Goal: Task Accomplishment & Management: Manage account settings

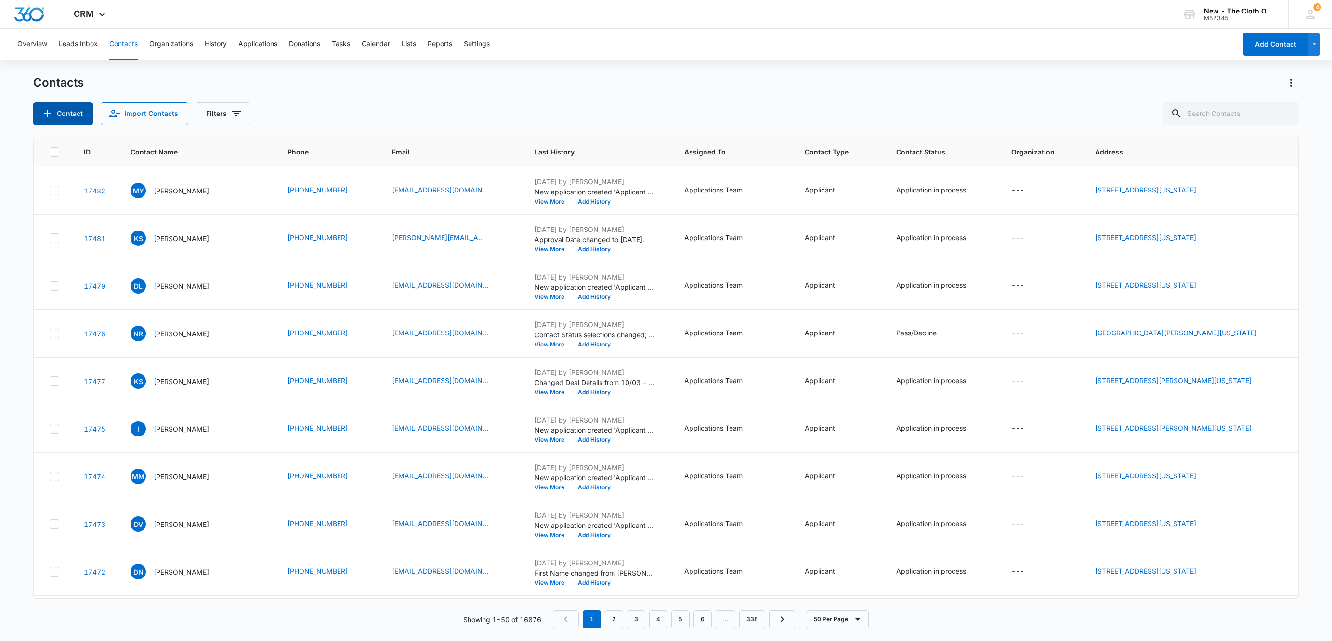
click at [55, 116] on button "Contact" at bounding box center [63, 113] width 60 height 23
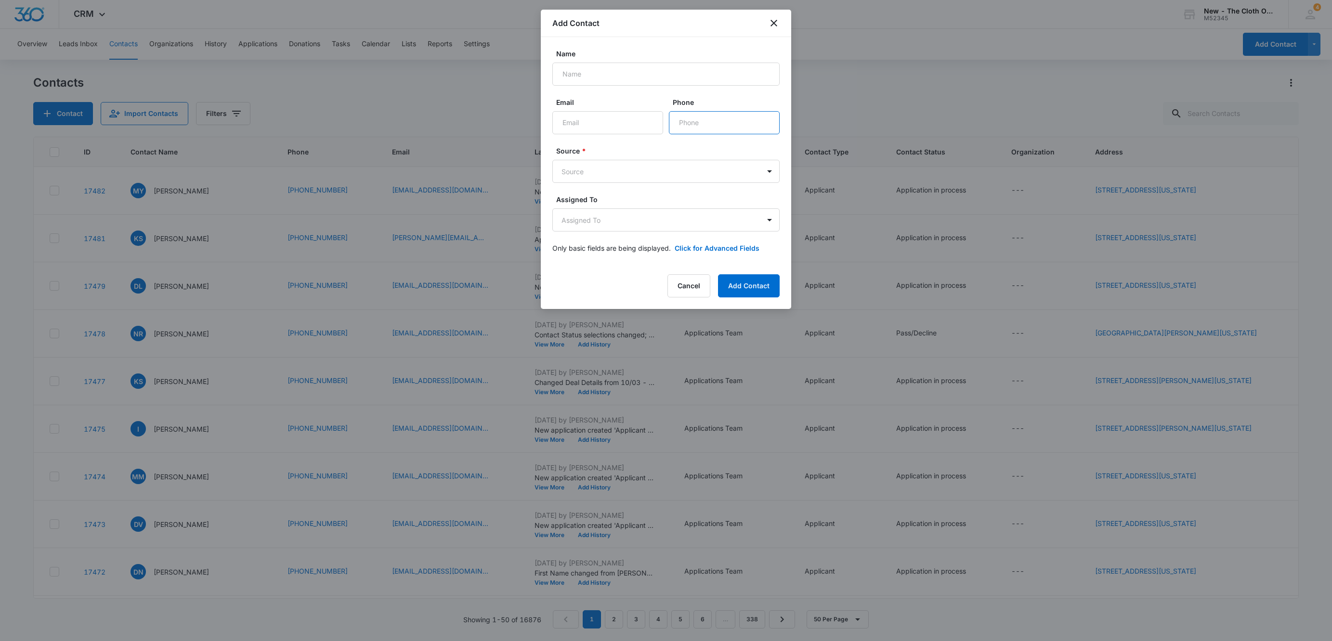
click at [760, 123] on input "Phone" at bounding box center [724, 122] width 111 height 23
paste input "[PHONE_NUMBER]"
type input "[PHONE_NUMBER]"
click at [620, 123] on input "Email" at bounding box center [607, 122] width 111 height 23
paste input "[EMAIL_ADDRESS][DOMAIN_NAME]"
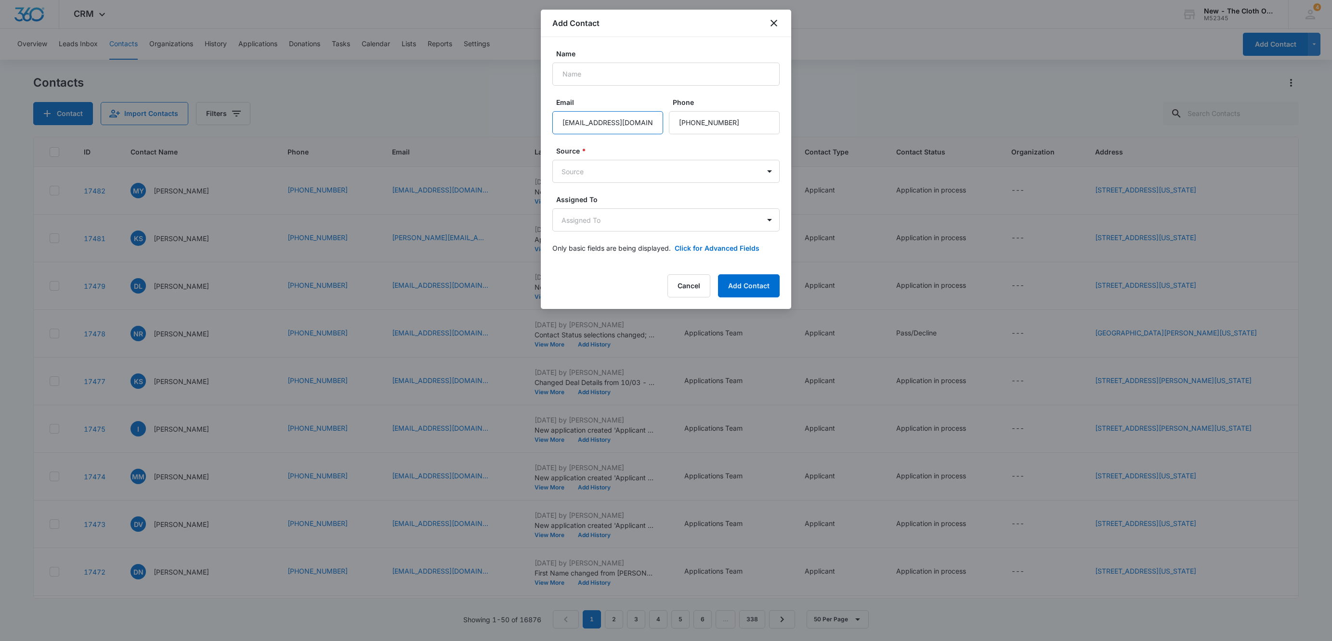
type input "[EMAIL_ADDRESS][DOMAIN_NAME]"
click at [630, 78] on input "Name" at bounding box center [665, 74] width 227 height 23
paste input "[PERSON_NAME]"
type input "[PERSON_NAME]"
click at [580, 167] on body "CRM Apps Reputation Websites Forms CRM Email Social Shop Payments POS Ads Intel…" at bounding box center [666, 320] width 1332 height 641
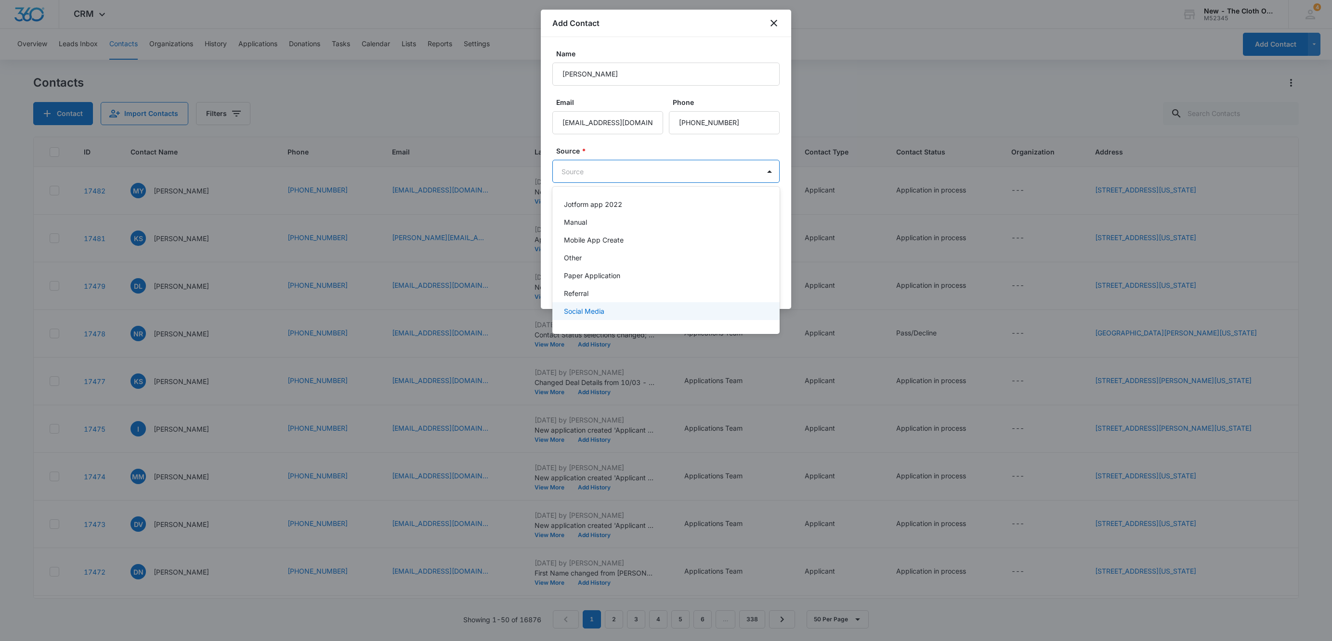
scroll to position [85, 0]
click at [575, 249] on p "Other" at bounding box center [573, 245] width 18 height 10
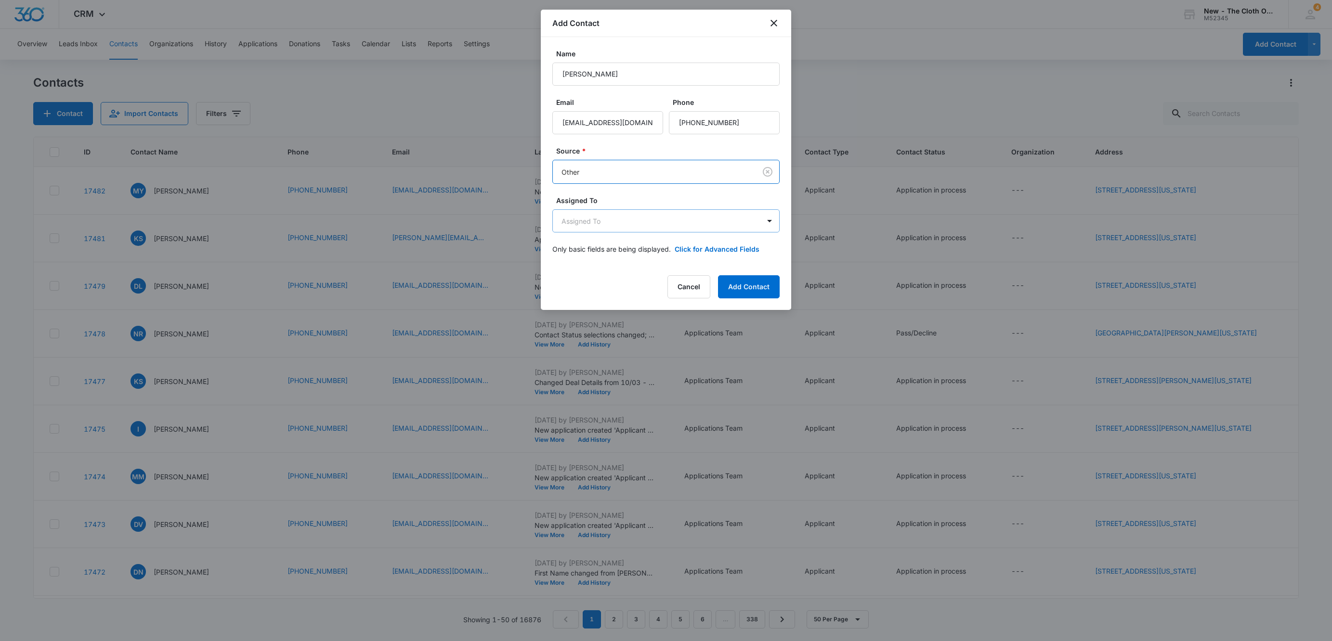
click at [574, 230] on body "CRM Apps Reputation Websites Forms CRM Email Social Shop Payments POS Ads Intel…" at bounding box center [666, 320] width 1332 height 641
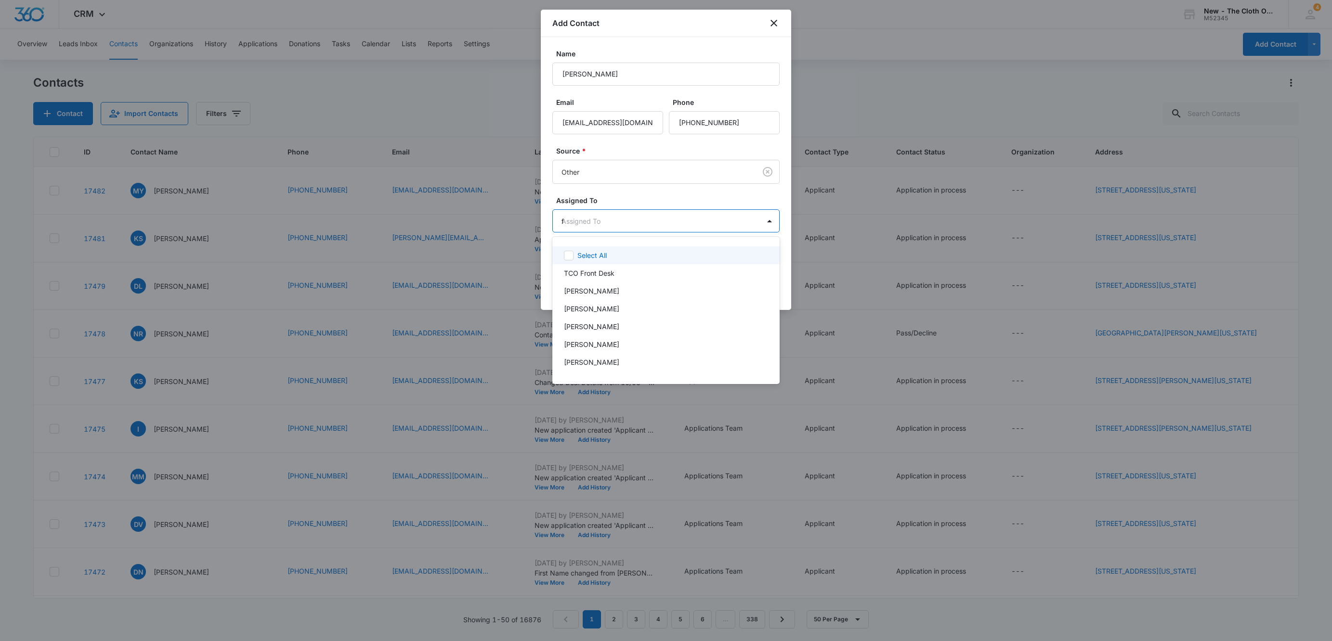
type input "fr"
click at [663, 200] on div at bounding box center [666, 320] width 1332 height 641
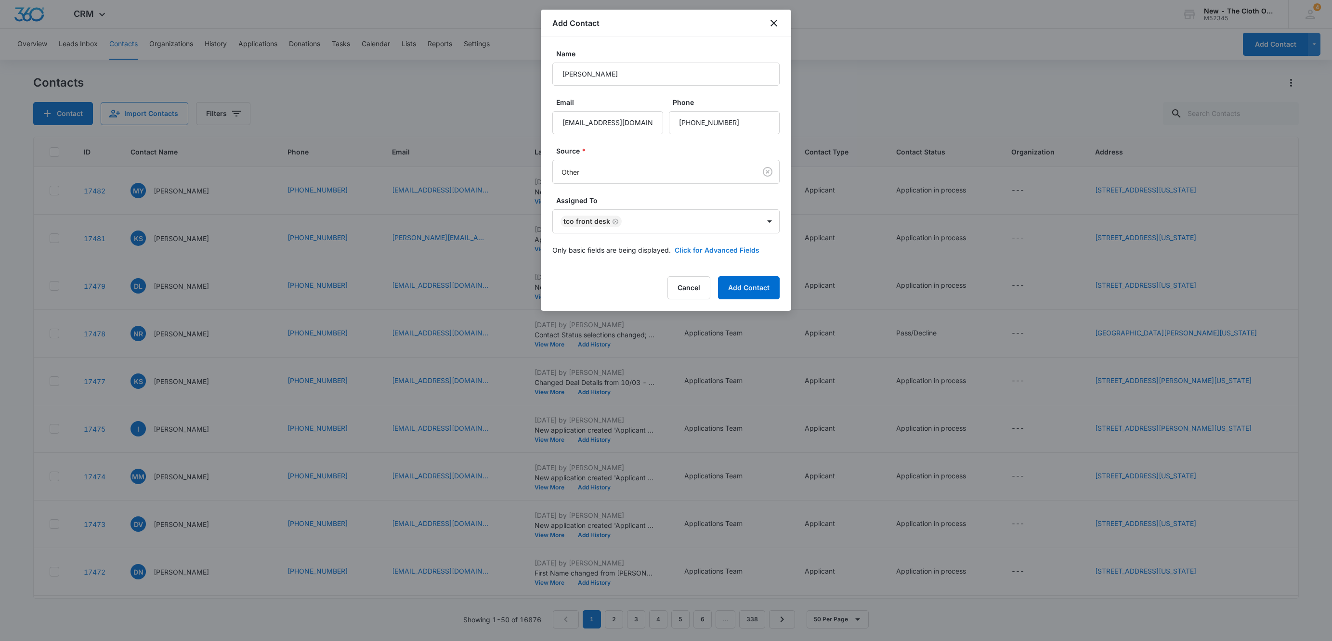
click at [696, 252] on button "Click for Advanced Fields" at bounding box center [716, 250] width 85 height 10
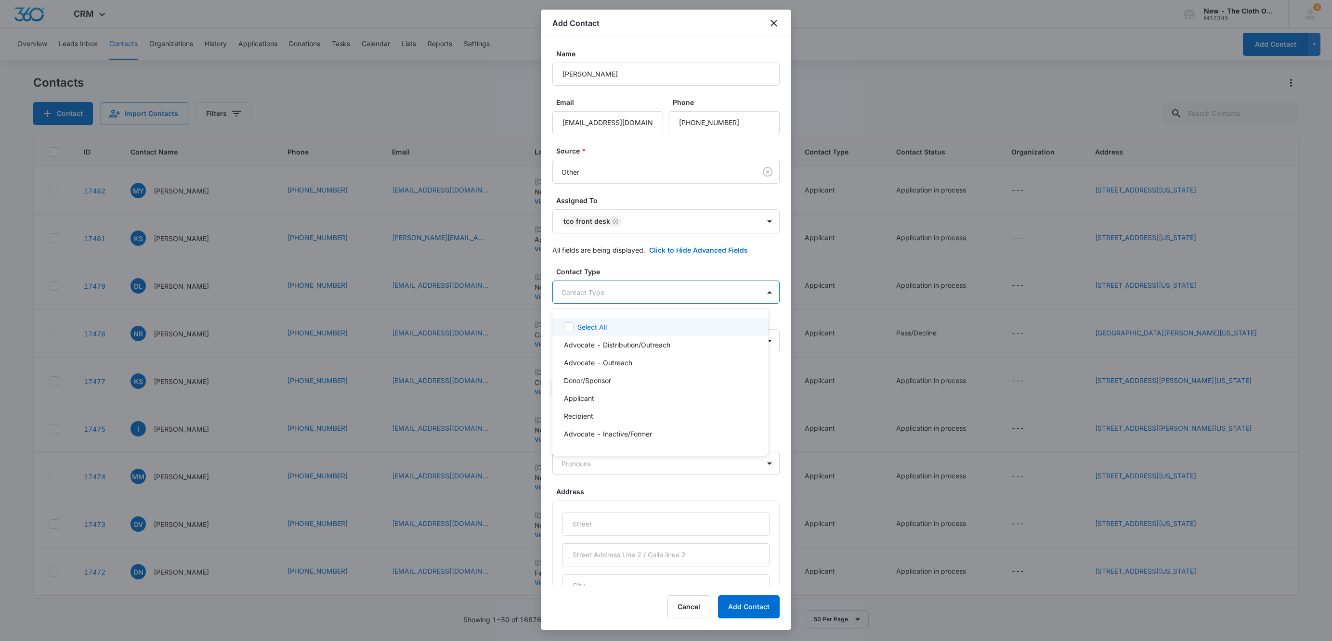
click at [621, 289] on body "CRM Apps Reputation Websites Forms CRM Email Social Shop Payments POS Ads Intel…" at bounding box center [666, 320] width 1332 height 641
click at [624, 345] on p "Advocate - Distribution/Outreach" at bounding box center [617, 345] width 106 height 10
click at [735, 272] on div at bounding box center [666, 320] width 1332 height 641
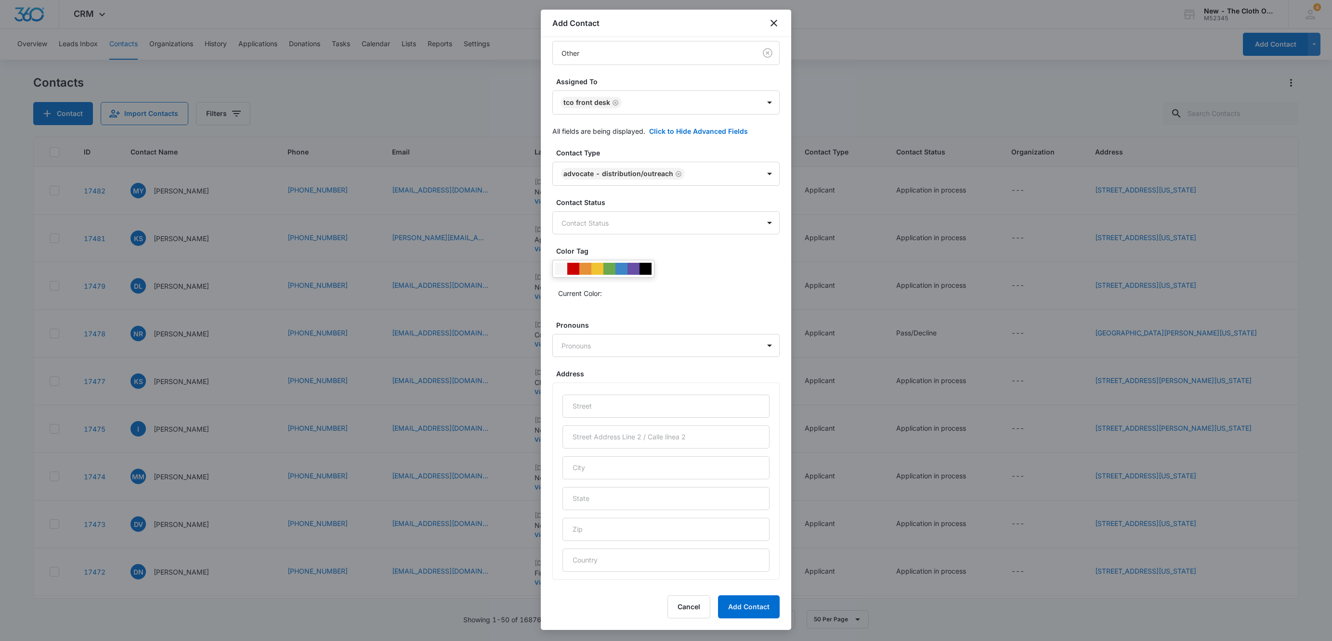
scroll to position [144, 0]
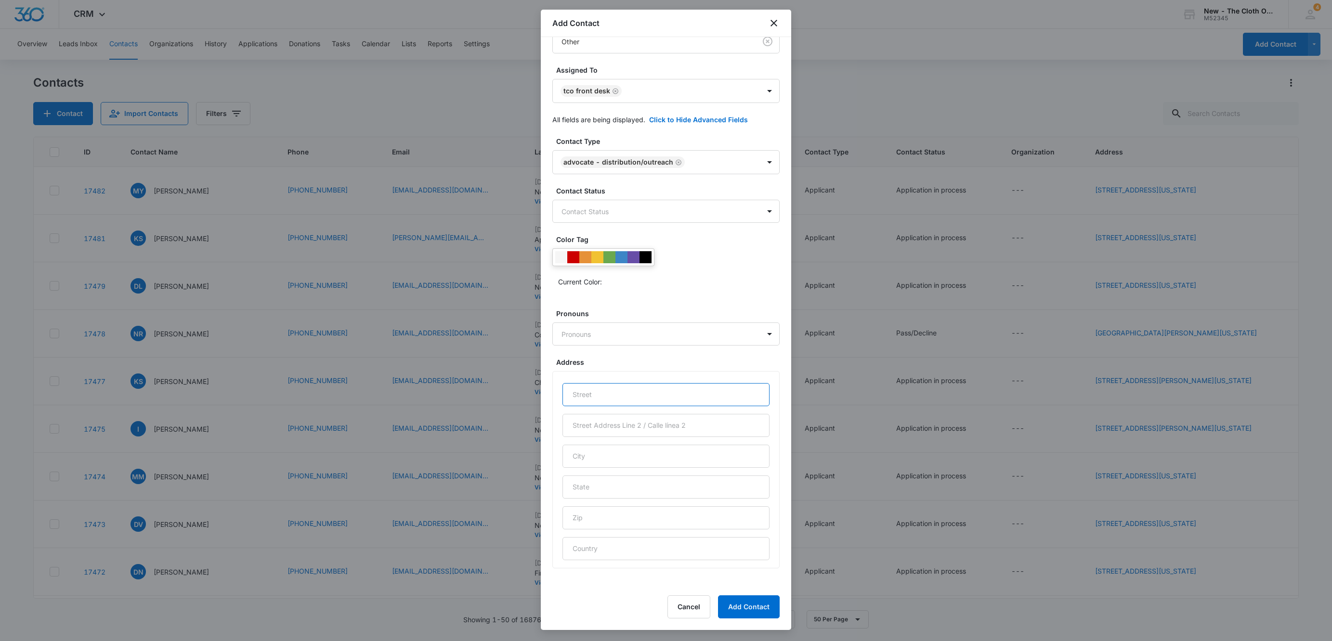
click at [634, 395] on input "text" at bounding box center [665, 394] width 207 height 23
paste input "326 Thimbleberry Dr"
type input "[STREET_ADDRESS]"
click at [617, 466] on input "text" at bounding box center [665, 456] width 207 height 23
paste input "[GEOGRAPHIC_DATA], [GEOGRAPHIC_DATA] 30534"
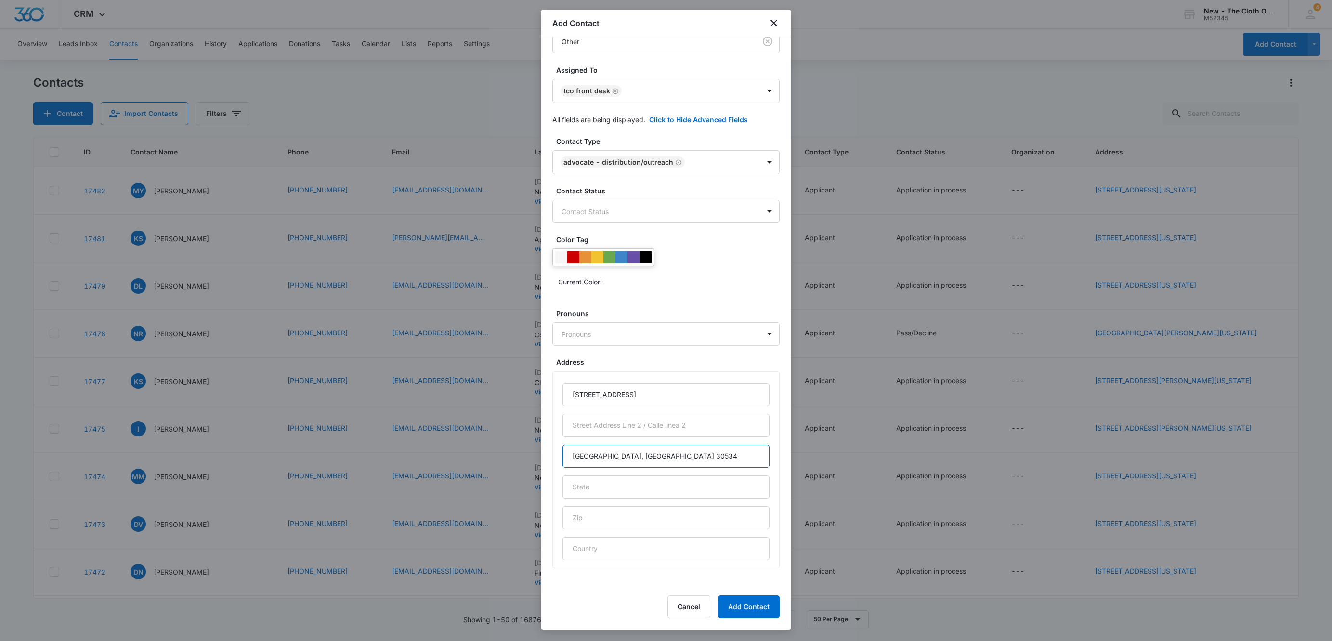
drag, startPoint x: 627, startPoint y: 457, endPoint x: 699, endPoint y: 467, distance: 72.4
click at [699, 467] on input "[GEOGRAPHIC_DATA], [GEOGRAPHIC_DATA] 30534" at bounding box center [665, 456] width 207 height 23
type input "[GEOGRAPHIC_DATA], [GEOGRAPHIC_DATA]"
click at [651, 524] on input "text" at bounding box center [665, 517] width 207 height 23
paste input "30534"
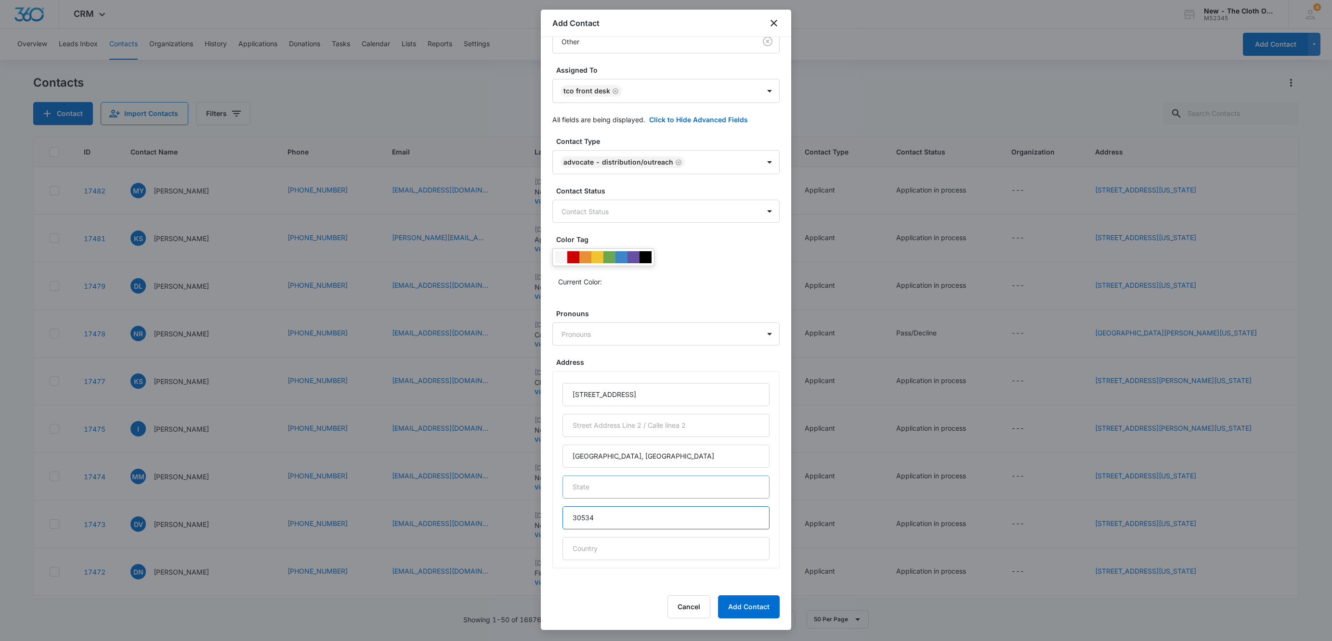
type input "30534"
click at [627, 484] on input "text" at bounding box center [665, 487] width 207 height 23
type input "[US_STATE]"
click at [686, 446] on input "[GEOGRAPHIC_DATA], [GEOGRAPHIC_DATA]" at bounding box center [665, 456] width 207 height 23
type input "[GEOGRAPHIC_DATA]"
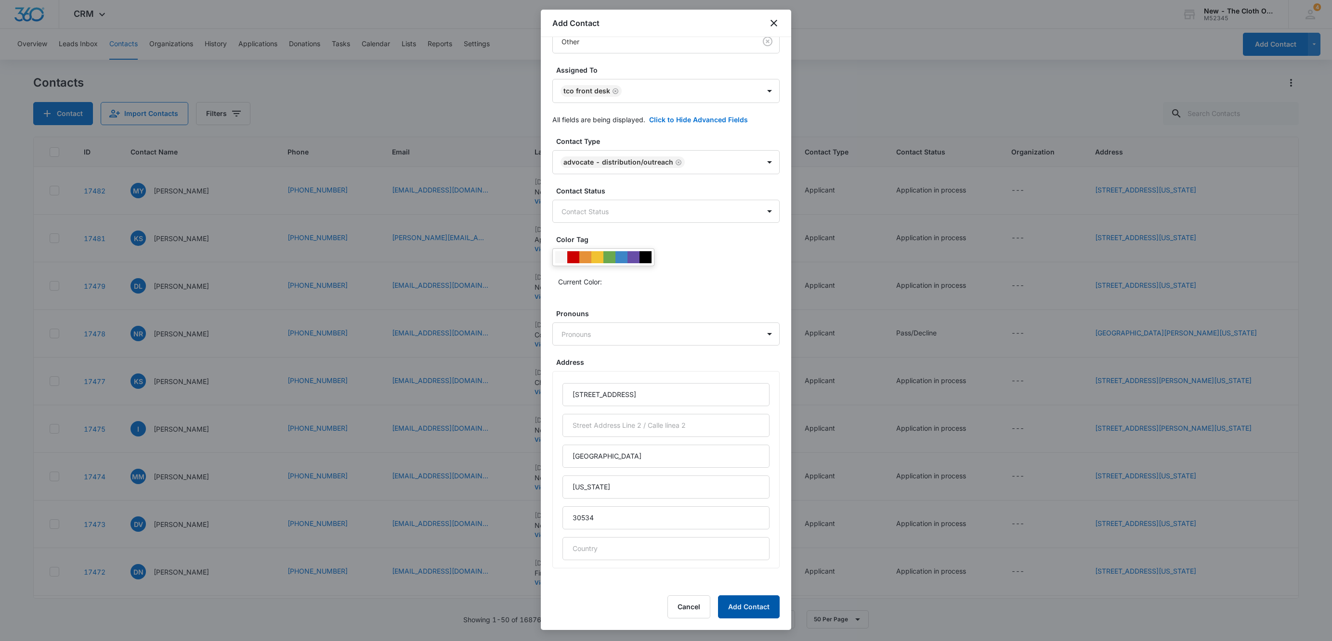
click at [747, 608] on button "Add Contact" at bounding box center [749, 606] width 62 height 23
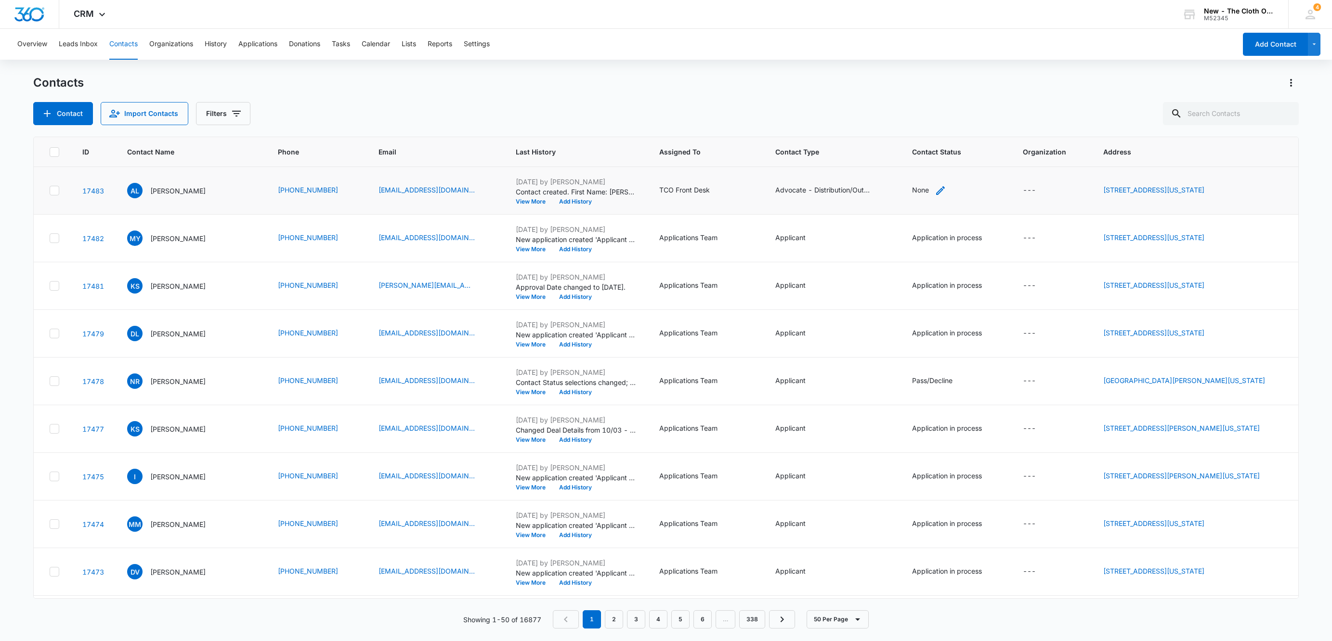
click at [938, 191] on icon "Contact Status - None - Select to Edit Field" at bounding box center [940, 190] width 9 height 9
click at [916, 125] on div at bounding box center [913, 130] width 47 height 12
type input "ac"
click at [910, 178] on p "Active" at bounding box center [902, 181] width 20 height 10
click at [936, 128] on div "Active" at bounding box center [910, 128] width 59 height 23
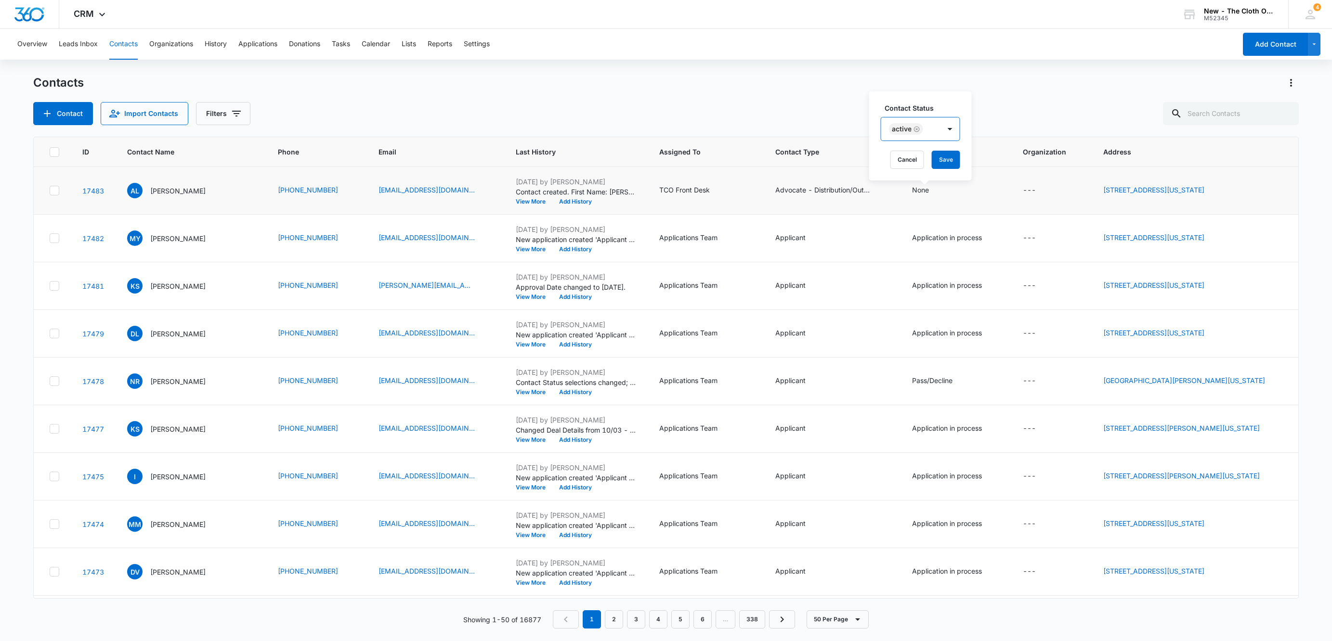
click at [961, 157] on div "Contact Status option Active, selected. Active Cancel Save" at bounding box center [920, 135] width 103 height 89
click at [954, 161] on button "Save" at bounding box center [945, 160] width 28 height 18
click at [157, 190] on p "[PERSON_NAME]" at bounding box center [177, 191] width 55 height 10
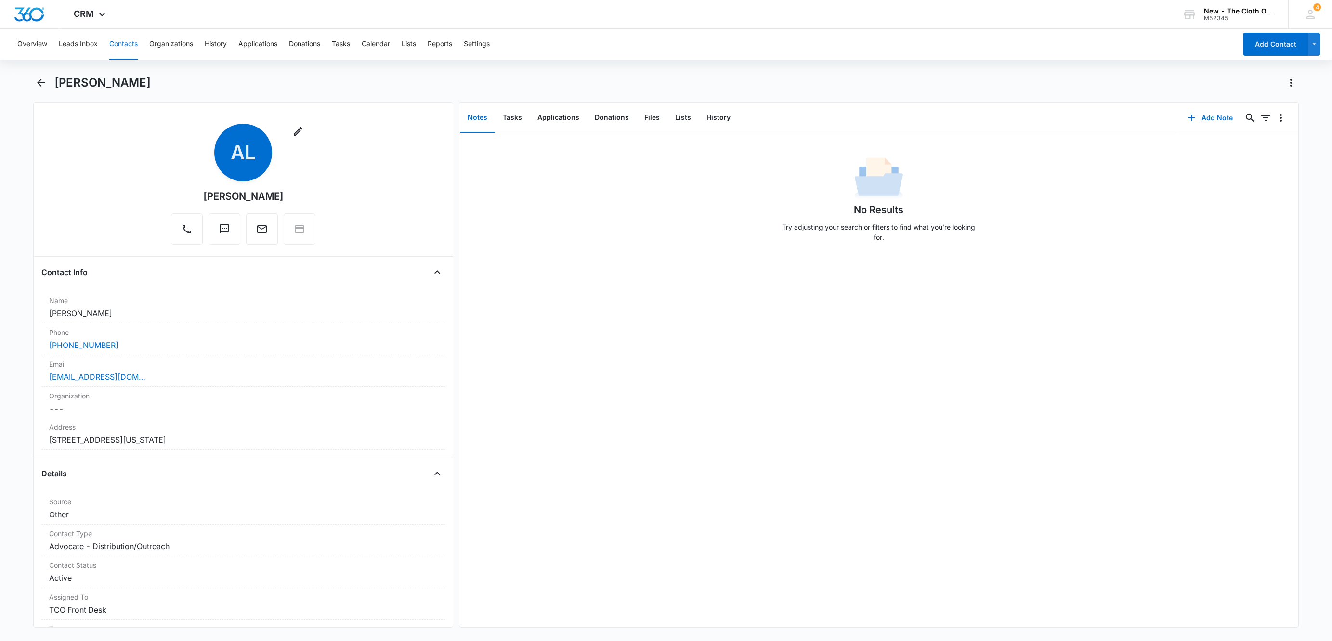
click at [130, 81] on h1 "[PERSON_NAME]" at bounding box center [102, 83] width 96 height 14
copy div "[PERSON_NAME] Remove"
click at [1199, 121] on button "Add Note" at bounding box center [1210, 117] width 64 height 23
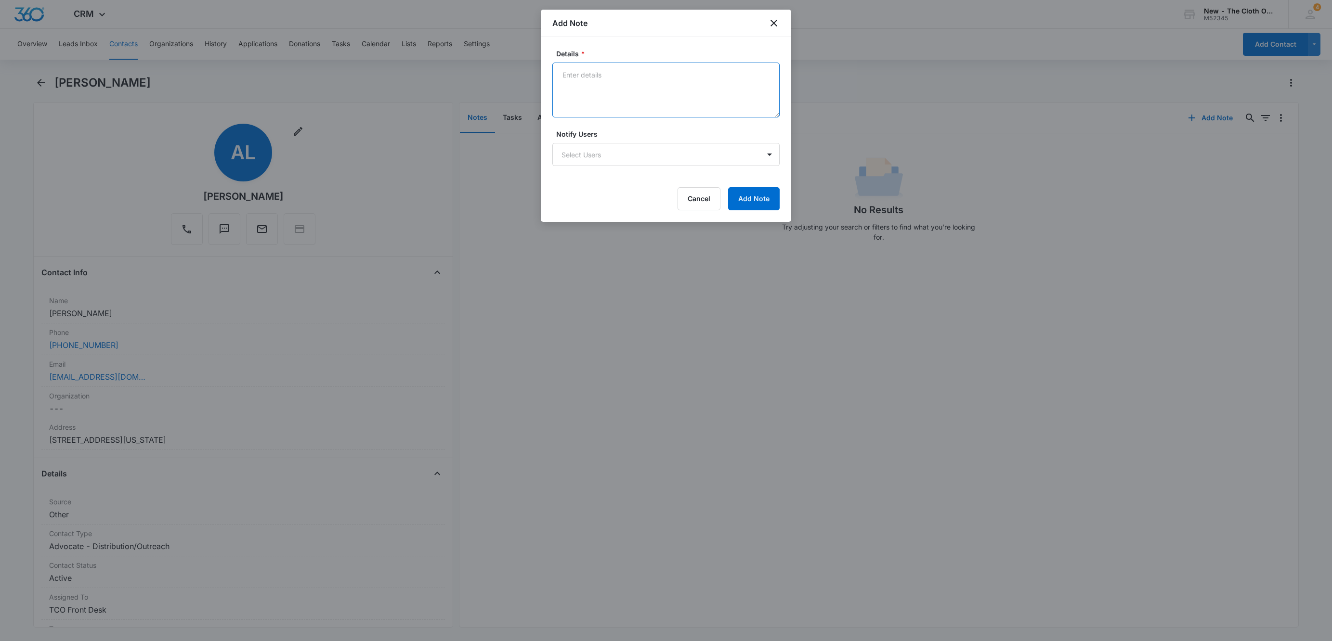
click at [660, 100] on textarea "Details *" at bounding box center [665, 90] width 227 height 55
type textarea "[DATE] - Signed Advocate Agreement as Distribution."
click at [743, 181] on form "Details * [DATE] - Signed Advocate Agreement as Distribution. Notify Users Sele…" at bounding box center [665, 130] width 227 height 162
click at [750, 188] on form "Details * [DATE] - Signed Advocate Agreement as Distribution. Notify Users Sele…" at bounding box center [665, 130] width 227 height 162
click at [754, 200] on button "Add Note" at bounding box center [754, 198] width 52 height 23
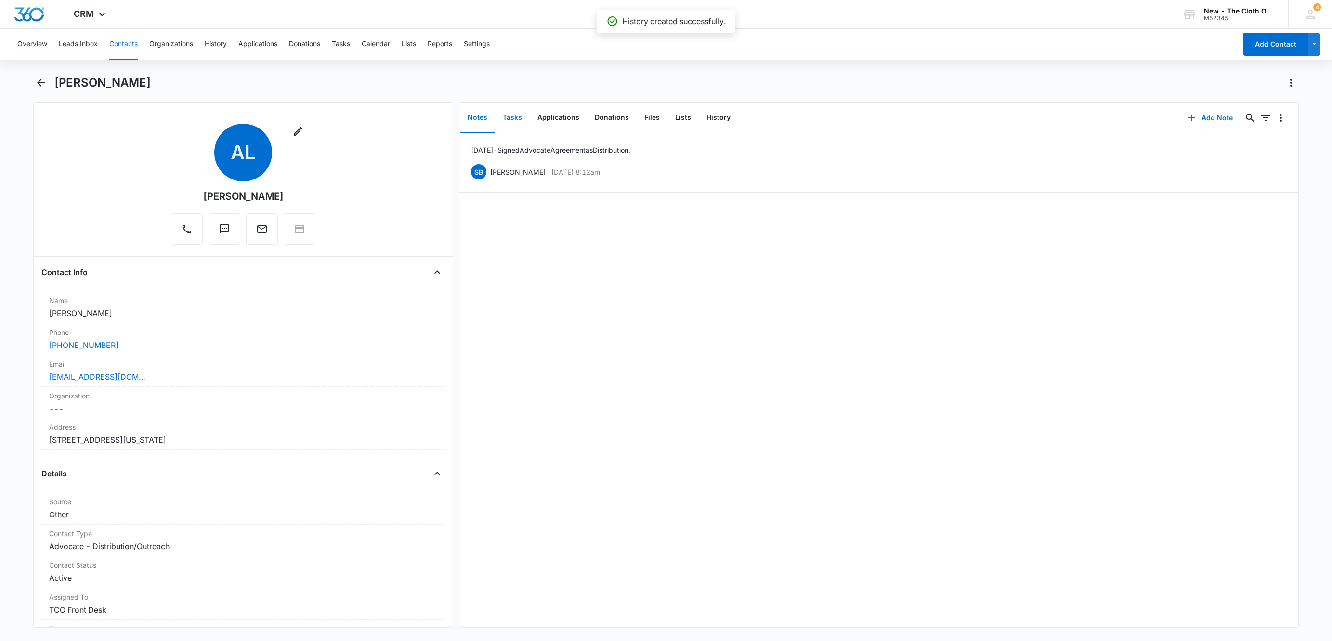
click at [517, 120] on button "Tasks" at bounding box center [512, 118] width 35 height 30
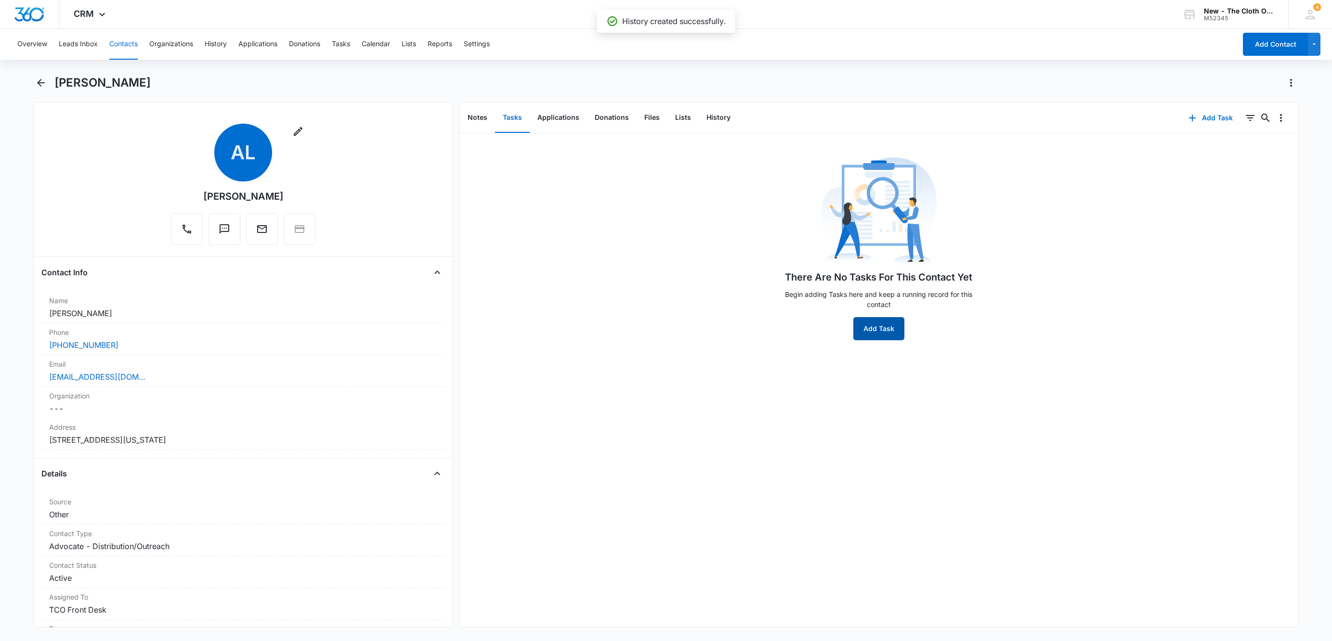
click at [883, 334] on button "Add Task" at bounding box center [878, 328] width 51 height 23
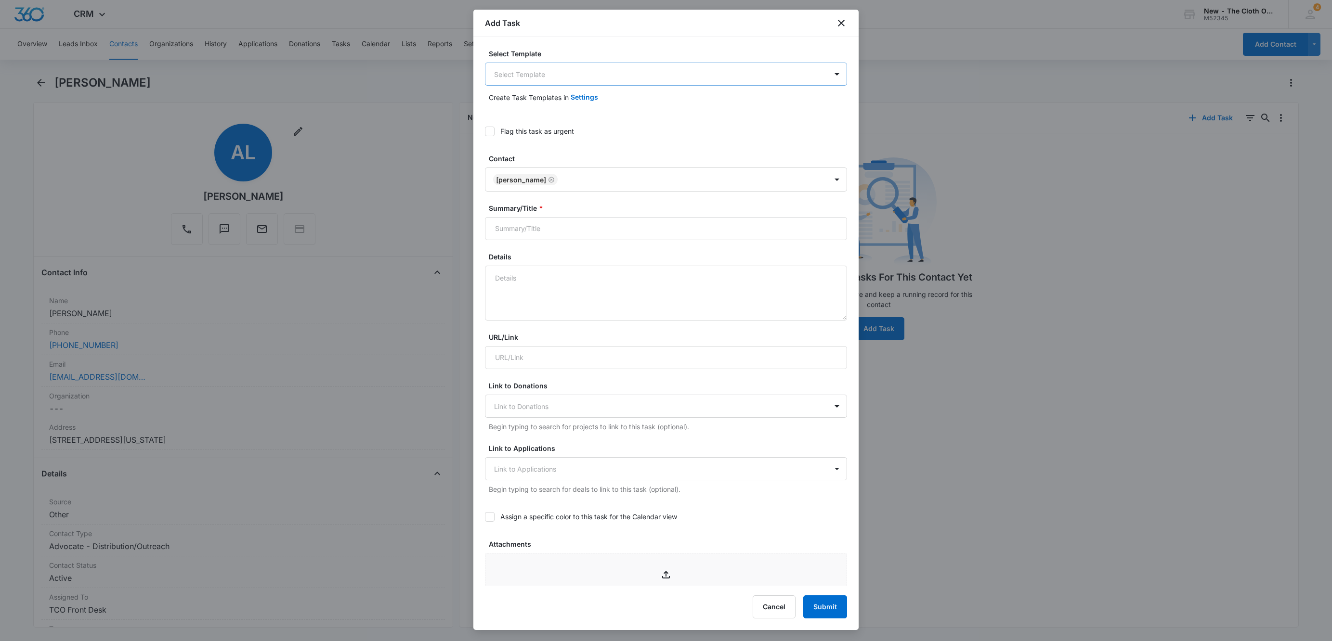
click at [572, 74] on body "CRM Apps Reputation Websites Forms CRM Email Social Shop Payments POS Ads Intel…" at bounding box center [666, 320] width 1332 height 641
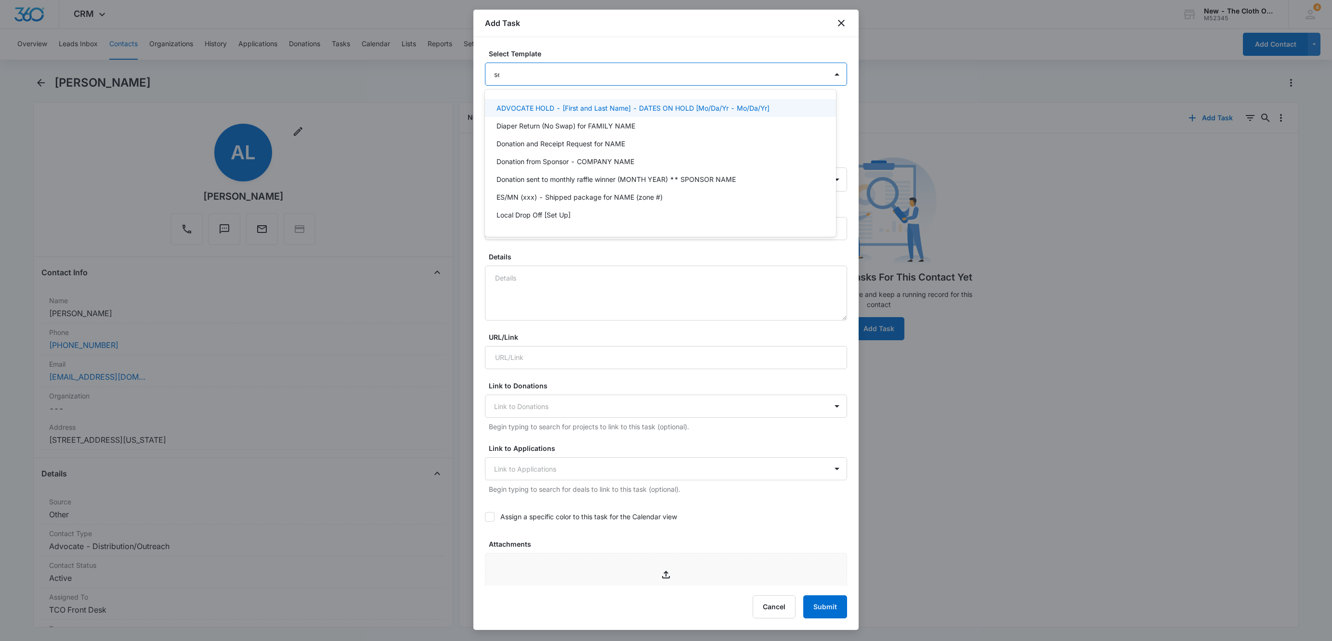
type input "set"
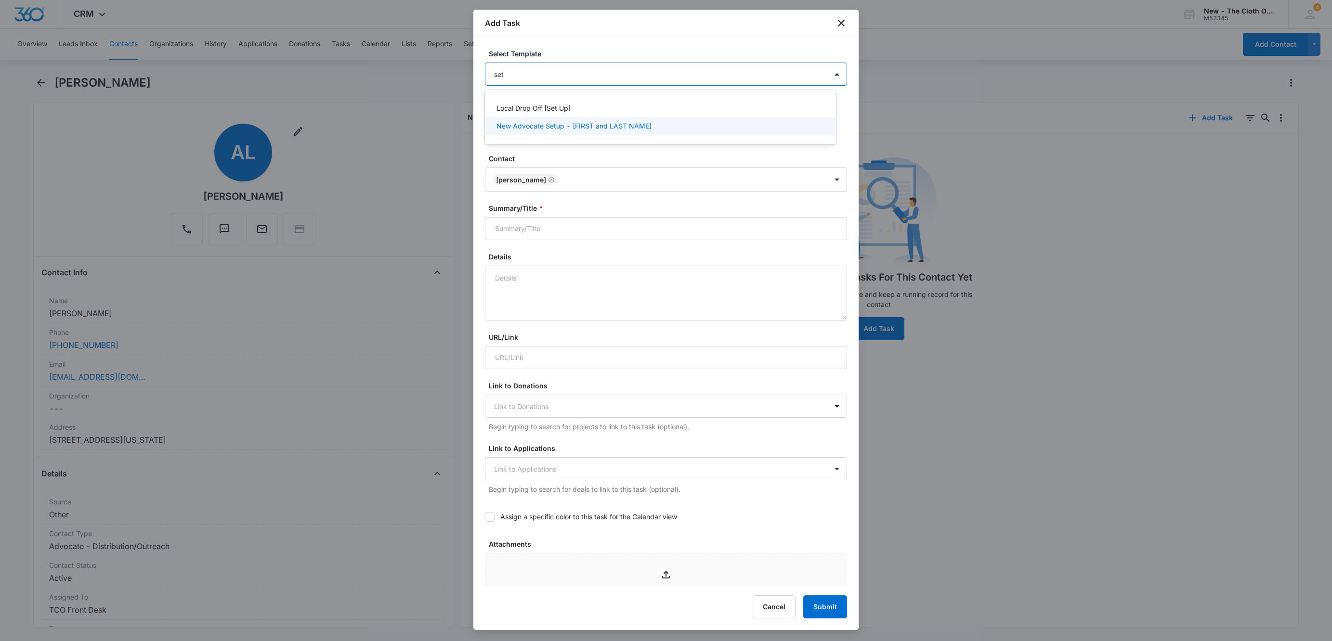
click at [626, 130] on p "New Advocate Setup - [FIRST and LAST NAME]" at bounding box center [573, 126] width 155 height 10
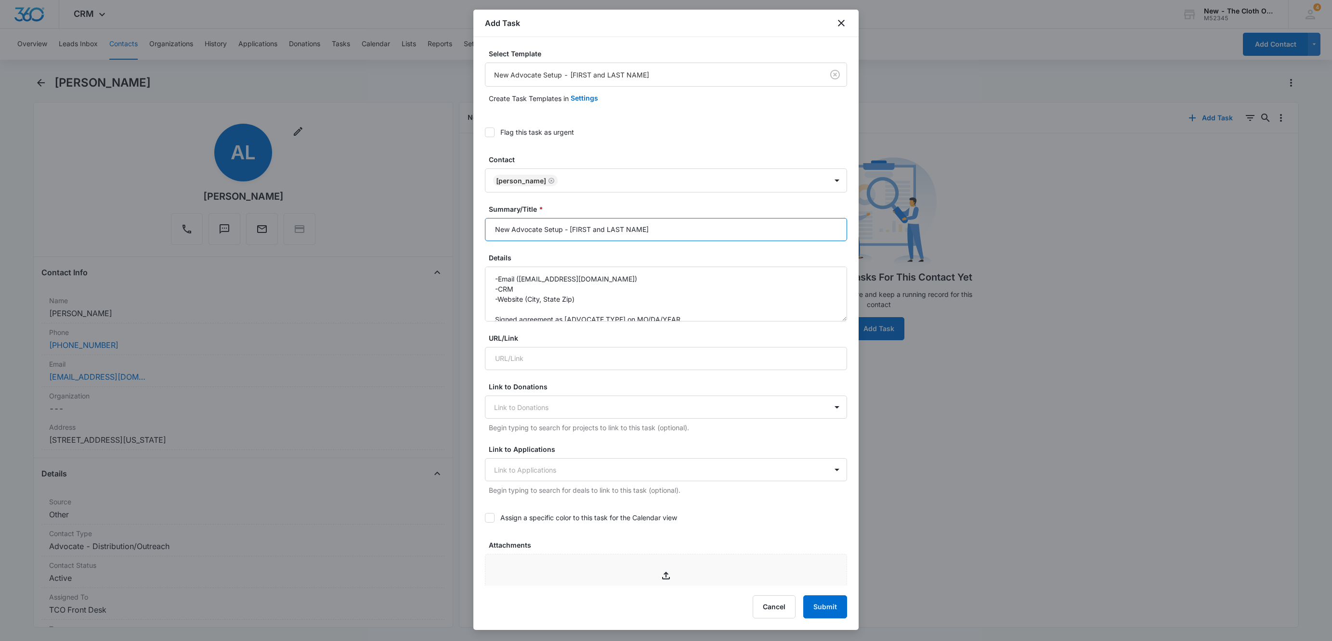
drag, startPoint x: 568, startPoint y: 232, endPoint x: 765, endPoint y: 235, distance: 197.9
click at [765, 235] on input "New Advocate Setup - [FIRST and LAST NAME]" at bounding box center [666, 229] width 362 height 23
paste input "[PERSON_NAME]"
type input "New Advocate Setup - [PERSON_NAME]"
drag, startPoint x: 520, startPoint y: 279, endPoint x: 556, endPoint y: 280, distance: 36.1
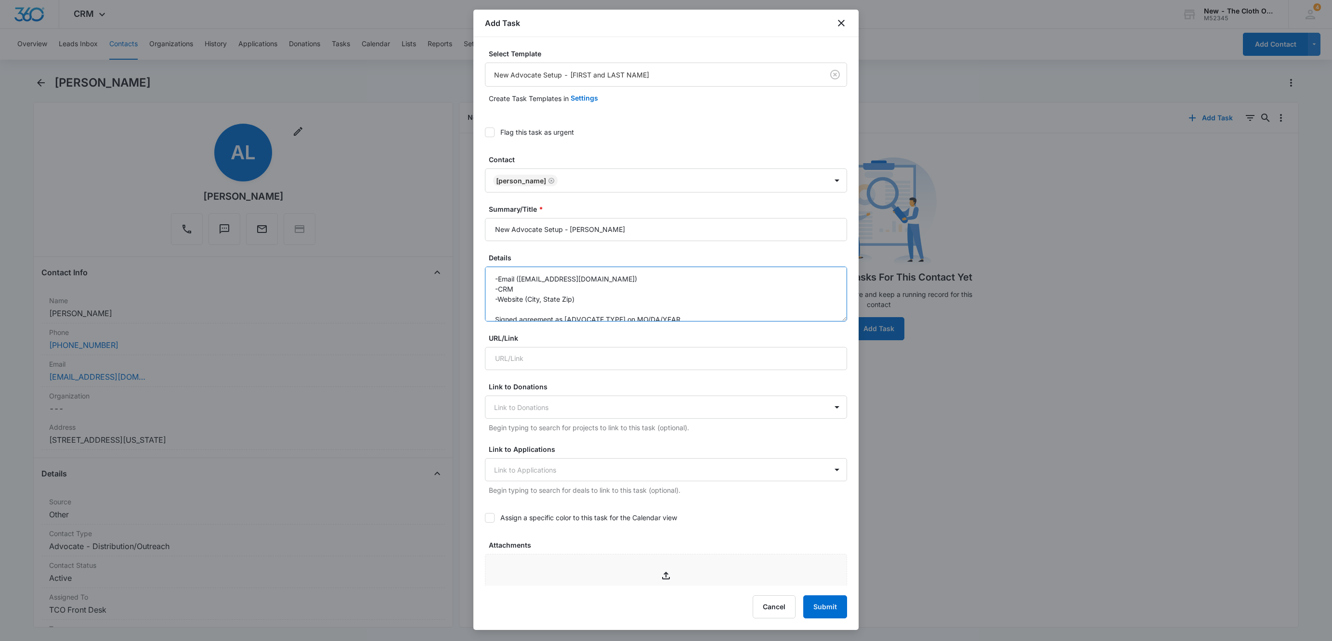
click at [556, 280] on textarea "-Email ([EMAIL_ADDRESS][DOMAIN_NAME]) -CRM -Website (City, State Zip) Signed ag…" at bounding box center [666, 294] width 362 height 55
drag, startPoint x: 527, startPoint y: 302, endPoint x: 568, endPoint y: 305, distance: 40.5
click at [568, 305] on textarea "-Email ([DOMAIN_NAME][EMAIL_ADDRESS][DOMAIN_NAME]) -CRM -Website (City, State Z…" at bounding box center [666, 294] width 362 height 55
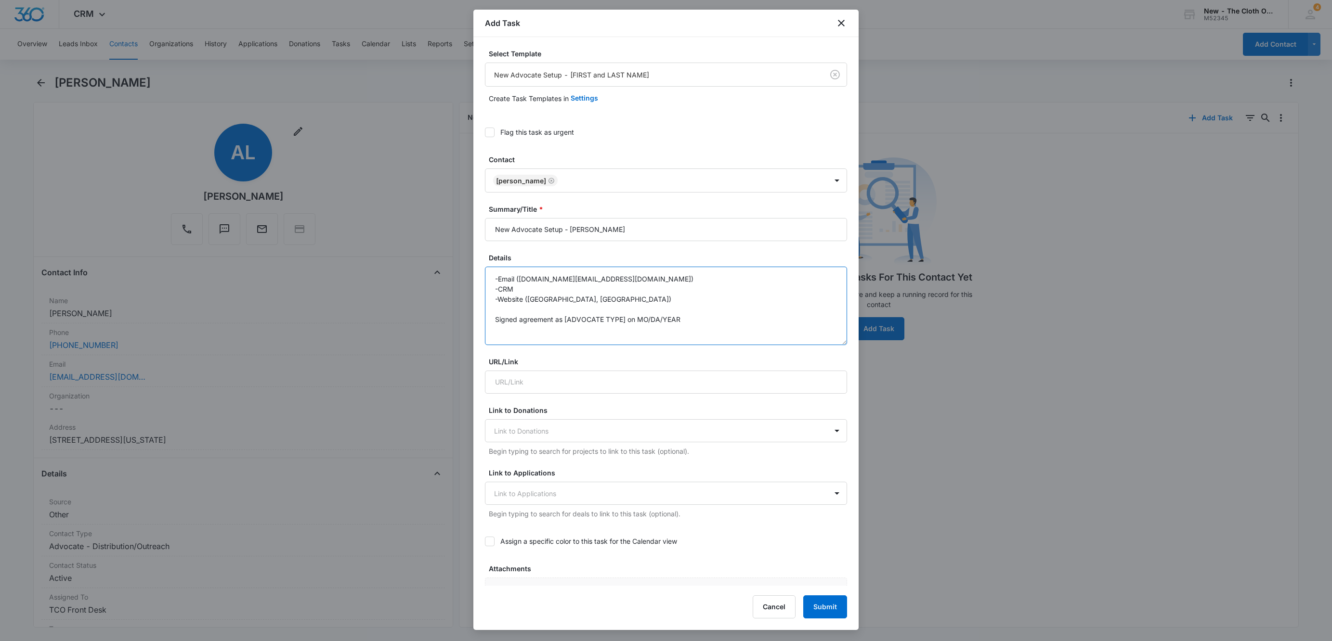
drag, startPoint x: 829, startPoint y: 341, endPoint x: 821, endPoint y: 386, distance: 46.1
click at [828, 345] on textarea "-Email ([DOMAIN_NAME][EMAIL_ADDRESS][DOMAIN_NAME]) -CRM -Website ([GEOGRAPHIC_D…" at bounding box center [666, 306] width 362 height 78
click at [580, 300] on textarea "-Email ([DOMAIN_NAME][EMAIL_ADDRESS][DOMAIN_NAME]) -CRM -Website ([GEOGRAPHIC_D…" at bounding box center [666, 331] width 362 height 129
drag, startPoint x: 565, startPoint y: 321, endPoint x: 623, endPoint y: 318, distance: 57.8
click at [623, 318] on textarea "-Email ([DOMAIN_NAME][EMAIL_ADDRESS][DOMAIN_NAME]) -CRM -Website ([GEOGRAPHIC_D…" at bounding box center [666, 331] width 362 height 129
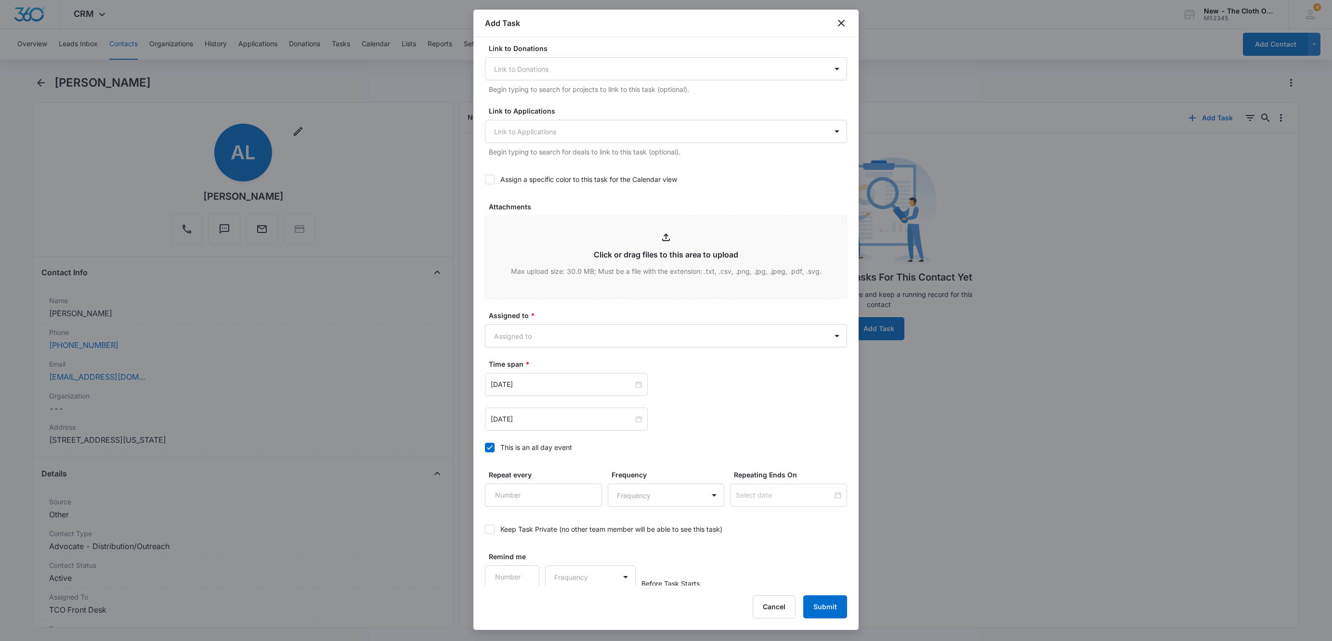
scroll to position [416, 0]
type textarea "-Email ([DOMAIN_NAME][EMAIL_ADDRESS][DOMAIN_NAME]) -CRM -Website ([GEOGRAPHIC_D…"
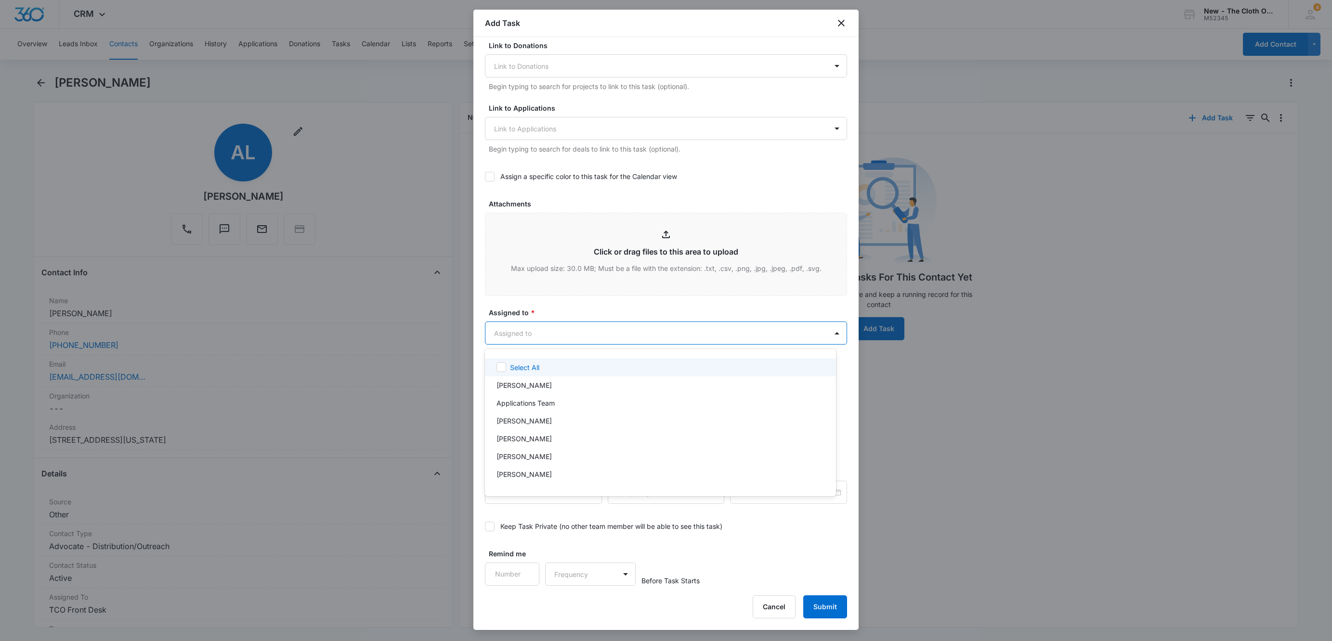
click at [543, 333] on body "CRM Apps Reputation Websites Forms CRM Email Social Shop Payments POS Ads Intel…" at bounding box center [666, 320] width 1332 height 641
type input "SAD"
click at [531, 362] on div "[PERSON_NAME]" at bounding box center [659, 367] width 326 height 10
click at [574, 308] on div at bounding box center [666, 320] width 1332 height 641
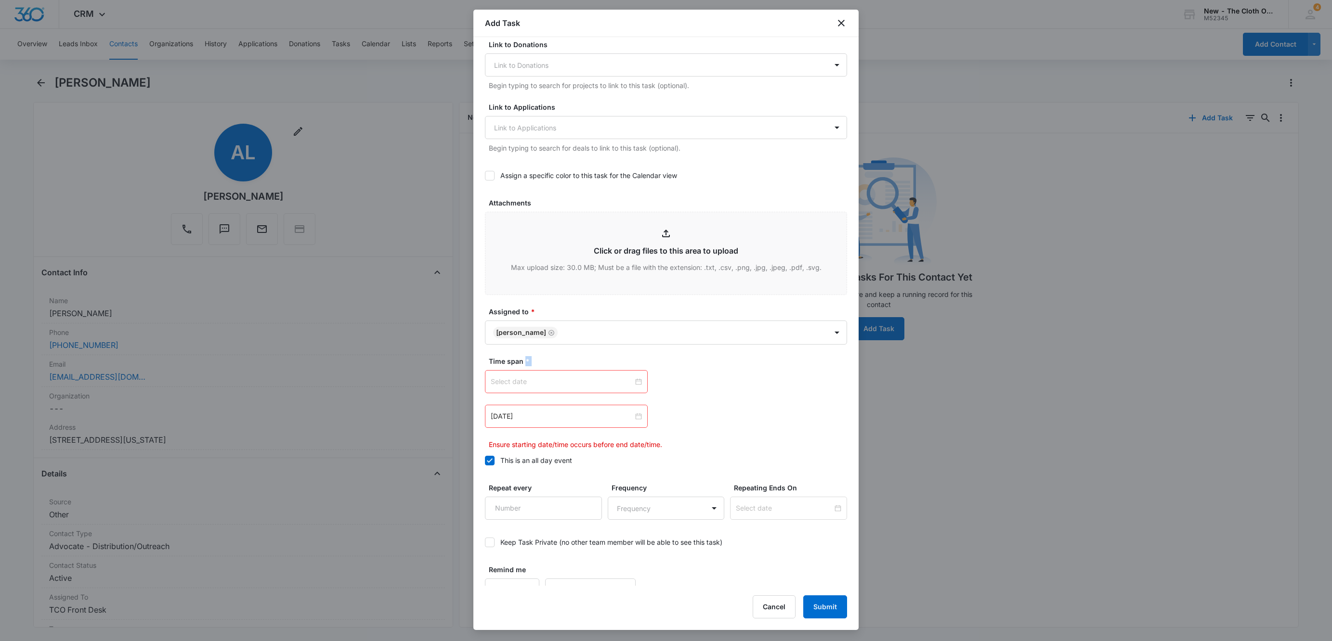
click at [630, 383] on div at bounding box center [566, 381] width 151 height 11
type input "[DATE]"
click at [553, 536] on link "[DATE]" at bounding box center [552, 536] width 22 height 8
type input "[DATE]"
click at [633, 417] on div at bounding box center [566, 416] width 151 height 11
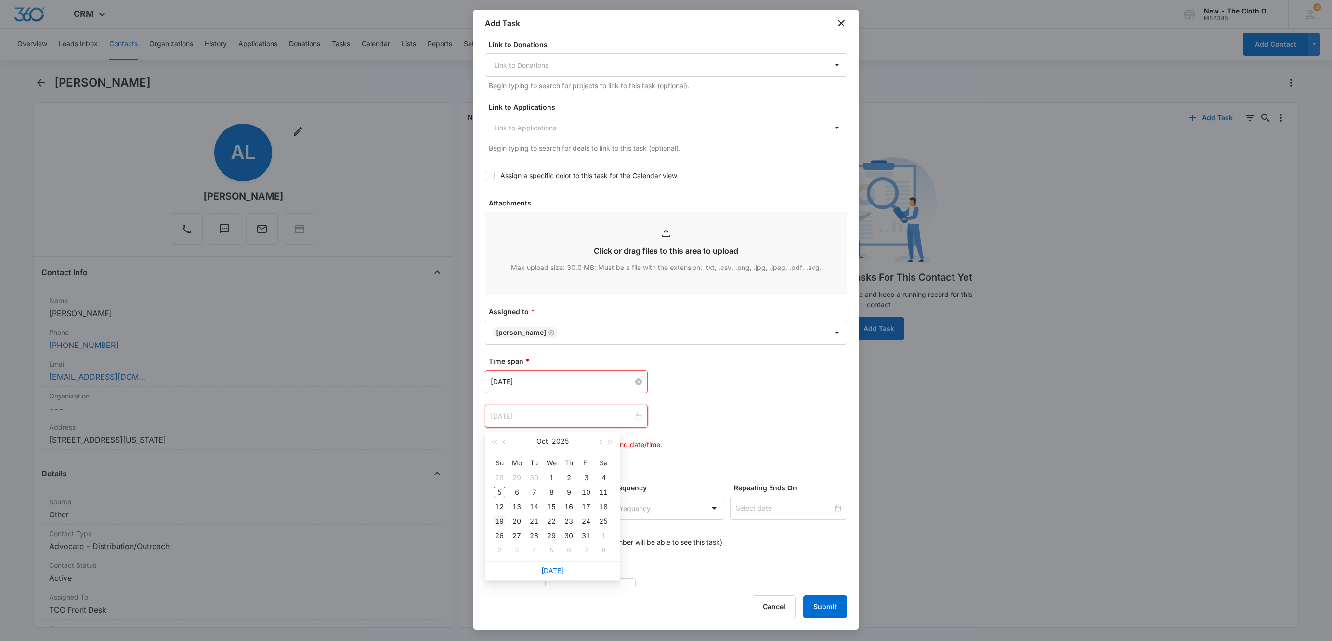
type input "[DATE]"
drag, startPoint x: 489, startPoint y: 525, endPoint x: 498, endPoint y: 520, distance: 10.8
click at [498, 520] on div "Su Mo Tu We Th Fr Sa 28 29 30 1 2 3 4 5 6 7 8 9 10 11 12 13 14 15 16 17 18 19 2…" at bounding box center [552, 507] width 135 height 110
click at [498, 520] on div "19" at bounding box center [499, 522] width 12 height 12
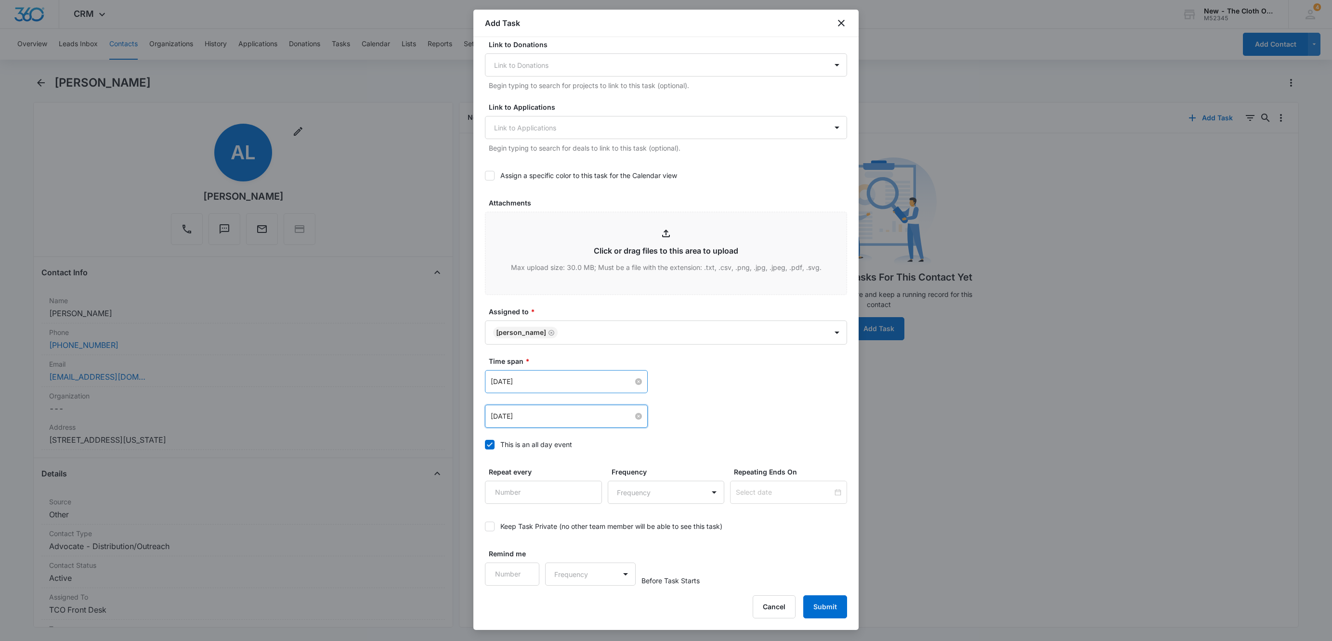
click at [762, 386] on div "[DATE] [DATE] Su Mo Tu We Th Fr Sa 28 29 30 1 2 3 4 5 6 7 8 9 10 11 12 13 14 15…" at bounding box center [666, 381] width 362 height 23
click at [820, 598] on button "Submit" at bounding box center [825, 606] width 44 height 23
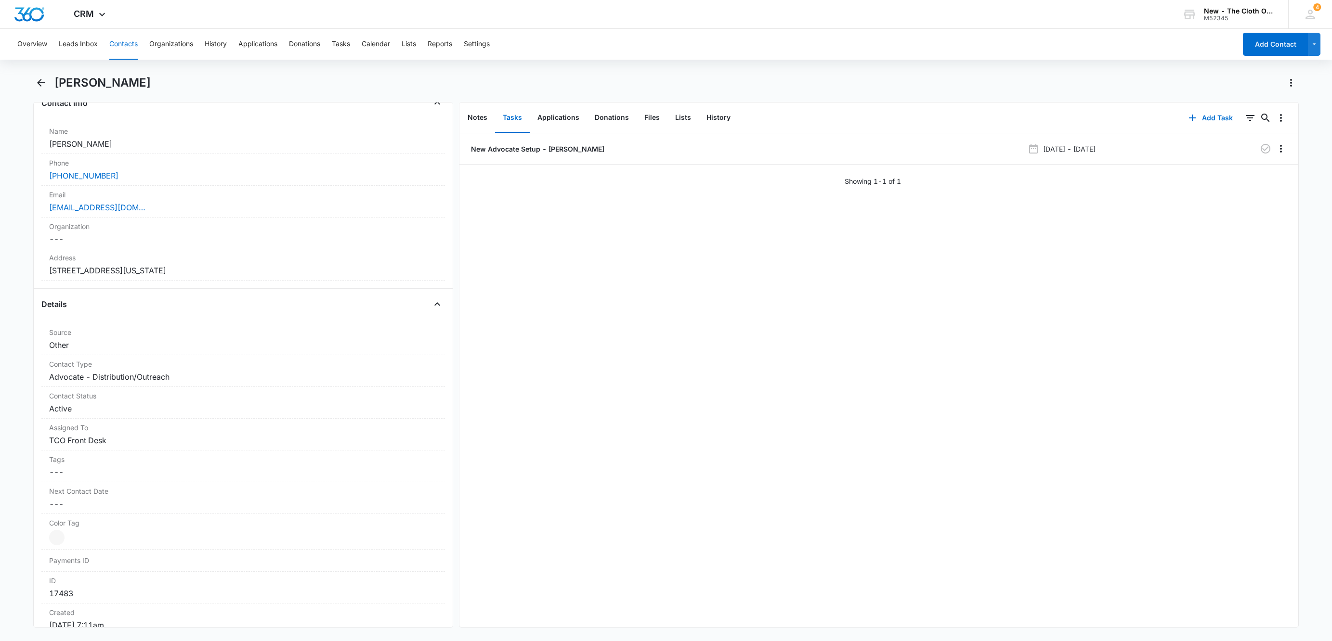
scroll to position [144, 0]
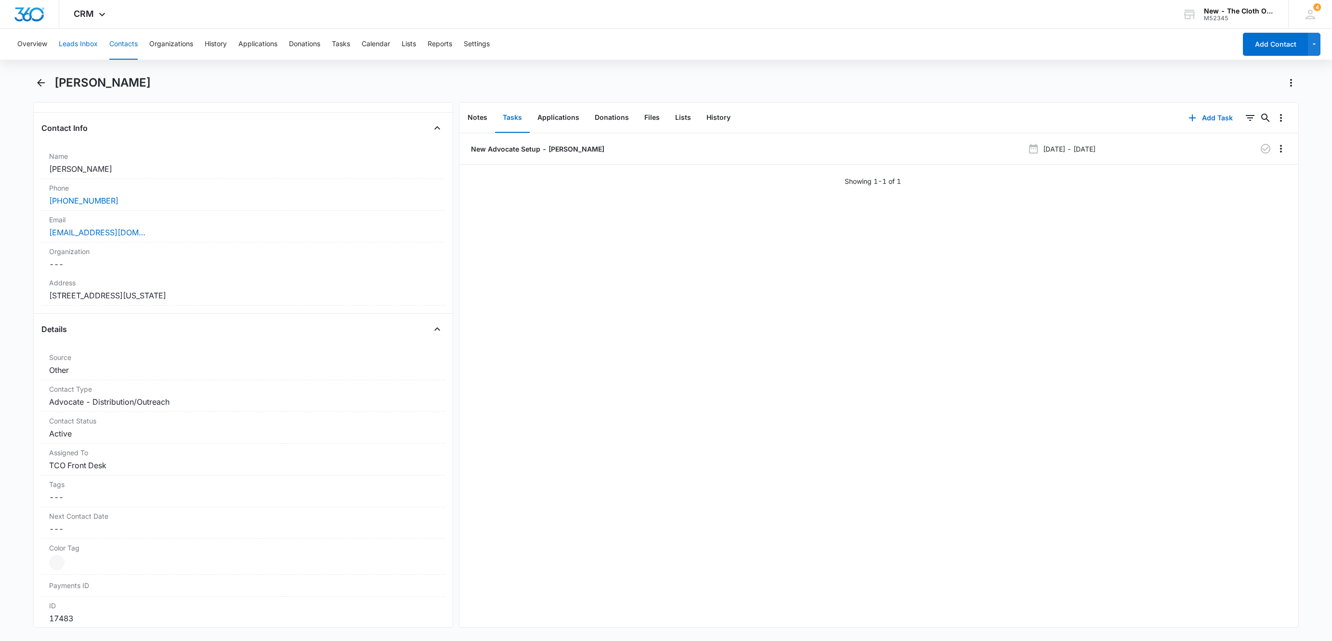
click at [72, 51] on button "Leads Inbox" at bounding box center [78, 44] width 39 height 31
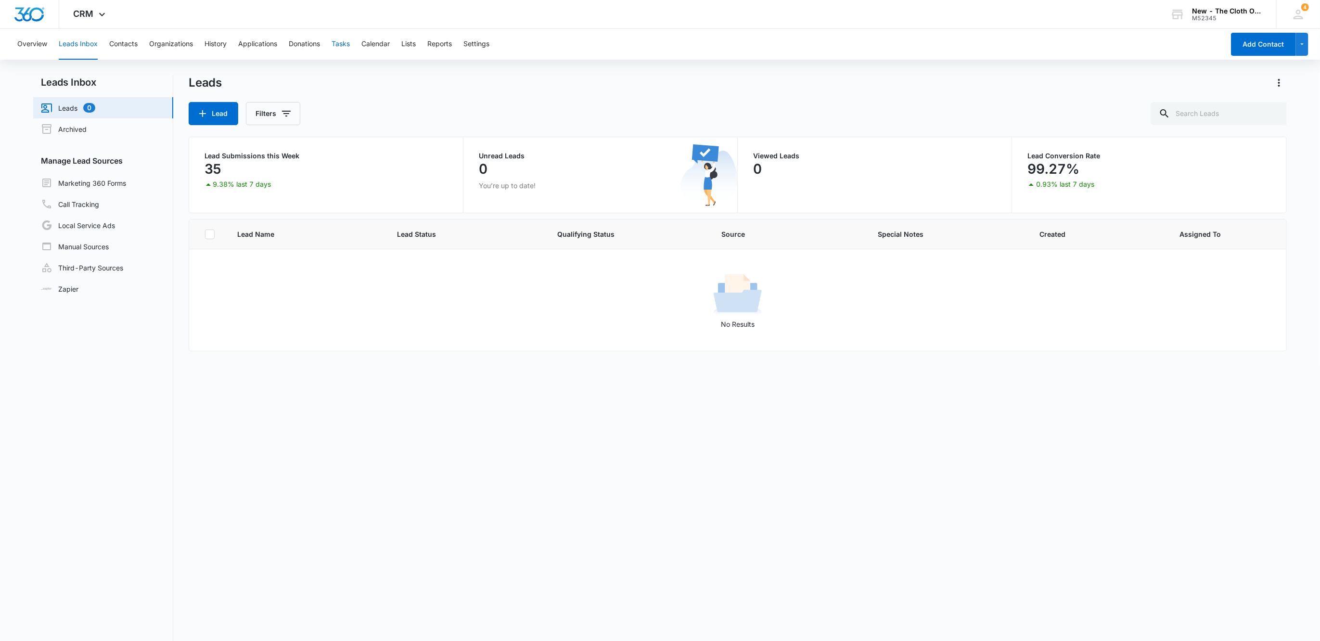
click at [344, 45] on button "Tasks" at bounding box center [341, 44] width 18 height 31
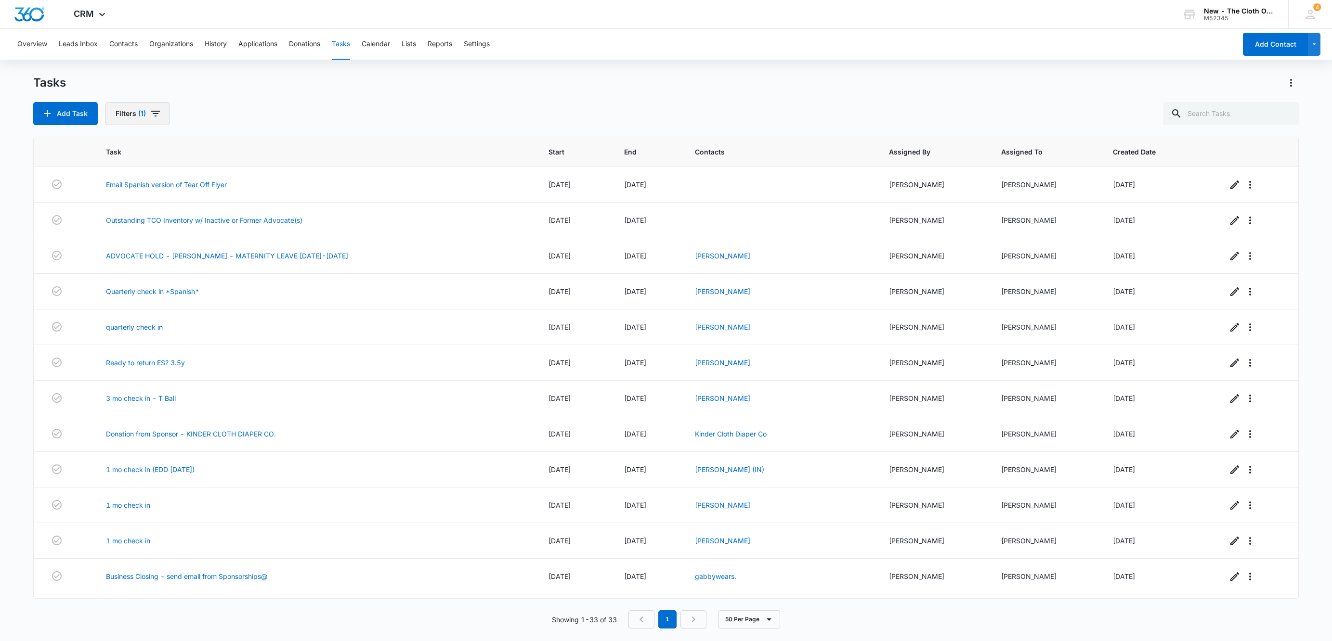
click at [148, 109] on button "Filters (1)" at bounding box center [137, 113] width 64 height 23
click at [202, 273] on button "Clear All" at bounding box center [172, 267] width 111 height 18
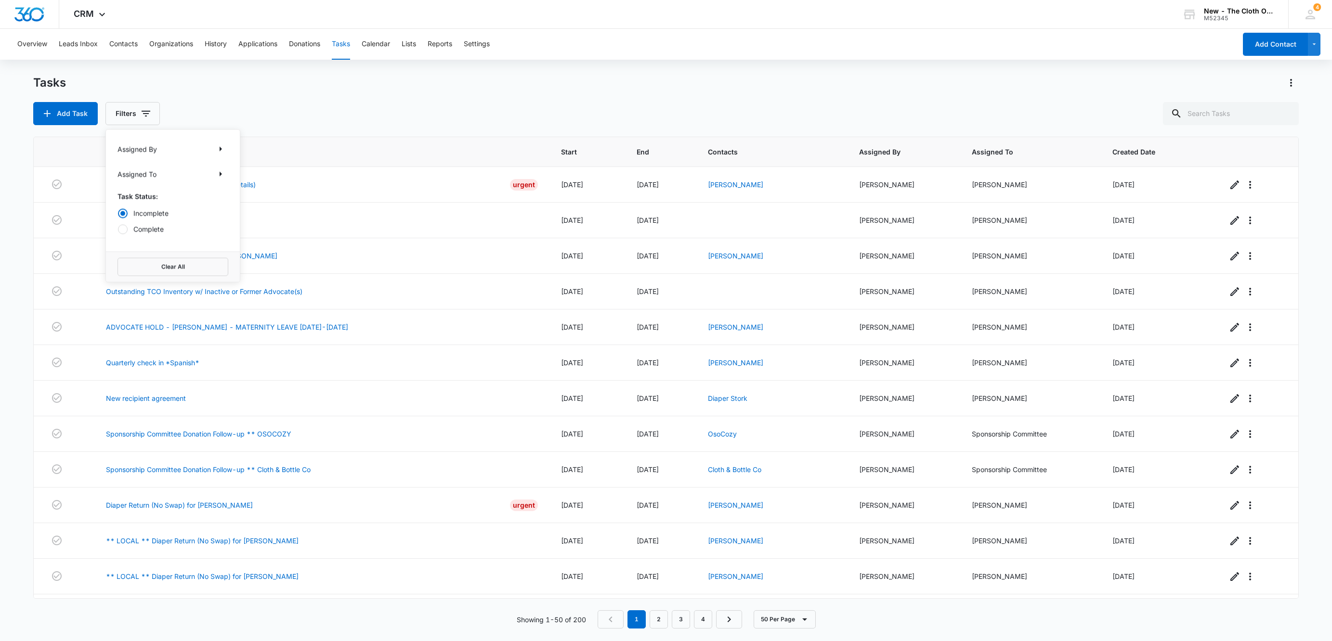
click at [198, 75] on div "Tasks" at bounding box center [665, 82] width 1265 height 15
click at [122, 45] on button "Contacts" at bounding box center [123, 44] width 28 height 31
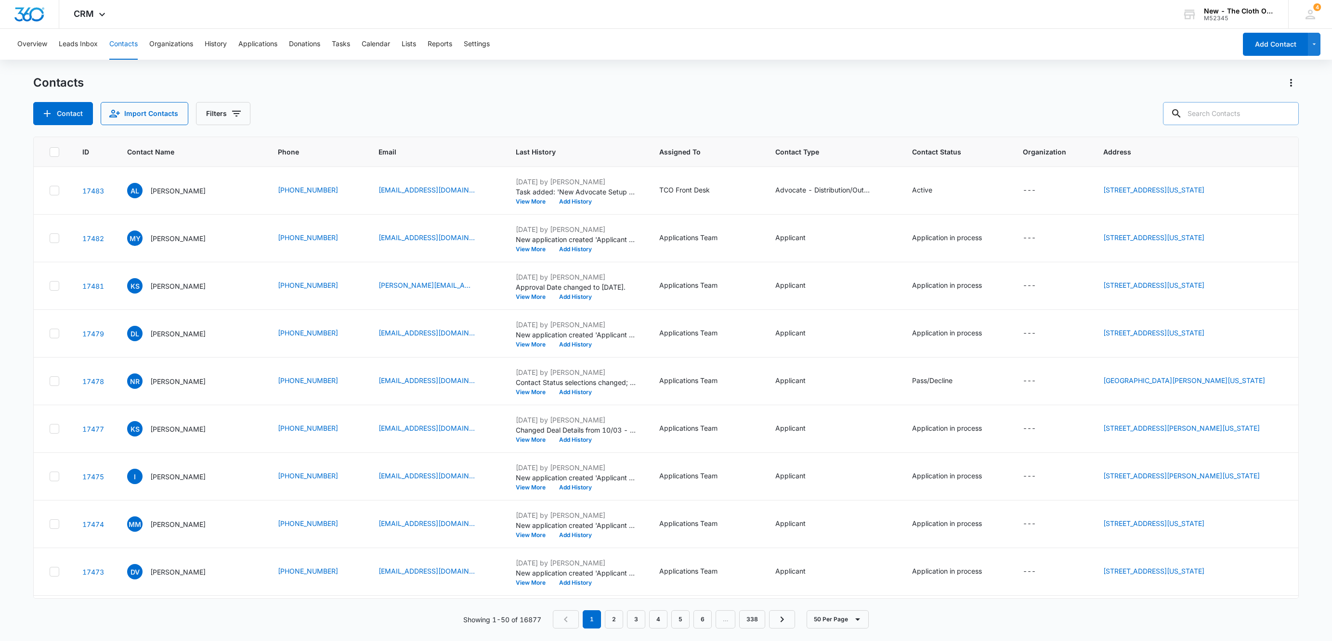
click at [1238, 116] on input "text" at bounding box center [1231, 113] width 136 height 23
type input "[PERSON_NAME].md"
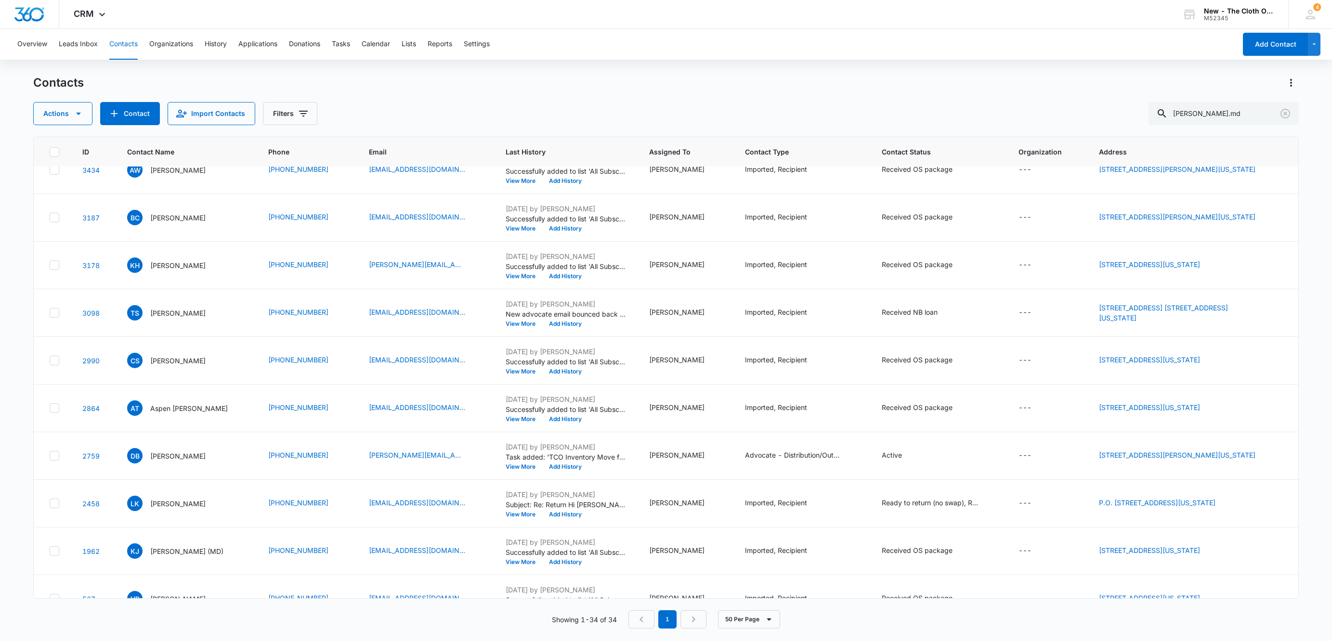
scroll to position [1196, 0]
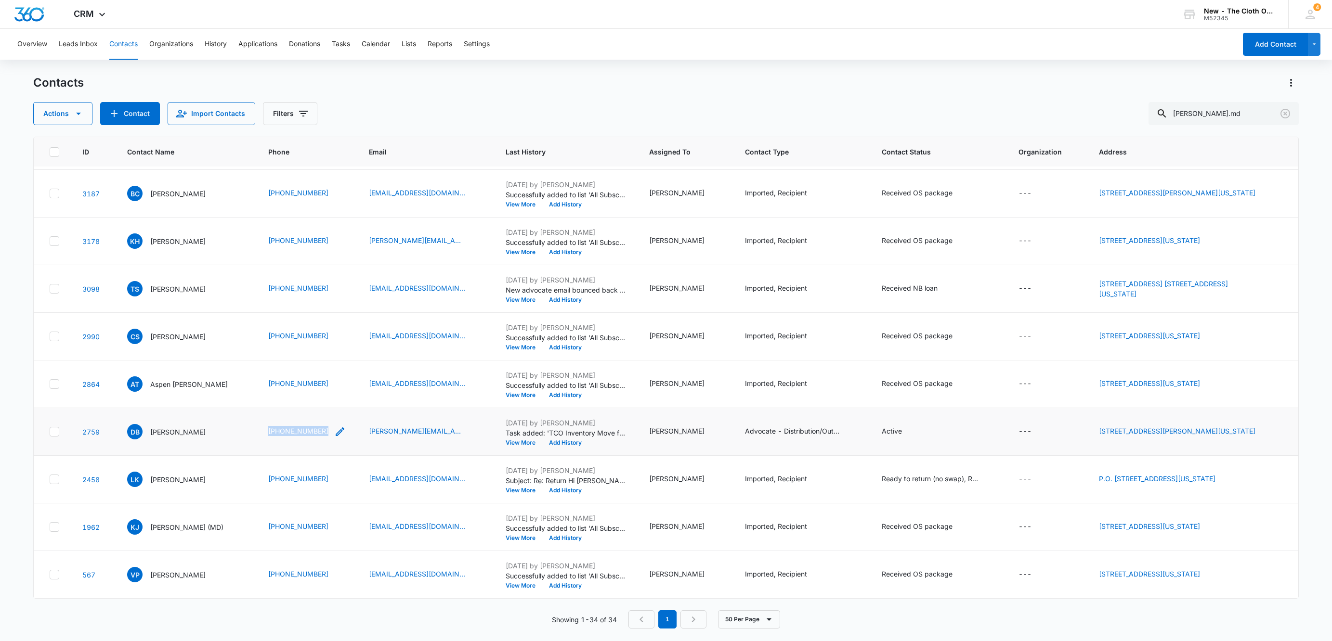
copy link "[PHONE_NUMBER]"
drag, startPoint x: 256, startPoint y: 435, endPoint x: 77, endPoint y: 435, distance: 179.6
click at [78, 435] on tr "2759 DB [PERSON_NAME] [PHONE_NUMBER] [PERSON_NAME][EMAIL_ADDRESS][DOMAIN_NAME] …" at bounding box center [666, 432] width 1264 height 48
click at [172, 429] on p "[PERSON_NAME]" at bounding box center [177, 432] width 55 height 10
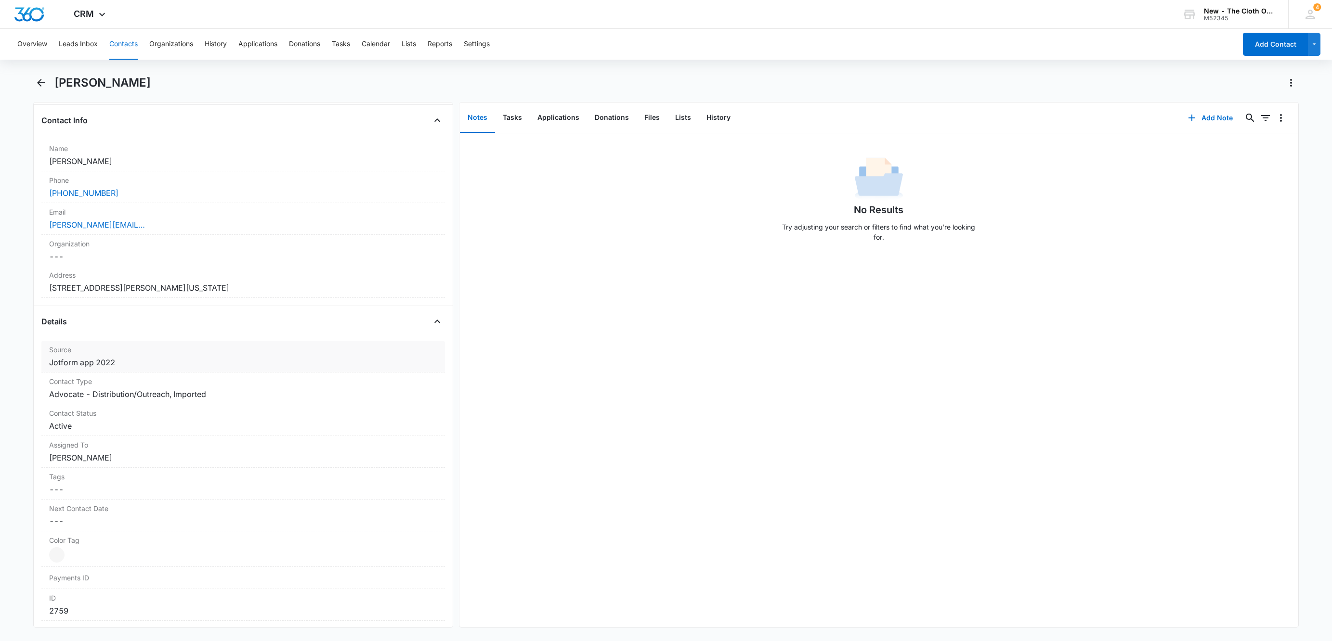
scroll to position [217, 0]
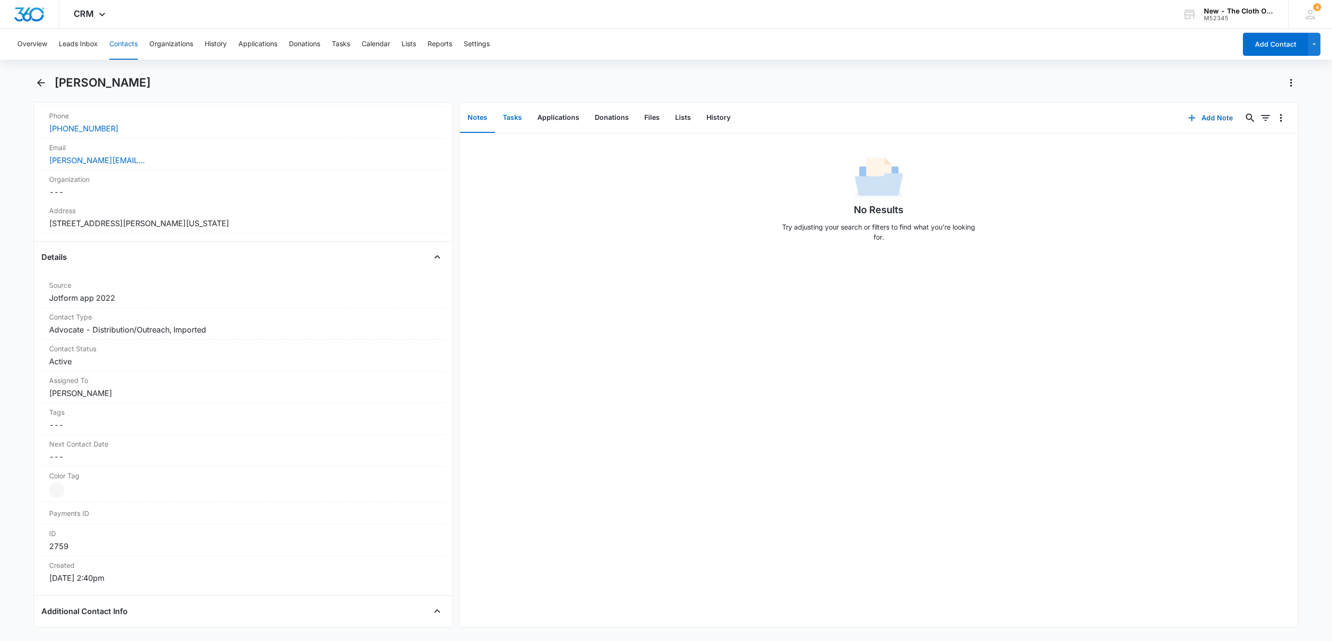
click at [516, 120] on button "Tasks" at bounding box center [512, 118] width 35 height 30
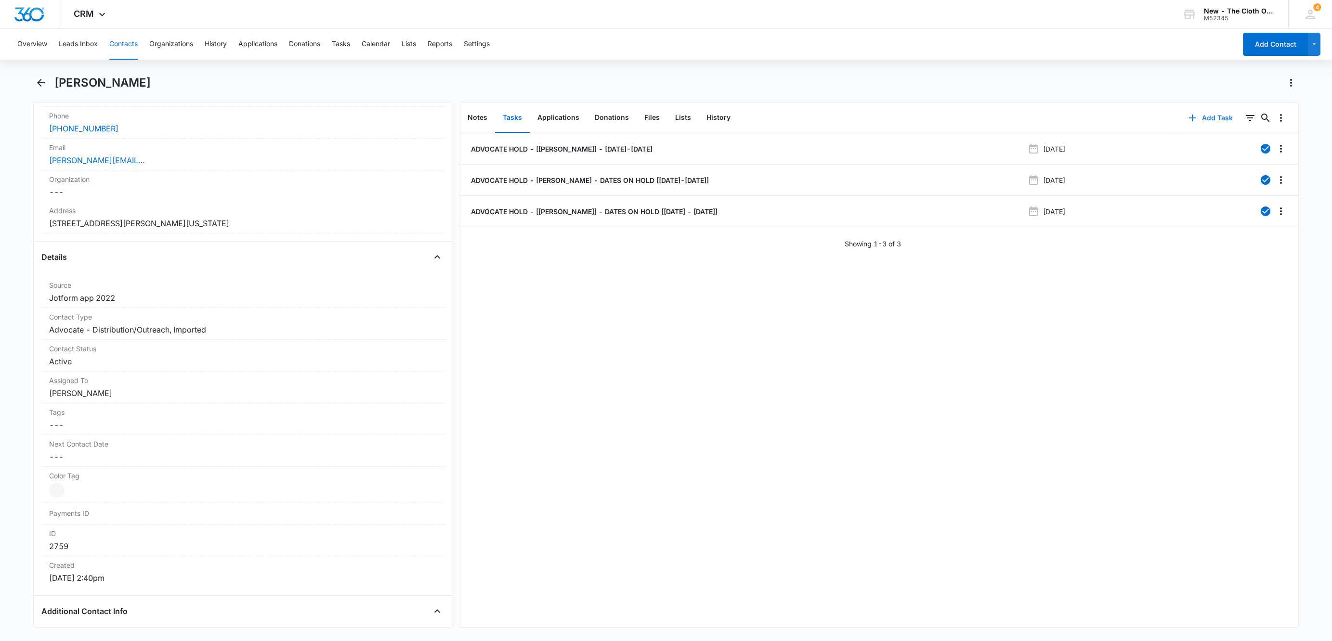
click at [1193, 120] on button "Add Task" at bounding box center [1210, 117] width 64 height 23
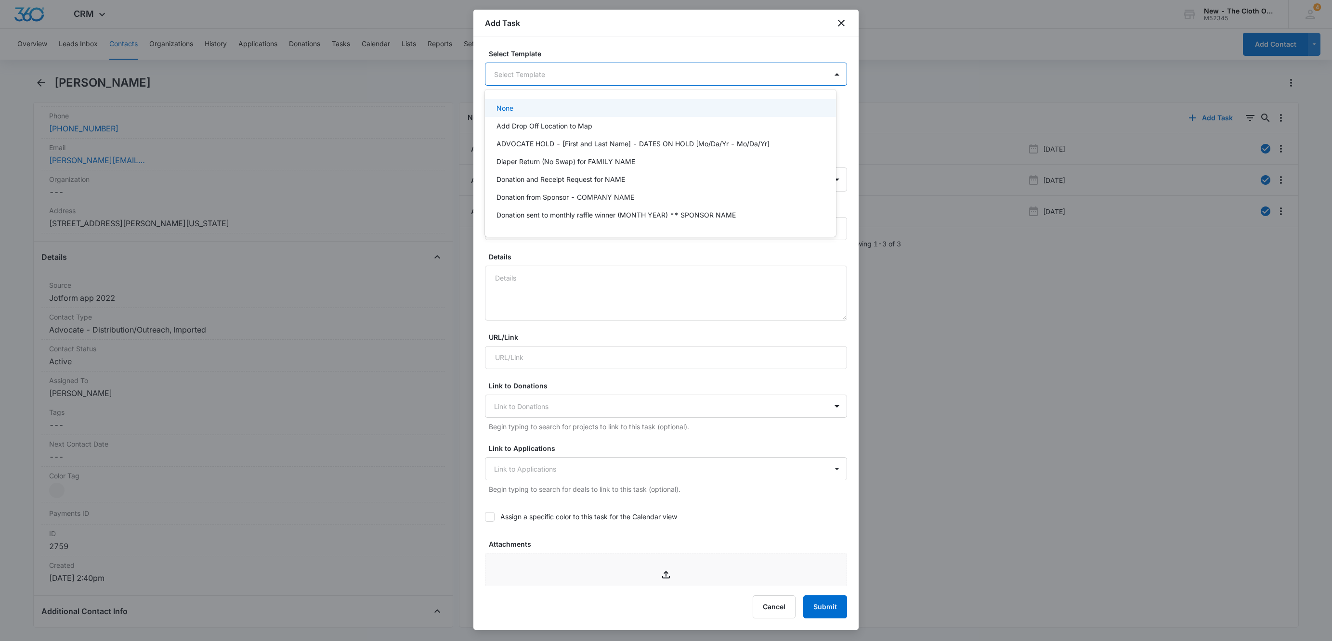
click at [607, 75] on body "CRM Apps Reputation Websites Forms CRM Email Social Shop Payments POS Ads Intel…" at bounding box center [666, 320] width 1332 height 641
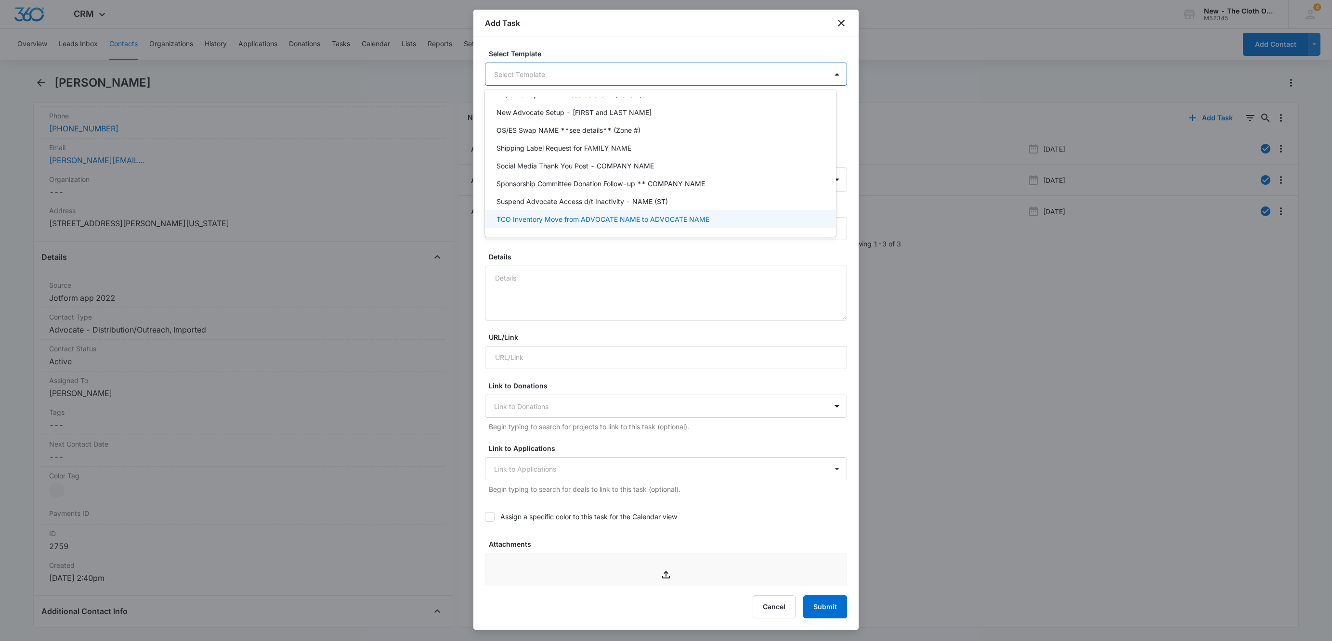
click at [659, 217] on p "TCO Inventory Move from ADVOCATE NAME to ADVOCATE NAME" at bounding box center [602, 219] width 213 height 10
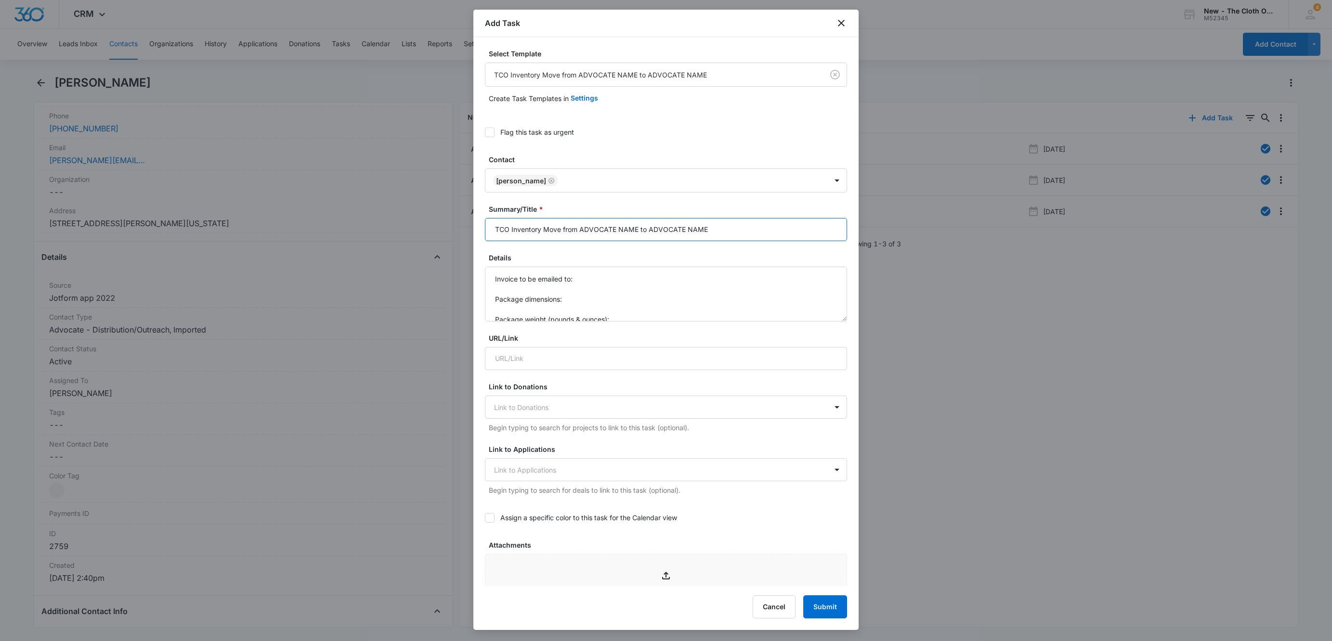
drag, startPoint x: 581, startPoint y: 233, endPoint x: 635, endPoint y: 224, distance: 55.0
click at [635, 224] on input "TCO Inventory Move from ADVOCATE NAME to ADVOCATE NAME" at bounding box center [666, 229] width 362 height 23
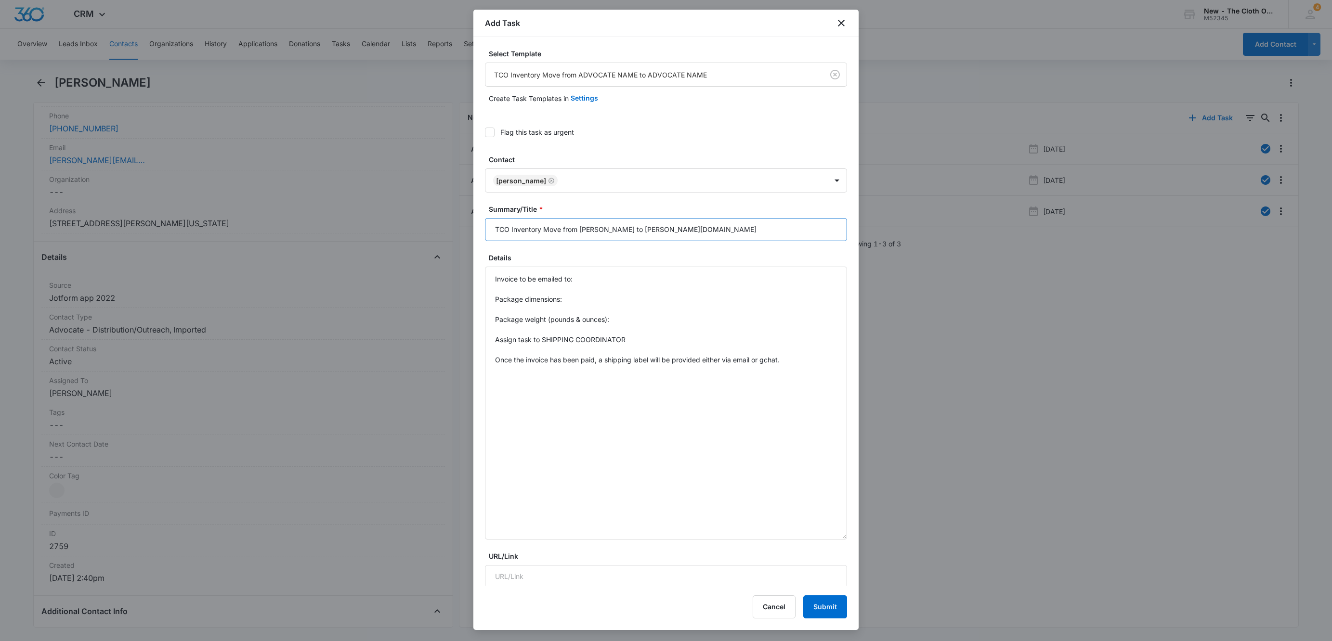
drag, startPoint x: 830, startPoint y: 317, endPoint x: 841, endPoint y: 591, distance: 274.6
click at [841, 591] on div "Add Task Select Template TCO Inventory Move from ADVOCATE NAME to ADVOCATE NAME…" at bounding box center [665, 320] width 385 height 621
type input "TCO Inventory Move from [PERSON_NAME] to [PERSON_NAME][DOMAIN_NAME]"
drag, startPoint x: 802, startPoint y: 359, endPoint x: 362, endPoint y: 229, distance: 457.9
click at [362, 229] on body "CRM Apps Reputation Websites Forms CRM Email Social Shop Payments POS Ads Intel…" at bounding box center [666, 320] width 1332 height 641
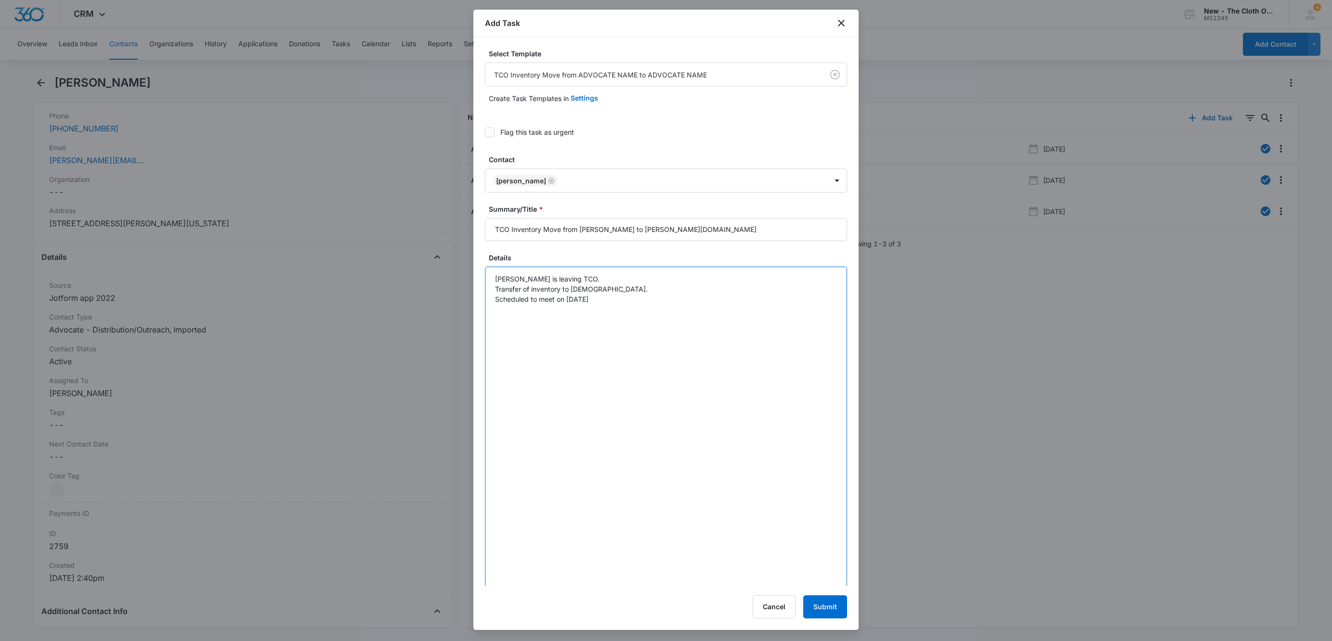
click at [620, 299] on textarea "[PERSON_NAME] is leaving TCO. Transfer of inventory to [DEMOGRAPHIC_DATA]. Sche…" at bounding box center [666, 432] width 362 height 330
click at [692, 305] on textarea "[PERSON_NAME] is leaving TCO. Transfer of inventory to [DEMOGRAPHIC_DATA]. Sche…" at bounding box center [666, 432] width 362 height 330
click at [562, 289] on textarea "[PERSON_NAME] is leaving TCO. Transfer of inventory to [DEMOGRAPHIC_DATA]. Sche…" at bounding box center [666, 432] width 362 height 330
click at [545, 292] on textarea "[PERSON_NAME] is leaving TCO. Transfer of inventory to [DEMOGRAPHIC_DATA]. Sche…" at bounding box center [666, 432] width 362 height 330
click at [543, 292] on textarea "[PERSON_NAME] is leaving TCO. Plan to transfer of inventory to [DEMOGRAPHIC_DAT…" at bounding box center [666, 432] width 362 height 330
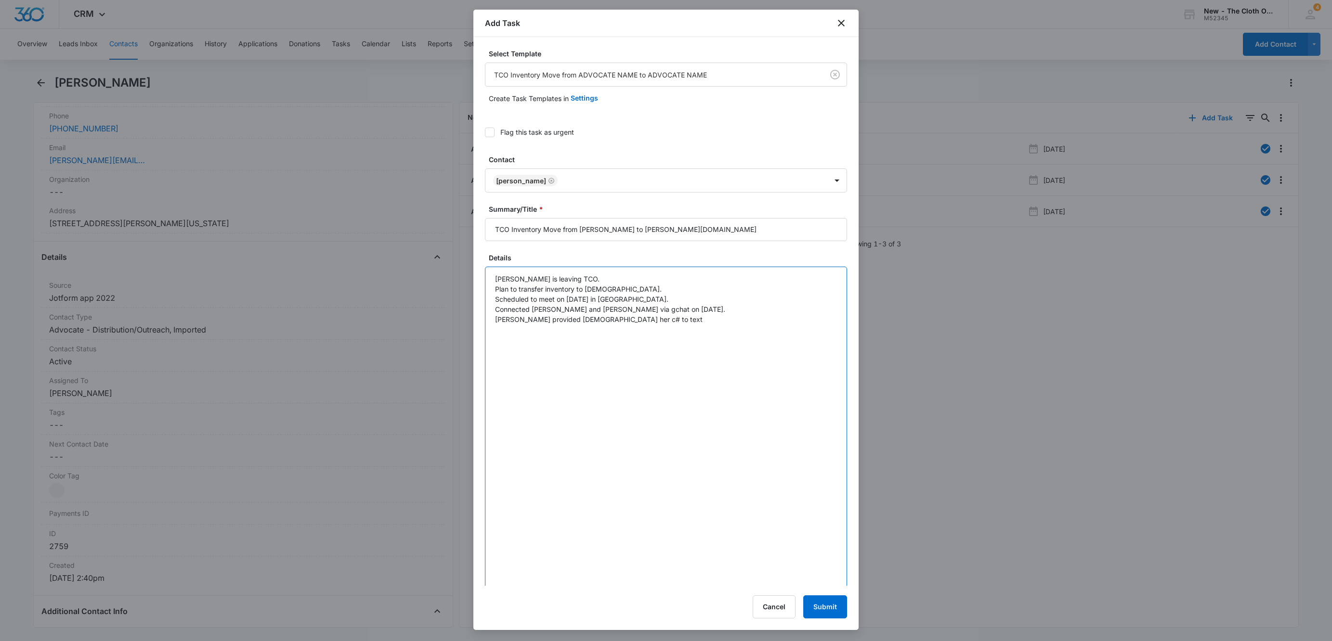
click at [676, 295] on textarea "[PERSON_NAME] is leaving TCO. Plan to transfer inventory to [DEMOGRAPHIC_DATA].…" at bounding box center [666, 432] width 362 height 330
click at [510, 292] on textarea "[PERSON_NAME] is leaving TCO. Plan to transfer inventory to [DEMOGRAPHIC_DATA].…" at bounding box center [666, 432] width 362 height 330
click at [688, 313] on textarea "[PERSON_NAME] is leaving TCO. Plan is to transfer inventory to [DEMOGRAPHIC_DAT…" at bounding box center [666, 432] width 362 height 330
click at [635, 323] on textarea "[PERSON_NAME] is leaving TCO. Plan is to transfer inventory to [DEMOGRAPHIC_DAT…" at bounding box center [666, 432] width 362 height 330
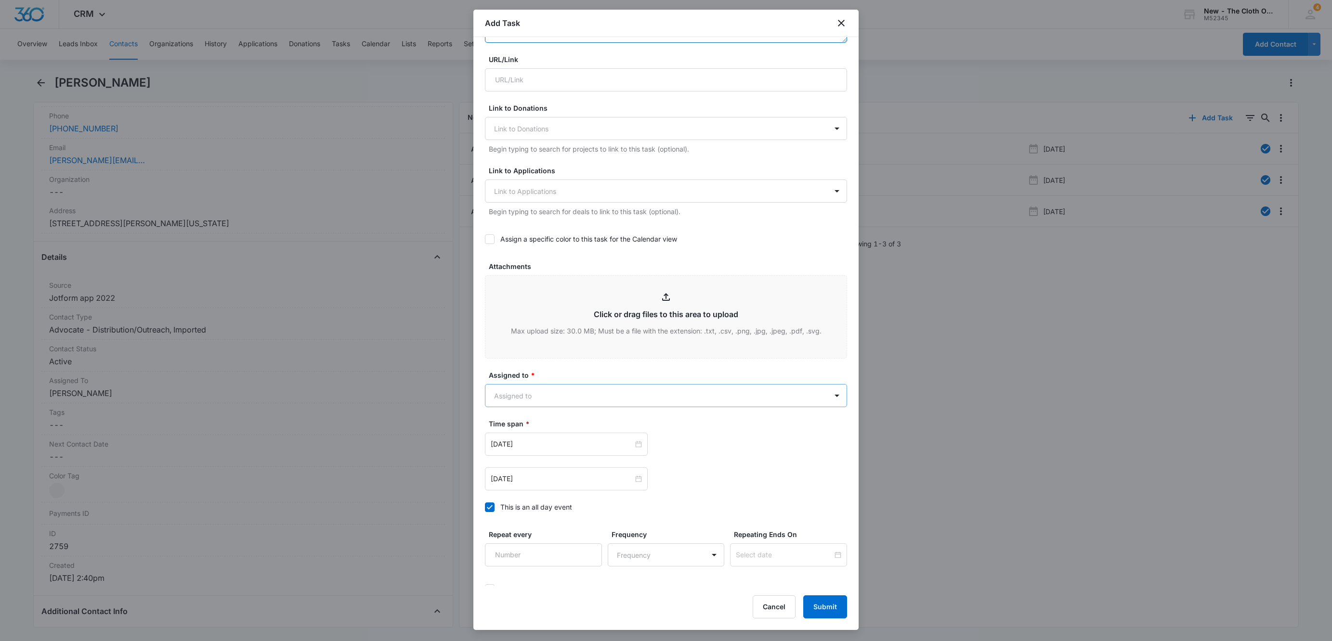
scroll to position [578, 0]
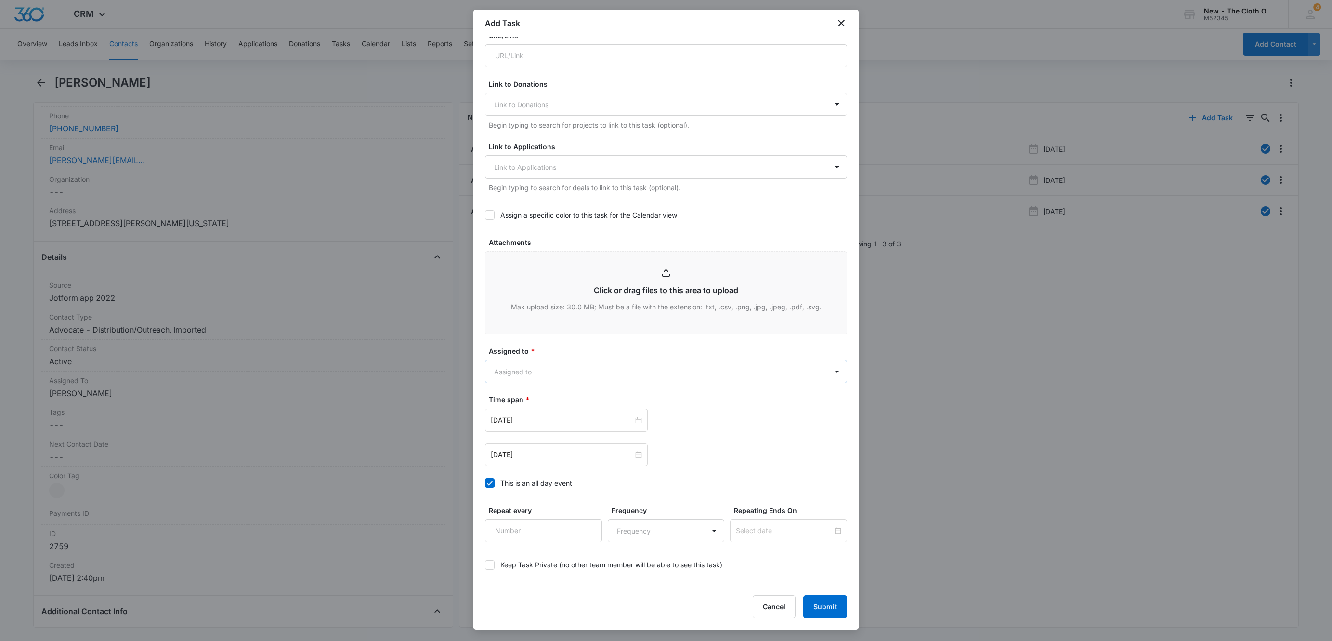
type textarea "[PERSON_NAME] is leaving TCO. Plan is to transfer inventory to [DEMOGRAPHIC_DAT…"
click at [513, 377] on body "CRM Apps Reputation Websites Forms CRM Email Social Shop Payments POS Ads Intel…" at bounding box center [666, 320] width 1332 height 641
type input "br"
click at [540, 456] on p "[PERSON_NAME]" at bounding box center [523, 460] width 55 height 10
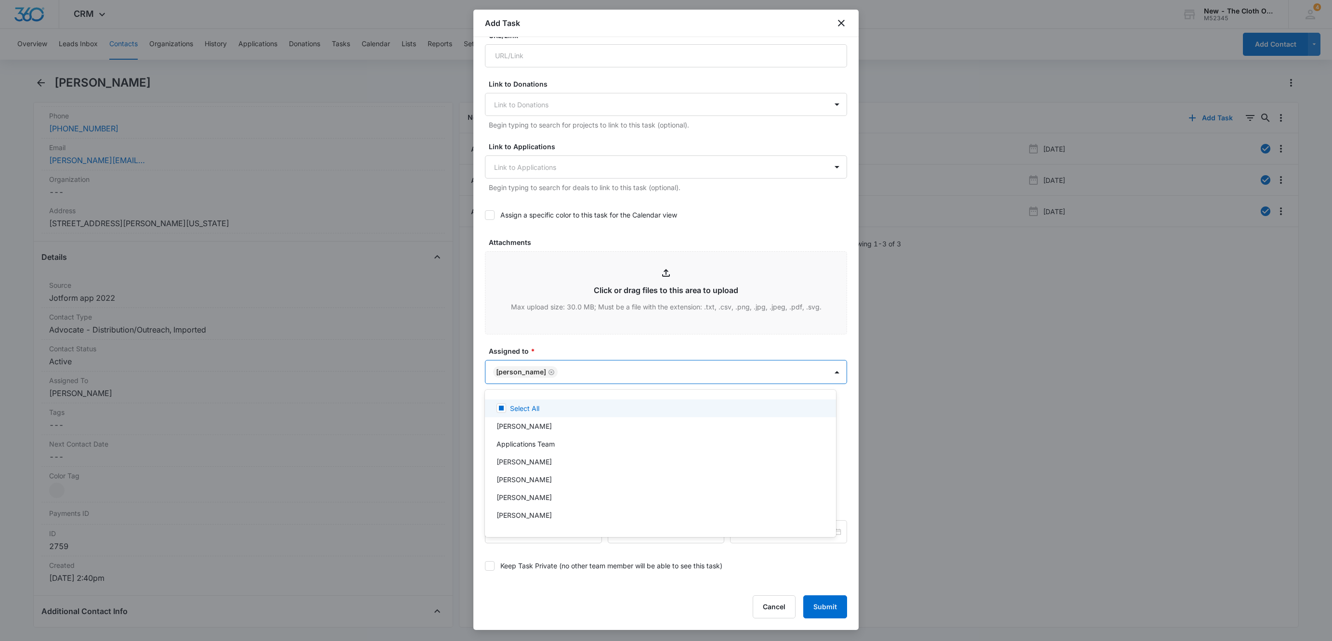
click at [575, 354] on div at bounding box center [666, 320] width 1332 height 641
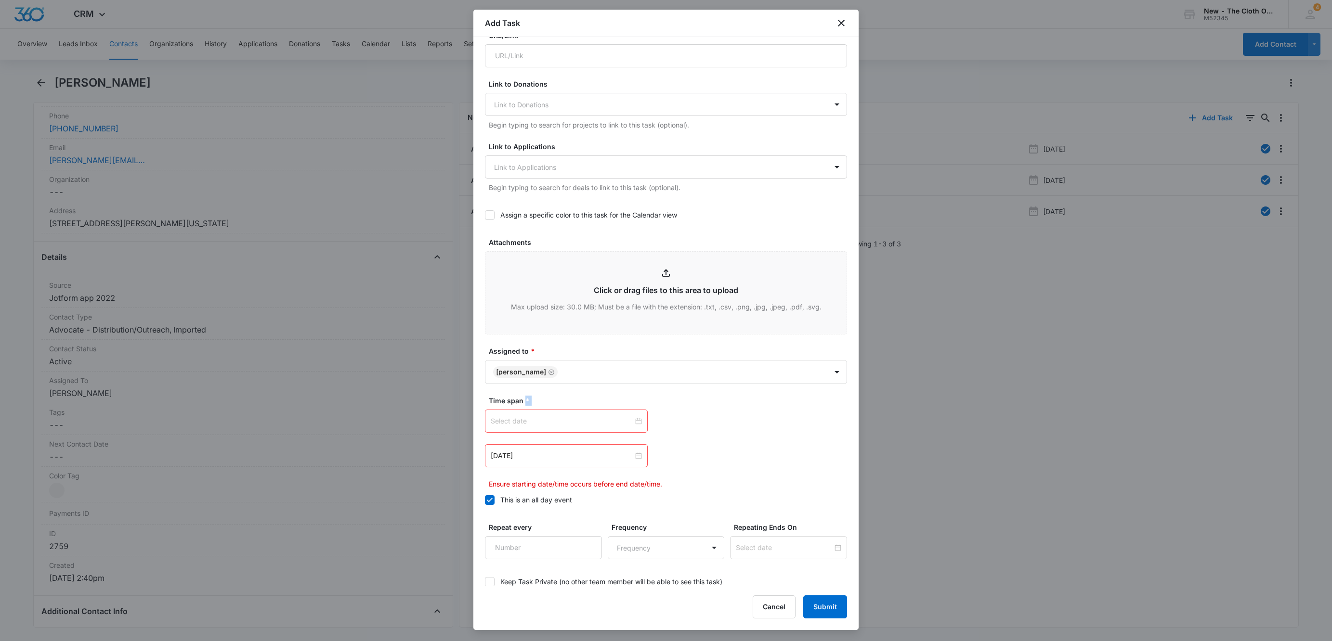
click at [633, 422] on div at bounding box center [566, 421] width 151 height 11
type input "[DATE]"
click at [604, 502] on div "11" at bounding box center [603, 497] width 12 height 12
click at [633, 459] on div at bounding box center [566, 456] width 151 height 11
type input "[DATE]"
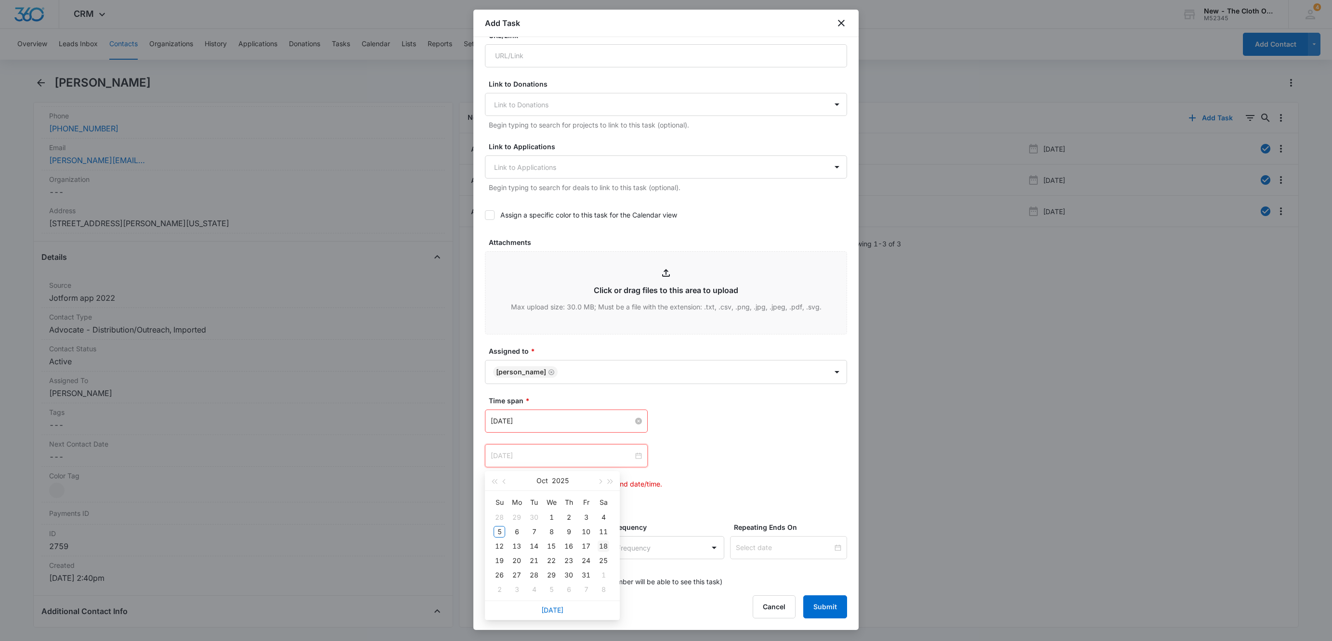
click at [602, 545] on div "18" at bounding box center [603, 547] width 12 height 12
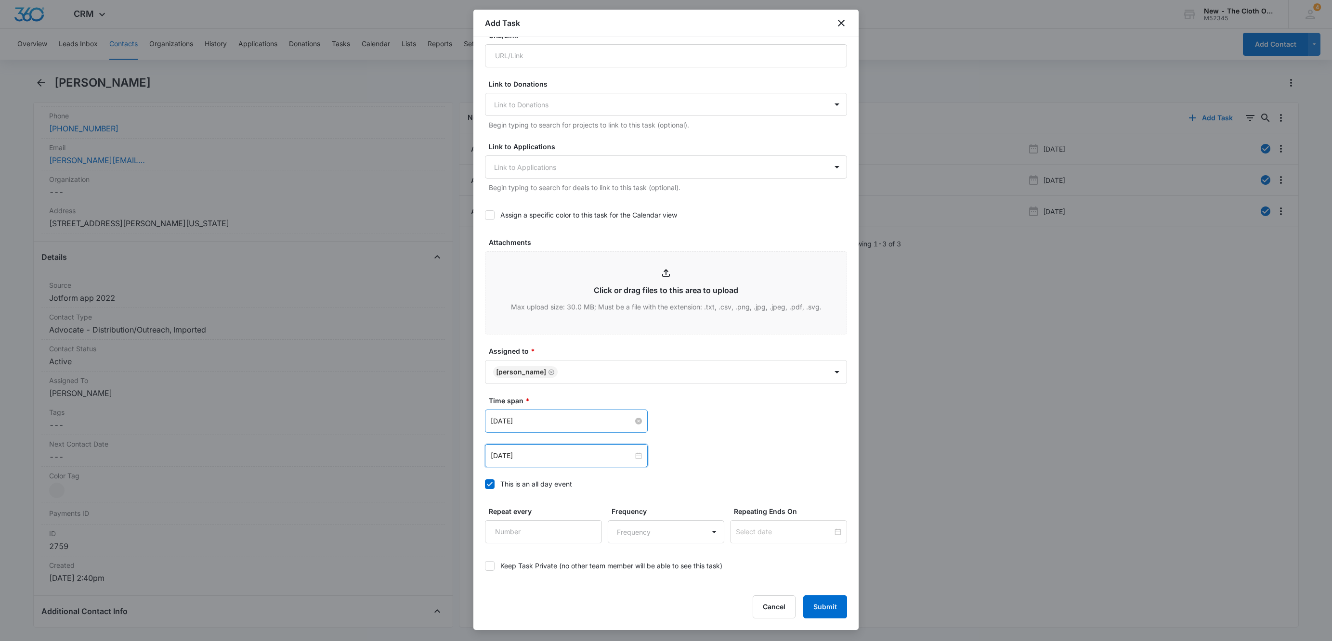
click at [744, 429] on div "[DATE] [DATE] Su Mo Tu We Th Fr Sa 28 29 30 1 2 3 4 5 6 7 8 9 10 11 12 13 14 15…" at bounding box center [666, 421] width 362 height 23
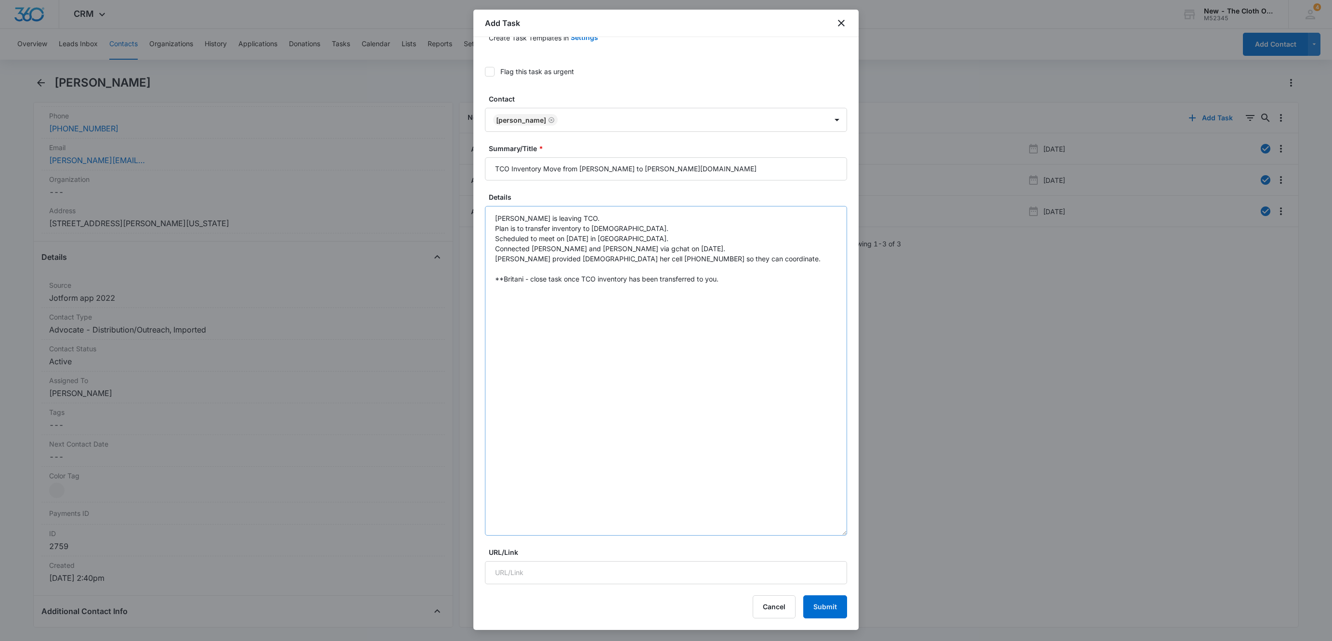
scroll to position [144, 0]
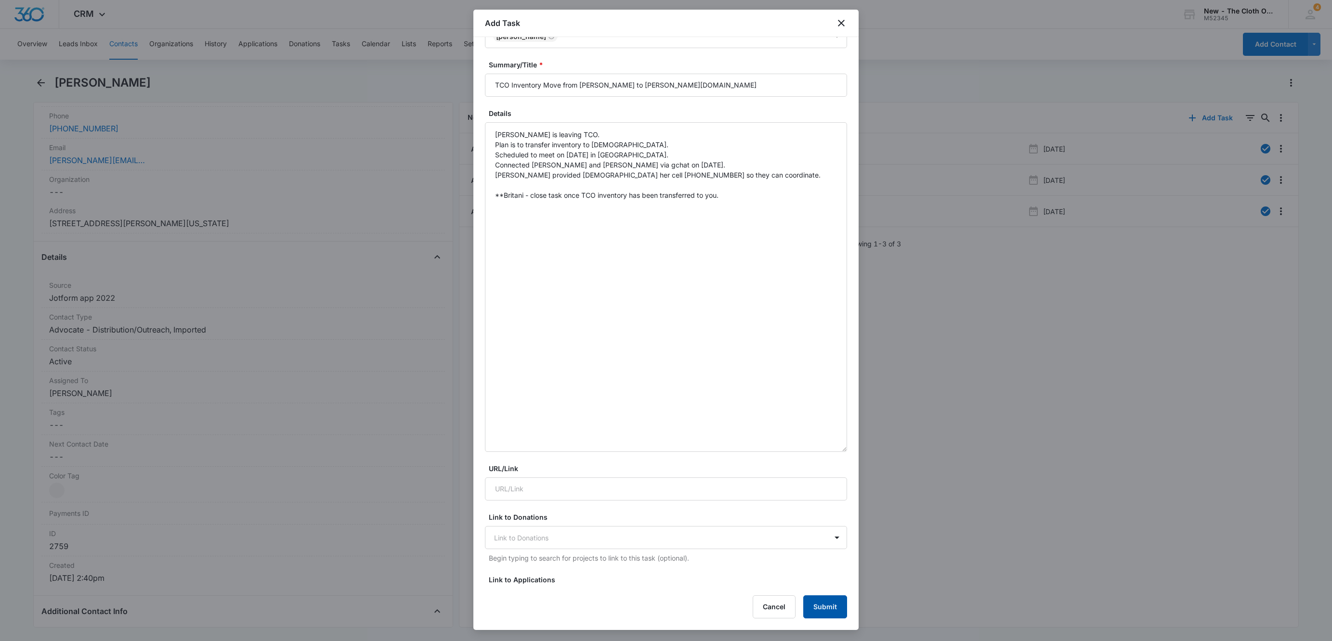
click at [825, 606] on button "Submit" at bounding box center [825, 606] width 44 height 23
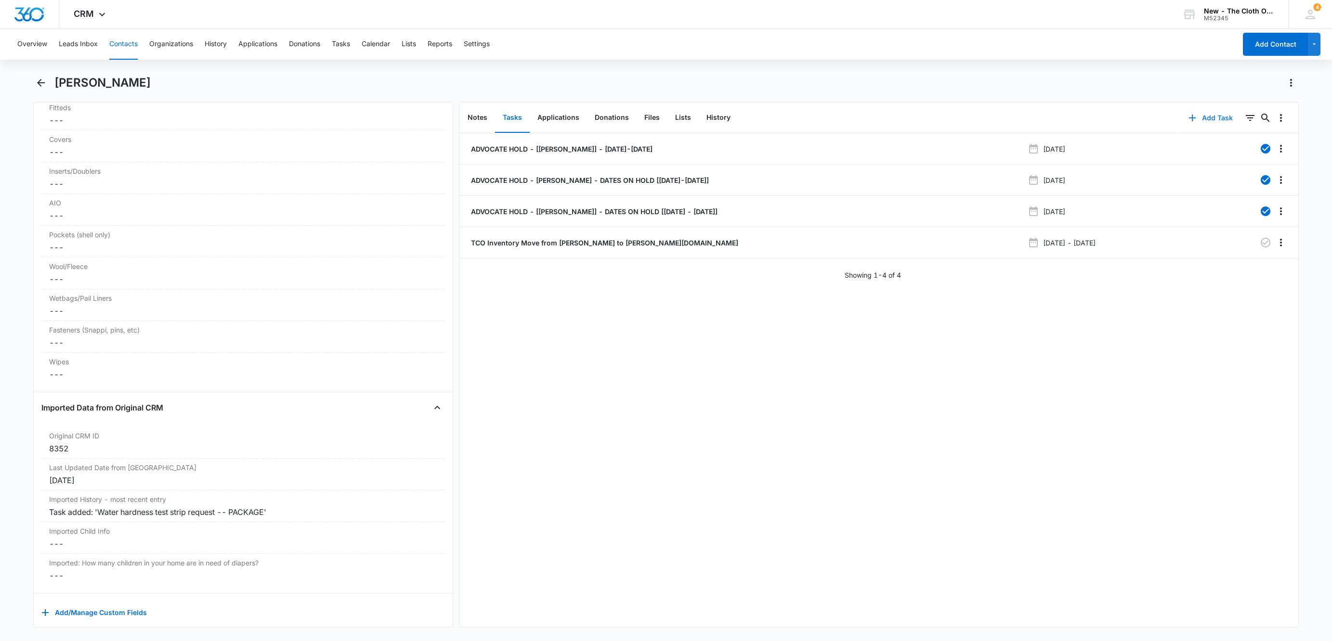
scroll to position [2458, 0]
click at [1273, 250] on button "Overflow Menu" at bounding box center [1280, 242] width 15 height 15
click at [1258, 272] on button "Edit" at bounding box center [1249, 270] width 55 height 14
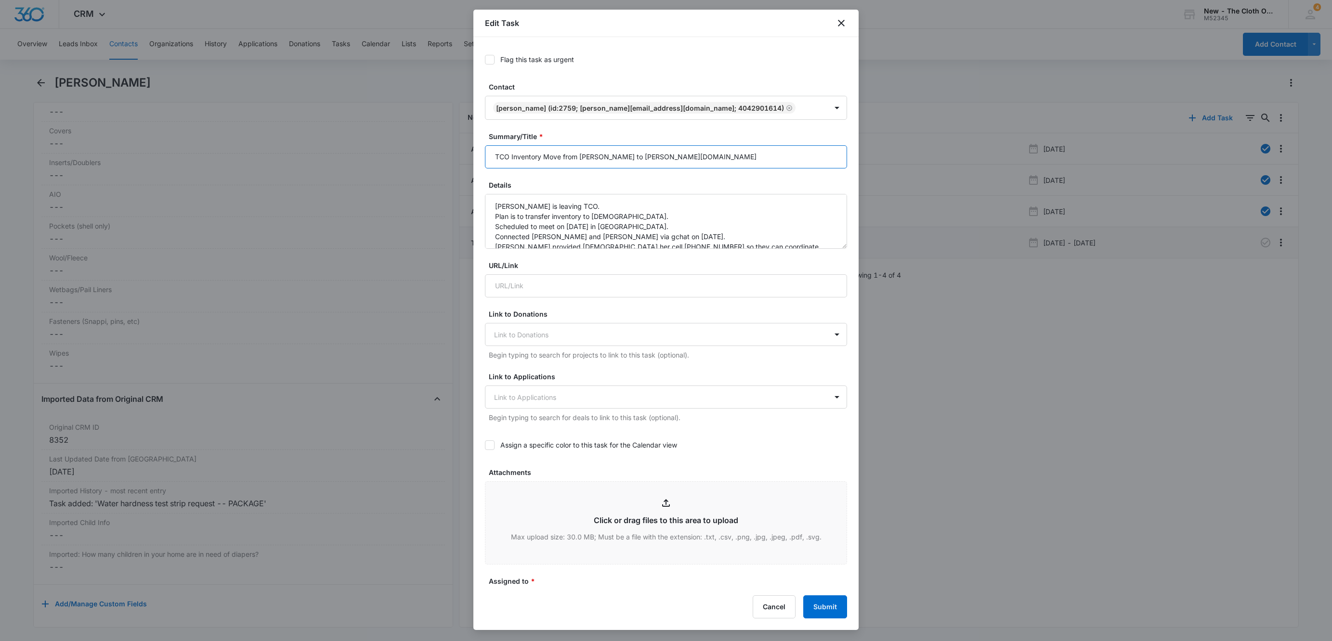
click at [730, 159] on input "TCO Inventory Move from [PERSON_NAME] to [PERSON_NAME][DOMAIN_NAME]" at bounding box center [666, 156] width 362 height 23
type input "TCO Inventory Move from [PERSON_NAME] to [PERSON_NAME][DOMAIN_NAME] [Meet up sc…"
click at [823, 601] on button "Submit" at bounding box center [825, 606] width 44 height 23
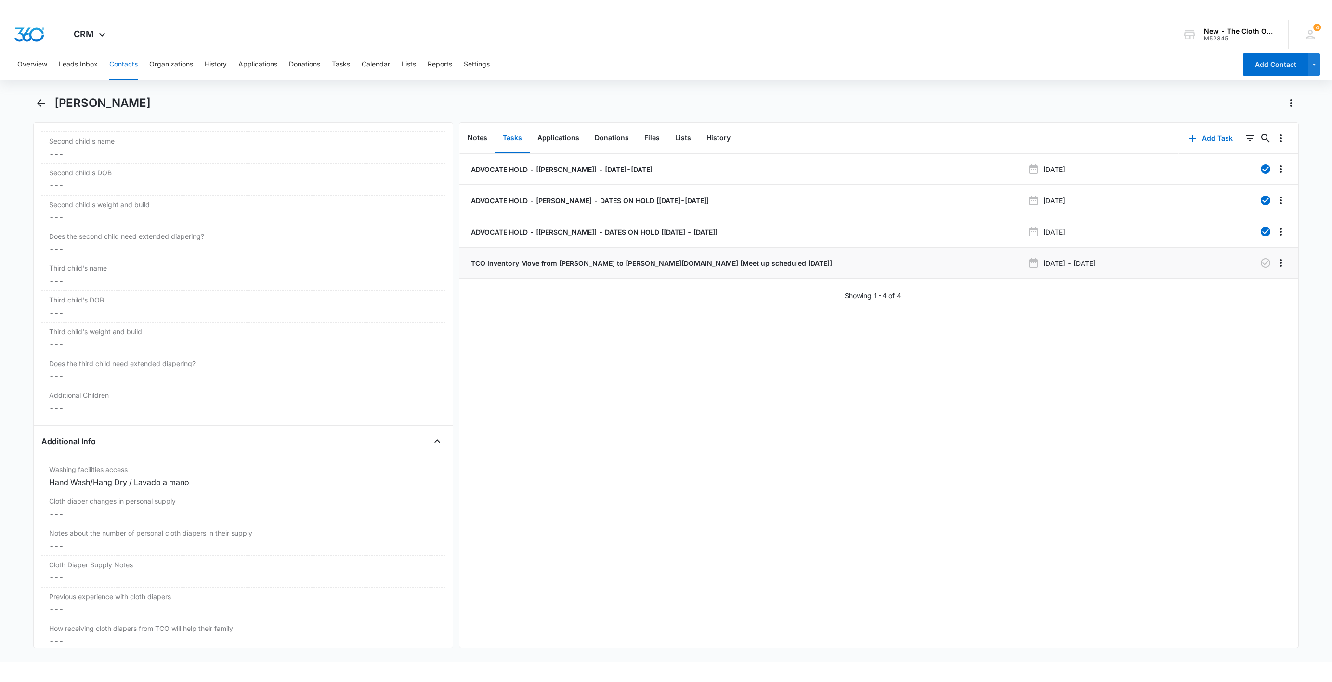
scroll to position [1231, 0]
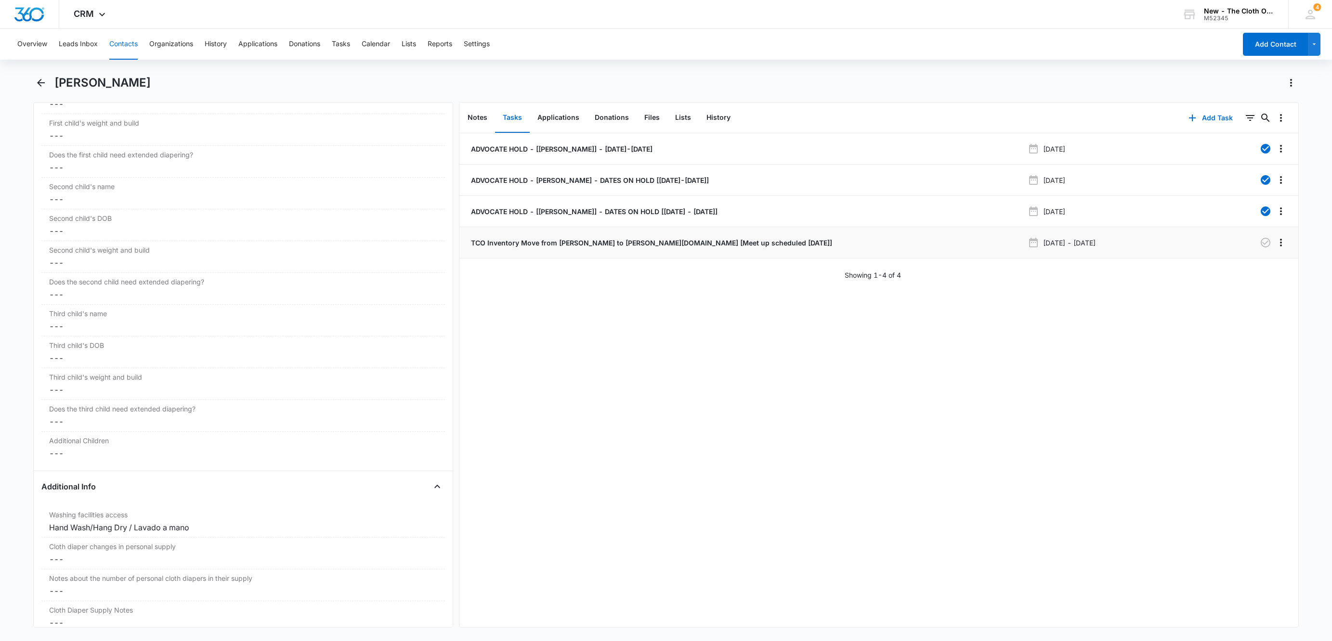
click at [138, 45] on div "Overview Leads Inbox Contacts Organizations History Applications Donations Task…" at bounding box center [624, 44] width 1224 height 31
click at [112, 42] on button "Contacts" at bounding box center [123, 44] width 28 height 31
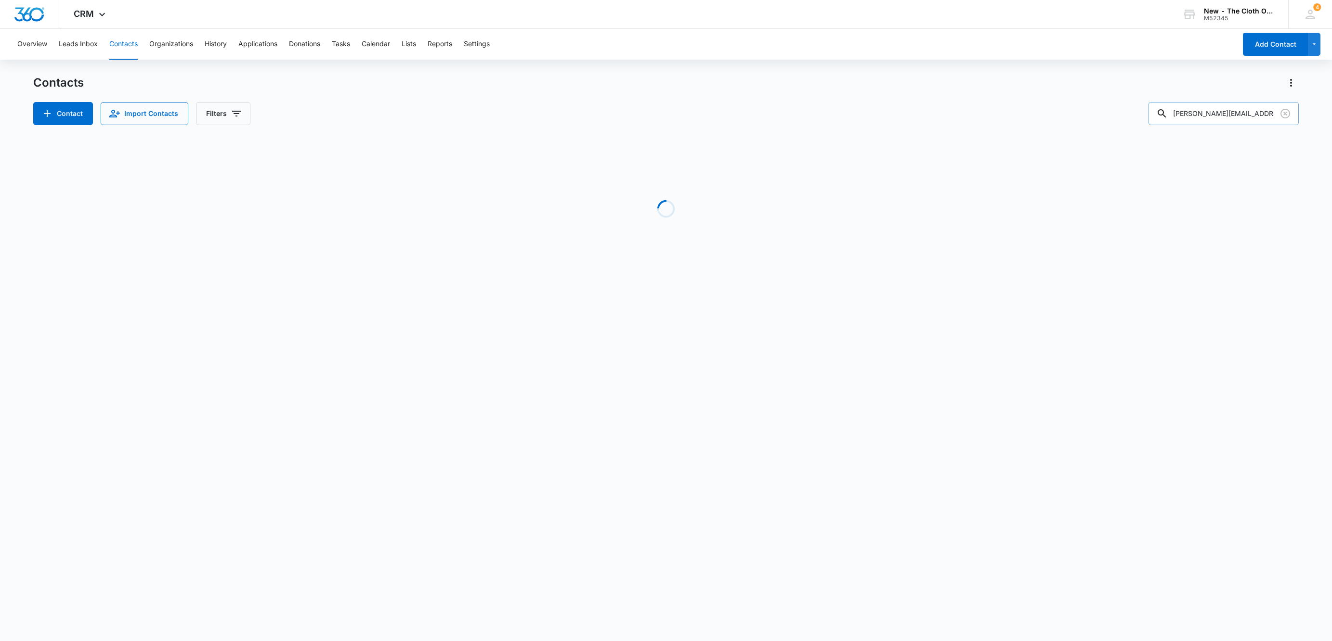
click at [1243, 117] on input "[PERSON_NAME][EMAIL_ADDRESS][DOMAIN_NAME]" at bounding box center [1223, 113] width 150 height 23
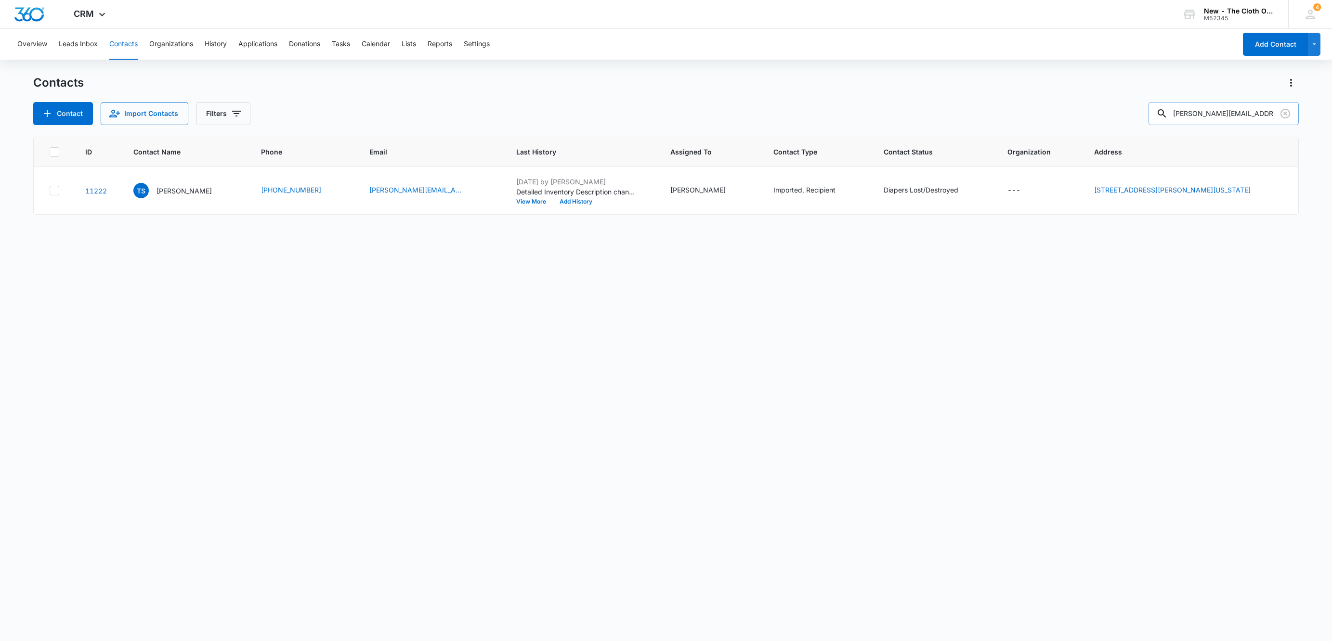
paste input "[EMAIL_ADDRESS]"
type input "[EMAIL_ADDRESS][DOMAIN_NAME]"
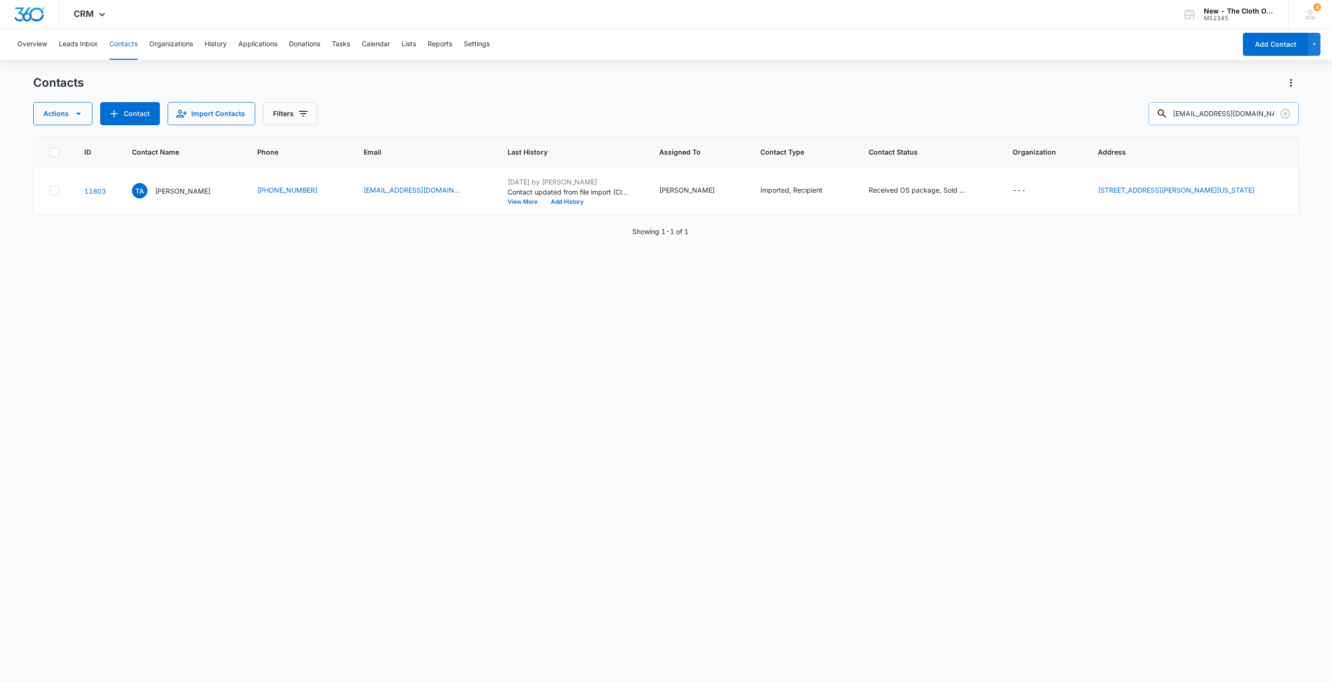
click at [1215, 125] on input "[EMAIL_ADDRESS][DOMAIN_NAME]" at bounding box center [1223, 113] width 150 height 23
click at [1218, 113] on input "[EMAIL_ADDRESS][DOMAIN_NAME]" at bounding box center [1223, 113] width 150 height 23
click at [1287, 111] on icon "Clear" at bounding box center [1285, 114] width 12 height 12
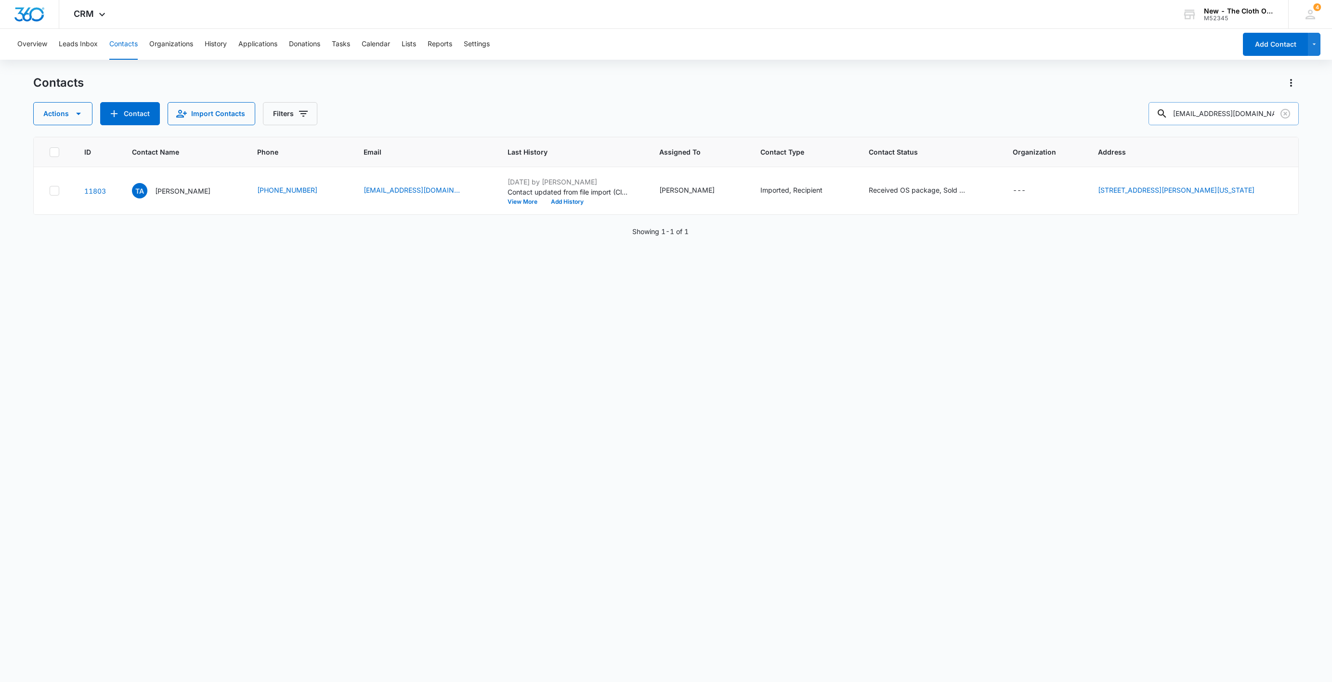
click at [1274, 112] on input "[EMAIL_ADDRESS][DOMAIN_NAME]" at bounding box center [1223, 113] width 150 height 23
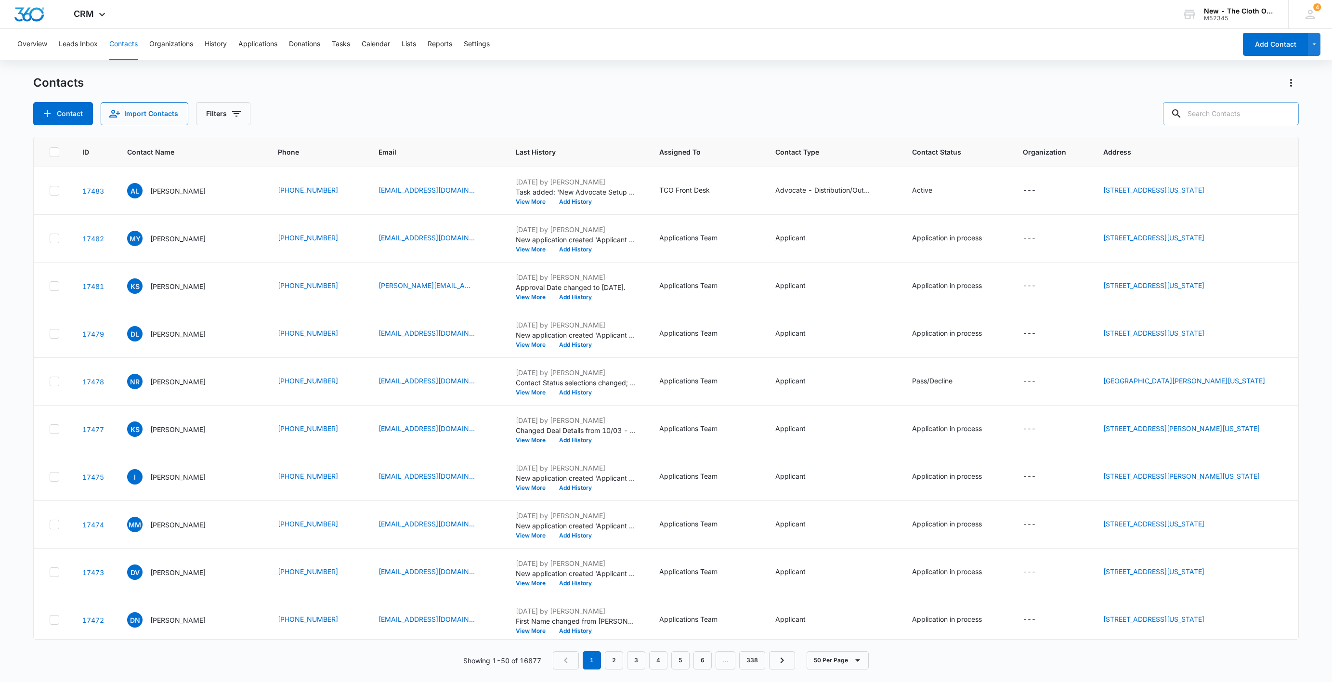
paste input "Cali Forreider"
type input "Cali Forreider"
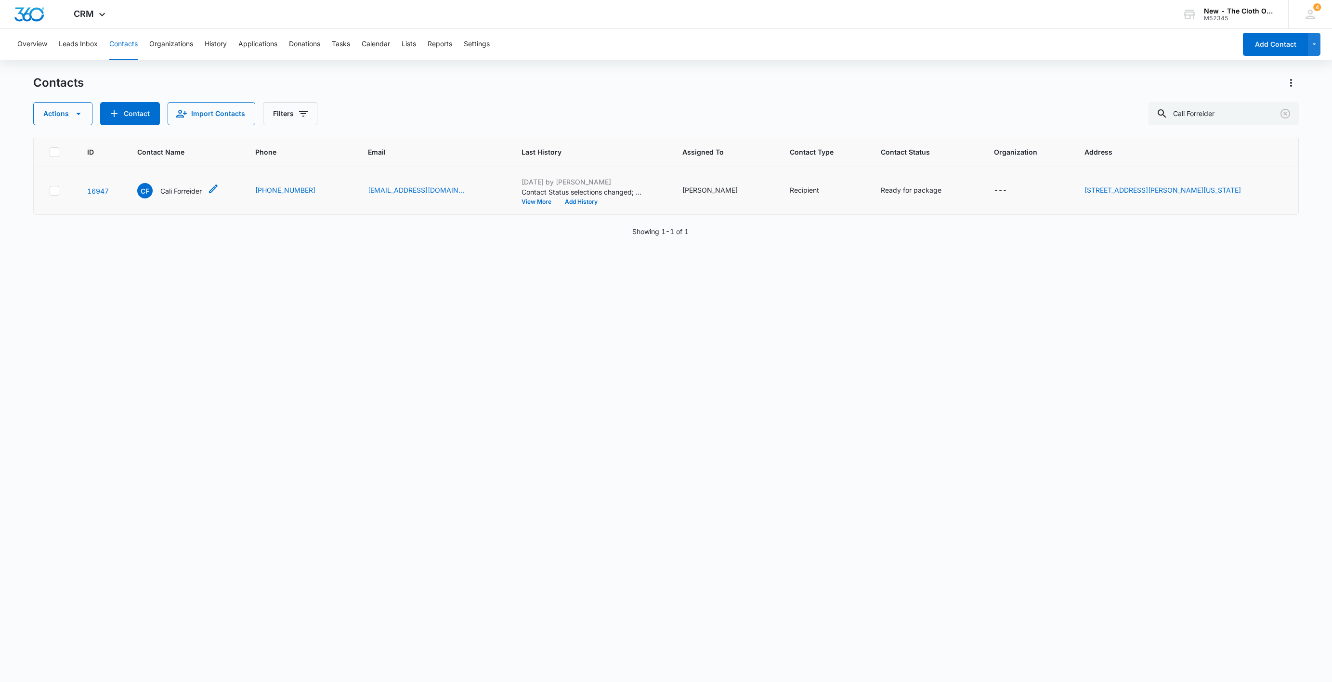
click at [169, 195] on p "Cali Forreider" at bounding box center [180, 191] width 41 height 10
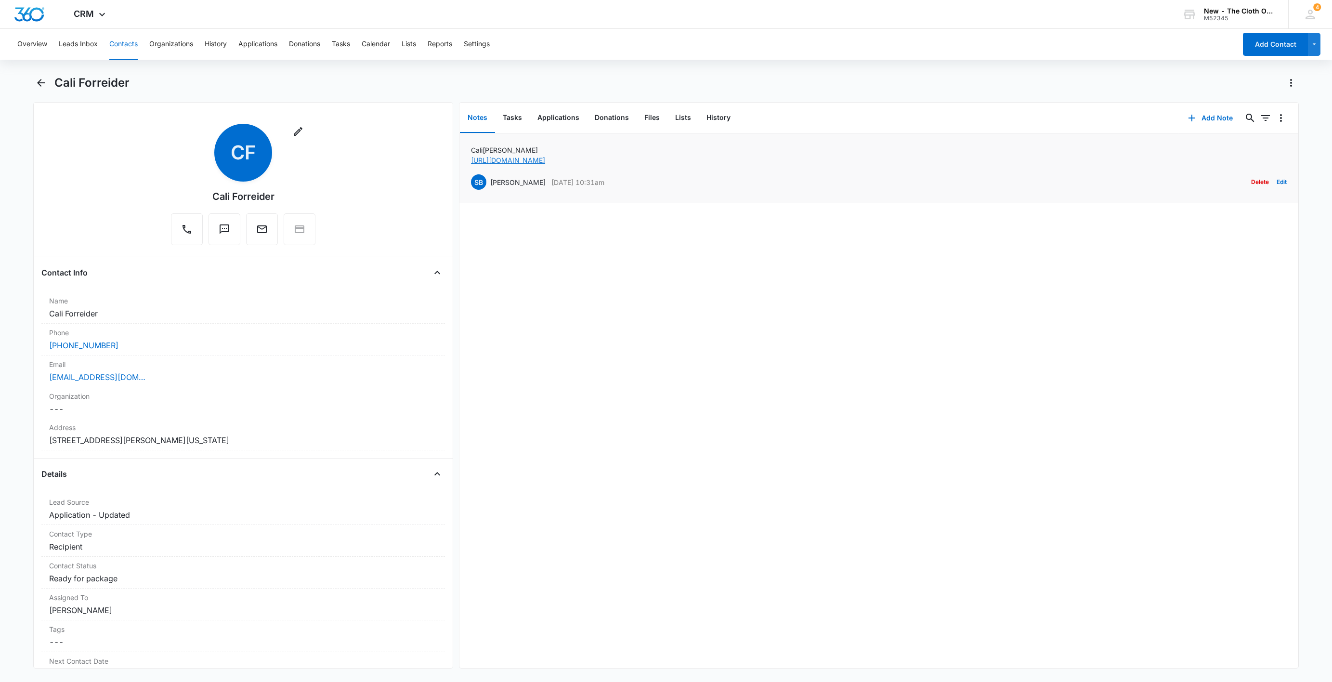
click at [528, 162] on link "[URL][DOMAIN_NAME]" at bounding box center [508, 160] width 74 height 8
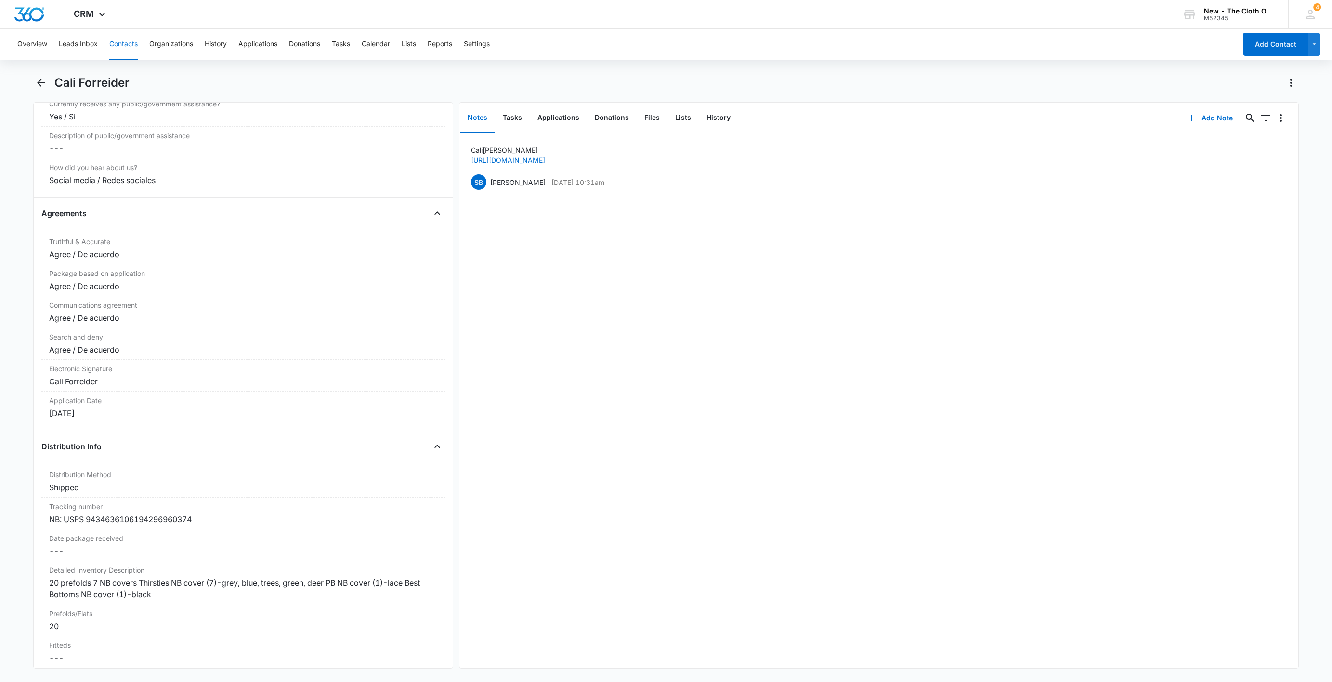
scroll to position [1852, 0]
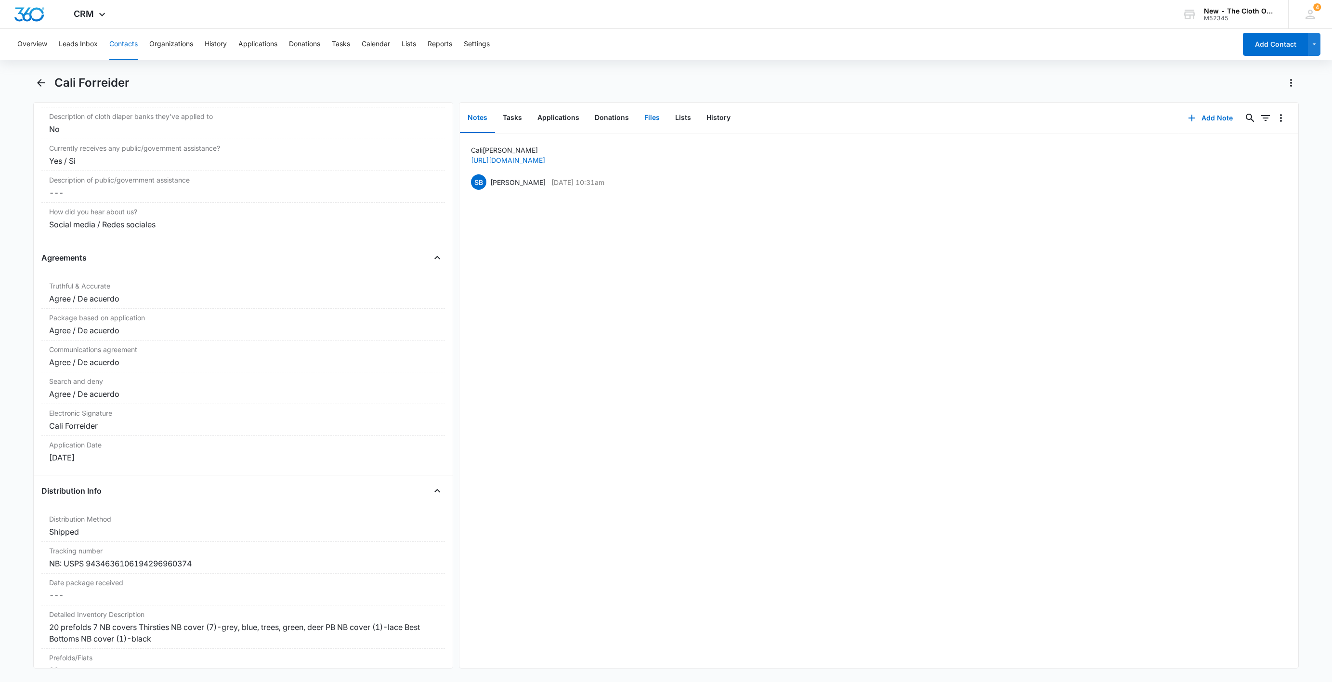
click at [652, 109] on button "Files" at bounding box center [651, 118] width 31 height 30
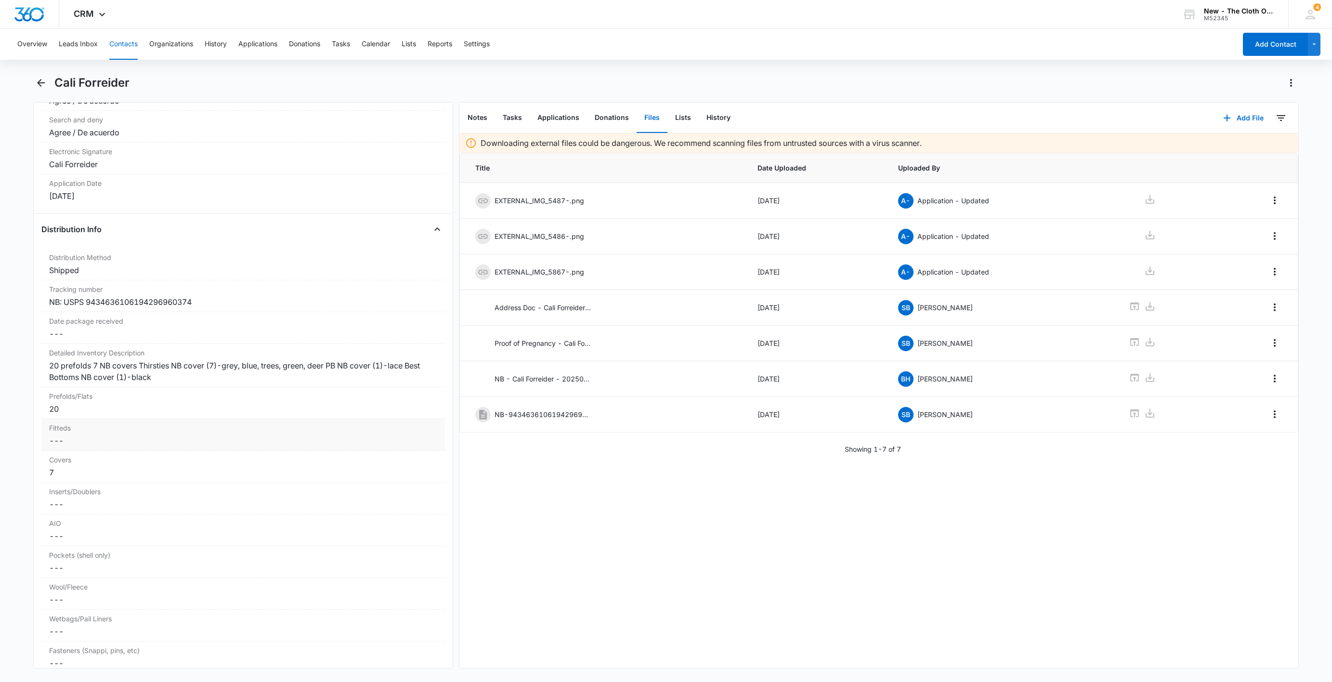
scroll to position [2141, 0]
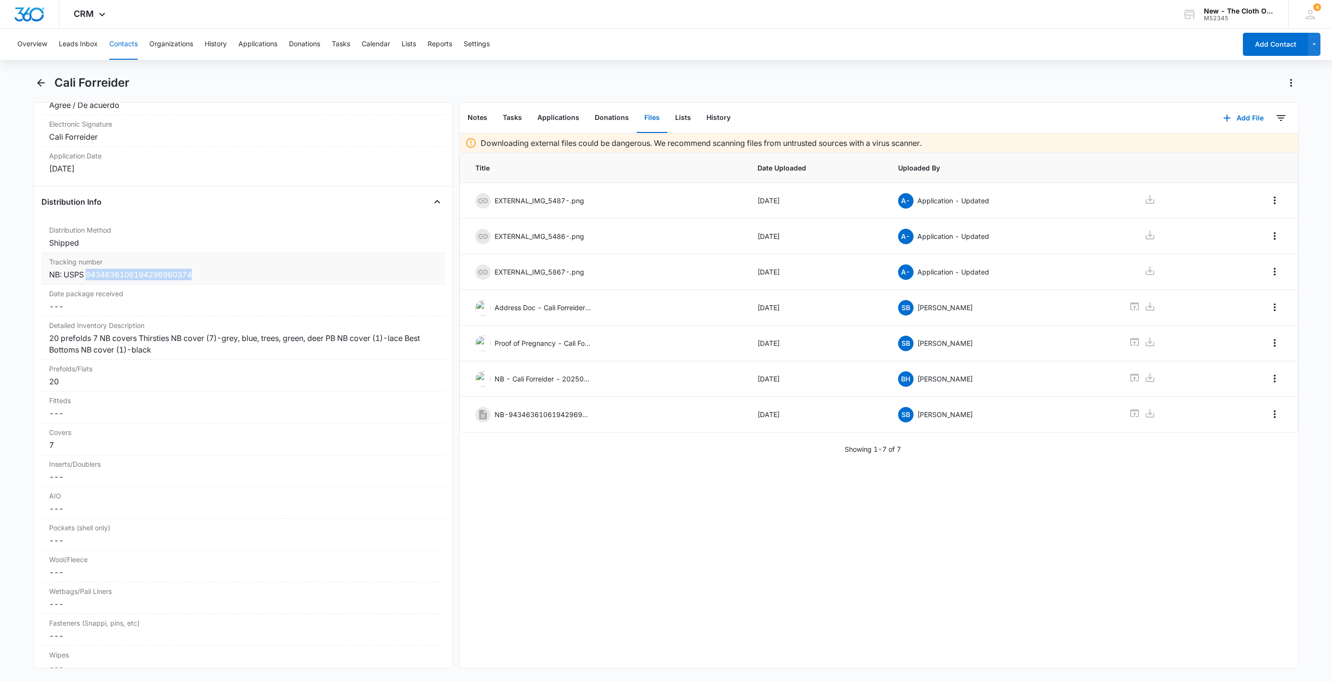
copy div "9434636106194296960374"
drag, startPoint x: 214, startPoint y: 282, endPoint x: -49, endPoint y: 301, distance: 263.5
click at [0, 301] on html "CRM Apps Reputation Websites Forms CRM Email Social Shop Payments POS Ads Intel…" at bounding box center [666, 341] width 1332 height 682
click at [1144, 378] on icon at bounding box center [1150, 378] width 12 height 12
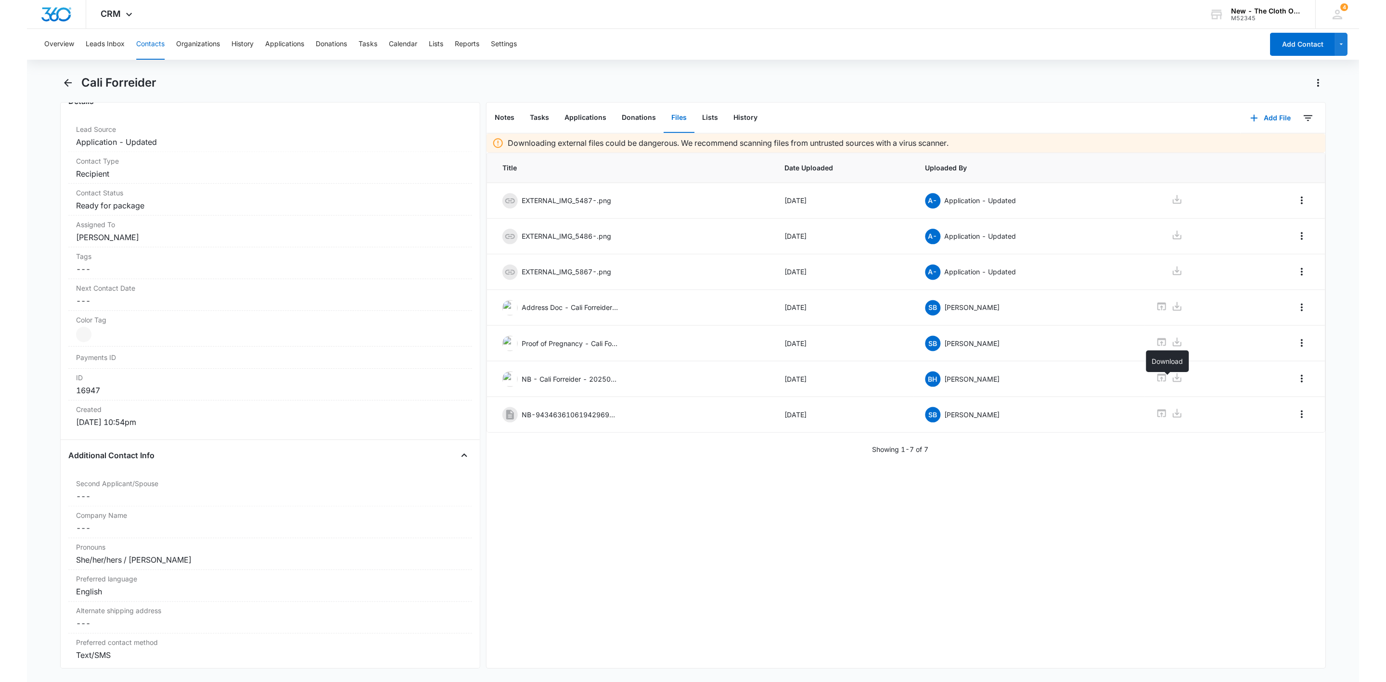
scroll to position [191, 0]
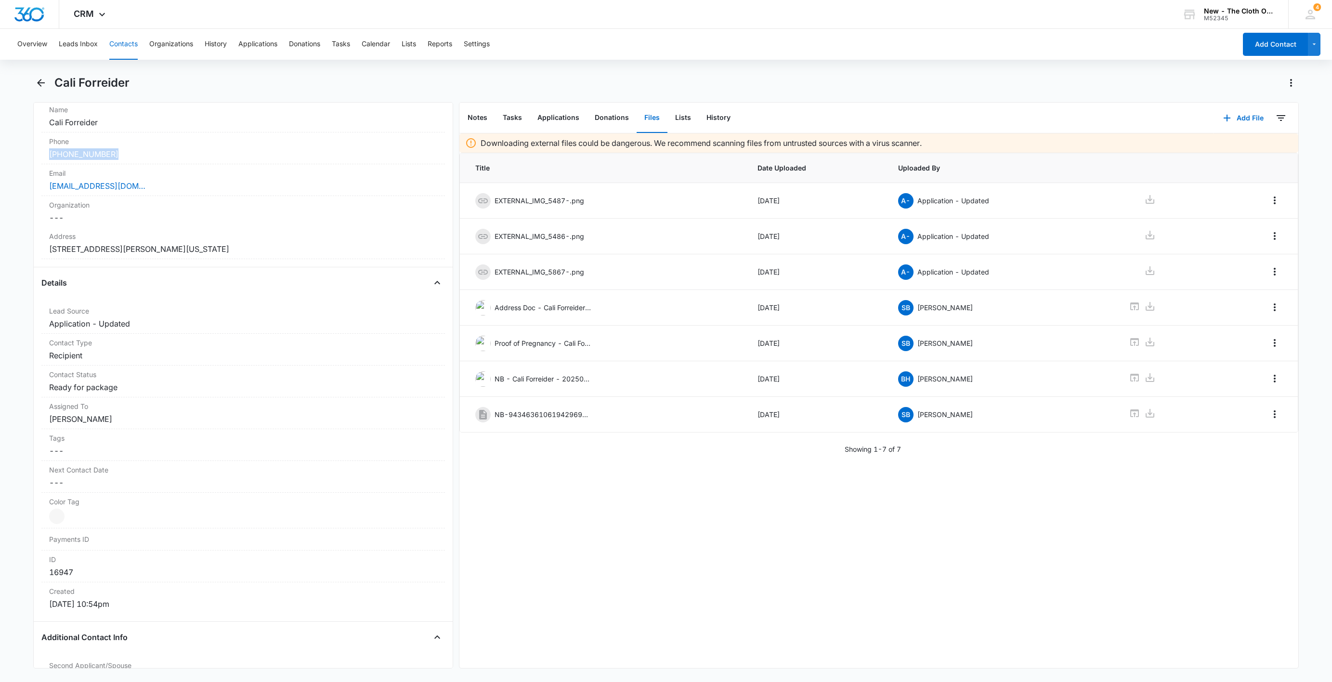
drag, startPoint x: 123, startPoint y: 157, endPoint x: 33, endPoint y: 155, distance: 89.6
click at [33, 155] on div "Remove CF [GEOGRAPHIC_DATA] Forreider Contact Info Name Cancel Save Changes Cal…" at bounding box center [243, 385] width 420 height 566
copy link "[PHONE_NUMBER]"
drag, startPoint x: 136, startPoint y: 188, endPoint x: 8, endPoint y: 187, distance: 128.1
click at [8, 187] on main "Cali Forreider Remove CF [GEOGRAPHIC_DATA] Forreider Contact Info Name Cancel S…" at bounding box center [666, 377] width 1332 height 605
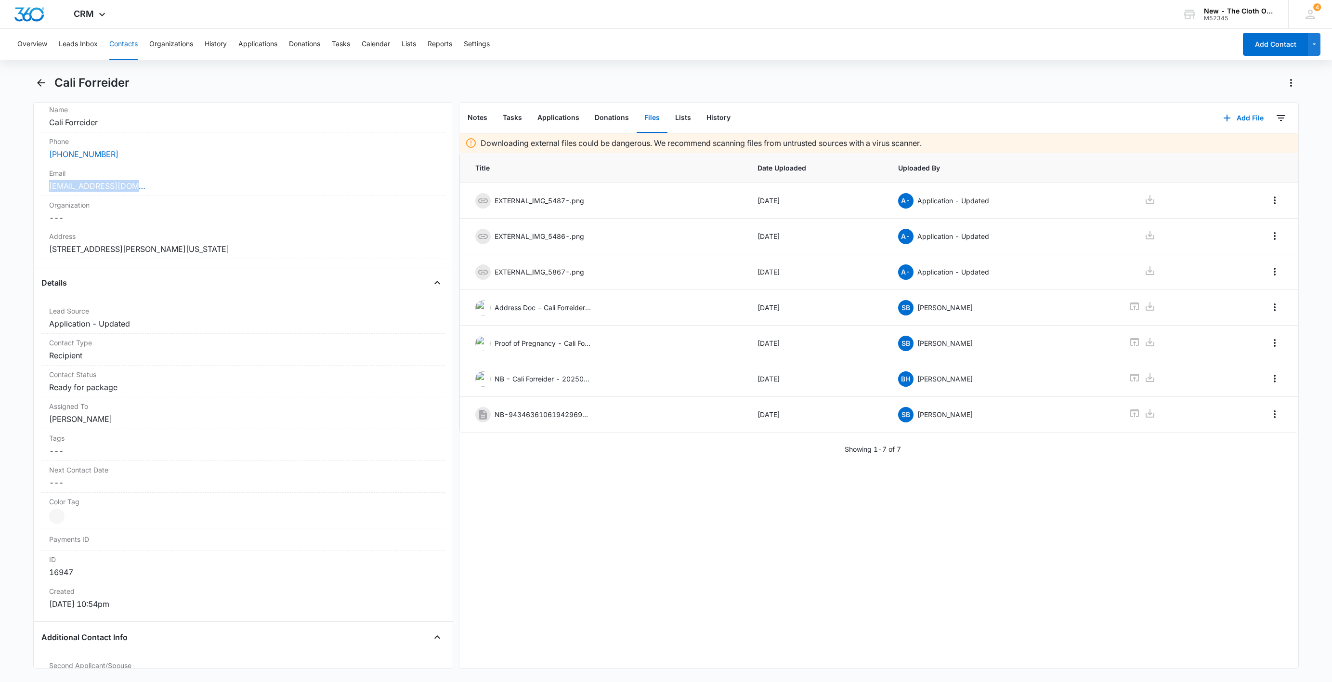
copy link "[EMAIL_ADDRESS][DOMAIN_NAME]"
click at [509, 116] on button "Tasks" at bounding box center [512, 118] width 35 height 30
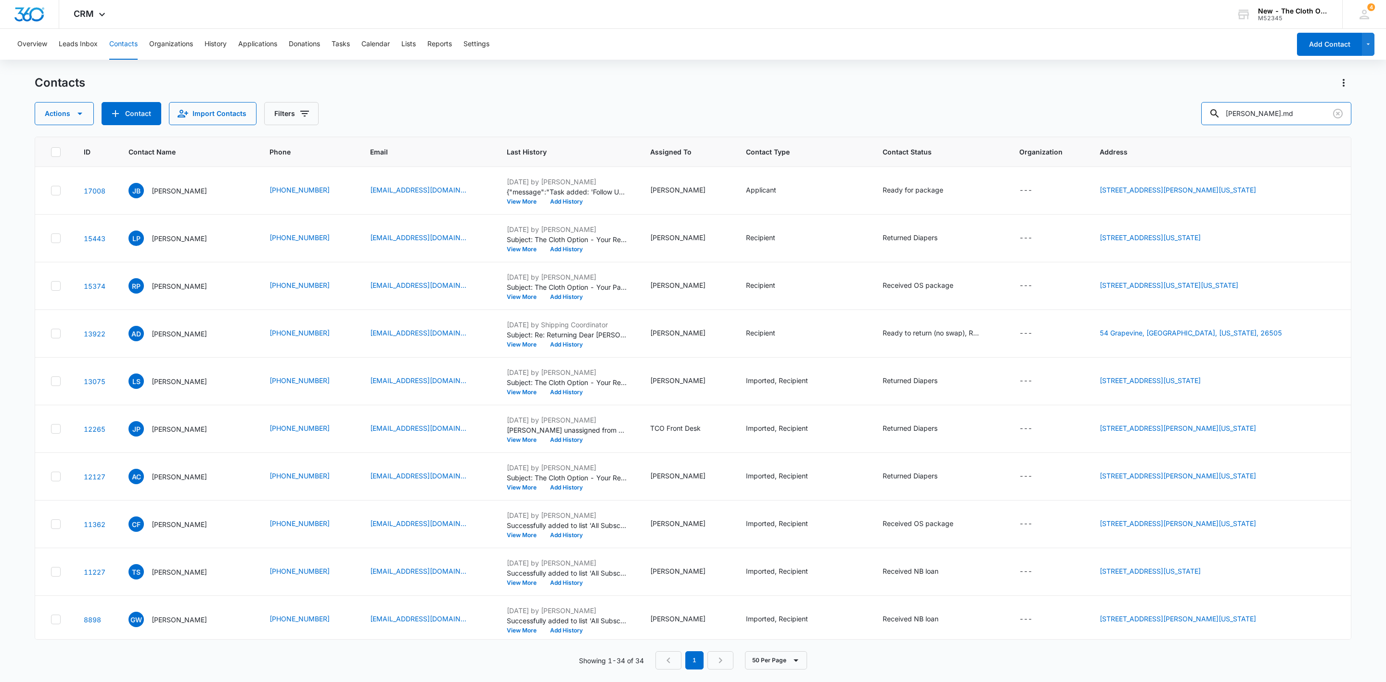
drag, startPoint x: 1299, startPoint y: 118, endPoint x: 1180, endPoint y: 116, distance: 118.9
click at [1185, 113] on div "Actions Contact Import Contacts Filters dana.md" at bounding box center [693, 113] width 1317 height 23
paste input "[PERSON_NAME][EMAIL_ADDRESS][DOMAIN_NAME]"
type input "[PERSON_NAME][EMAIL_ADDRESS][DOMAIN_NAME]"
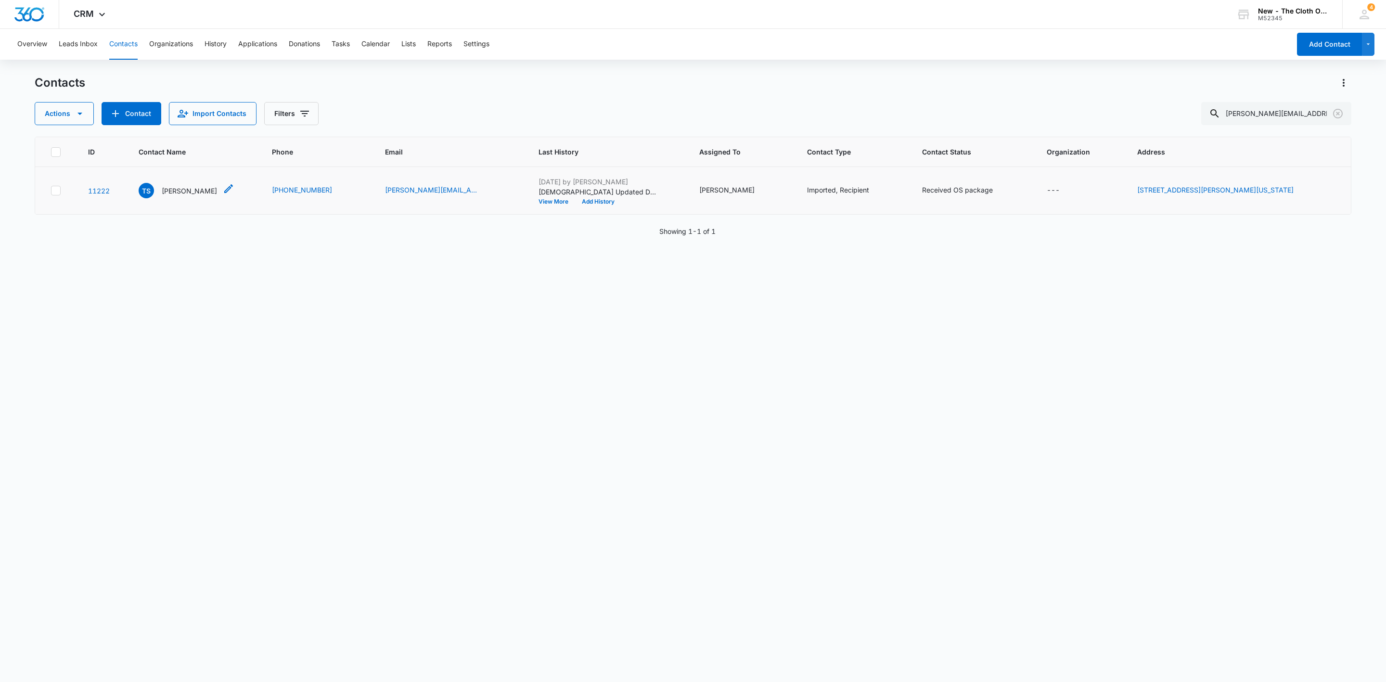
click at [188, 191] on p "[PERSON_NAME]" at bounding box center [189, 191] width 55 height 10
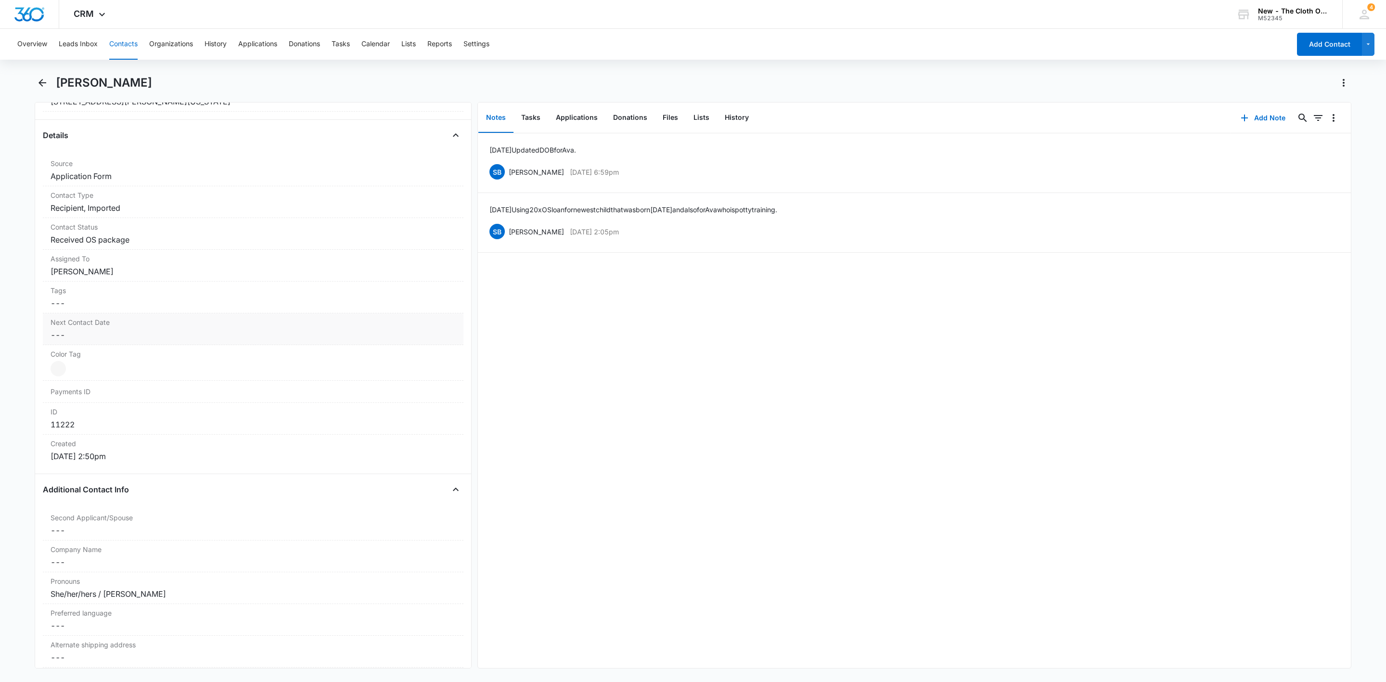
scroll to position [361, 0]
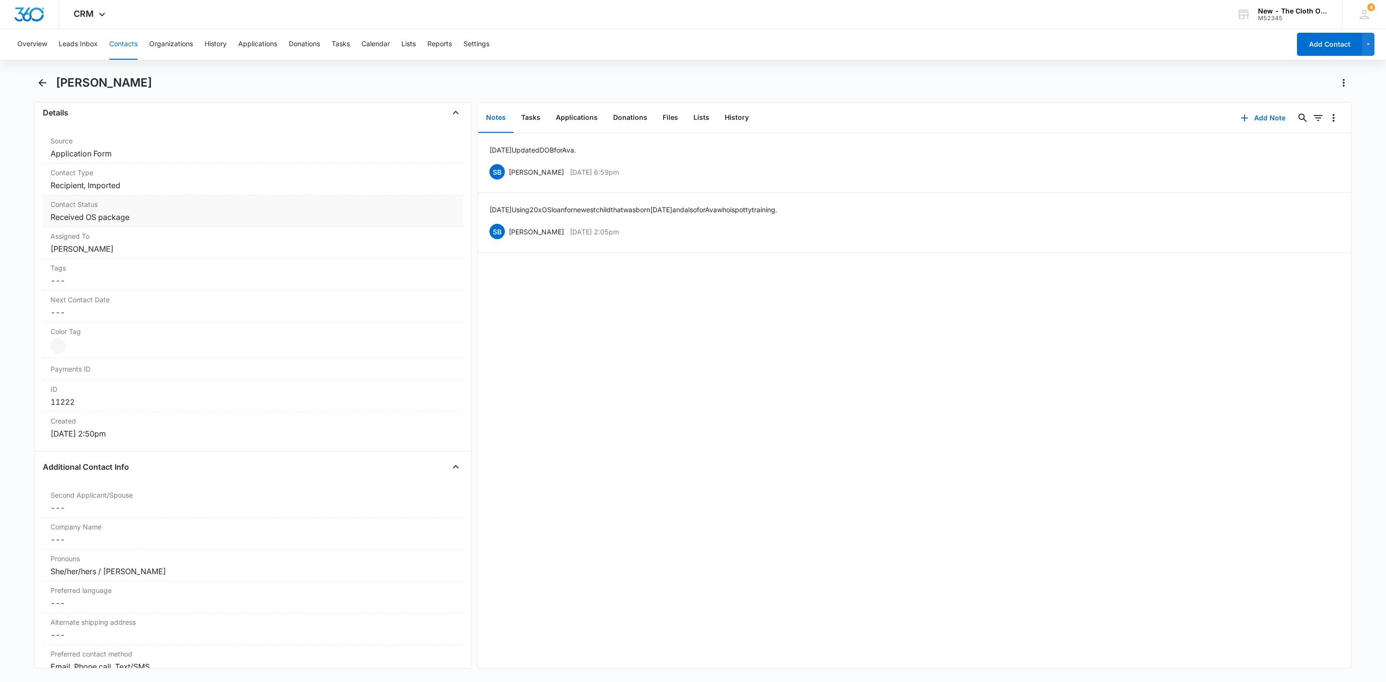
click at [143, 221] on dd "Cancel Save Changes Received OS package" at bounding box center [253, 217] width 405 height 12
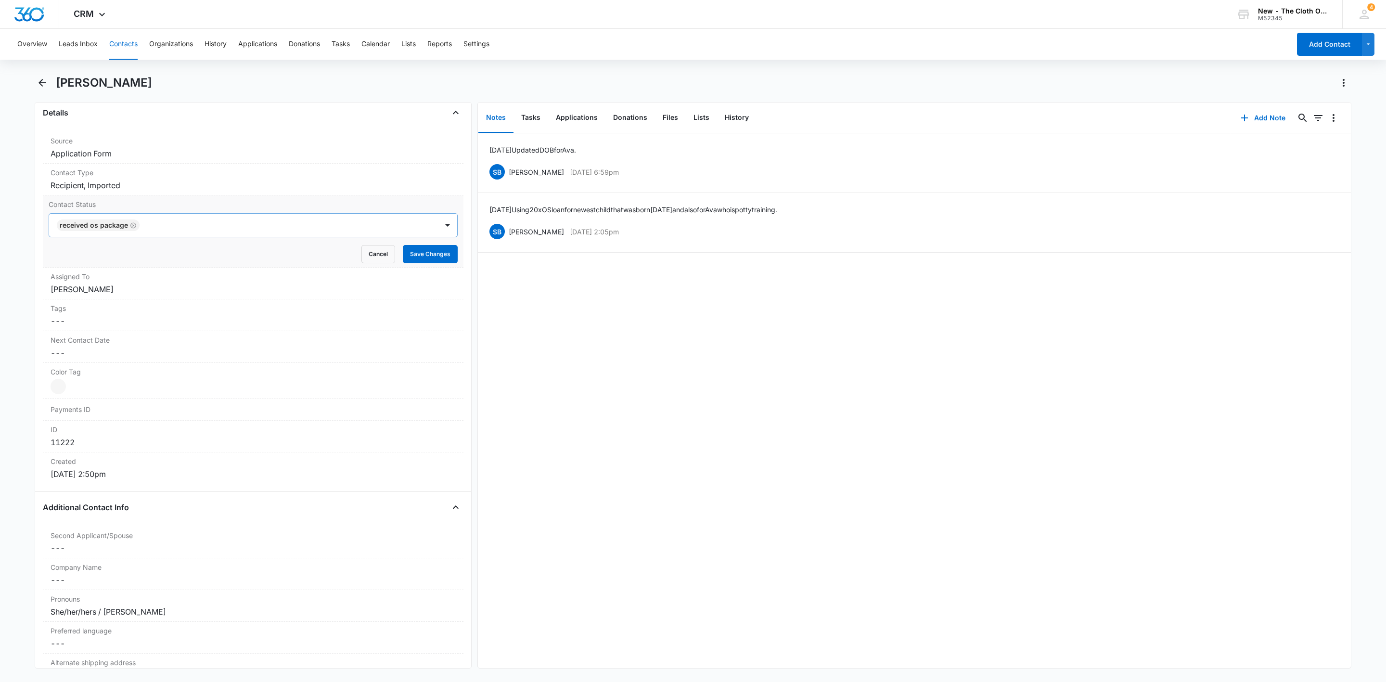
click at [151, 229] on div at bounding box center [283, 225] width 283 height 13
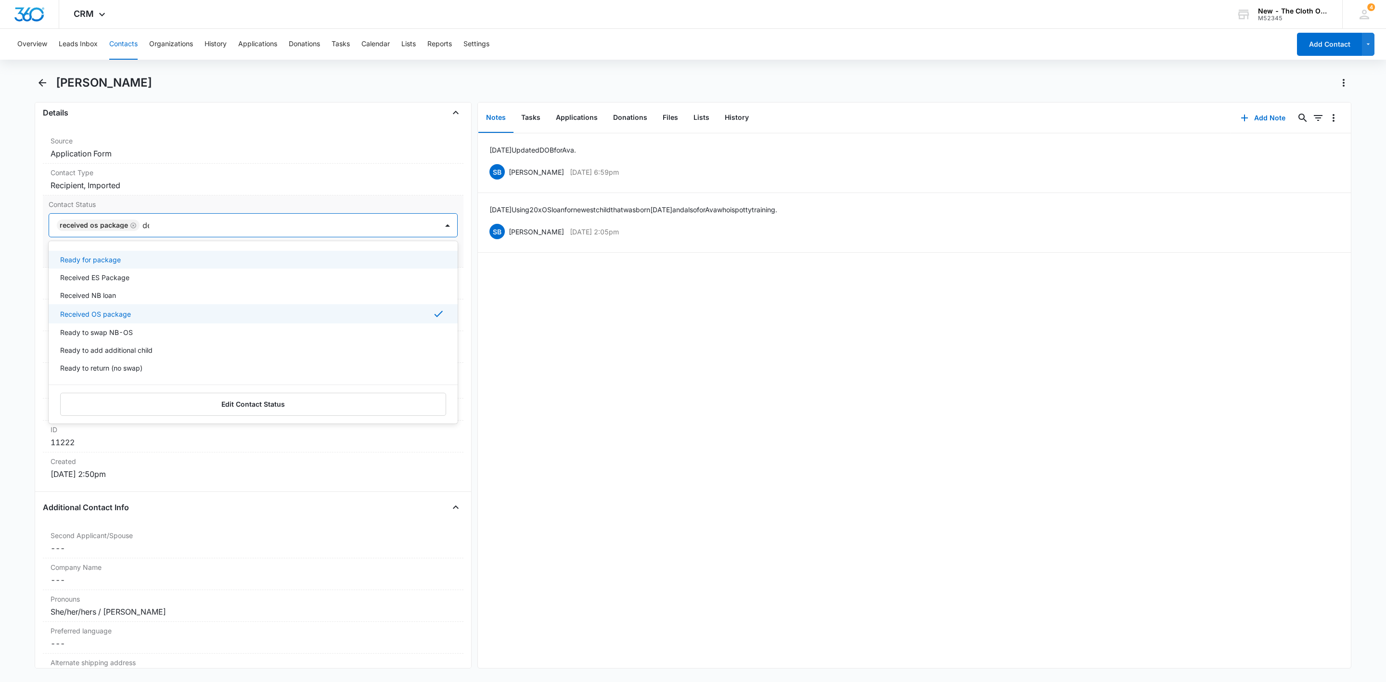
type input "des"
click at [119, 260] on p "Diapers Lost/Destroyed" at bounding box center [97, 260] width 75 height 10
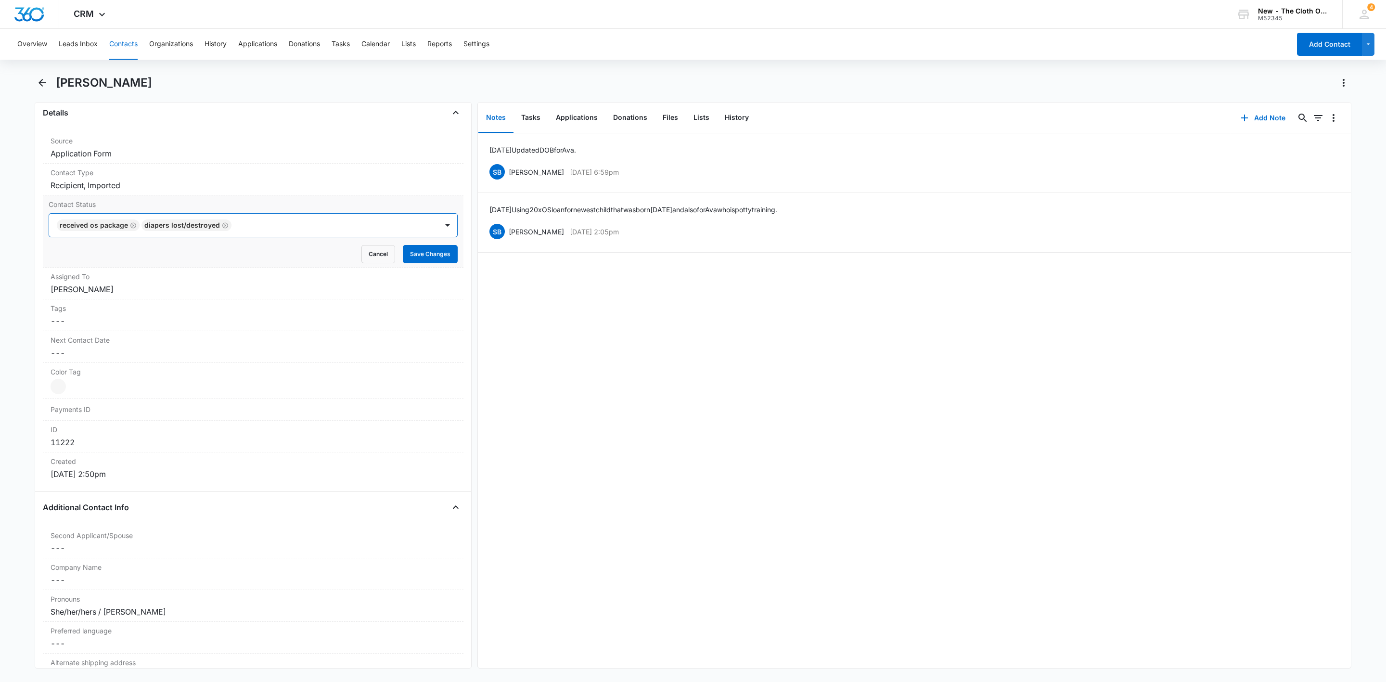
click at [263, 227] on div at bounding box center [329, 225] width 191 height 13
click at [132, 227] on icon "Remove Received OS package" at bounding box center [133, 225] width 7 height 7
click at [431, 260] on button "Save Changes" at bounding box center [430, 254] width 55 height 18
click at [1239, 116] on icon "button" at bounding box center [1245, 118] width 12 height 12
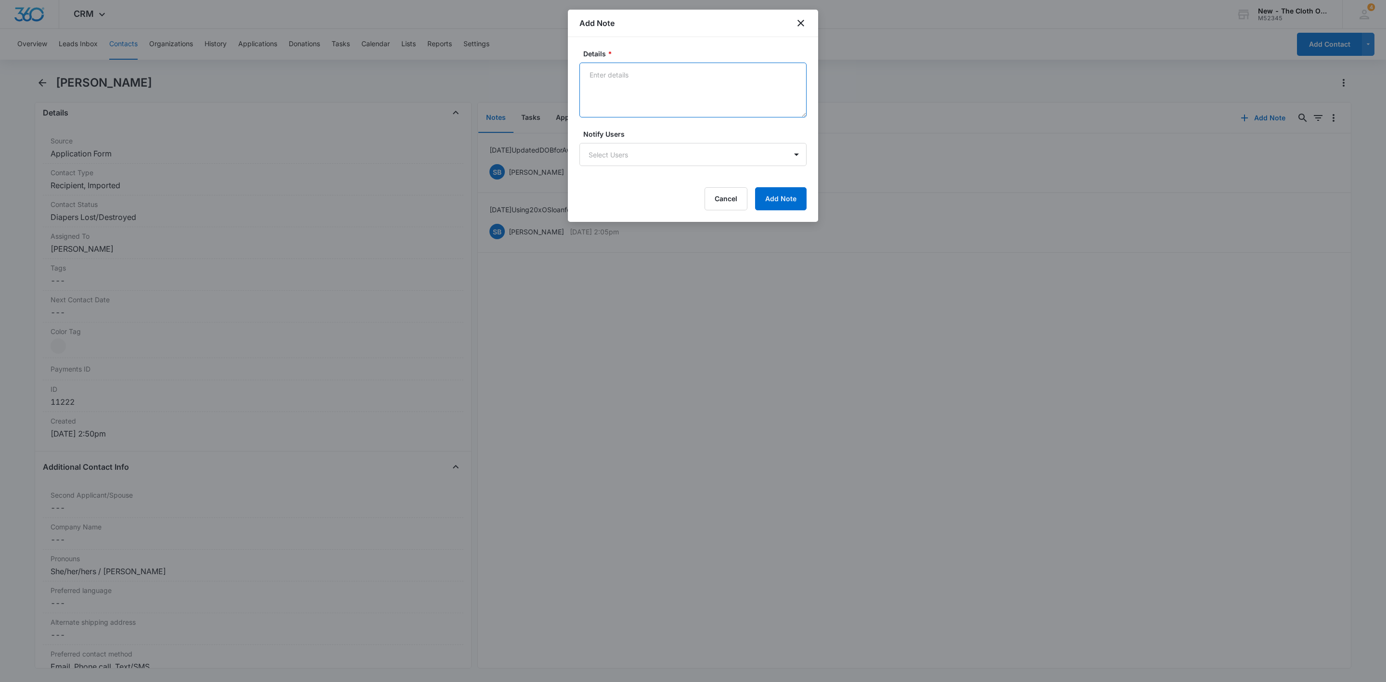
click at [684, 103] on textarea "Details *" at bounding box center [693, 90] width 227 height 55
type textarea "10/05/25 - Informed Taylor was in a car accident and lost everything in her veh…"
click at [798, 196] on button "Add Note" at bounding box center [781, 198] width 52 height 23
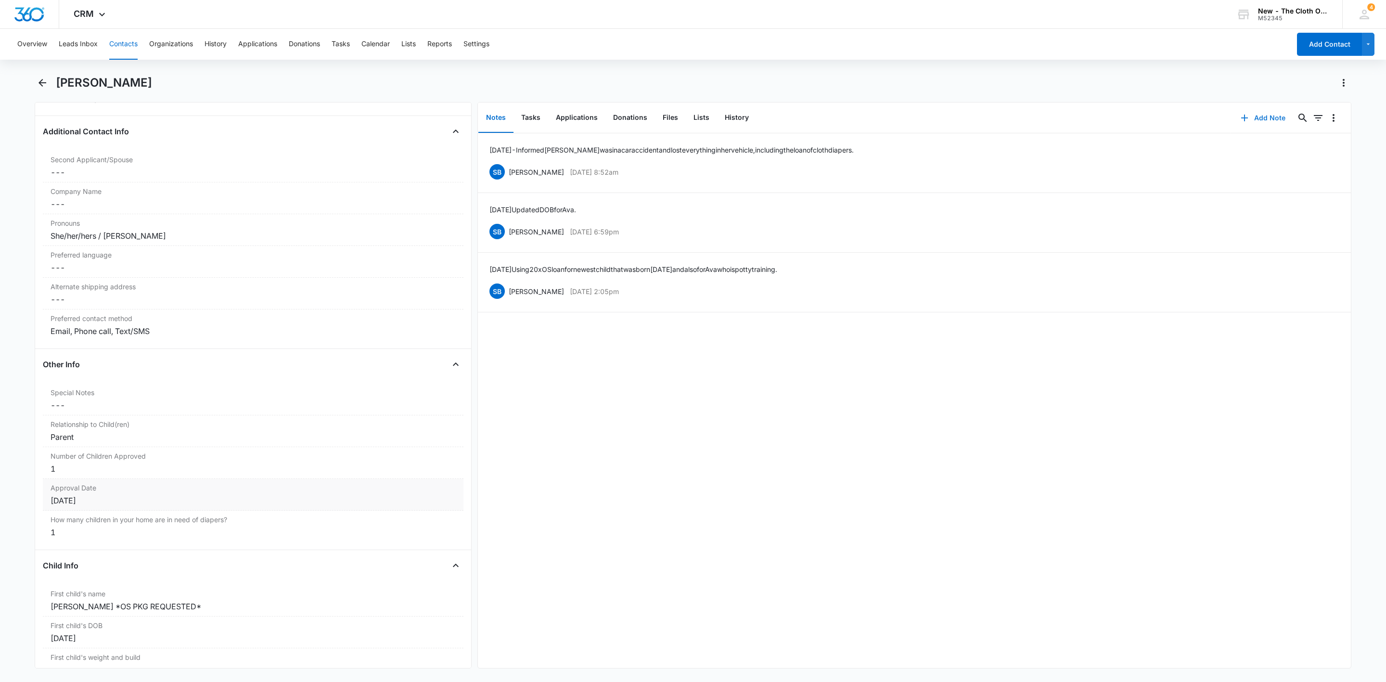
scroll to position [722, 0]
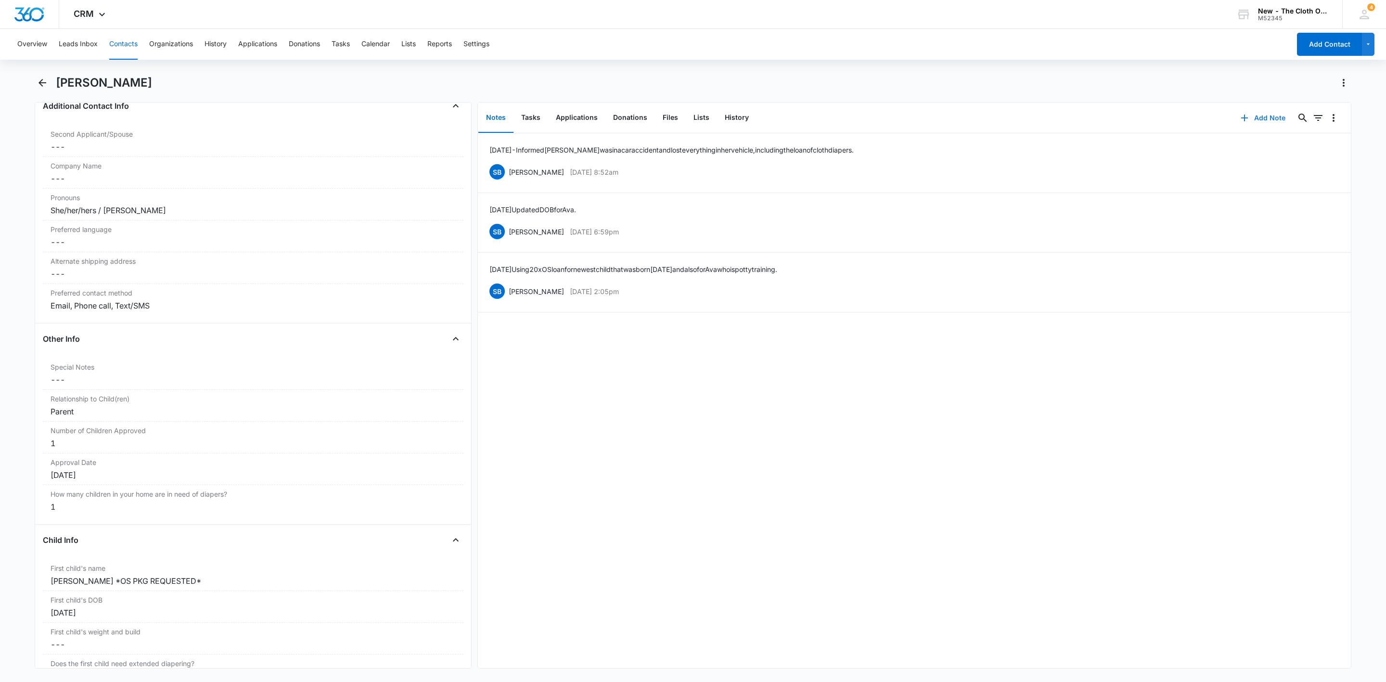
click at [1239, 122] on icon "button" at bounding box center [1245, 118] width 12 height 12
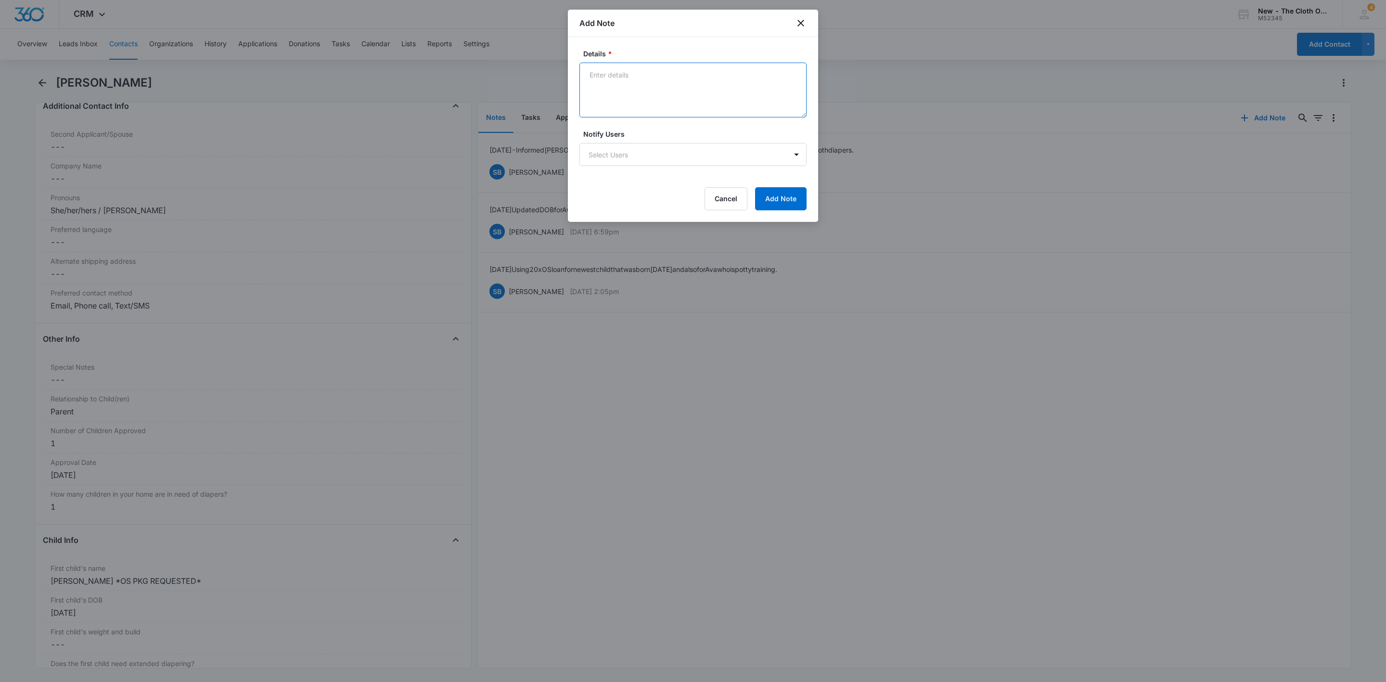
click at [731, 73] on textarea "Details *" at bounding box center [693, 90] width 227 height 55
paste textarea "Taylor Sortor (Taylor smith)"
click at [763, 95] on textarea "Taylor Sortor (Taylor smith)" at bounding box center [693, 90] width 227 height 55
paste textarea "https://www.facebook.com/profile.php?id=100009301072811"
click at [790, 87] on textarea "Taylor Sortor (Taylor smith) https://www.facebook.com/profile.php?id=1000093010…" at bounding box center [693, 90] width 227 height 55
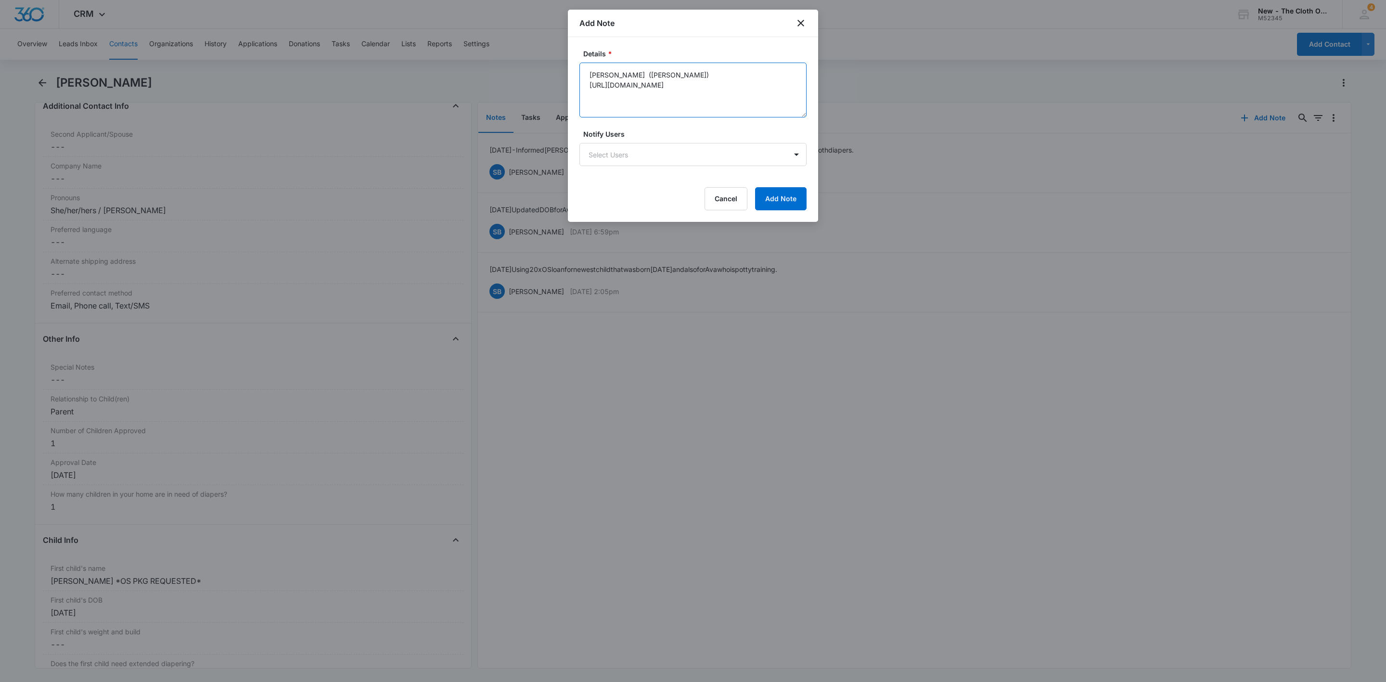
paste textarea "https://www.facebook.com/ray.sortor.71"
click at [594, 92] on textarea "Taylor Sortor (Taylor smith) https://www.facebook.com/profile.php?id=1000093010…" at bounding box center [693, 90] width 227 height 55
paste textarea "Ray Sortor"
type textarea "Taylor Sortor (Taylor smith) https://www.facebook.com/profile.php?id=1000093010…"
click at [777, 201] on button "Add Note" at bounding box center [781, 198] width 52 height 23
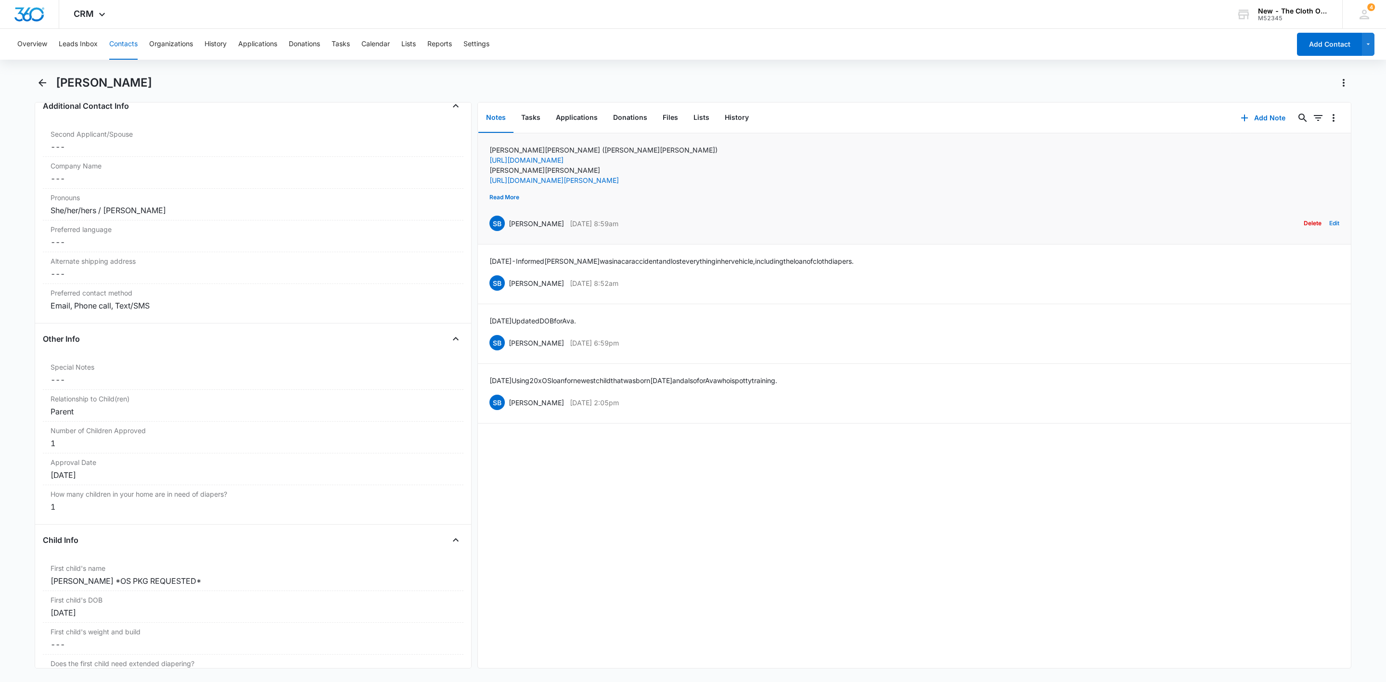
click at [1330, 220] on button "Edit" at bounding box center [1335, 223] width 10 height 18
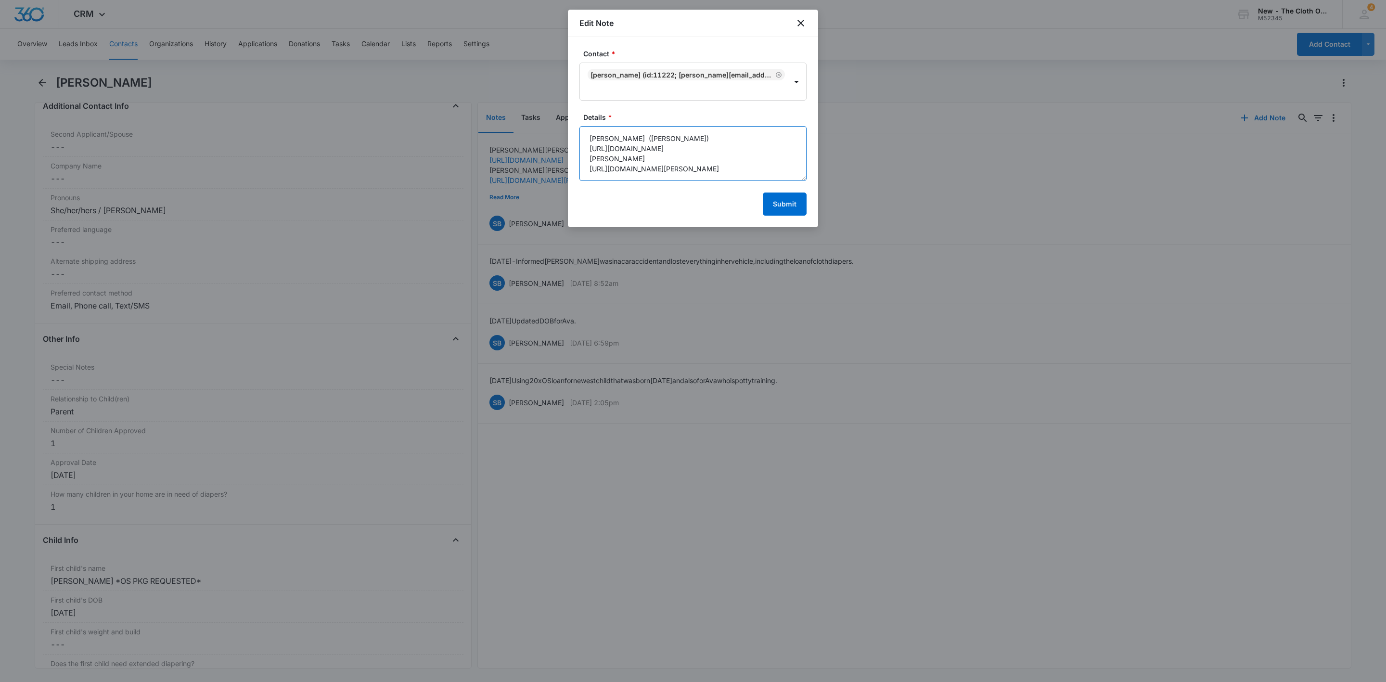
click at [587, 132] on textarea "Taylor Sortor (Taylor smith) https://www.facebook.com/profile.php?id=1000093010…" at bounding box center [693, 153] width 227 height 55
paste textarea "https://www.facebook.com/taylor.sortor/"
click at [695, 134] on textarea "https://www.facebook.com/taylor.sortor/ Taylor Sortor (Taylor smith) https://ww…" at bounding box center [693, 153] width 227 height 55
paste textarea "Taylor Sortor"
type textarea "Taylor Sortor https://www.facebook.com/taylor.sortor/ Taylor Sortor (Taylor smi…"
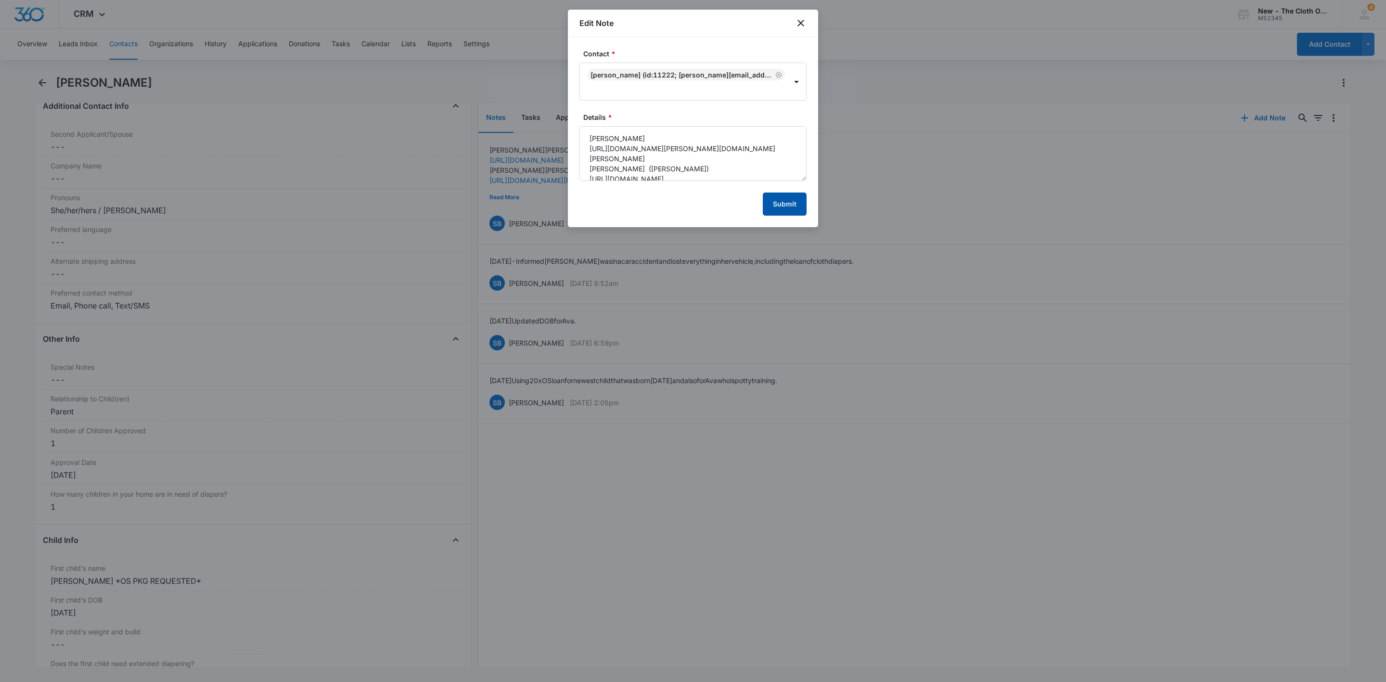
click at [804, 206] on button "Submit" at bounding box center [785, 204] width 44 height 23
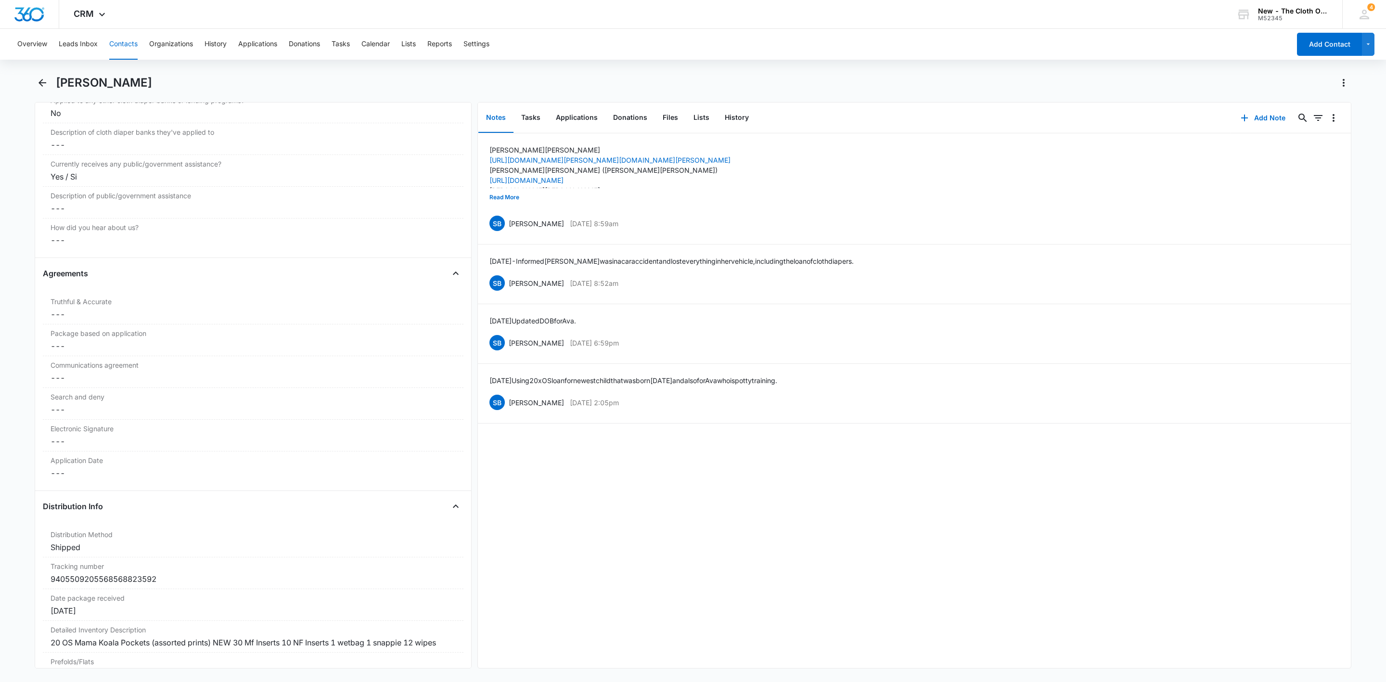
scroll to position [2166, 0]
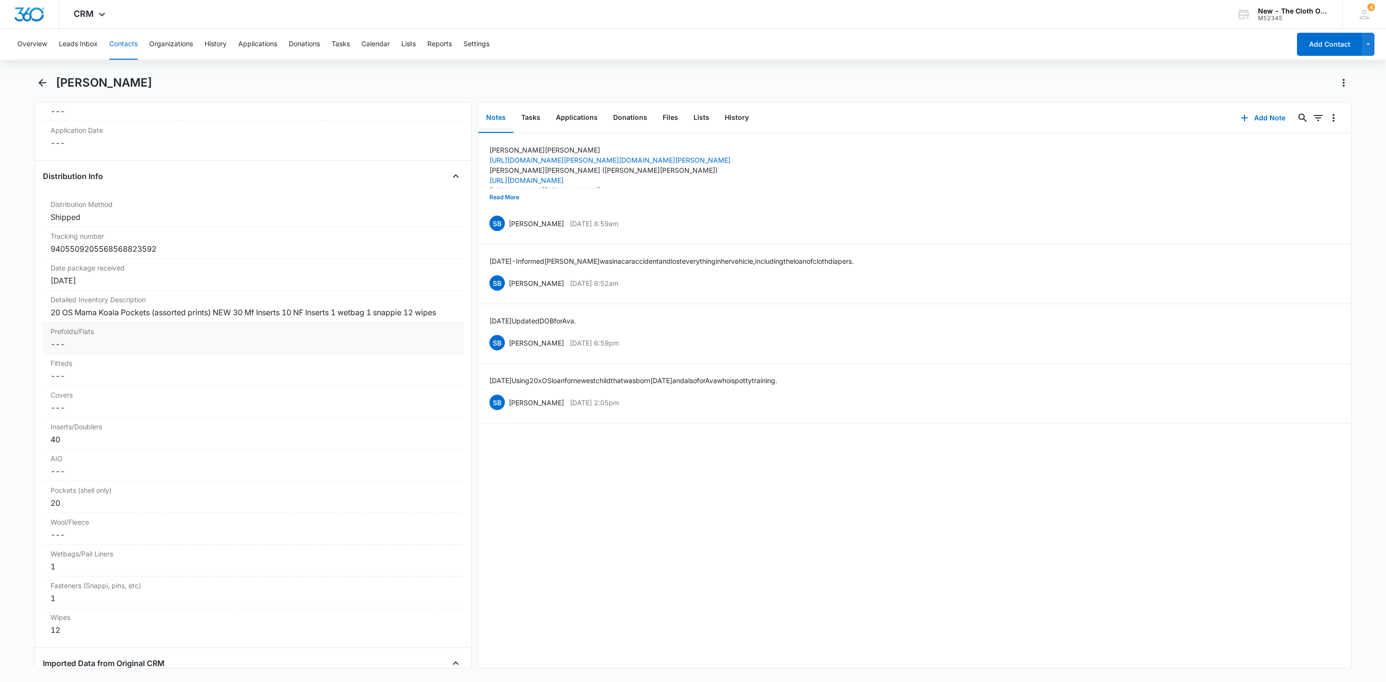
click at [87, 318] on div "20 OS Mama Koala Pockets (assorted prints) NEW 30 Mf Inserts 10 NF Inserts 1 we…" at bounding box center [253, 313] width 405 height 12
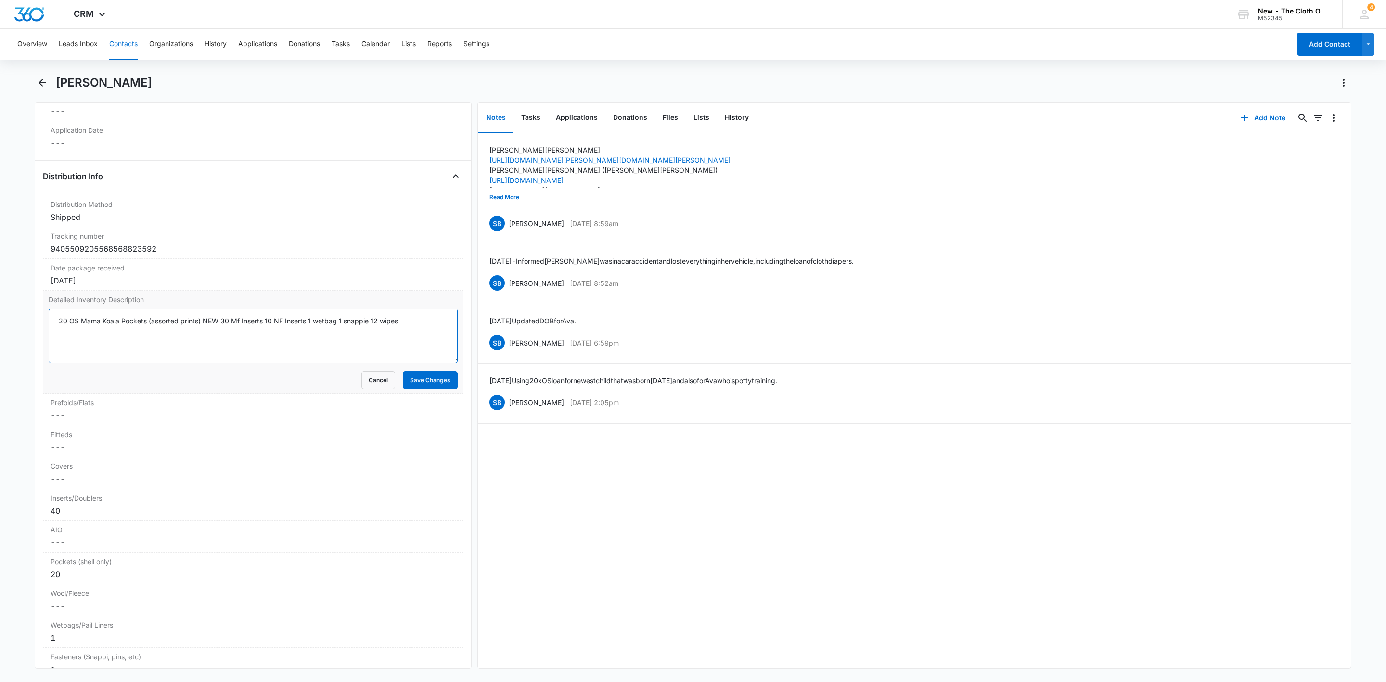
drag, startPoint x: 221, startPoint y: 332, endPoint x: 232, endPoint y: 325, distance: 12.8
click at [221, 332] on textarea "20 OS Mama Koala Pockets (assorted prints) NEW 30 Mf Inserts 10 NF Inserts 1 we…" at bounding box center [253, 336] width 409 height 55
type textarea "[10/05/25 - INFORMED LOAN LOST IN CAR ACCIDENT] 20 OS Mama Koala Pockets (assor…"
click at [403, 389] on button "Save Changes" at bounding box center [430, 380] width 55 height 18
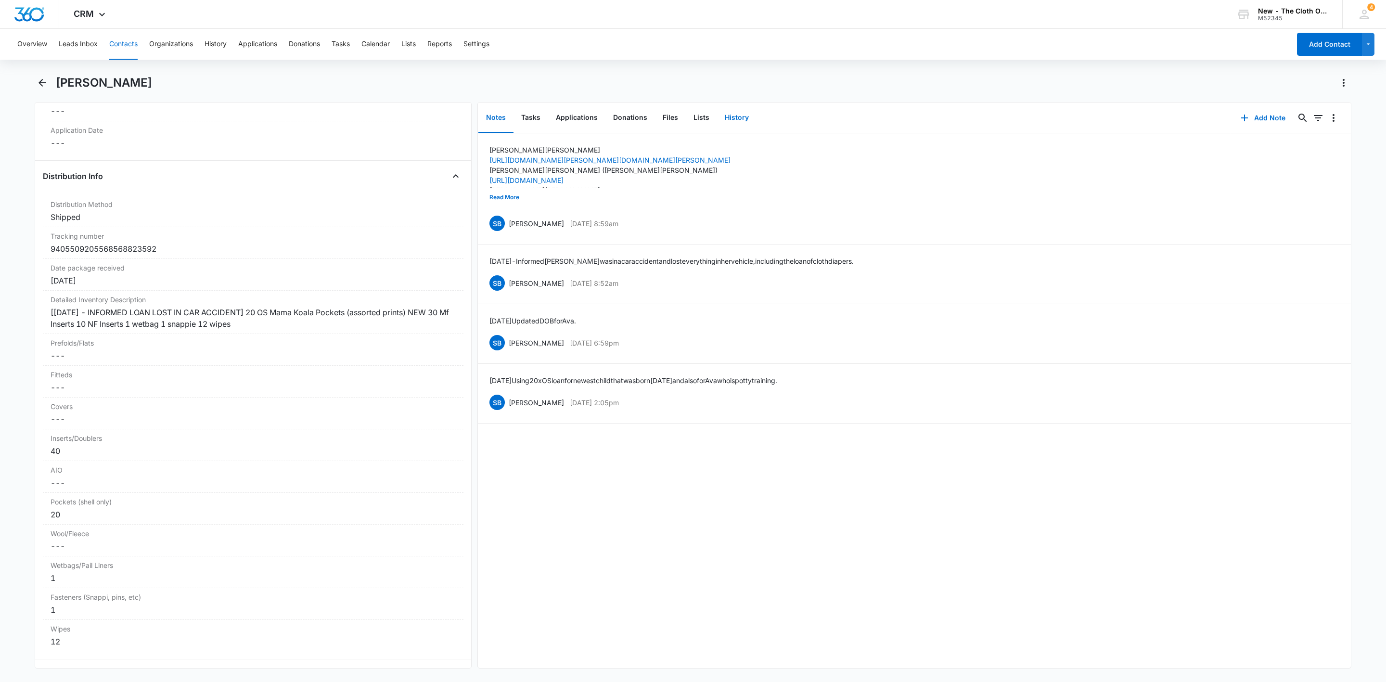
click at [729, 113] on button "History" at bounding box center [736, 118] width 39 height 30
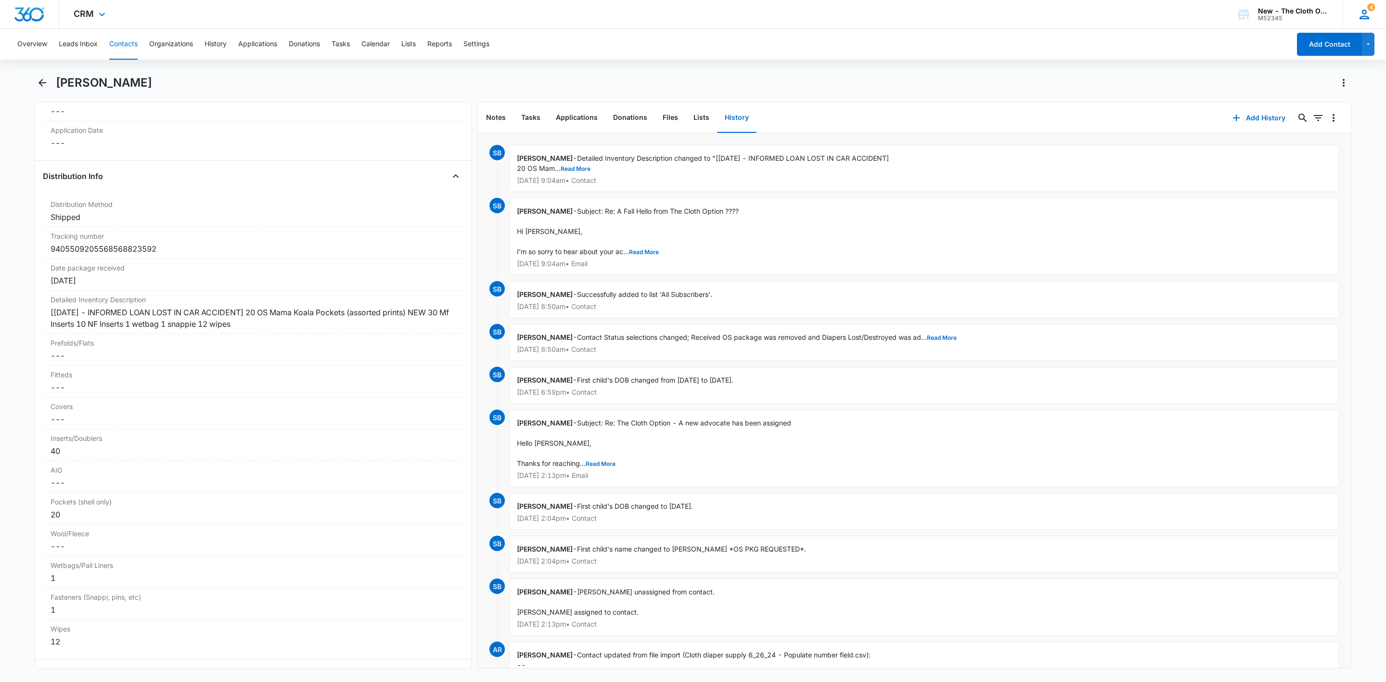
click at [1355, 19] on div "4 SB Sandra Bildstein sandra.oh@theclothoption.org My Profile 4 Notifications S…" at bounding box center [1365, 14] width 44 height 28
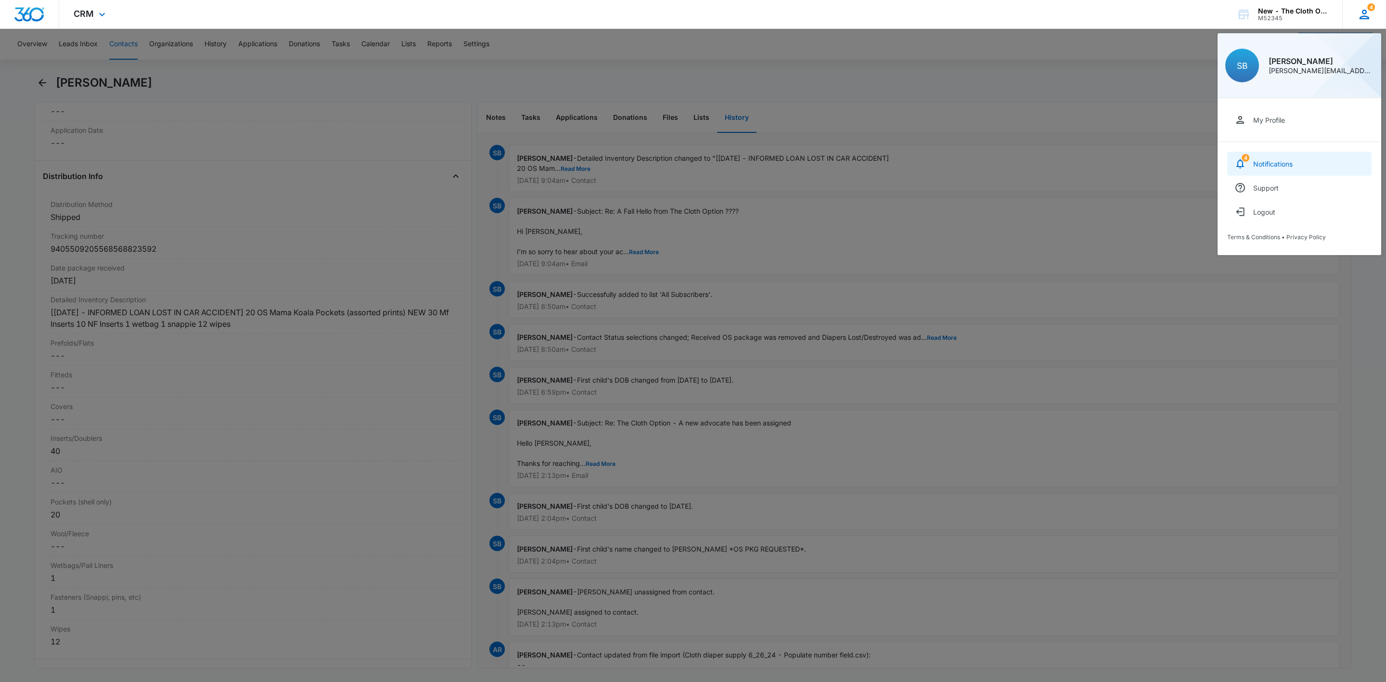
click at [1285, 162] on div "Notifications" at bounding box center [1273, 164] width 39 height 8
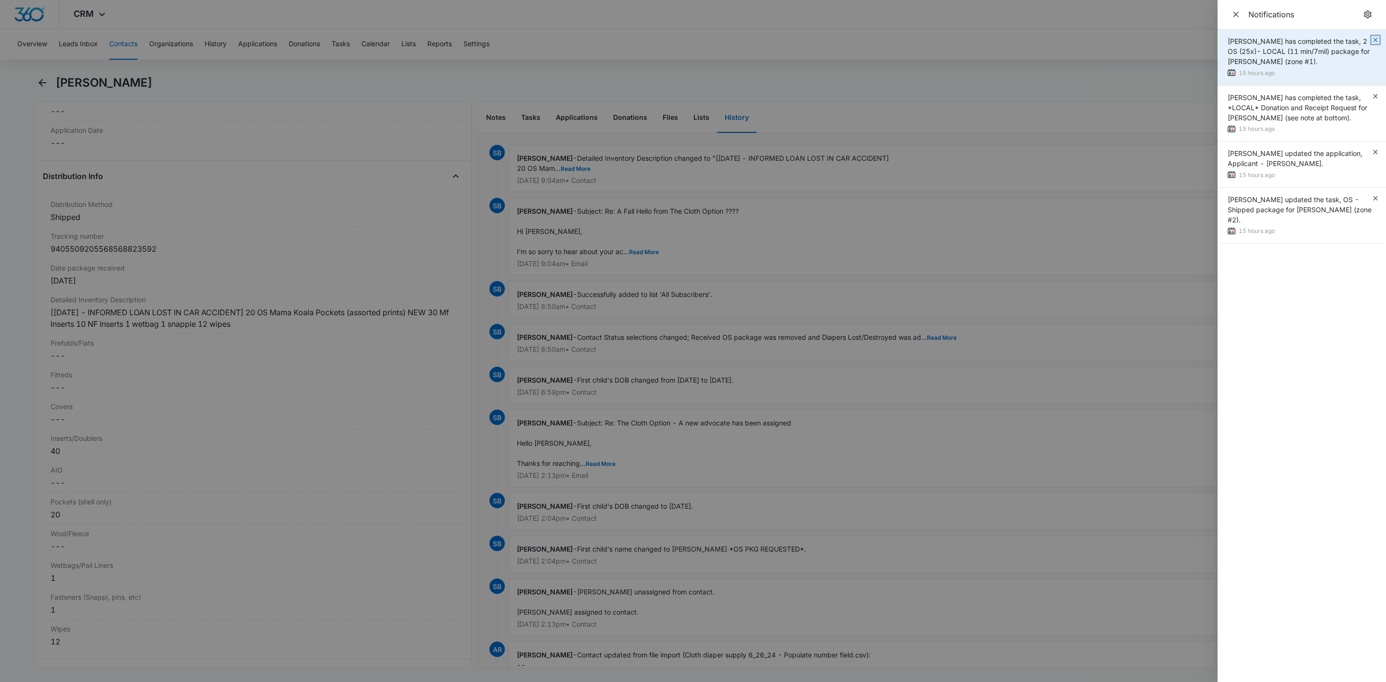
click at [1374, 39] on icon "button" at bounding box center [1376, 40] width 8 height 8
click at [1375, 39] on icon "button" at bounding box center [1376, 40] width 8 height 8
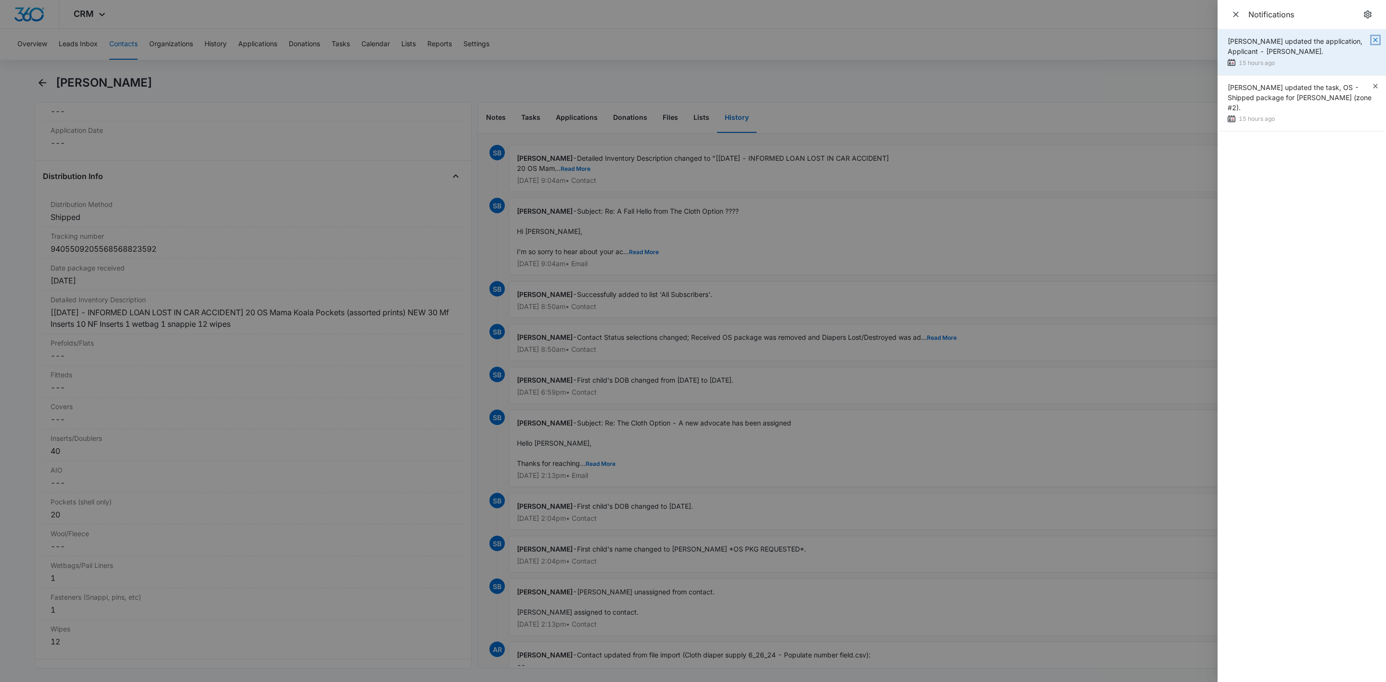
click at [1375, 39] on icon "button" at bounding box center [1375, 40] width 4 height 4
click at [1229, 16] on span "Close" at bounding box center [1235, 14] width 13 height 13
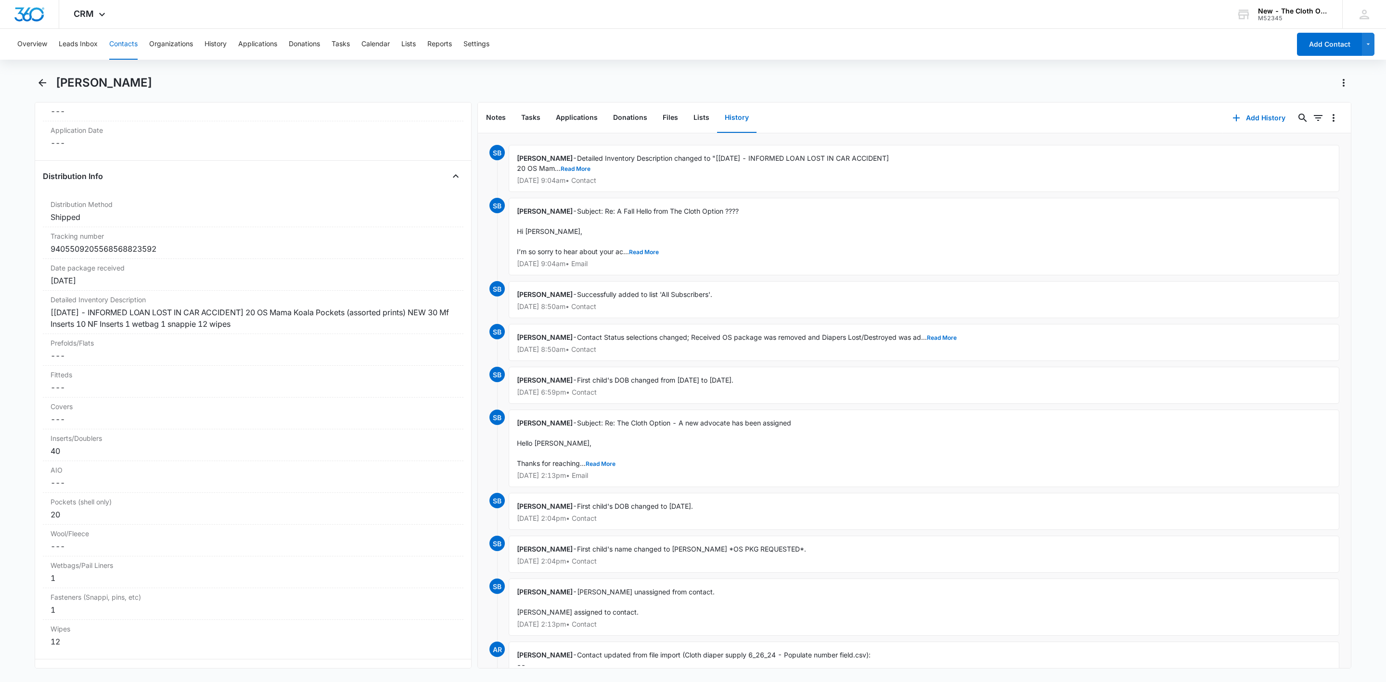
drag, startPoint x: 126, startPoint y: 43, endPoint x: 134, endPoint y: 43, distance: 8.2
click at [127, 43] on button "Contacts" at bounding box center [123, 44] width 28 height 31
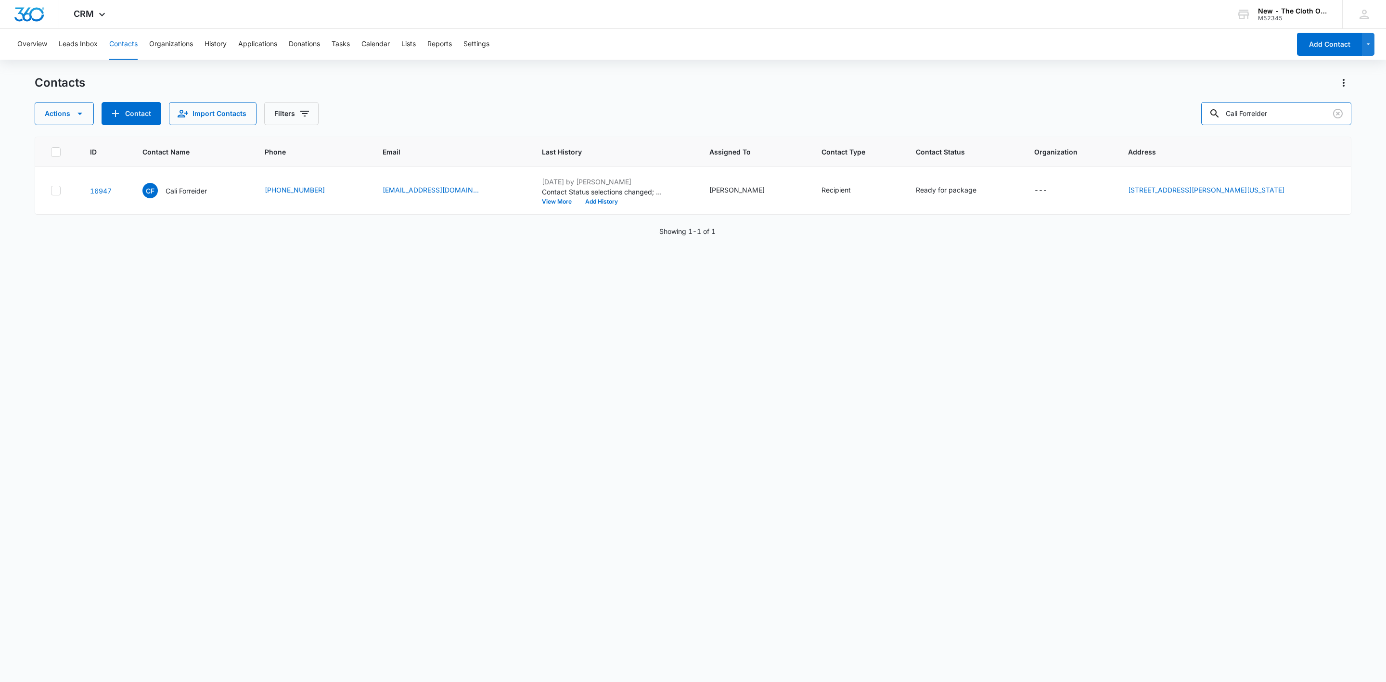
drag, startPoint x: 1184, startPoint y: 127, endPoint x: 1170, endPoint y: 129, distance: 14.1
click at [1170, 129] on div "Contacts Actions Contact Import Contacts Filters Cali Forreider ID Contact Name…" at bounding box center [693, 378] width 1317 height 606
click at [185, 188] on p "Cali Forreider" at bounding box center [186, 191] width 41 height 10
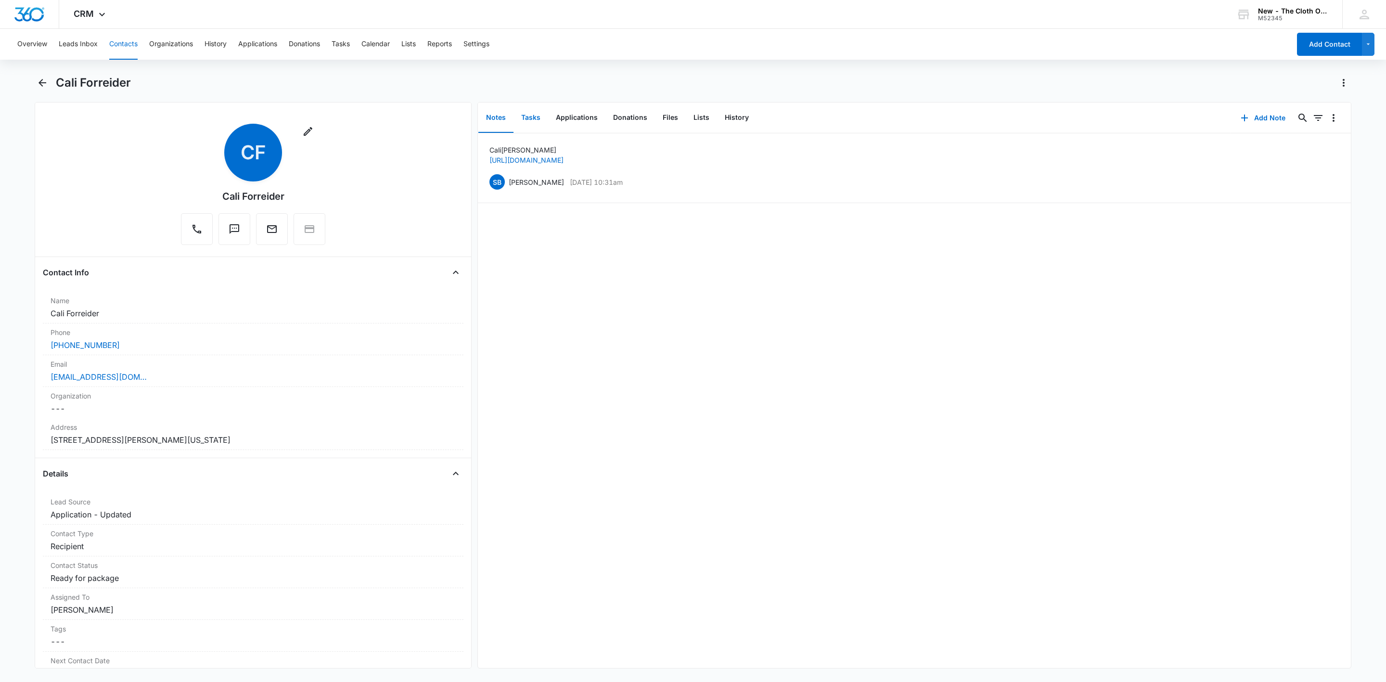
click at [546, 120] on button "Tasks" at bounding box center [531, 118] width 35 height 30
click at [573, 149] on p "NB HW - Shipped package for Cali Forreider (zone #4)" at bounding box center [579, 149] width 183 height 10
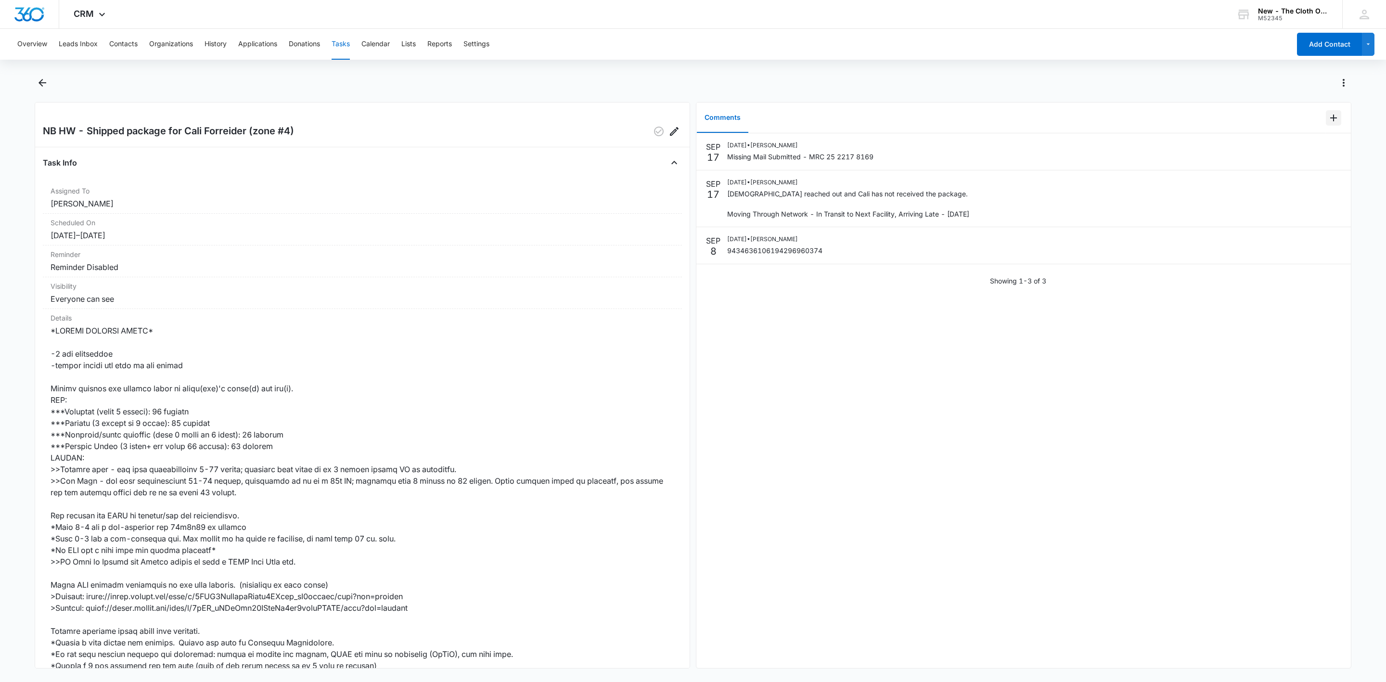
click at [1328, 117] on icon "Add Comment" at bounding box center [1334, 118] width 12 height 12
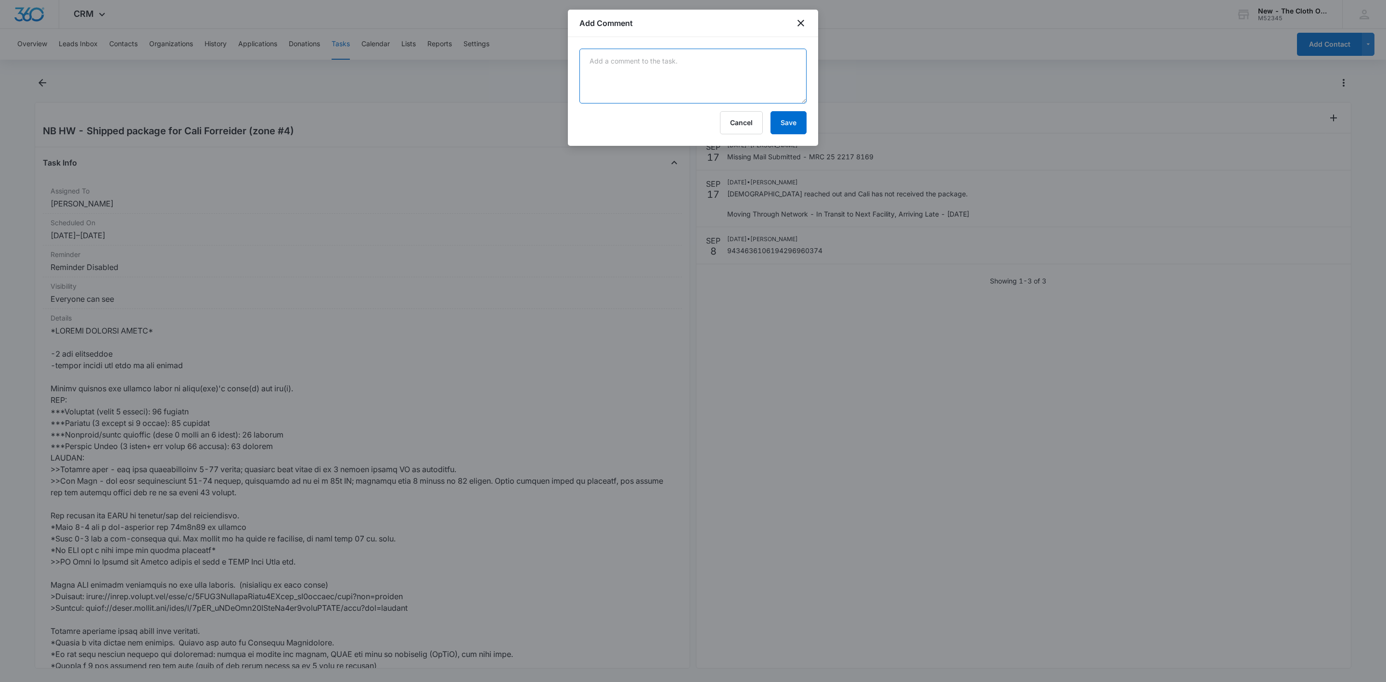
click at [614, 74] on textarea at bounding box center [693, 76] width 227 height 55
click at [636, 63] on textarea "Filed Claim" at bounding box center [693, 76] width 227 height 55
click at [580, 59] on textarea "Filed Claim [Shipping Cost, Prefolds, Covers]" at bounding box center [693, 76] width 227 height 55
click at [754, 59] on textarea "10/05/2025 Filed Claim [Shipping Cost, Prefolds, Covers]" at bounding box center [693, 76] width 227 height 55
click at [632, 59] on textarea "10/05/2025 Filed Claim for lost package. [Shipping Cost, Prefolds, Covers]" at bounding box center [693, 76] width 227 height 55
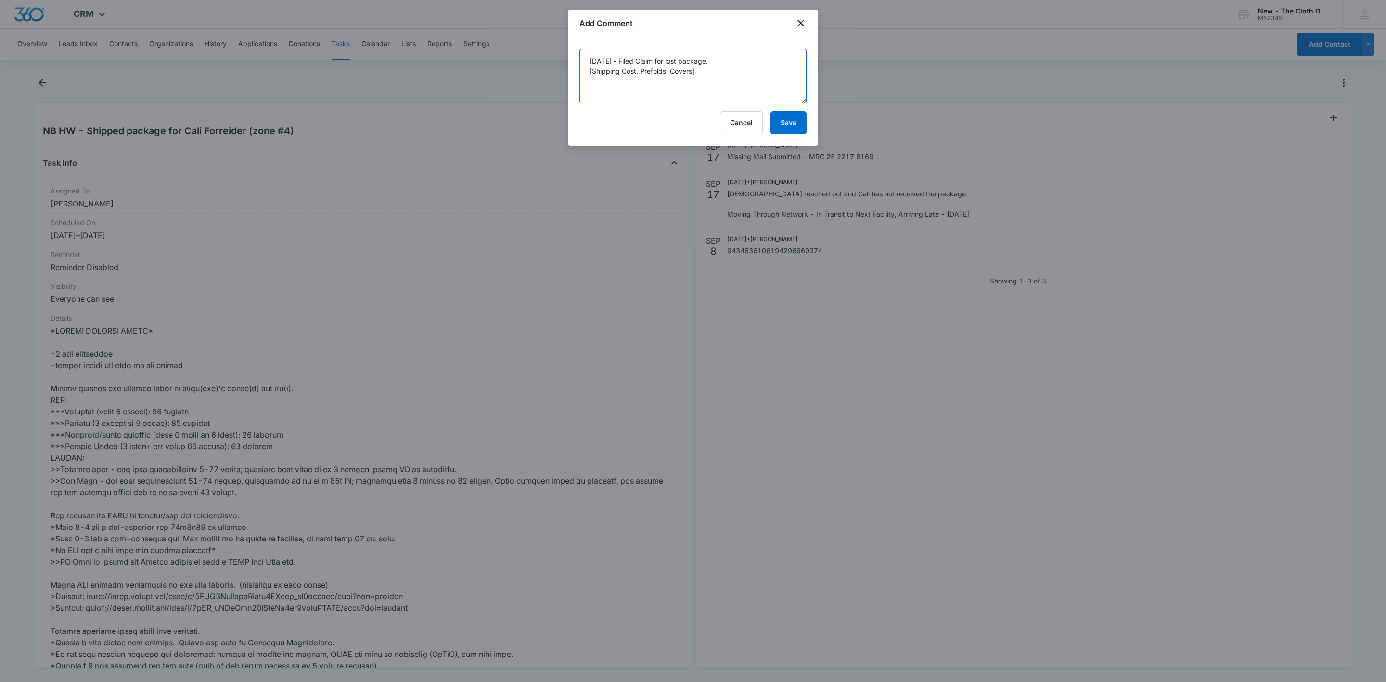
click at [648, 60] on textarea "10/05/2025 - Filed Claim for lost package. [Shipping Cost, Prefolds, Covers]" at bounding box center [693, 76] width 227 height 55
type textarea "10/05/2025 - Filed claim for lost package. [Shipping Cost, Prefolds, Covers]"
click at [786, 124] on button "Save" at bounding box center [789, 122] width 36 height 23
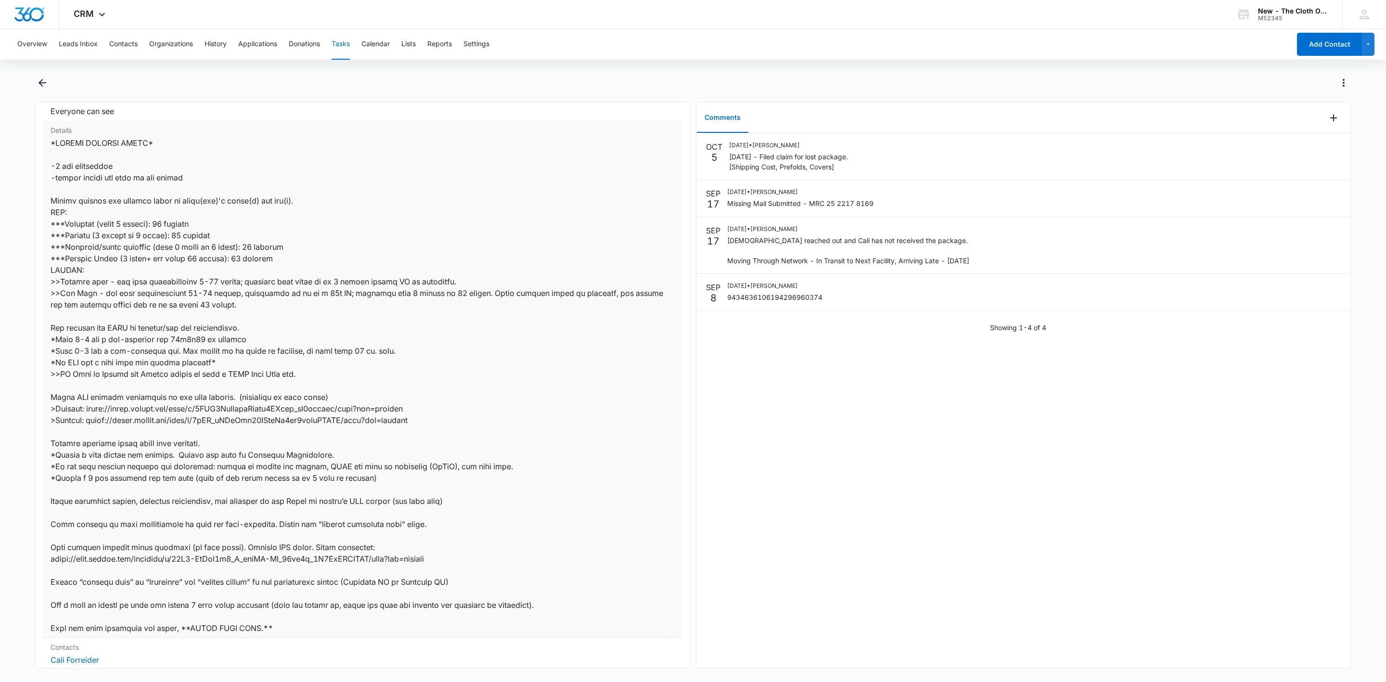
scroll to position [325, 0]
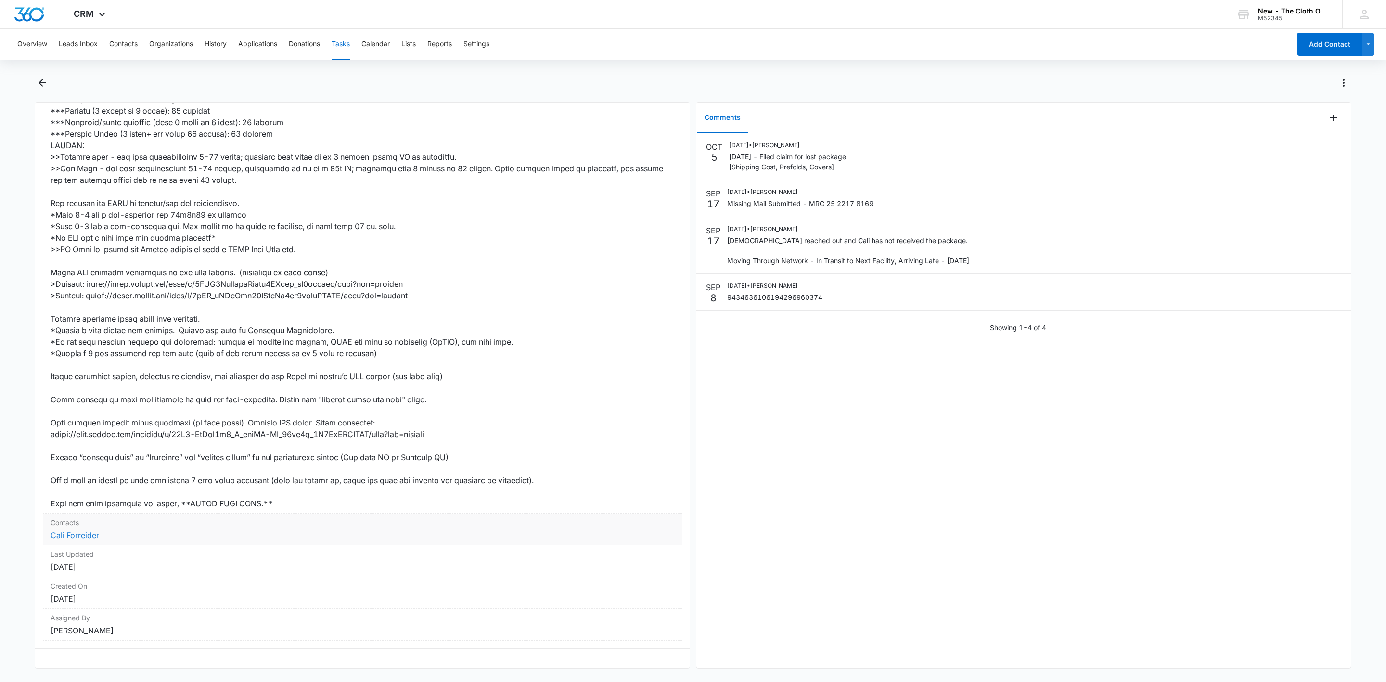
click at [75, 530] on link "Cali Forreider" at bounding box center [75, 535] width 49 height 10
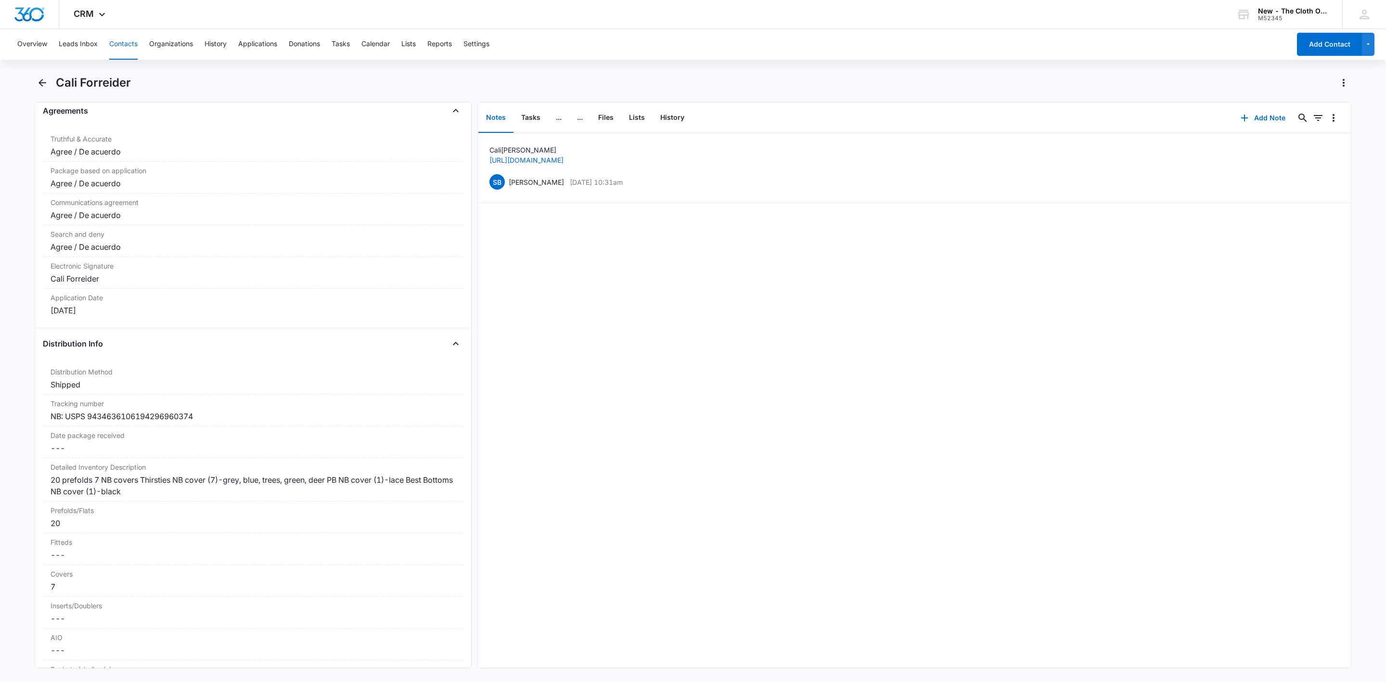
scroll to position [2022, 0]
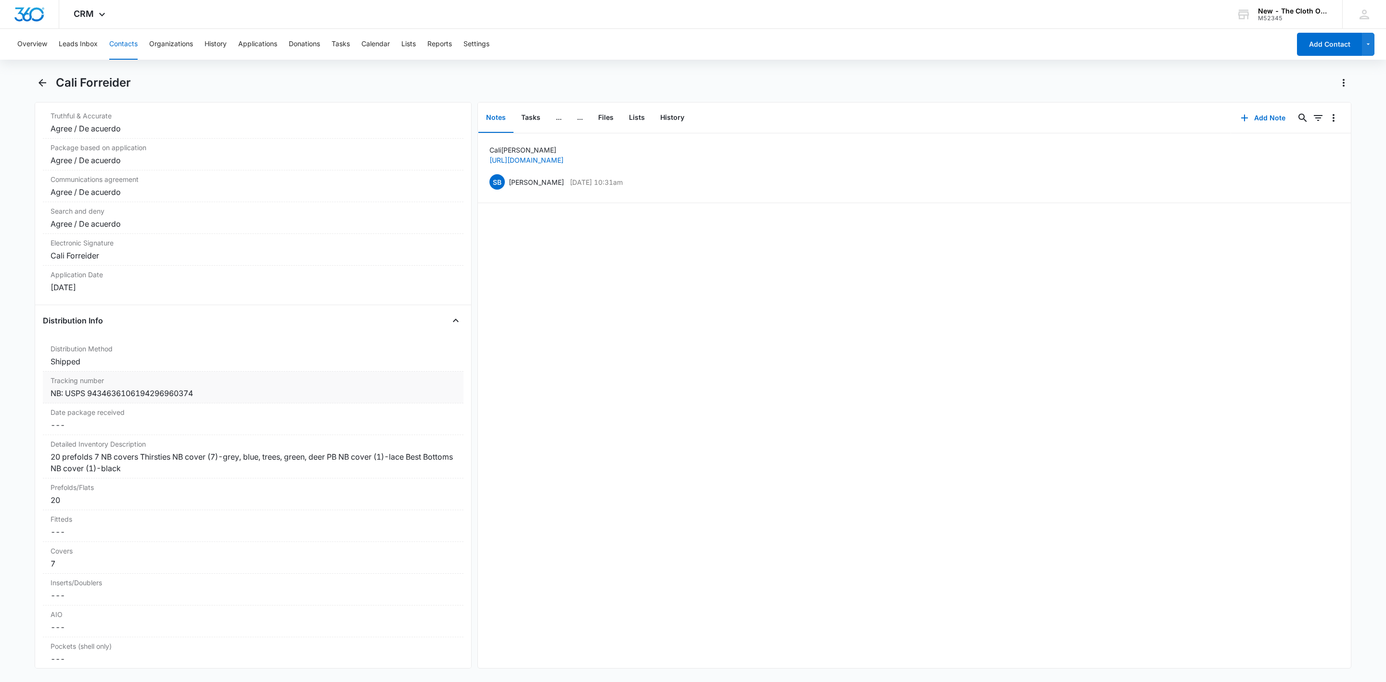
click at [51, 399] on div "NB: USPS 9434636106194296960374" at bounding box center [253, 394] width 405 height 12
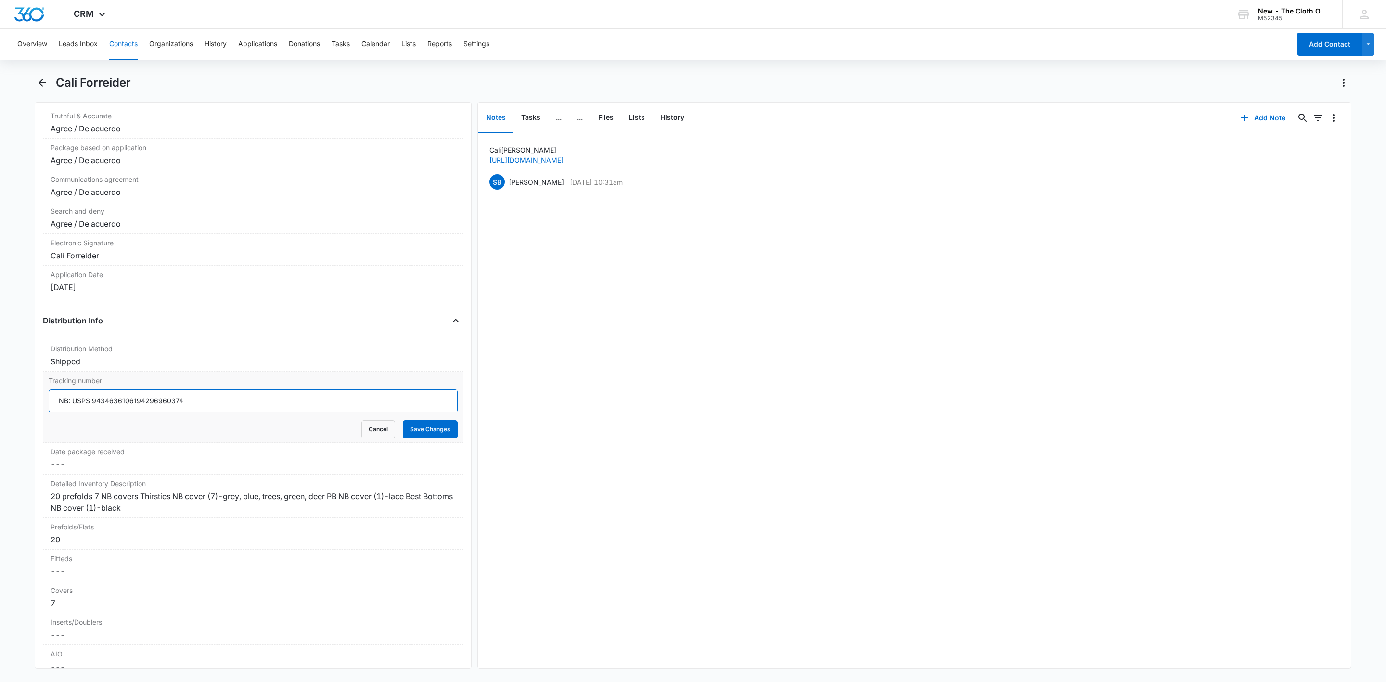
click at [51, 410] on input "NB: USPS 9434636106194296960374" at bounding box center [253, 400] width 409 height 23
type input "NB: USPS 9434636106194296960374"
click at [367, 439] on button "Cancel" at bounding box center [379, 429] width 34 height 18
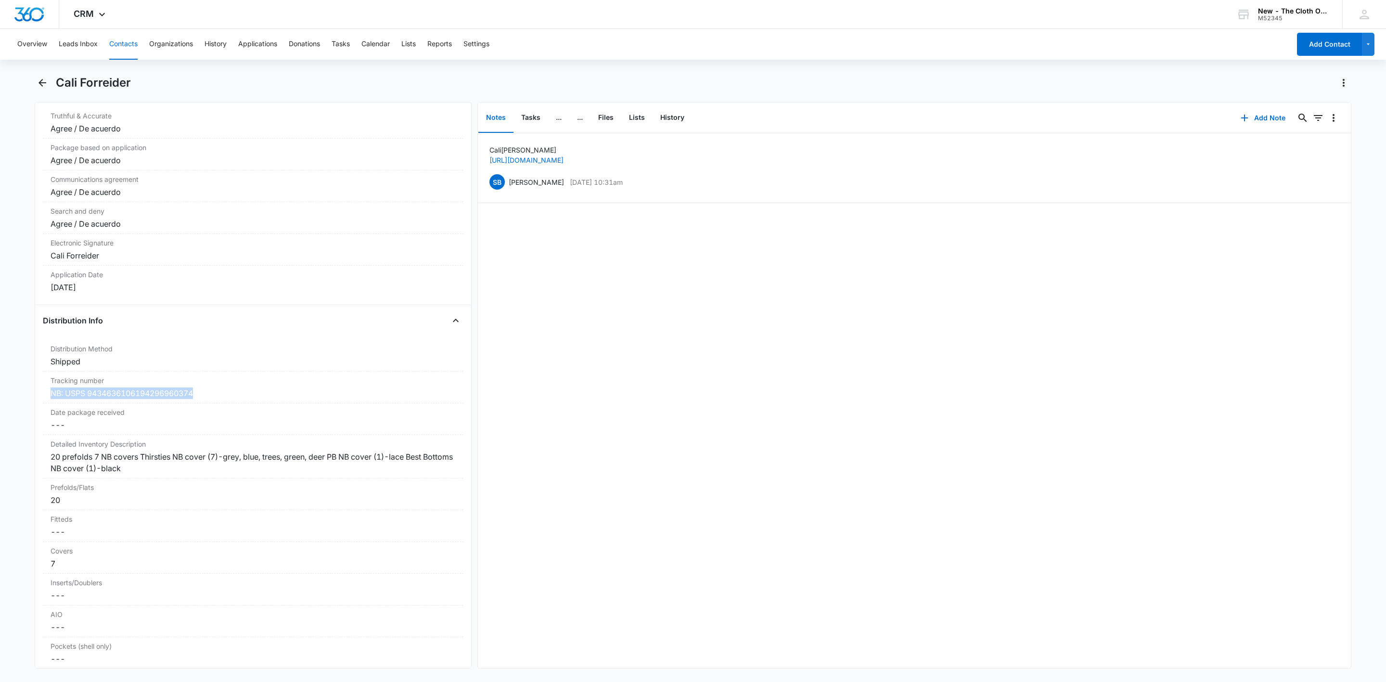
drag, startPoint x: 204, startPoint y: 406, endPoint x: 25, endPoint y: 414, distance: 179.2
click at [25, 414] on main "Cali Forreider Remove CF [GEOGRAPHIC_DATA] Forreider Contact Info Name Cancel S…" at bounding box center [693, 377] width 1386 height 605
copy div "NB: USPS 9434636106194296960374"
click at [1266, 124] on button "Add Note" at bounding box center [1263, 117] width 64 height 23
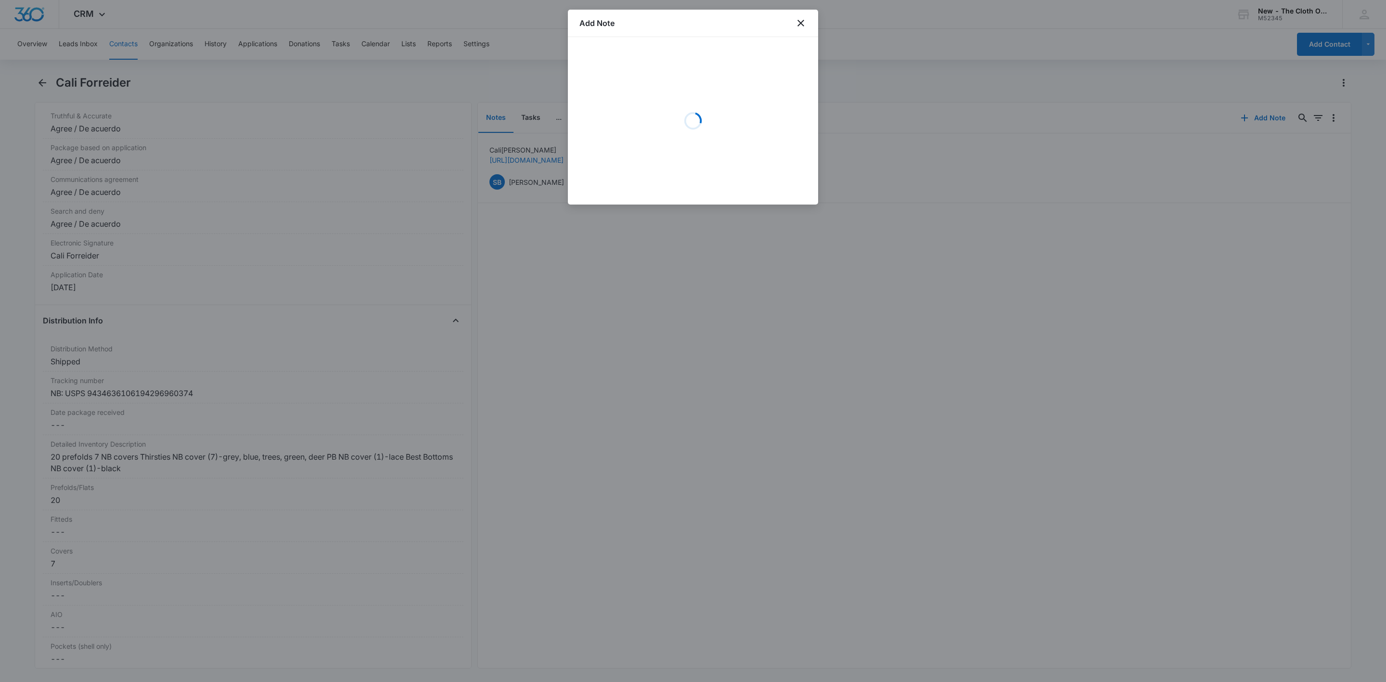
click at [641, 86] on div "Loading" at bounding box center [693, 121] width 227 height 144
click at [641, 86] on textarea "Details *" at bounding box center [693, 90] width 227 height 55
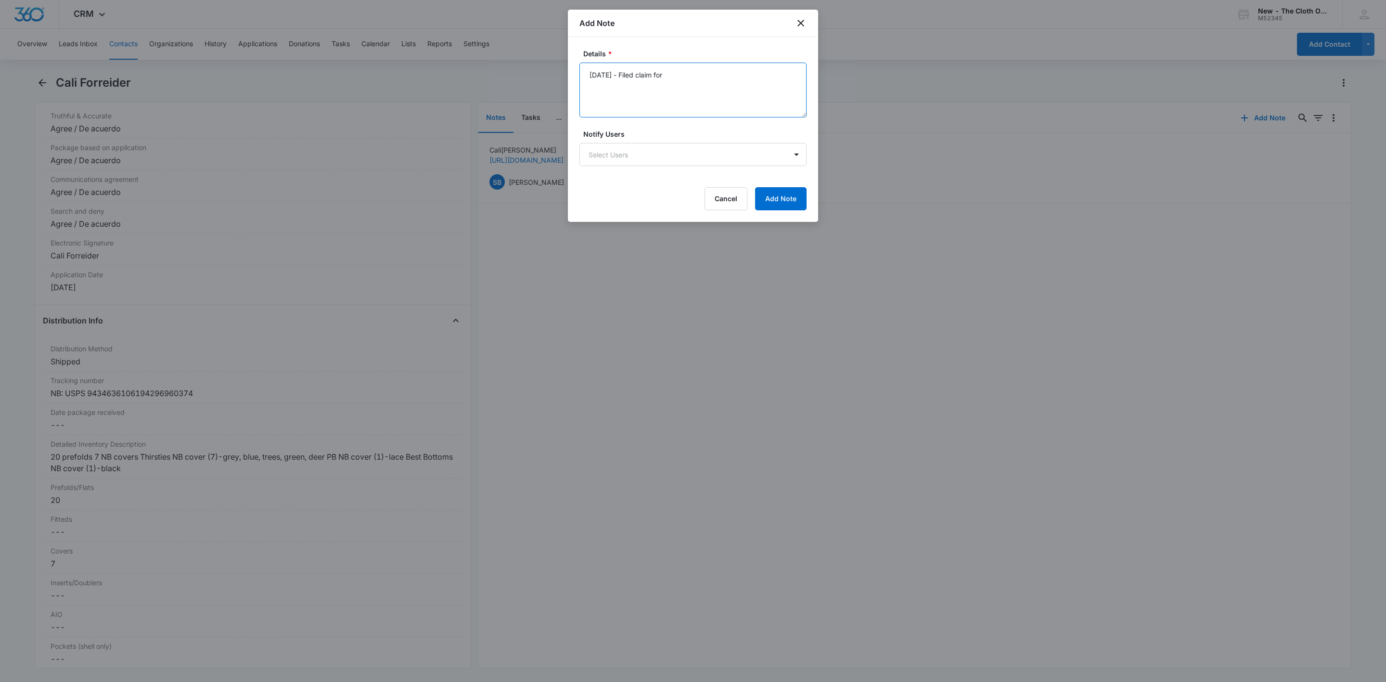
paste textarea "NB: USPS 9434636106194296960374"
type textarea "10/05/25 - Filed claim for NB: USPS 9434636106194296960374, seemingly lost pack…"
click at [786, 197] on button "Add Note" at bounding box center [781, 198] width 52 height 23
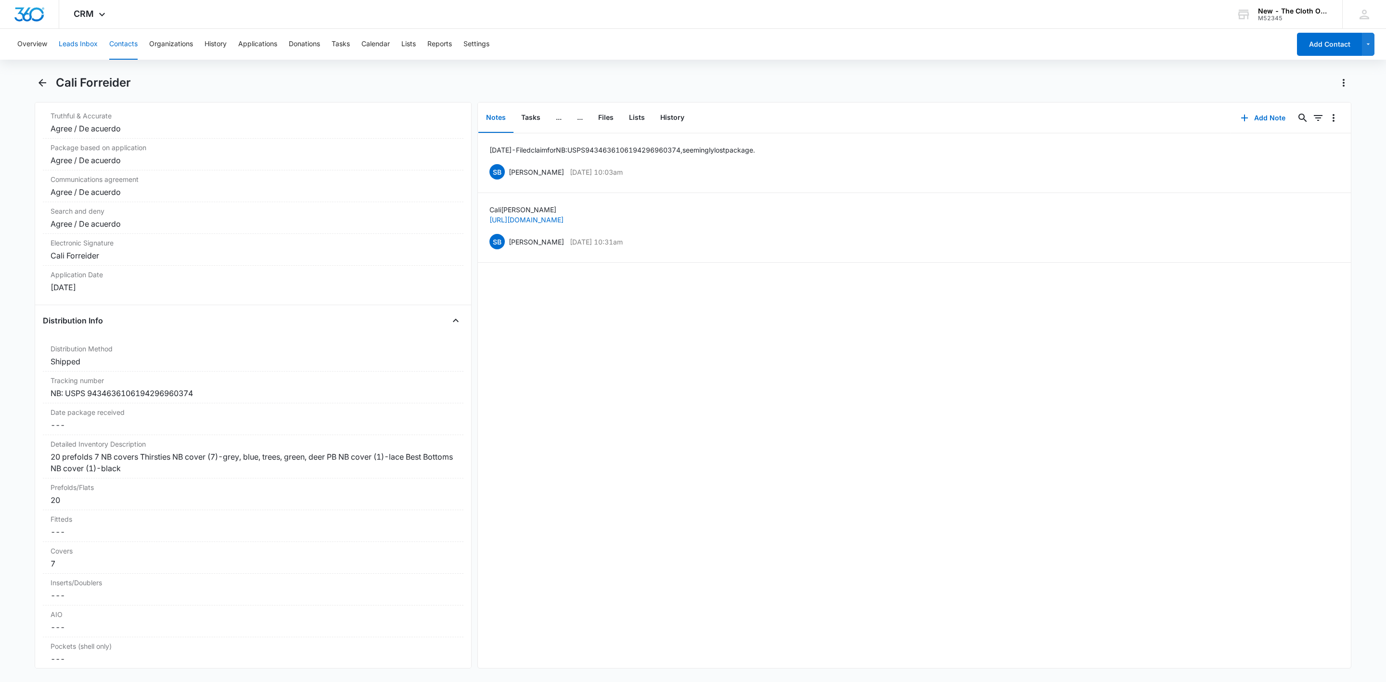
click at [77, 45] on button "Leads Inbox" at bounding box center [78, 44] width 39 height 31
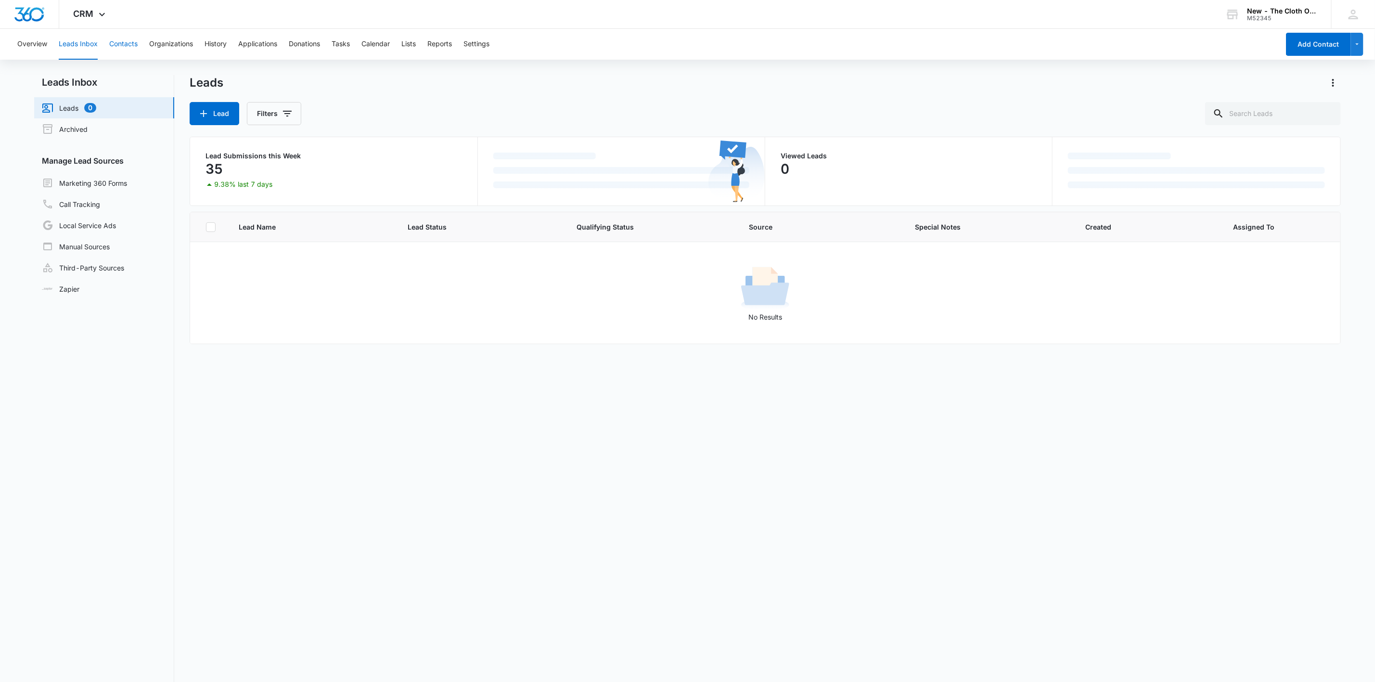
click at [118, 46] on button "Contacts" at bounding box center [123, 44] width 28 height 31
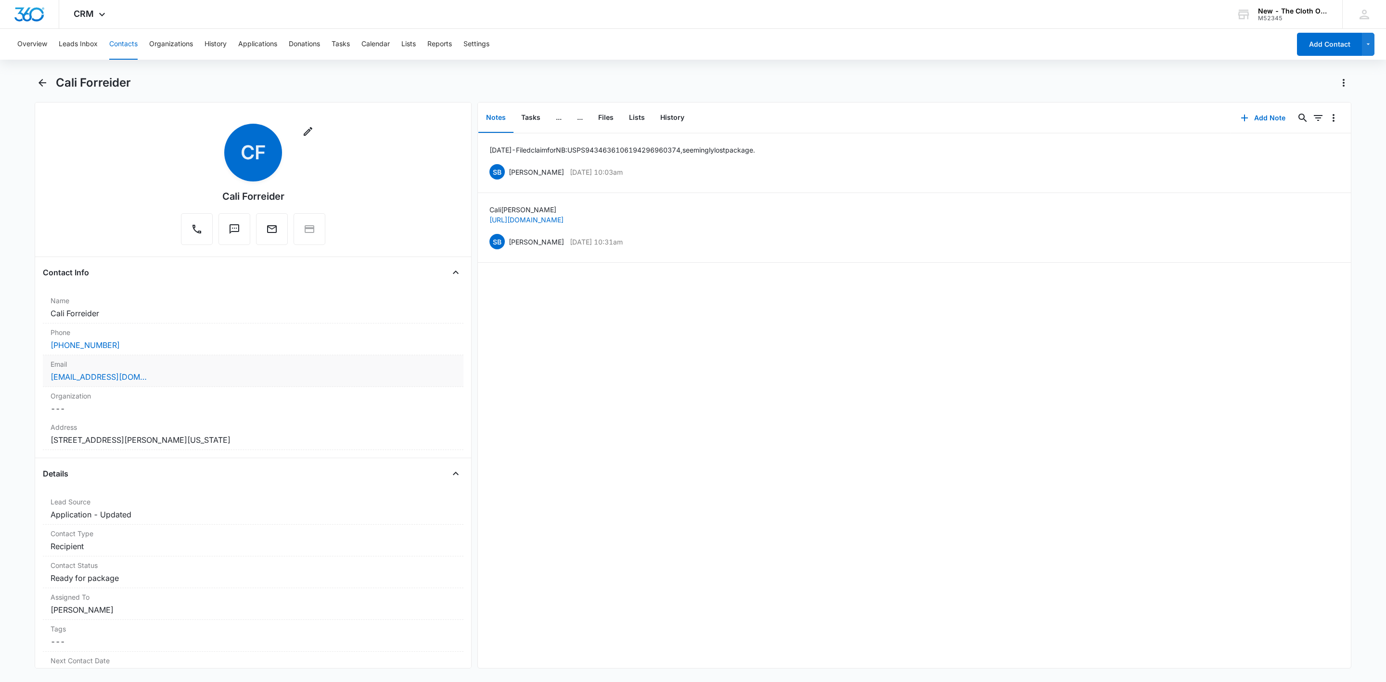
scroll to position [72, 0]
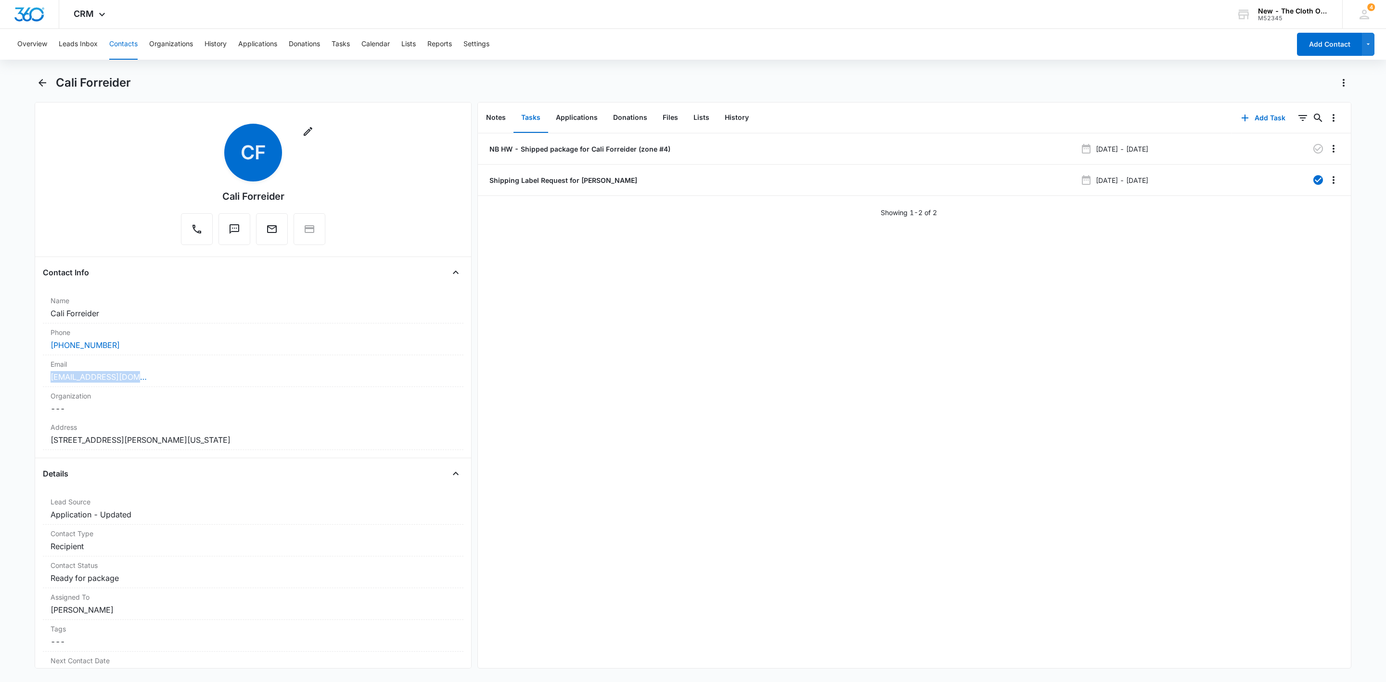
scroll to position [191, 0]
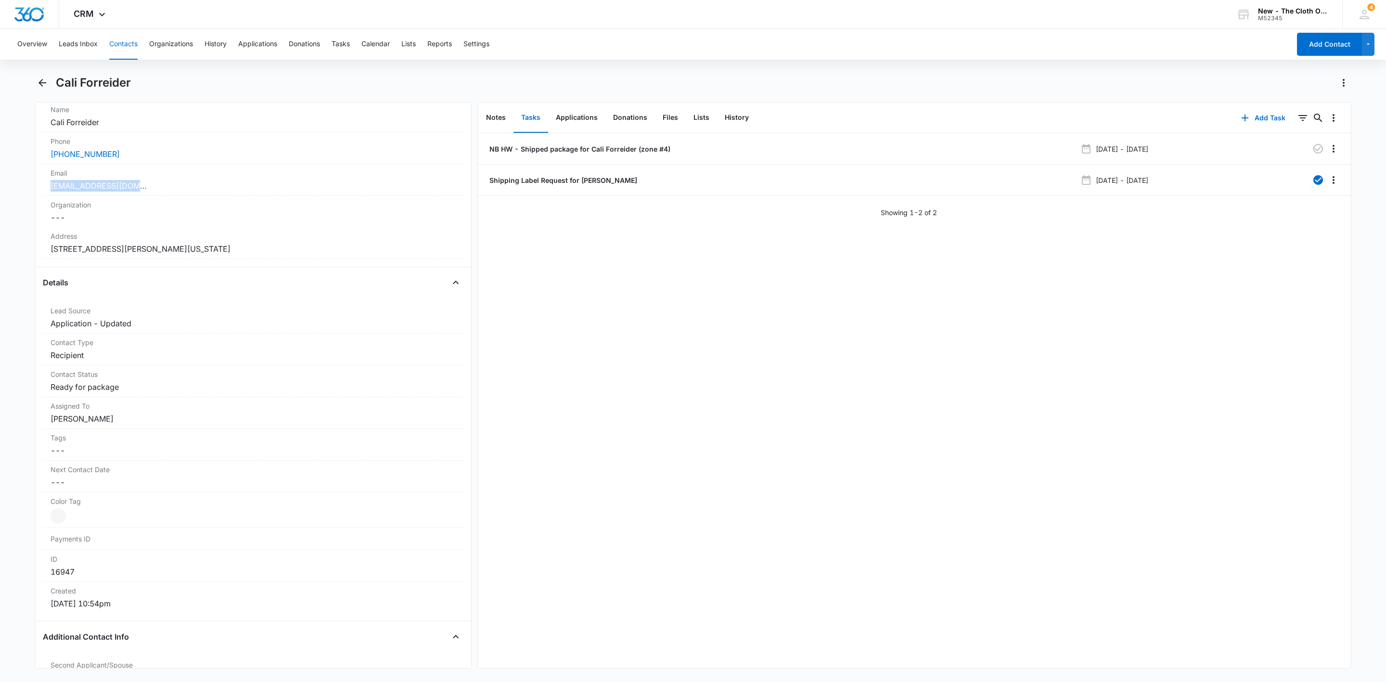
click at [120, 38] on button "Contacts" at bounding box center [123, 44] width 28 height 31
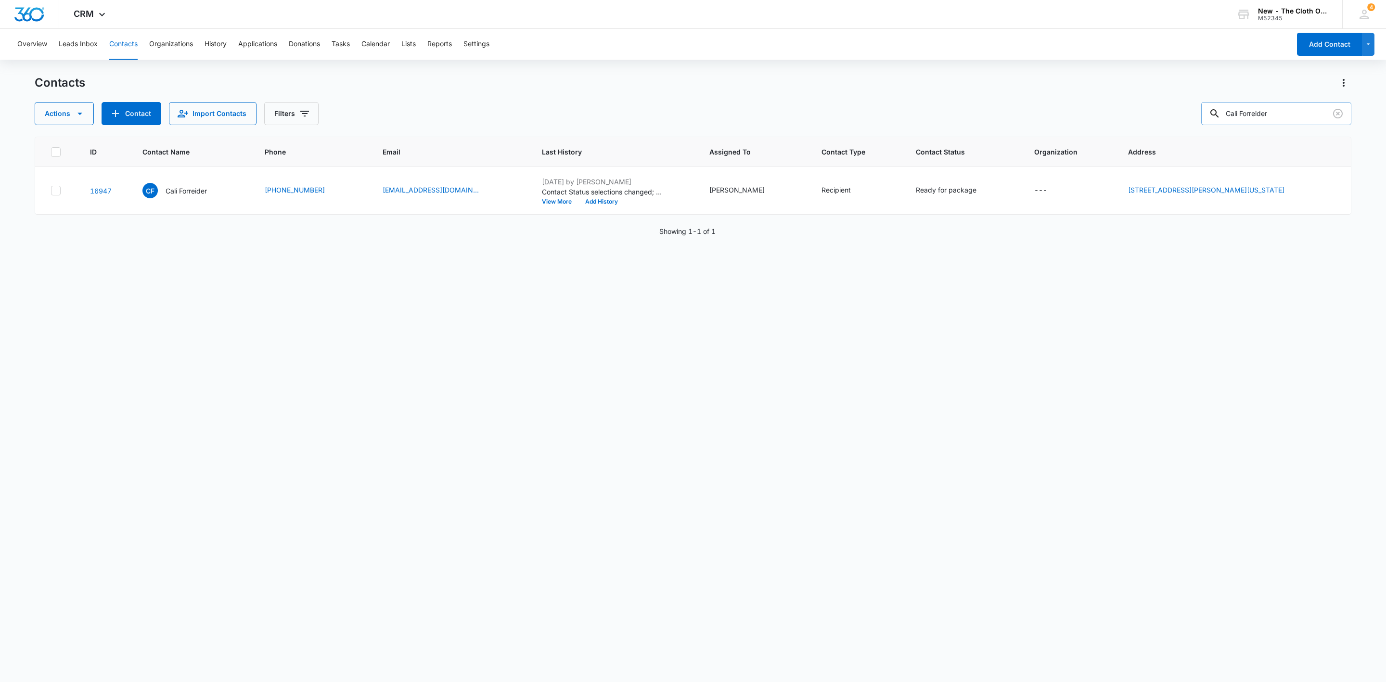
click at [1322, 103] on input "Cali Forreider" at bounding box center [1277, 113] width 150 height 23
click at [1310, 110] on input "Cali Forreider" at bounding box center [1277, 113] width 150 height 23
paste input "[PERSON_NAME]"
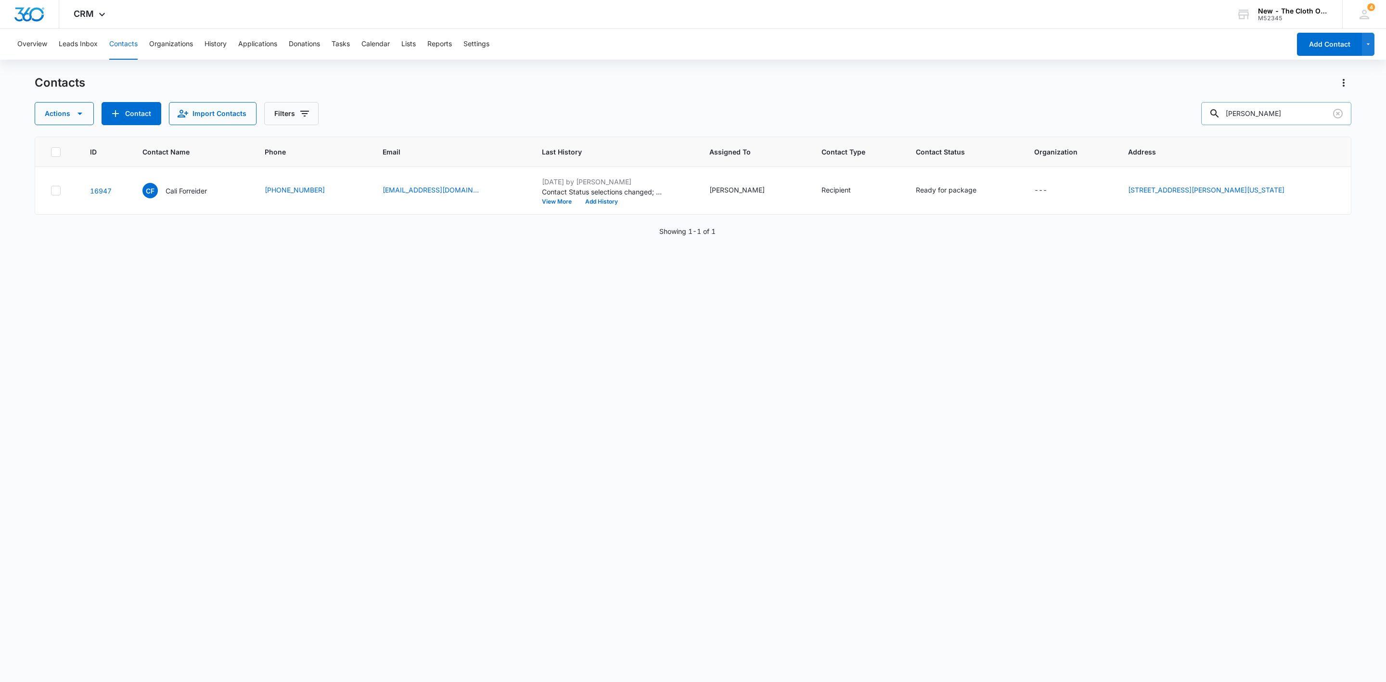
type input "[PERSON_NAME]"
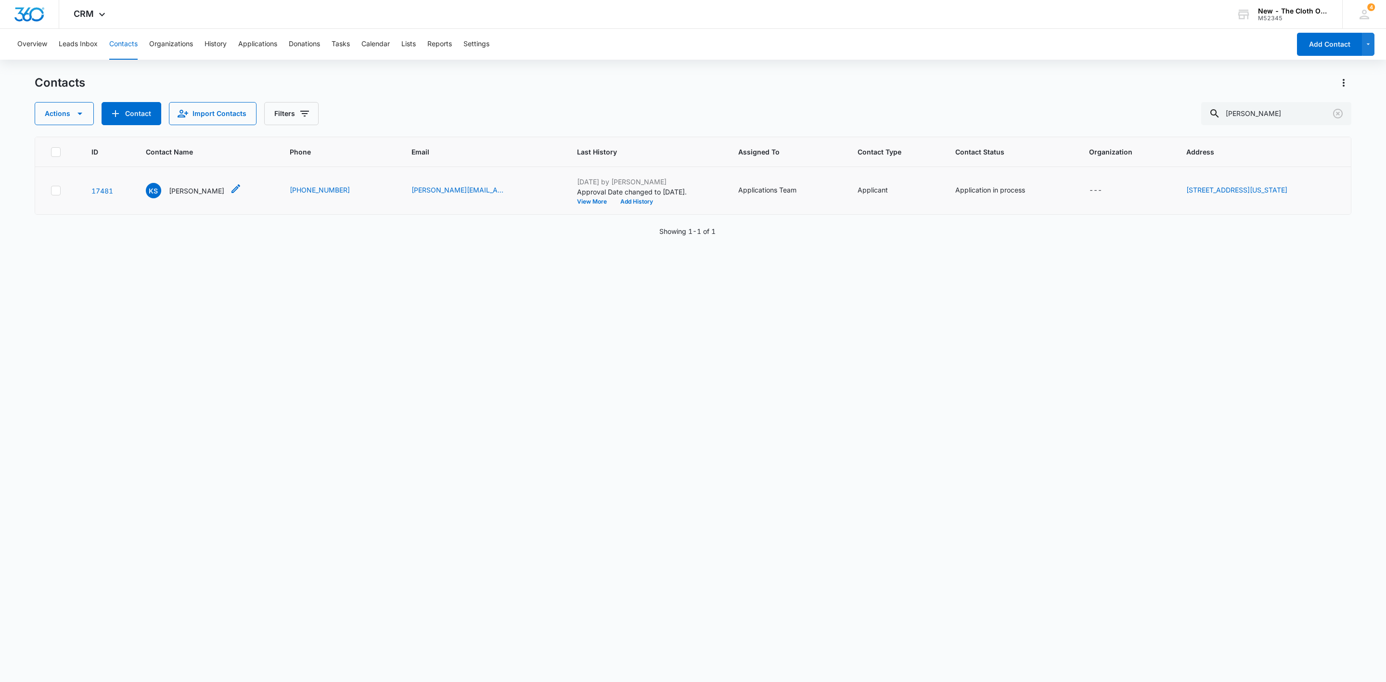
click at [204, 191] on p "[PERSON_NAME]" at bounding box center [196, 191] width 55 height 10
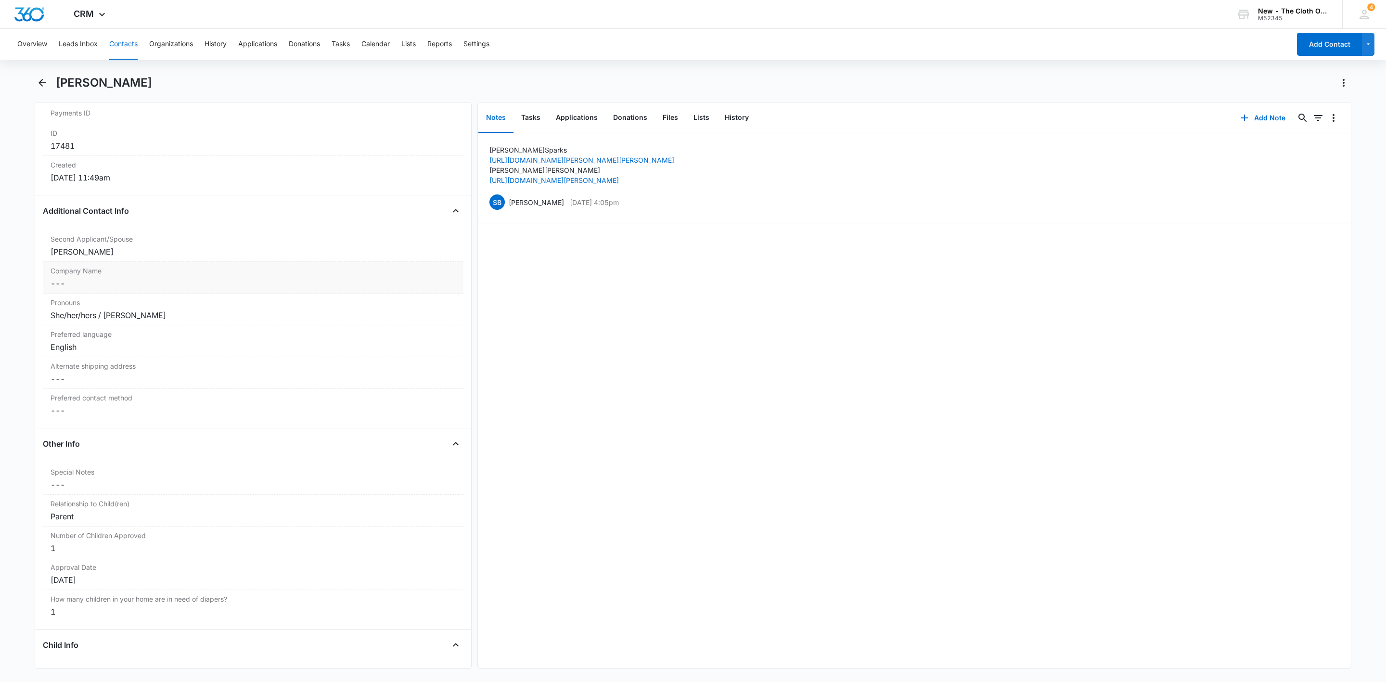
scroll to position [722, 0]
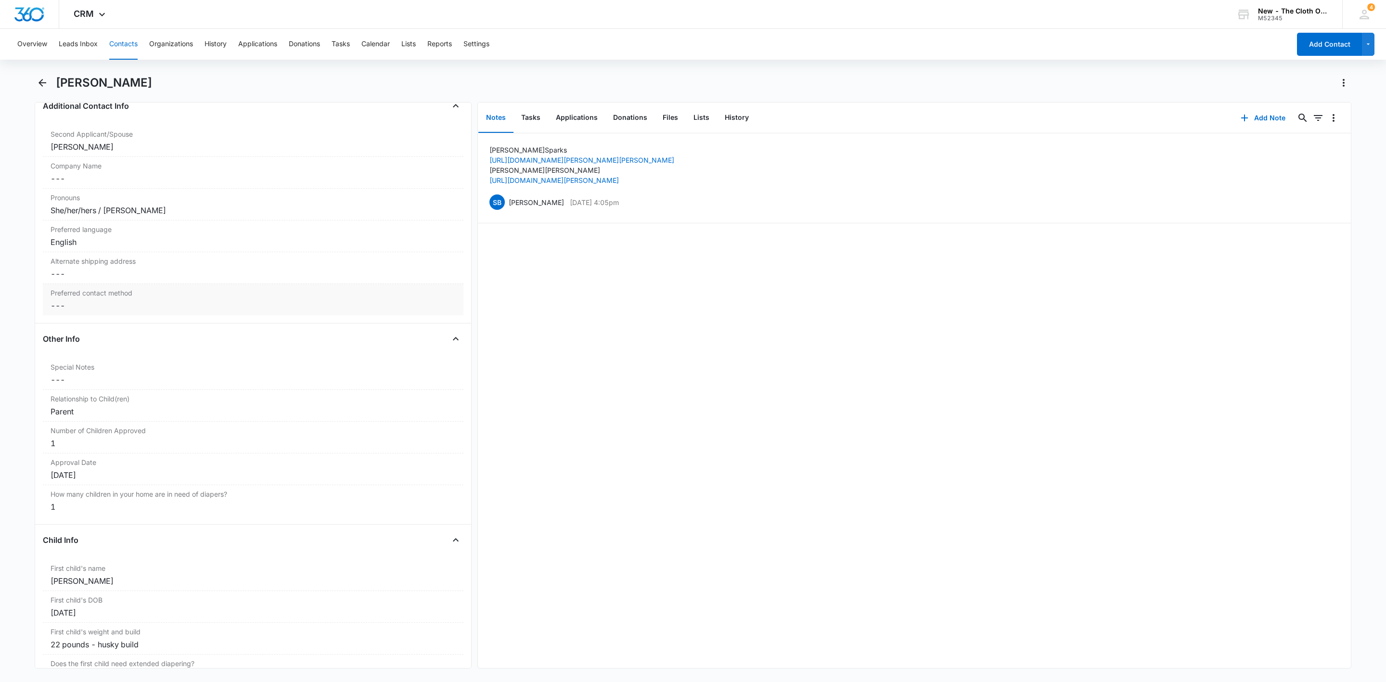
click at [87, 308] on dd "Cancel Save Changes ---" at bounding box center [253, 306] width 405 height 12
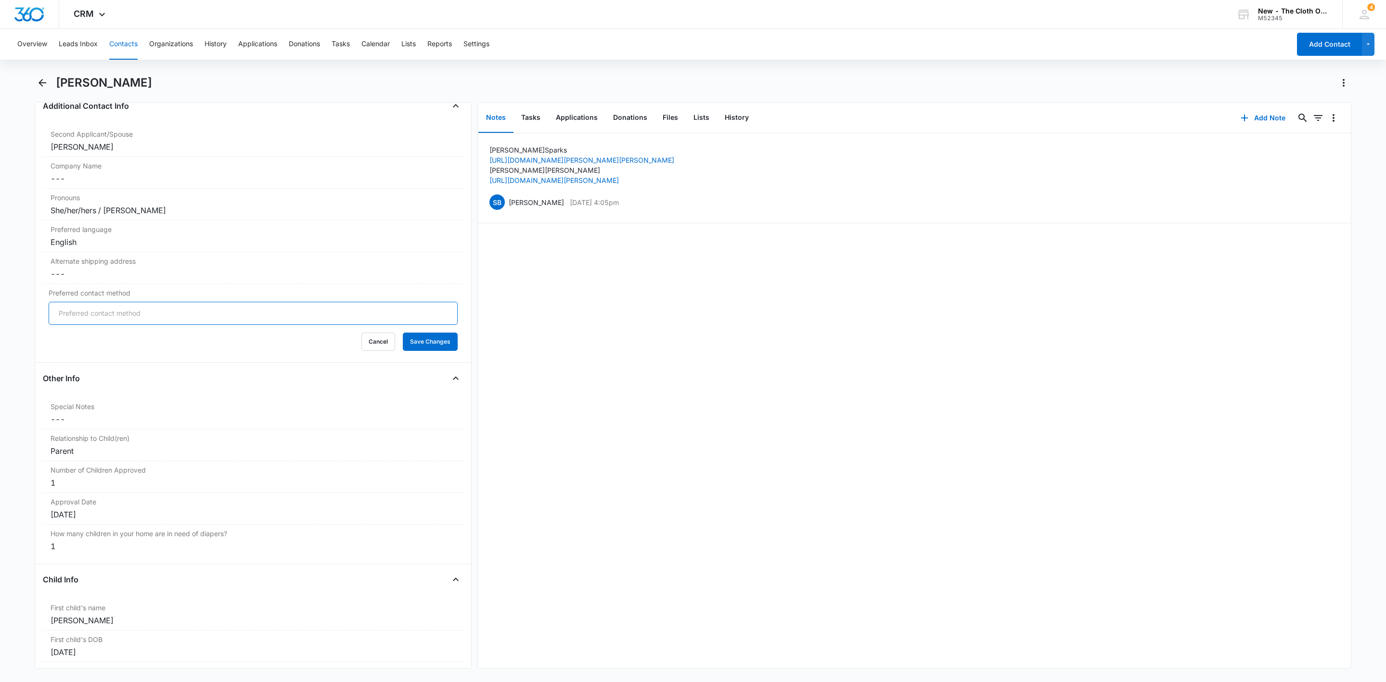
click at [93, 316] on input "Preferred contact method" at bounding box center [253, 313] width 409 height 23
type input "Text/SMS"
click at [403, 333] on button "Save Changes" at bounding box center [430, 342] width 55 height 18
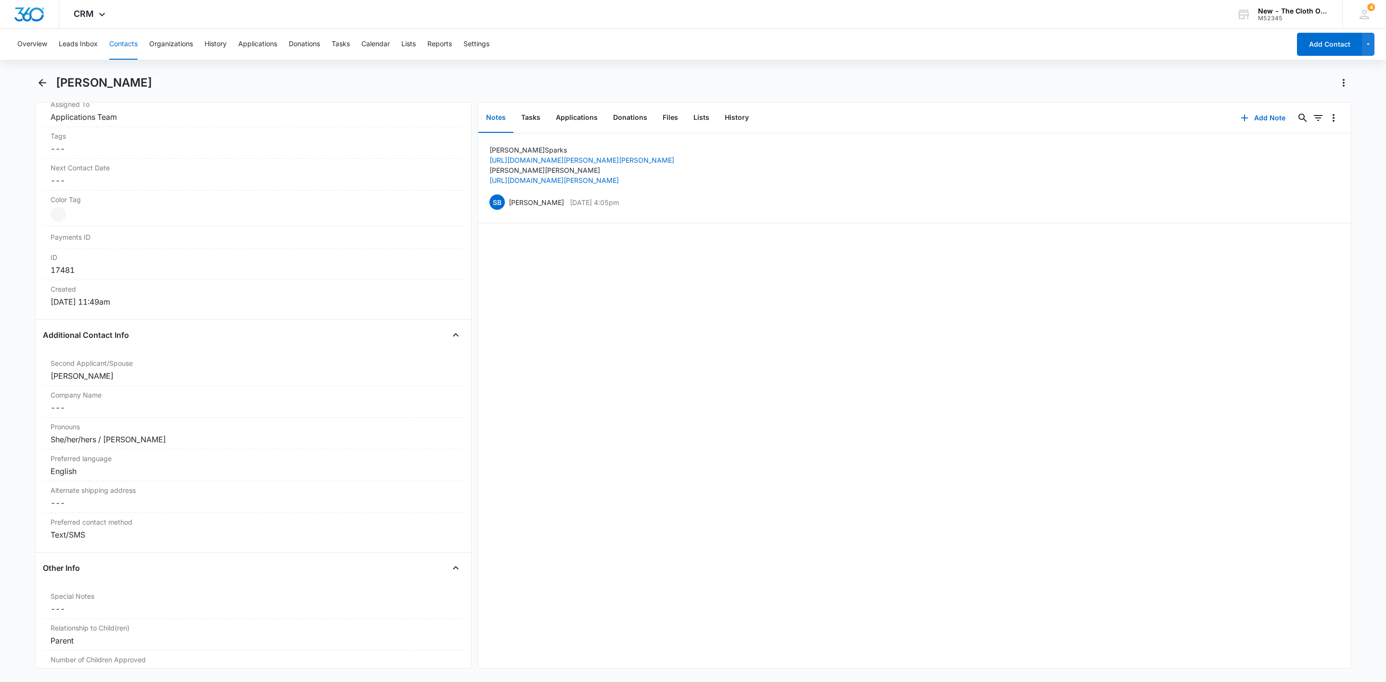
scroll to position [361, 0]
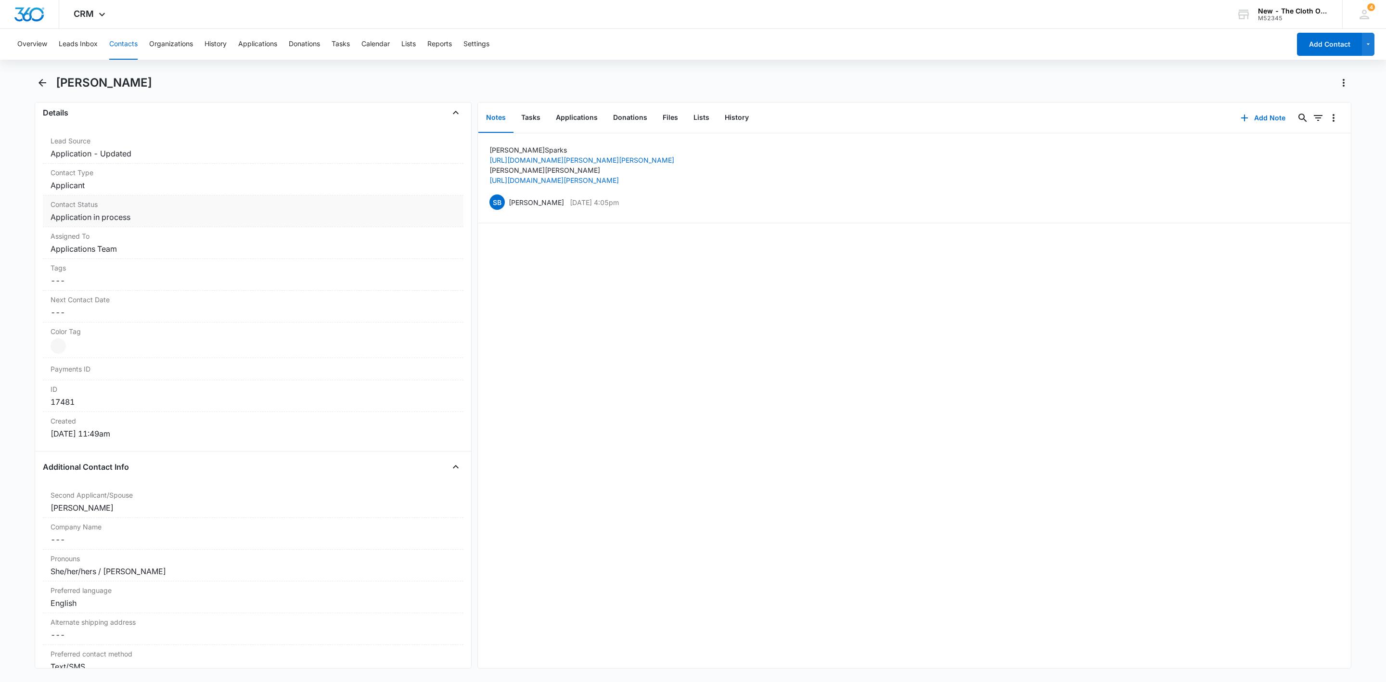
click at [134, 223] on dd "Cancel Save Changes Application in process" at bounding box center [253, 217] width 405 height 12
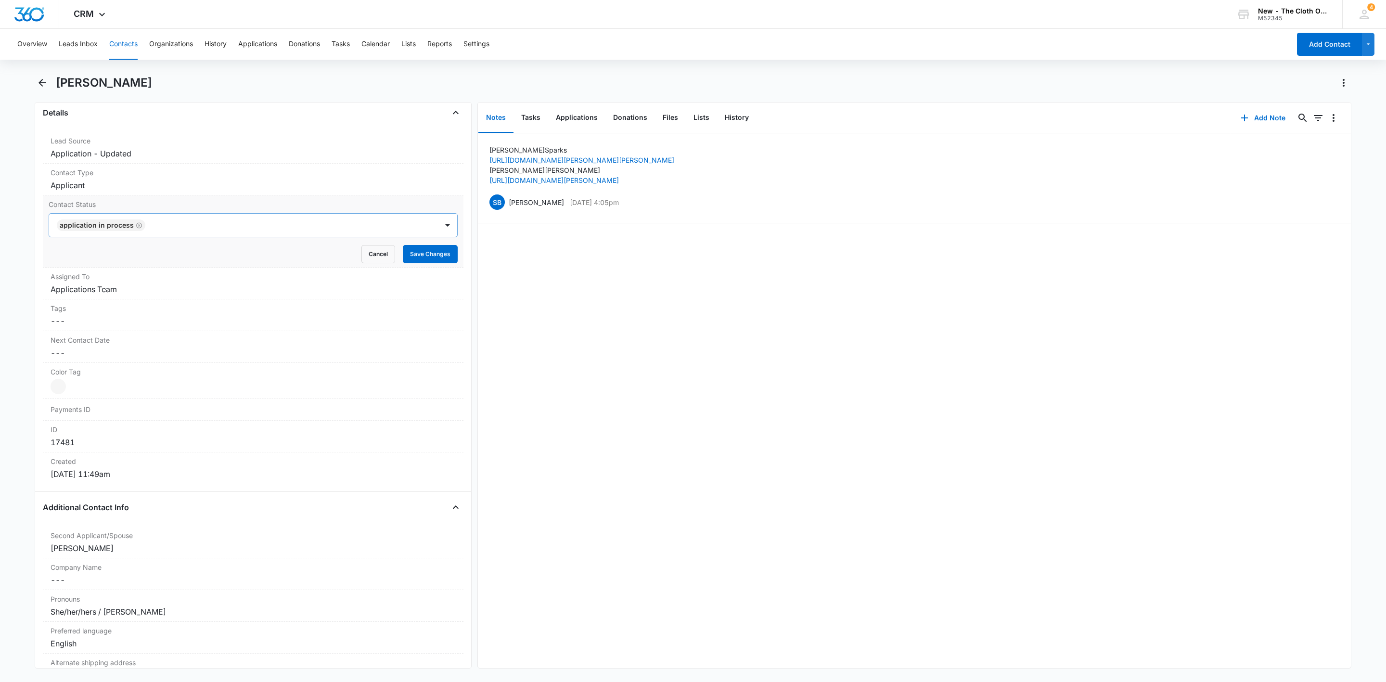
click at [137, 226] on icon "Remove Application in process" at bounding box center [139, 225] width 7 height 7
type input "rea"
click at [116, 261] on p "Ready for package" at bounding box center [90, 260] width 61 height 10
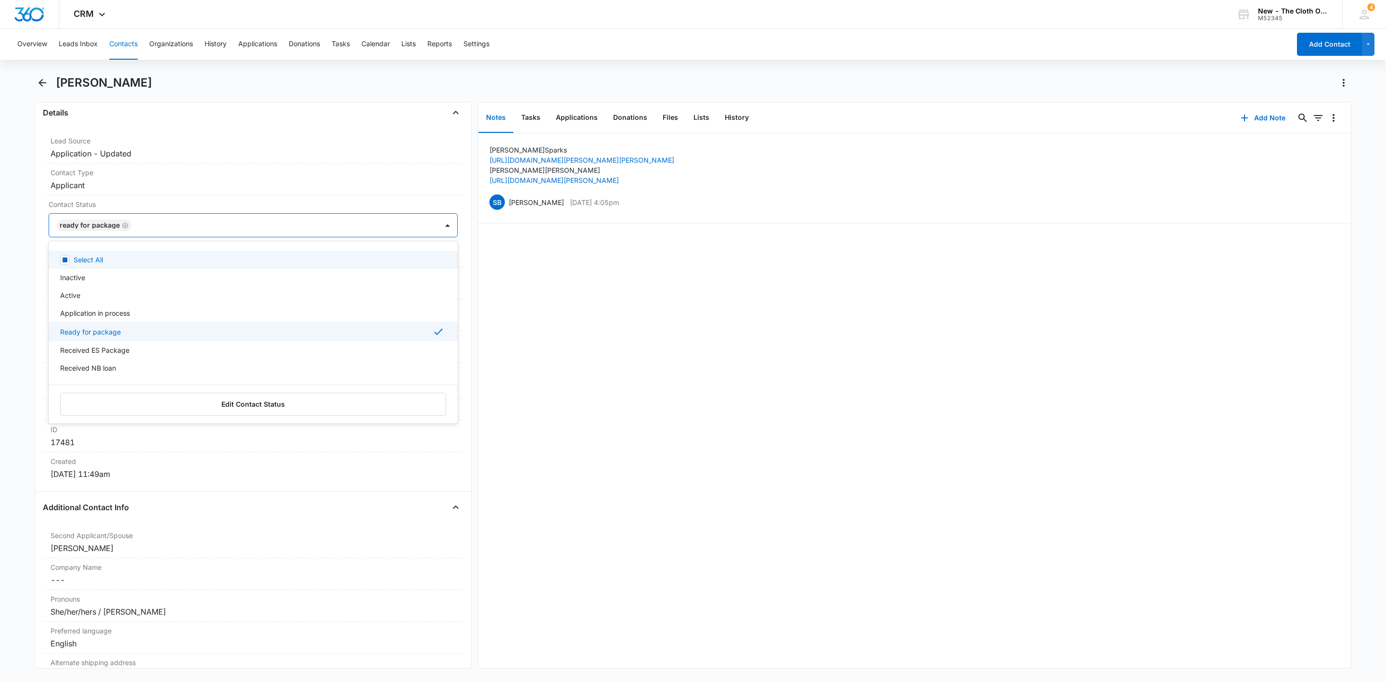
click at [188, 230] on div at bounding box center [279, 225] width 291 height 13
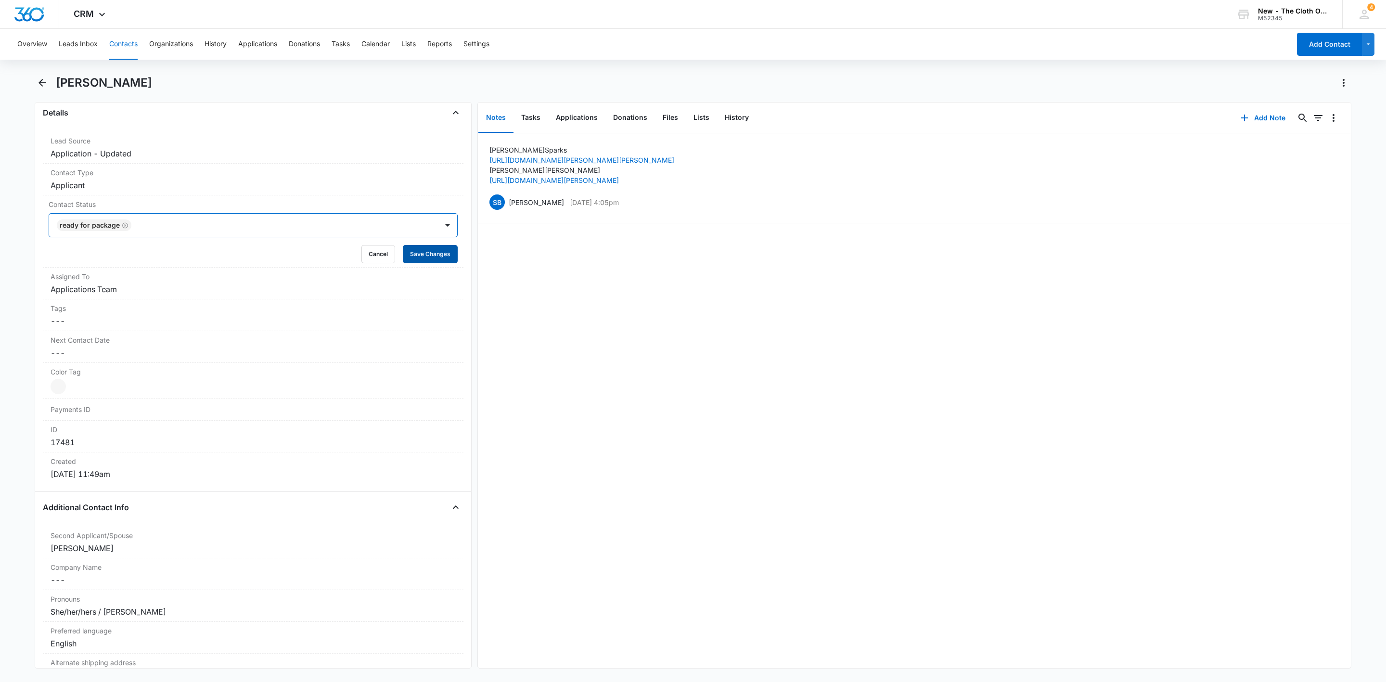
click at [421, 256] on button "Save Changes" at bounding box center [430, 254] width 55 height 18
click at [576, 120] on button "Applications" at bounding box center [576, 118] width 57 height 30
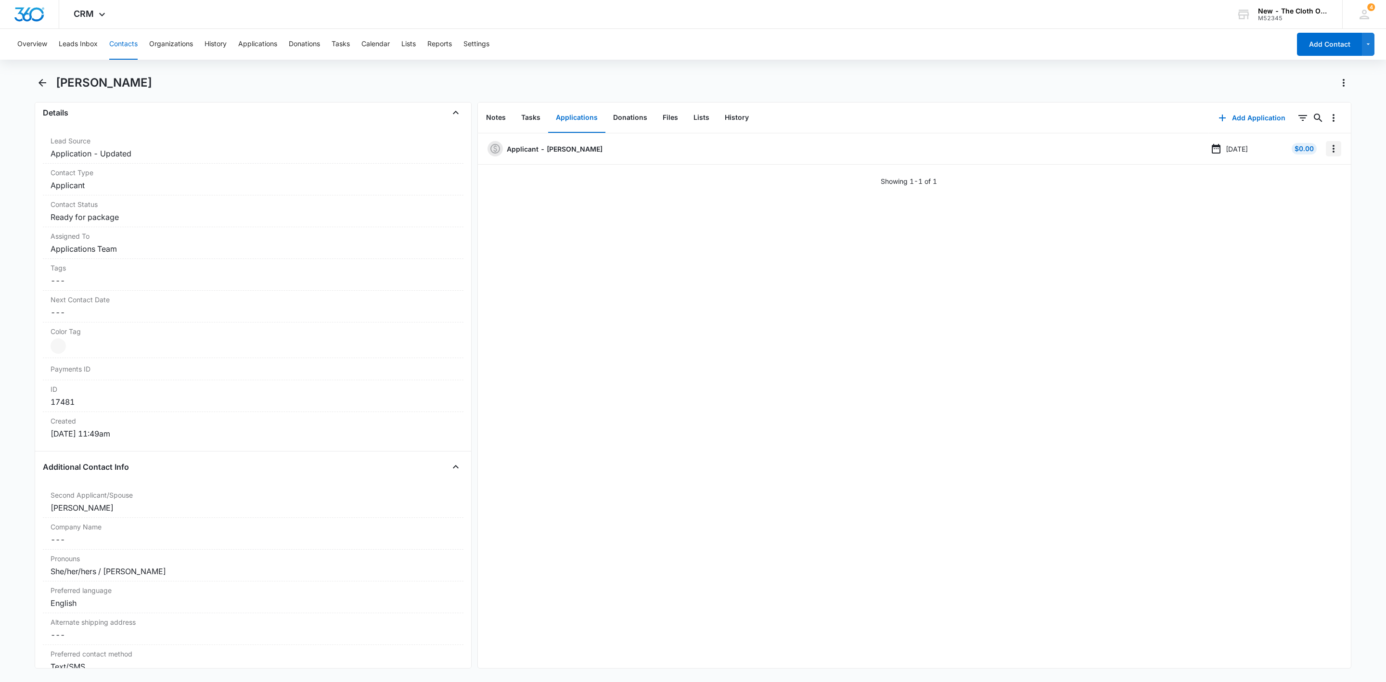
click at [1328, 152] on icon "Overflow Menu" at bounding box center [1334, 149] width 12 height 12
click at [1307, 172] on button "Edit" at bounding box center [1303, 175] width 55 height 14
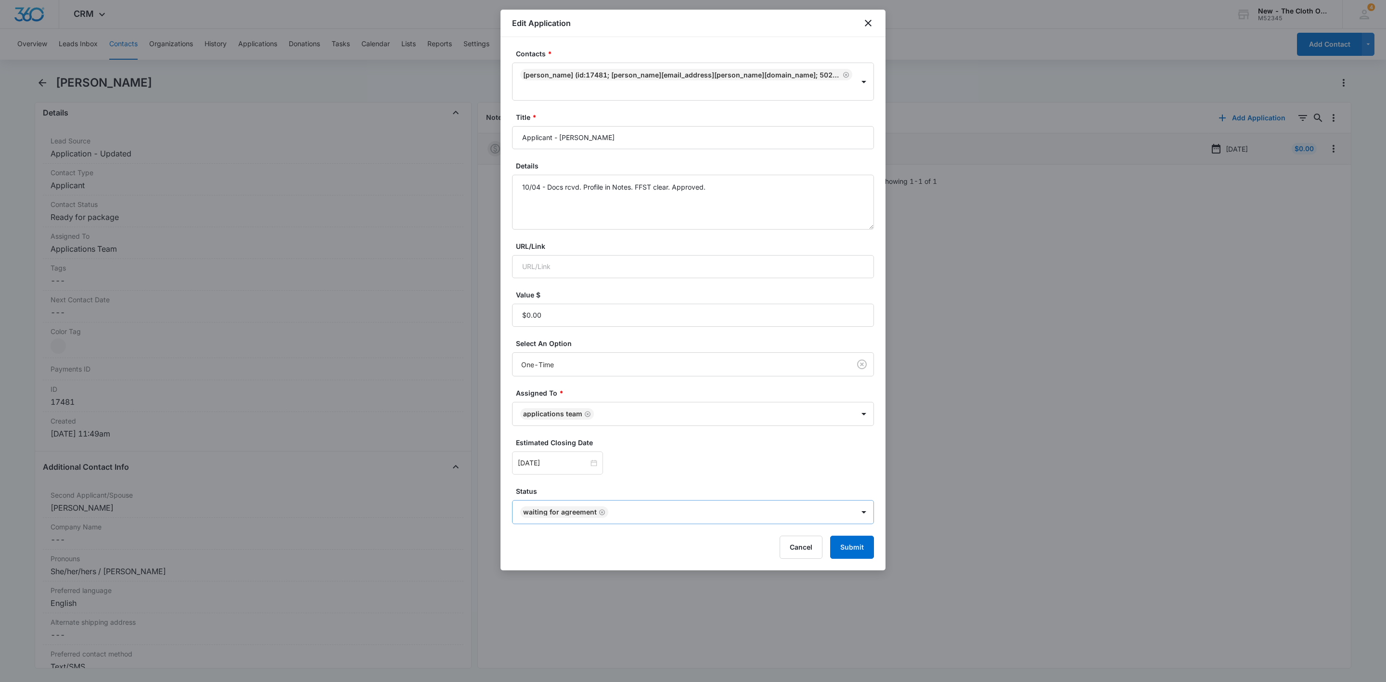
click at [601, 509] on icon "Remove Waiting for Agreement" at bounding box center [602, 512] width 7 height 7
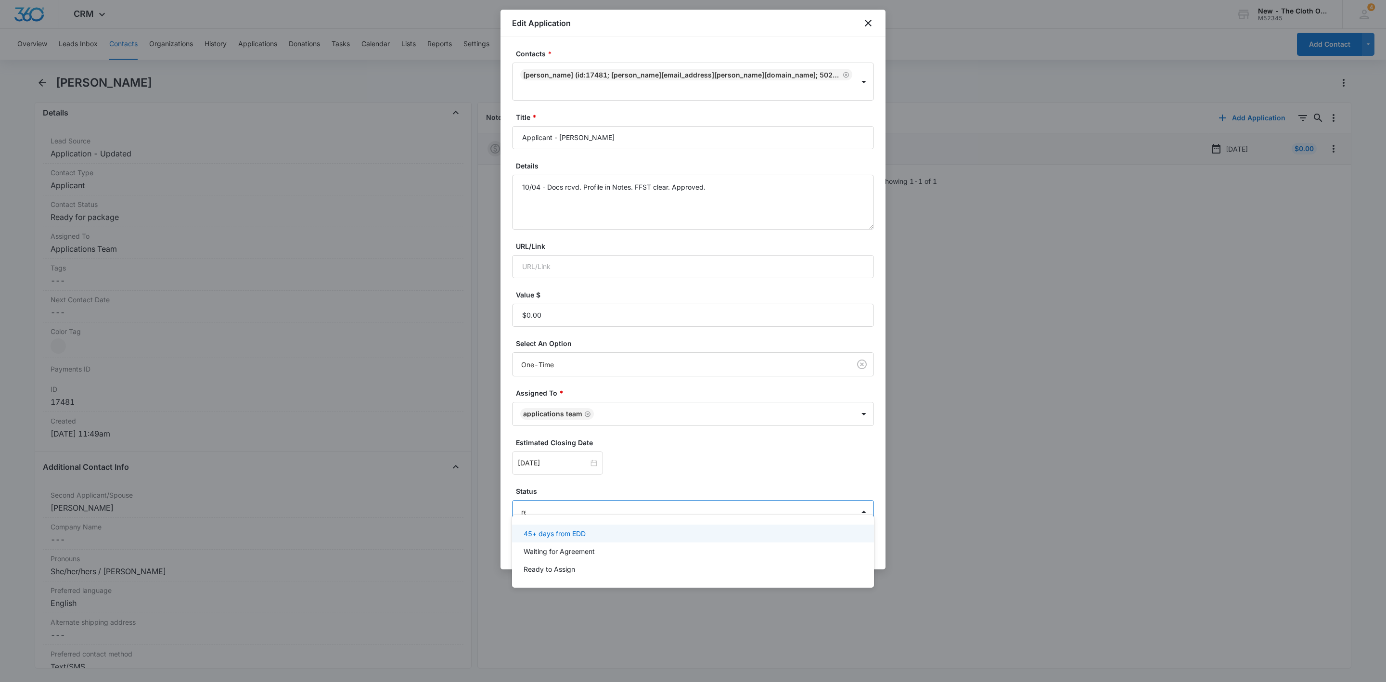
type input "rea"
click at [588, 529] on div "Ready to Assign" at bounding box center [692, 534] width 337 height 10
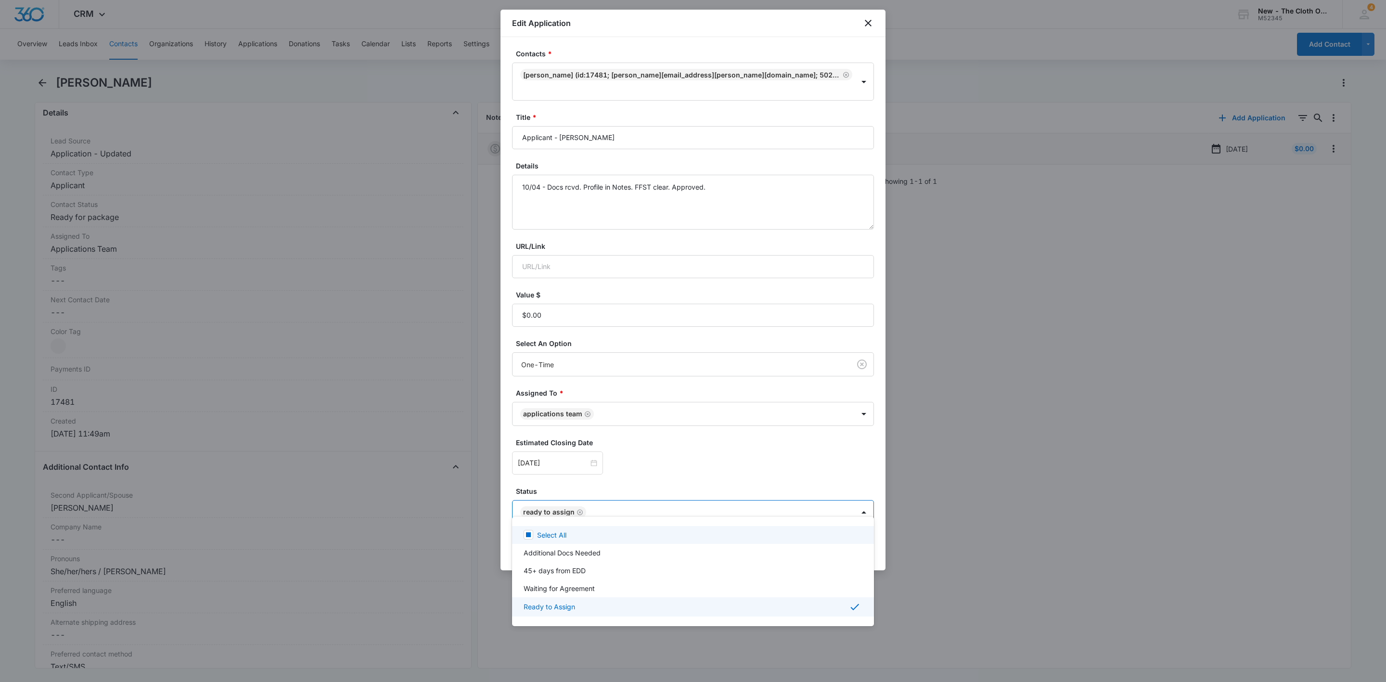
click at [676, 464] on div at bounding box center [693, 341] width 1386 height 682
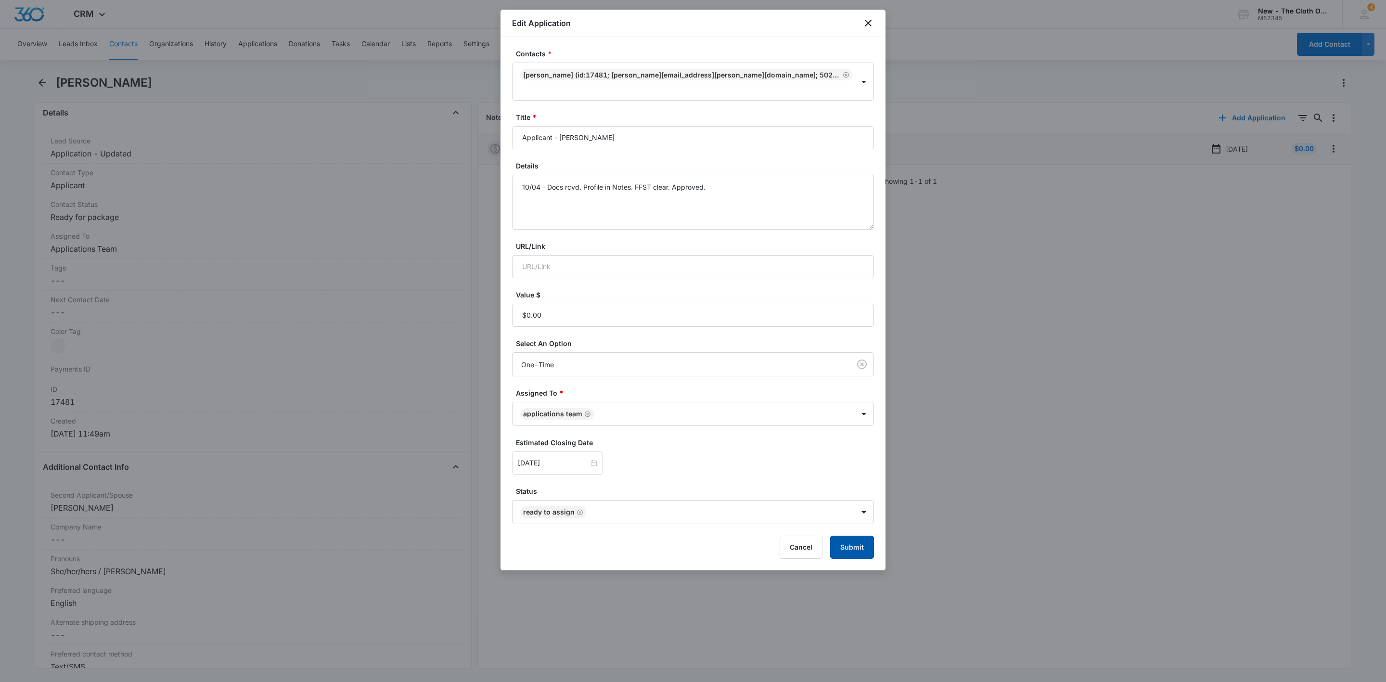
click at [868, 542] on button "Submit" at bounding box center [852, 547] width 44 height 23
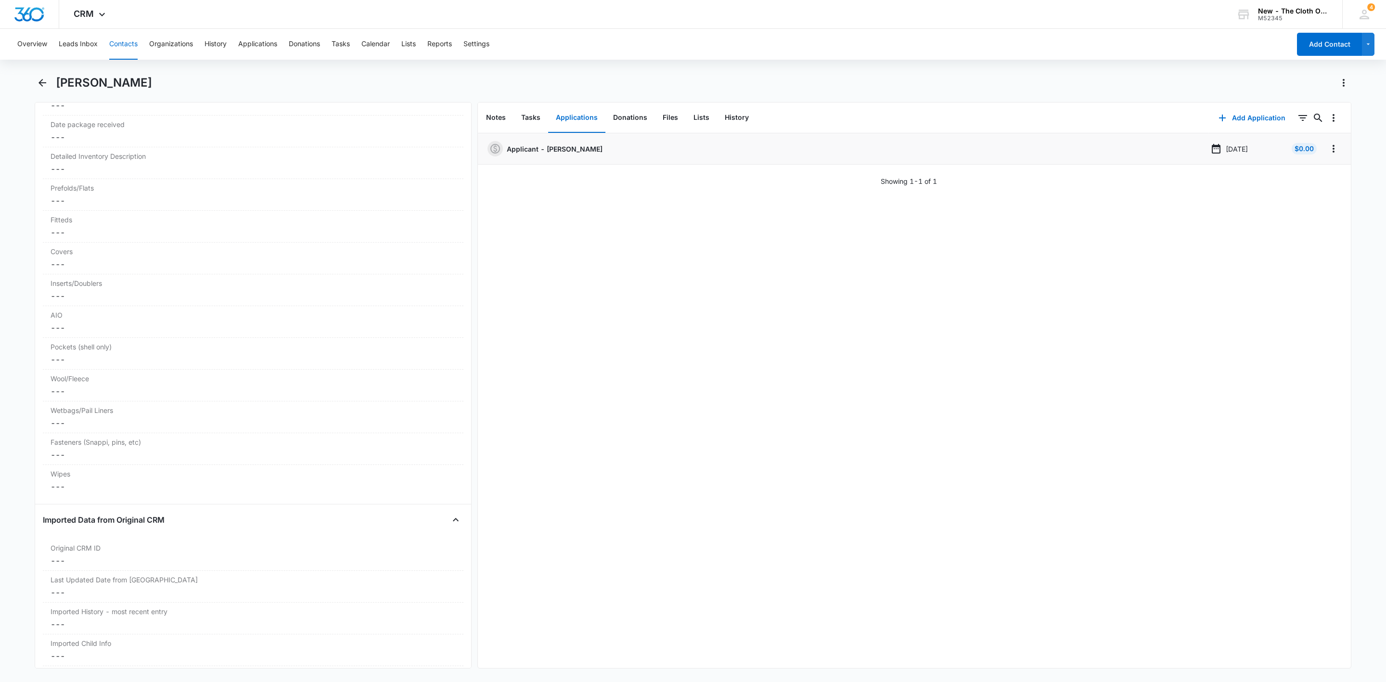
scroll to position [2311, 0]
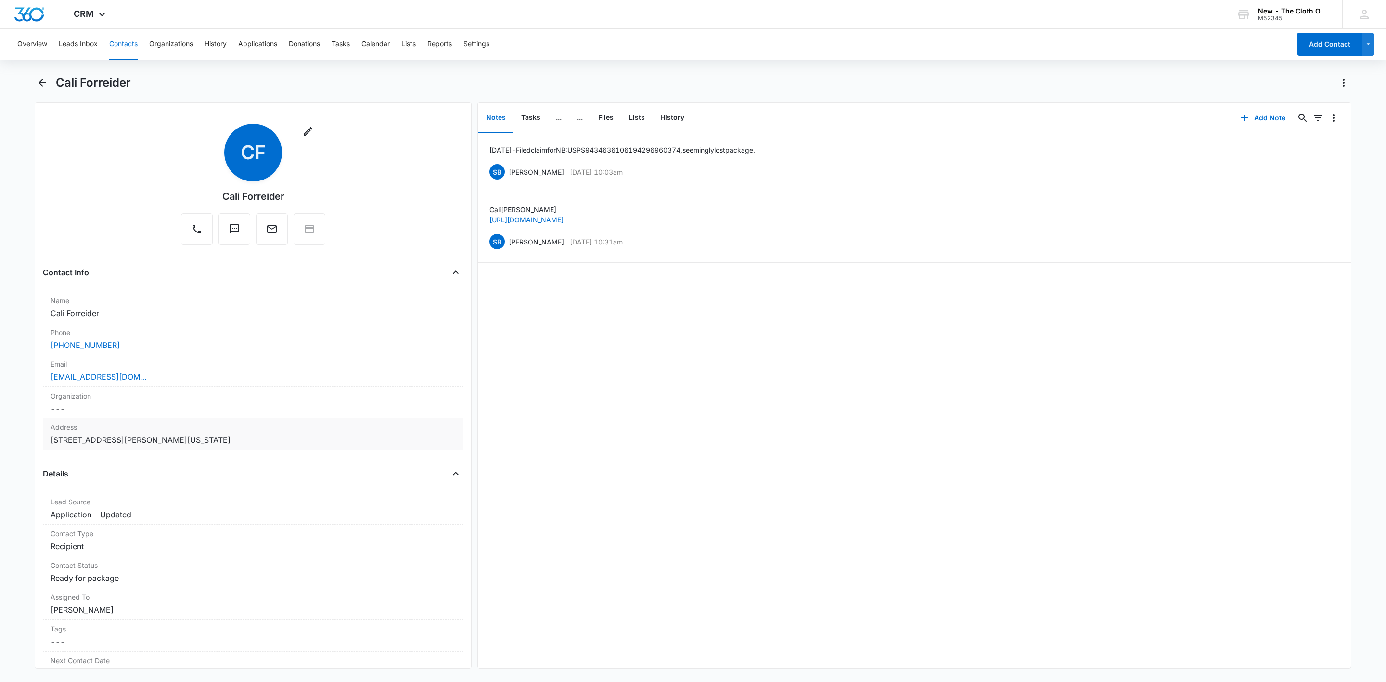
scroll to position [72, 0]
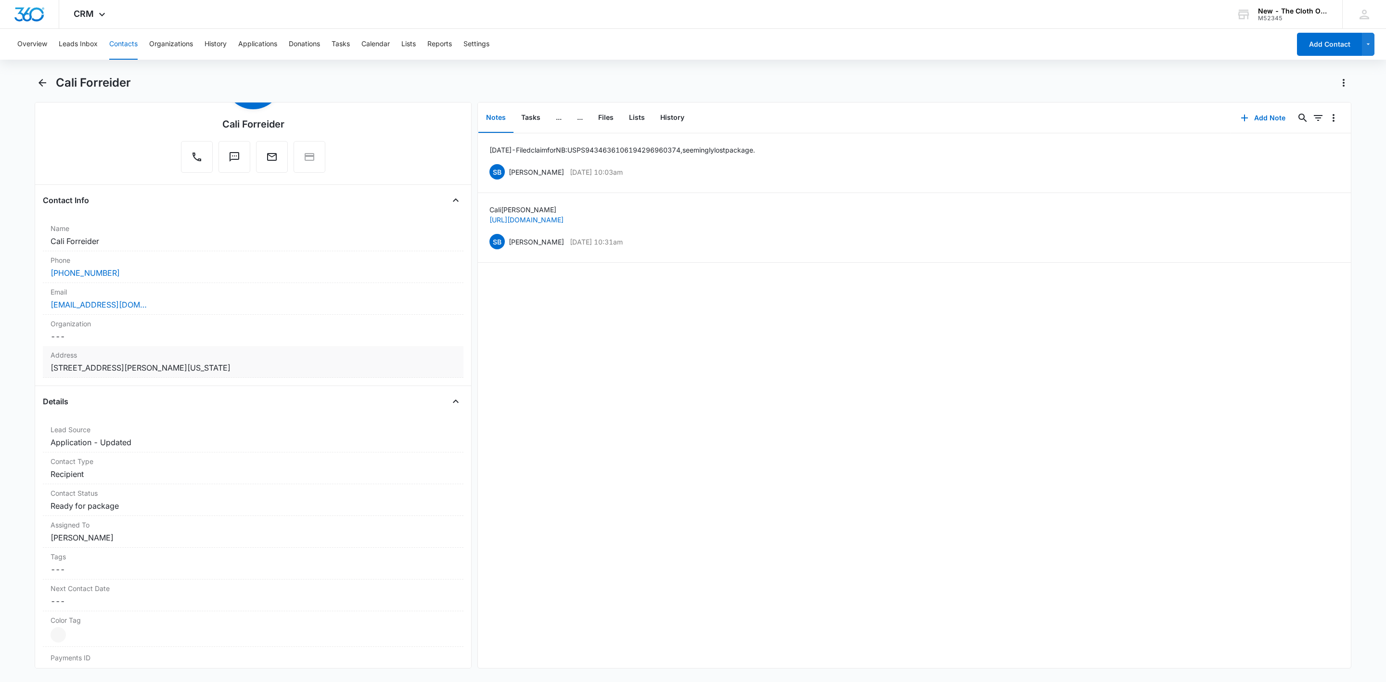
copy dd "48503"
drag, startPoint x: 201, startPoint y: 370, endPoint x: 42, endPoint y: 357, distance: 158.9
click at [0, 369] on main "Cali Forreider Remove CF [GEOGRAPHIC_DATA] Forreider Contact Info Name Cancel S…" at bounding box center [693, 377] width 1386 height 605
click at [534, 115] on button "Tasks" at bounding box center [531, 118] width 35 height 30
click at [1264, 118] on button "Add Task" at bounding box center [1264, 117] width 64 height 23
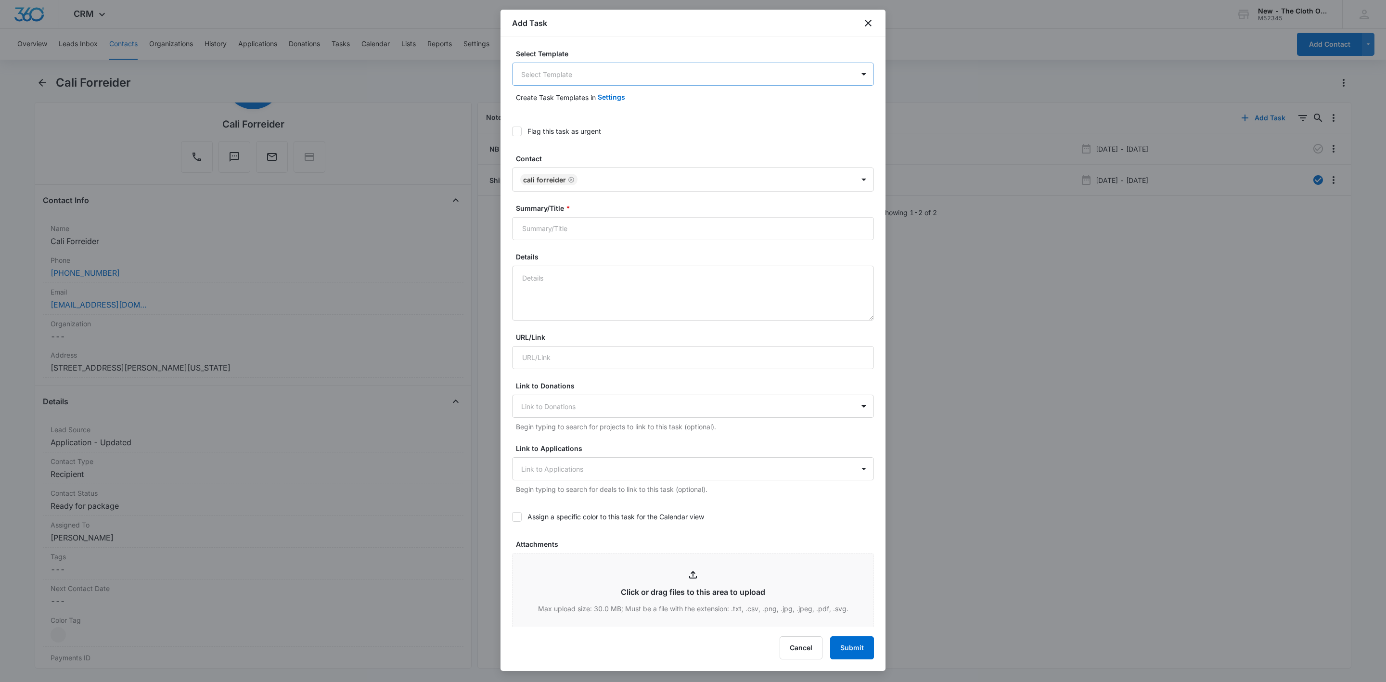
click at [543, 72] on body "CRM Apps Reputation Websites Forms CRM Email Social Shop Payments POS Ads Intel…" at bounding box center [693, 341] width 1386 height 682
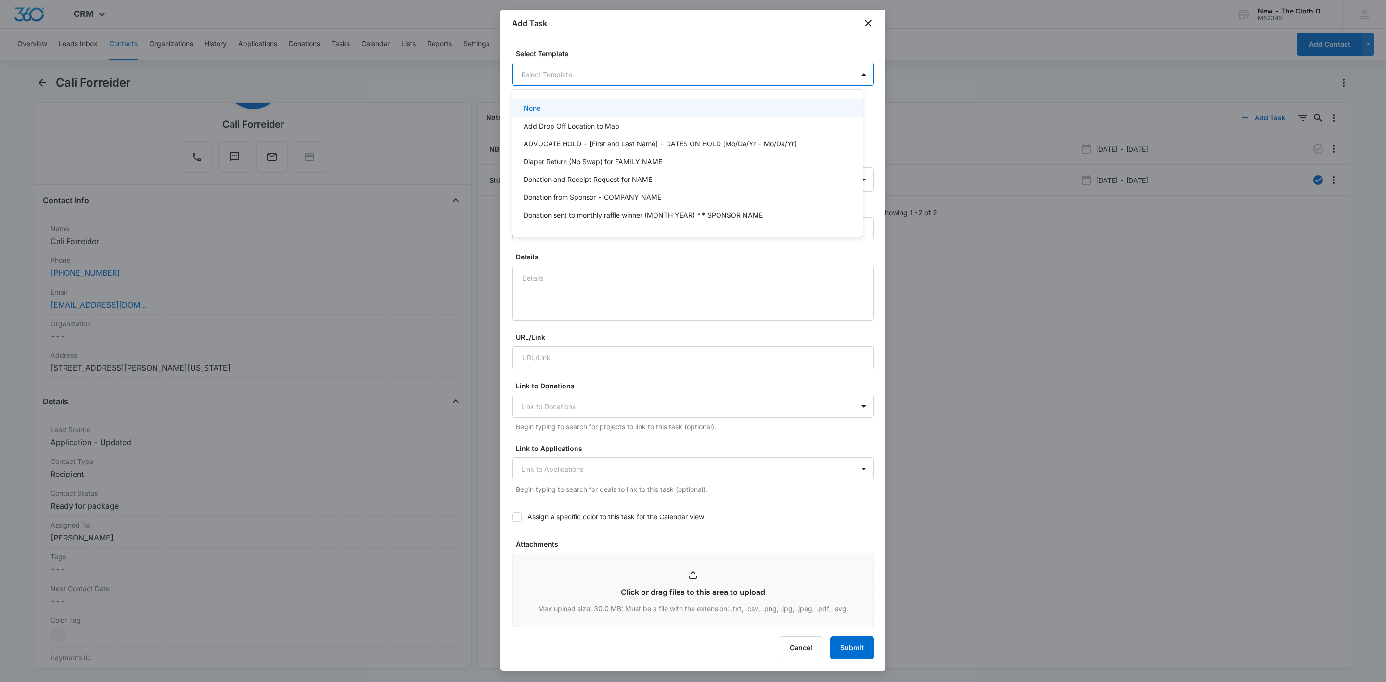
type input "nb"
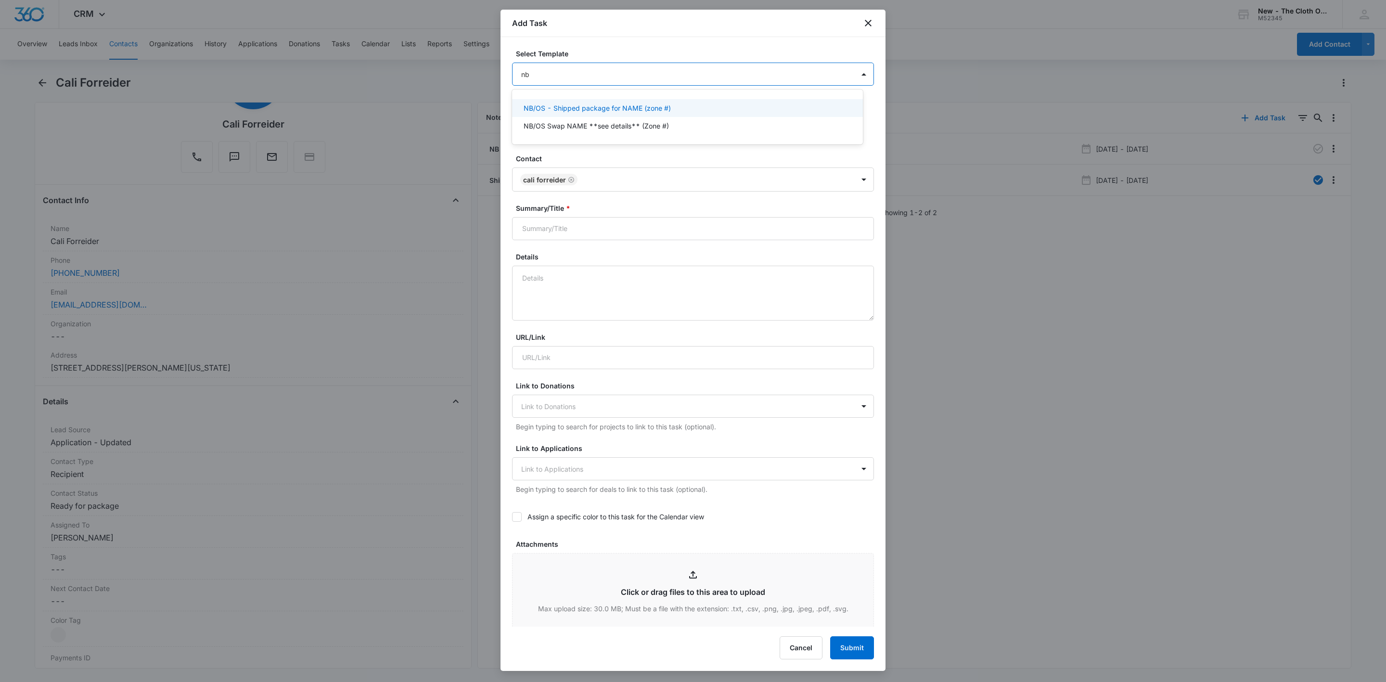
click at [555, 104] on p "NB/OS - Shipped package for NAME (zone #)" at bounding box center [597, 108] width 147 height 10
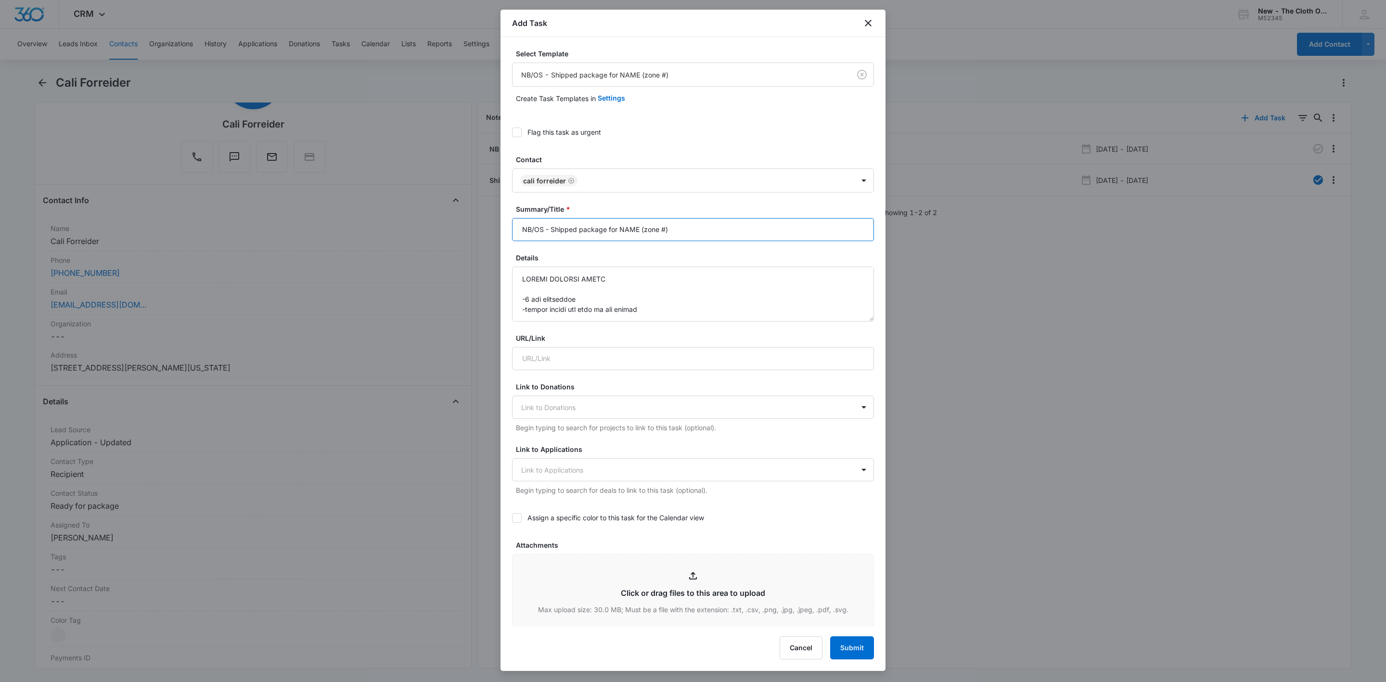
click at [533, 224] on input "NB/OS - Shipped package for NAME (zone #)" at bounding box center [693, 229] width 362 height 23
drag, startPoint x: 682, startPoint y: 230, endPoint x: 698, endPoint y: 231, distance: 16.4
click at [698, 231] on input "NB HW [replacement pkg] - Shipped package for NAME (zone #4)" at bounding box center [693, 229] width 362 height 23
type input "NB HW [replacement pkg] - Shipped package for CALI FORREIDER (zone #4)"
click at [516, 132] on icon at bounding box center [517, 132] width 9 height 9
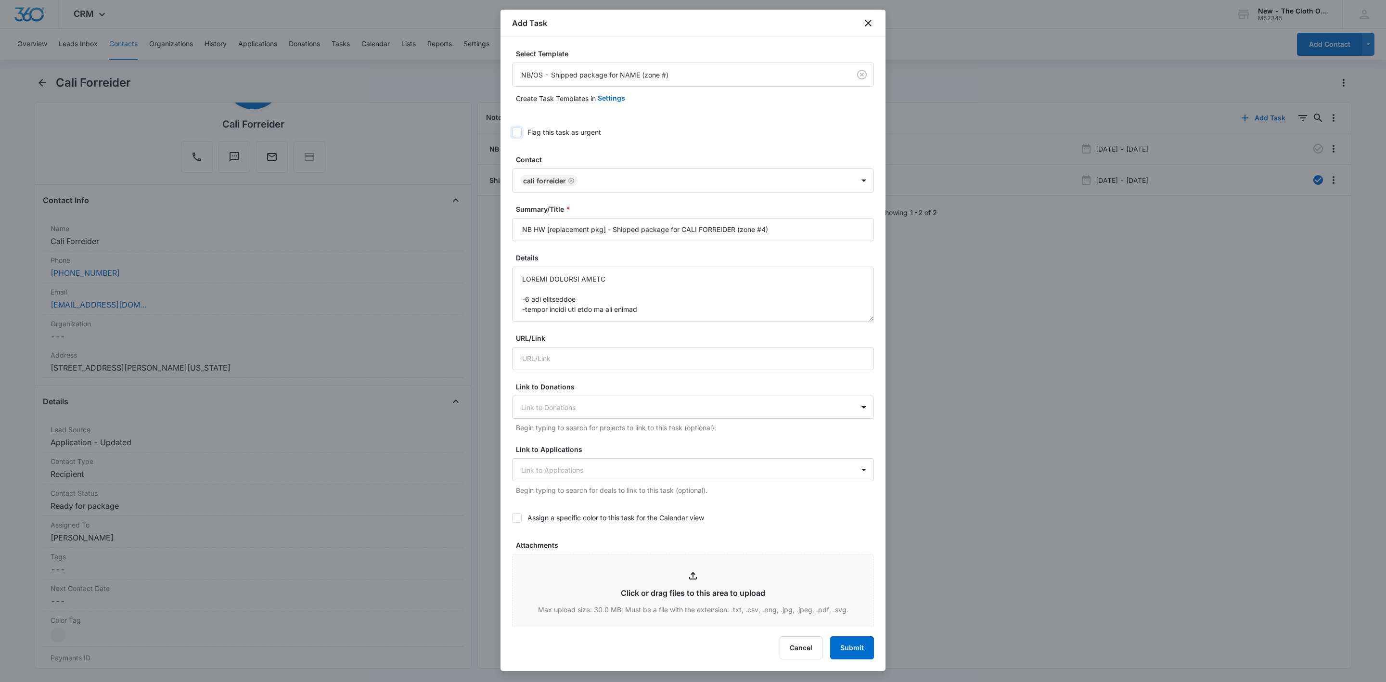
click at [512, 132] on input "Flag this task as urgent" at bounding box center [512, 132] width 0 height 0
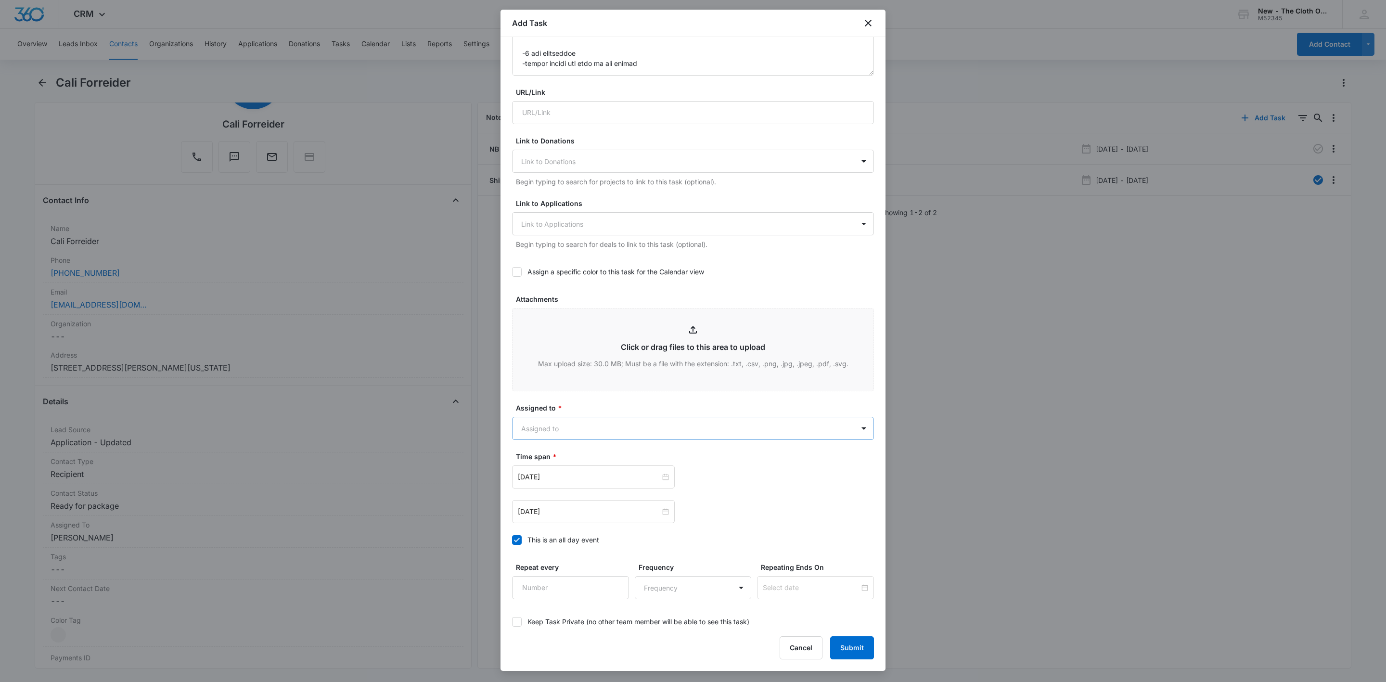
scroll to position [289, 0]
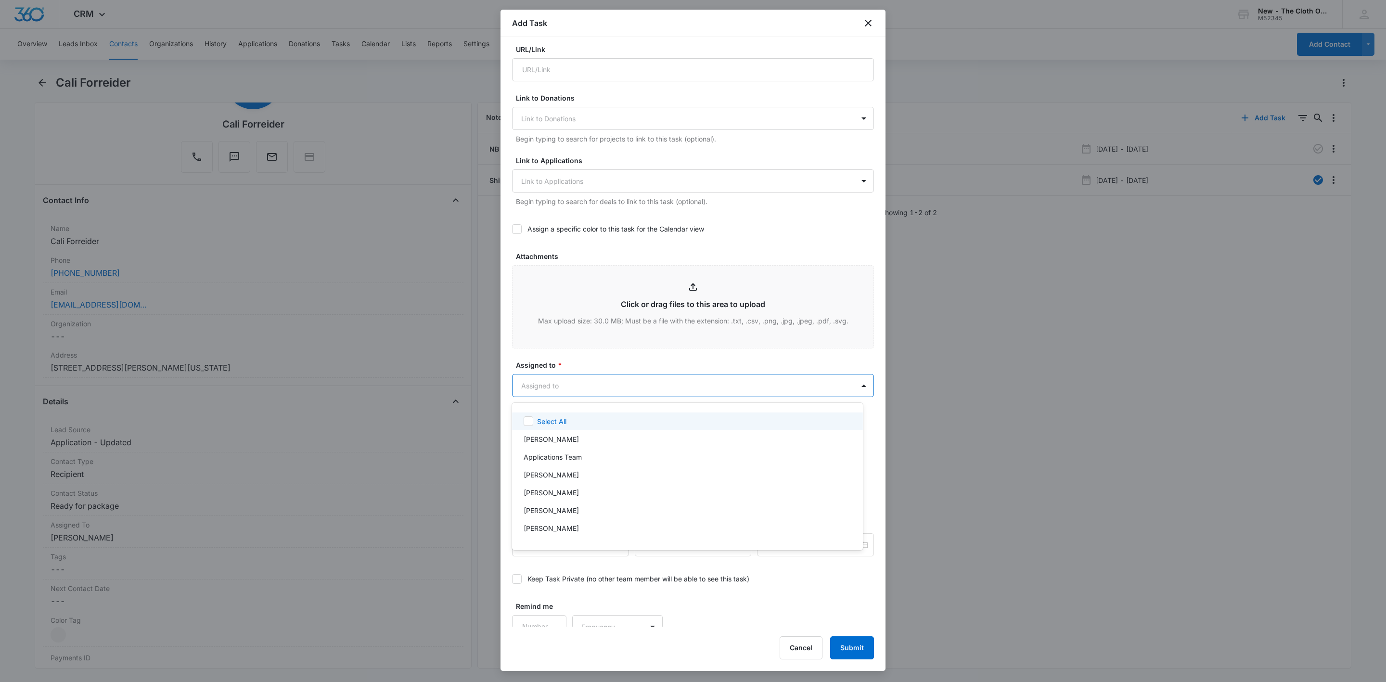
click at [539, 391] on body "CRM Apps Reputation Websites Forms CRM Email Social Shop Payments POS Ads Intel…" at bounding box center [693, 341] width 1386 height 682
type input "[PERSON_NAME]"
click at [536, 425] on p "[PERSON_NAME]" at bounding box center [551, 421] width 55 height 10
click at [602, 368] on div at bounding box center [693, 341] width 1386 height 682
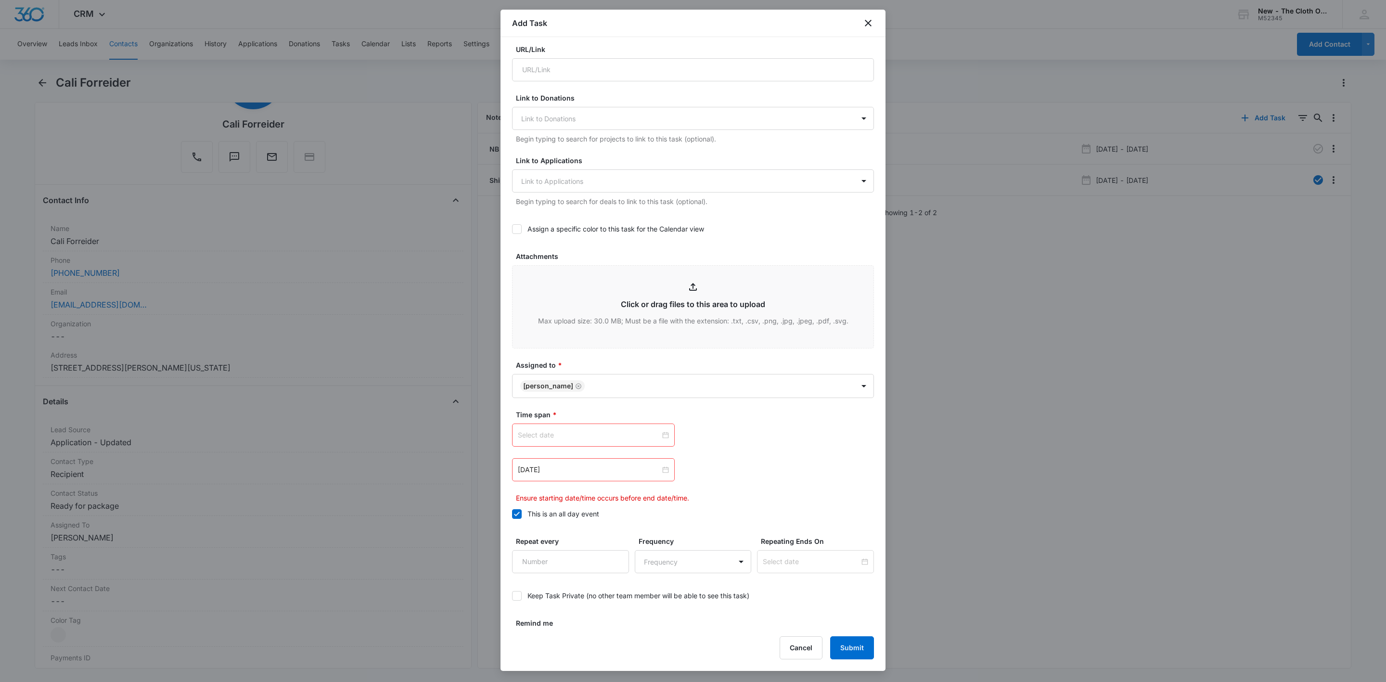
click at [659, 440] on div at bounding box center [593, 435] width 151 height 11
type input "[DATE]"
click at [578, 591] on link "[DATE]" at bounding box center [580, 590] width 22 height 8
type input "[DATE]"
click at [659, 473] on div at bounding box center [593, 470] width 151 height 11
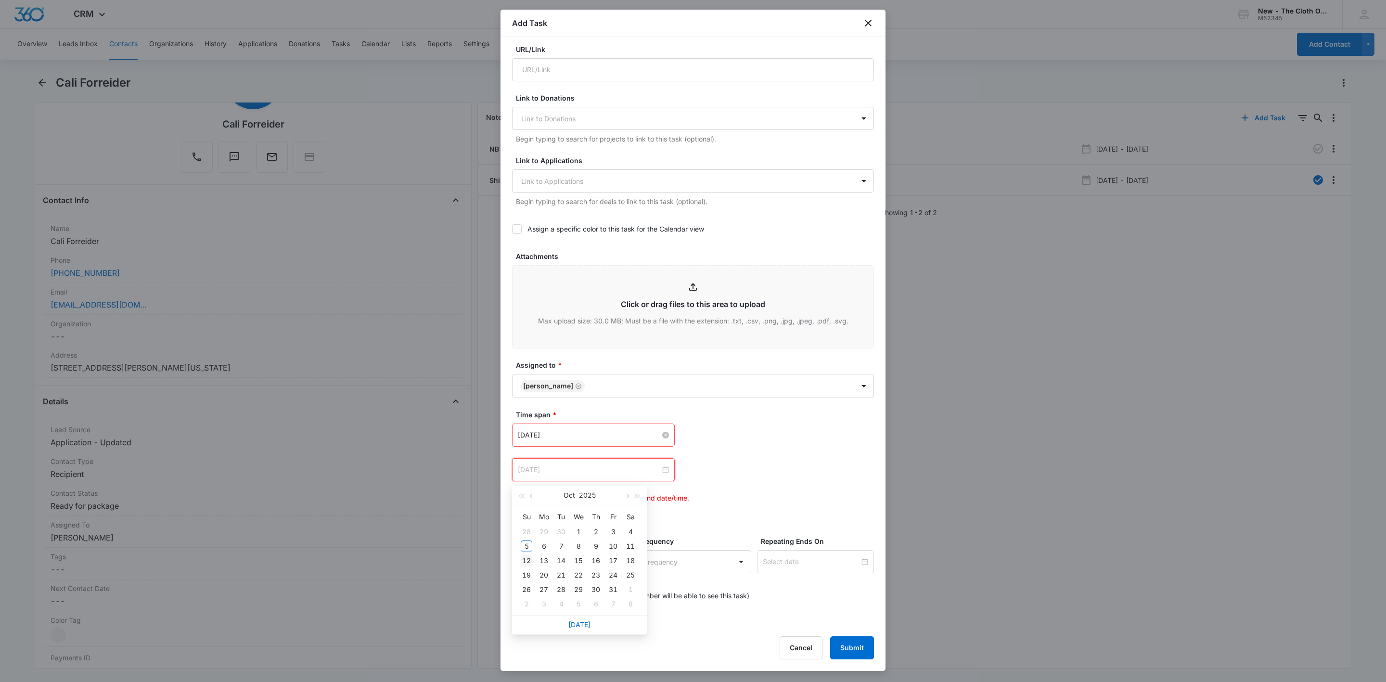
type input "[DATE]"
click at [526, 563] on div "12" at bounding box center [527, 561] width 12 height 12
click at [796, 474] on div "Oct 12, 2025 Oct 2025 Su Mo Tu We Th Fr Sa 28 29 30 1 2 3 4 5 6 7 8 9 10 11 12 …" at bounding box center [693, 469] width 362 height 23
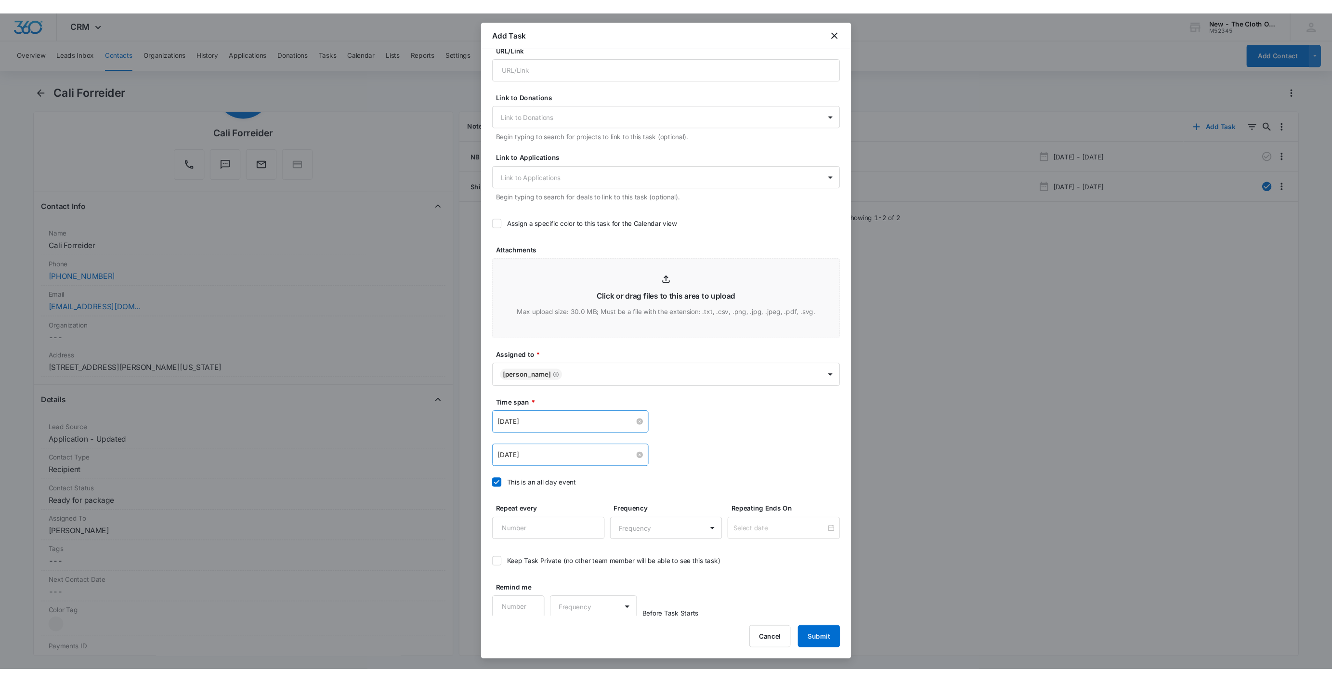
scroll to position [302, 0]
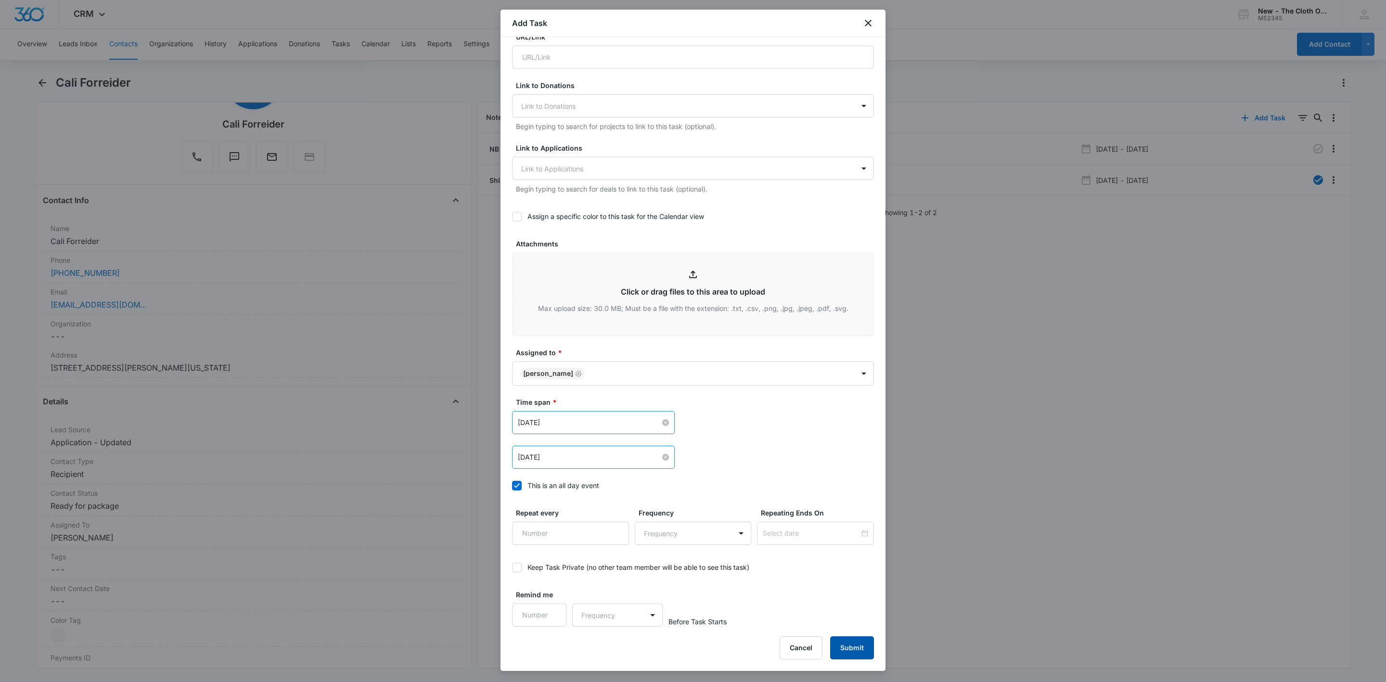
click at [851, 646] on button "Submit" at bounding box center [852, 647] width 44 height 23
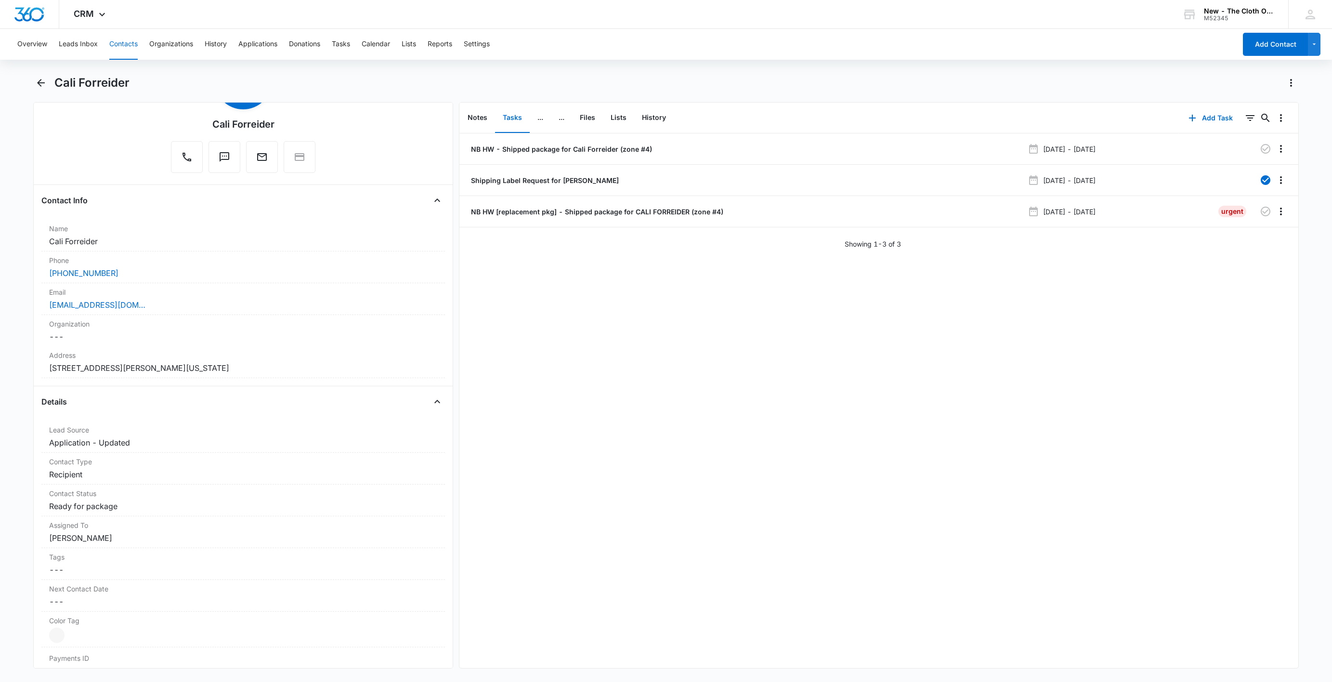
click at [91, 78] on h1 "Cali Forreider" at bounding box center [91, 83] width 75 height 14
copy div "Cali Forreider Remove"
drag, startPoint x: 254, startPoint y: 367, endPoint x: 58, endPoint y: 387, distance: 197.0
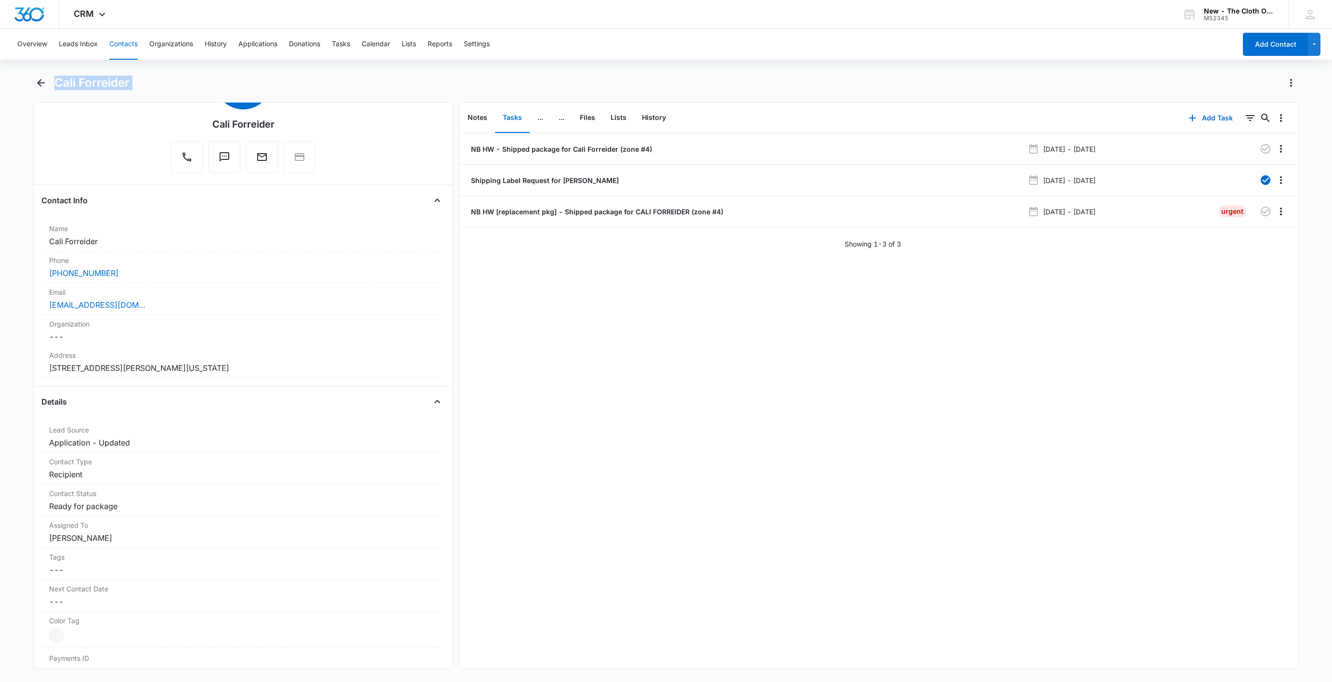
click at [2, 374] on main "Cali Forreider Remove CF [GEOGRAPHIC_DATA] Forreider Contact Info Name Cancel S…" at bounding box center [666, 377] width 1332 height 605
copy dd "[STREET_ADDRESS][PERSON_NAME][US_STATE]"
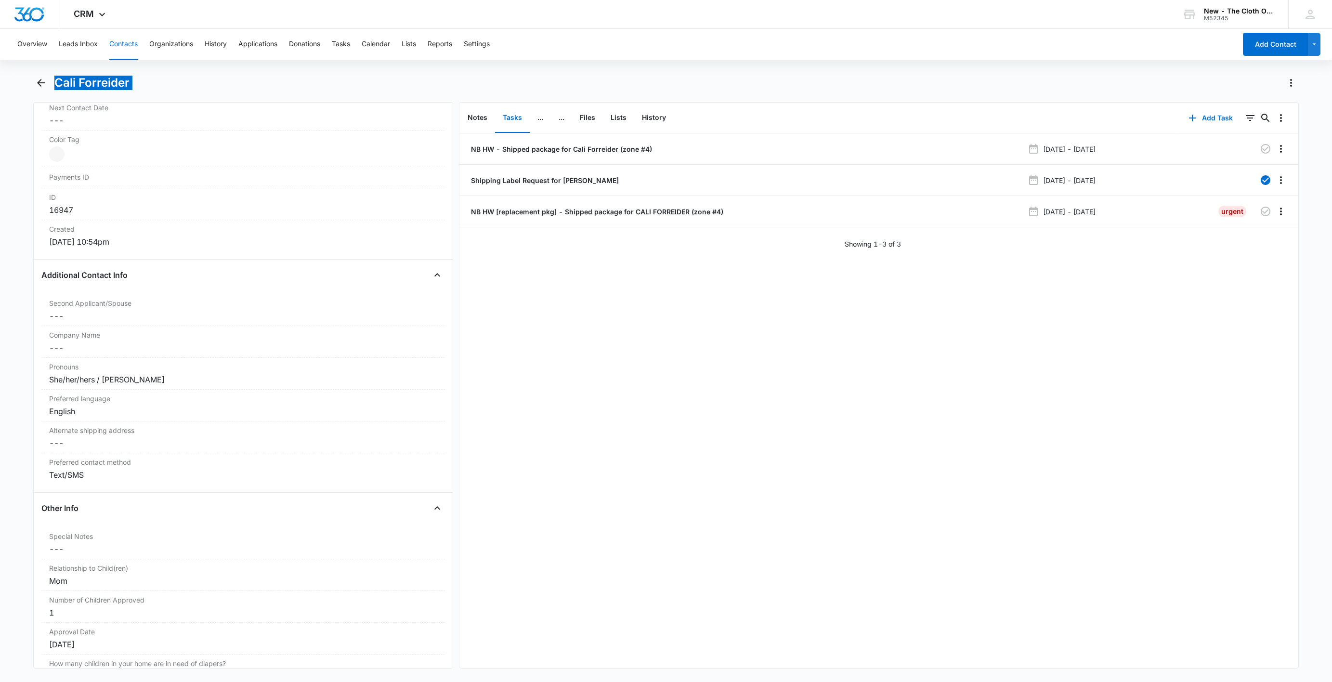
scroll to position [578, 0]
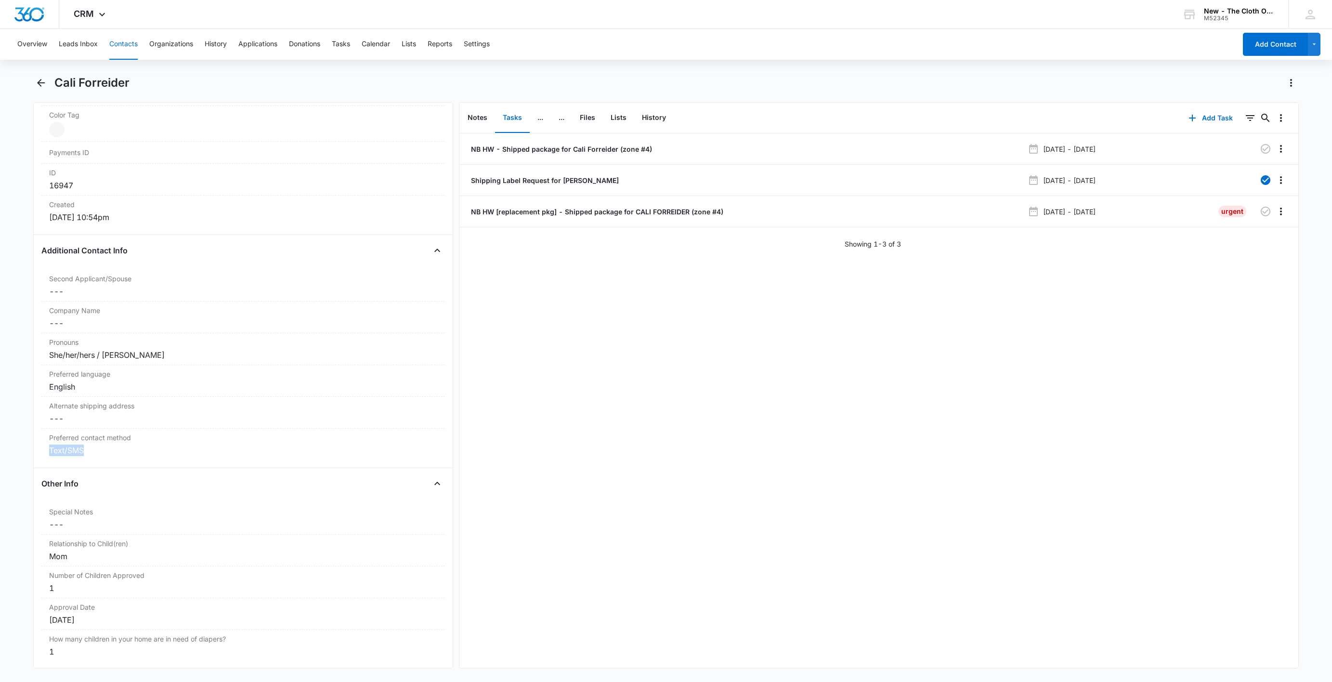
drag, startPoint x: 113, startPoint y: 457, endPoint x: -9, endPoint y: 449, distance: 121.6
click at [0, 449] on html "CRM Apps Reputation Websites Forms CRM Email Social Shop Payments POS Ads Intel…" at bounding box center [666, 341] width 1332 height 682
copy div "Text/SMS"
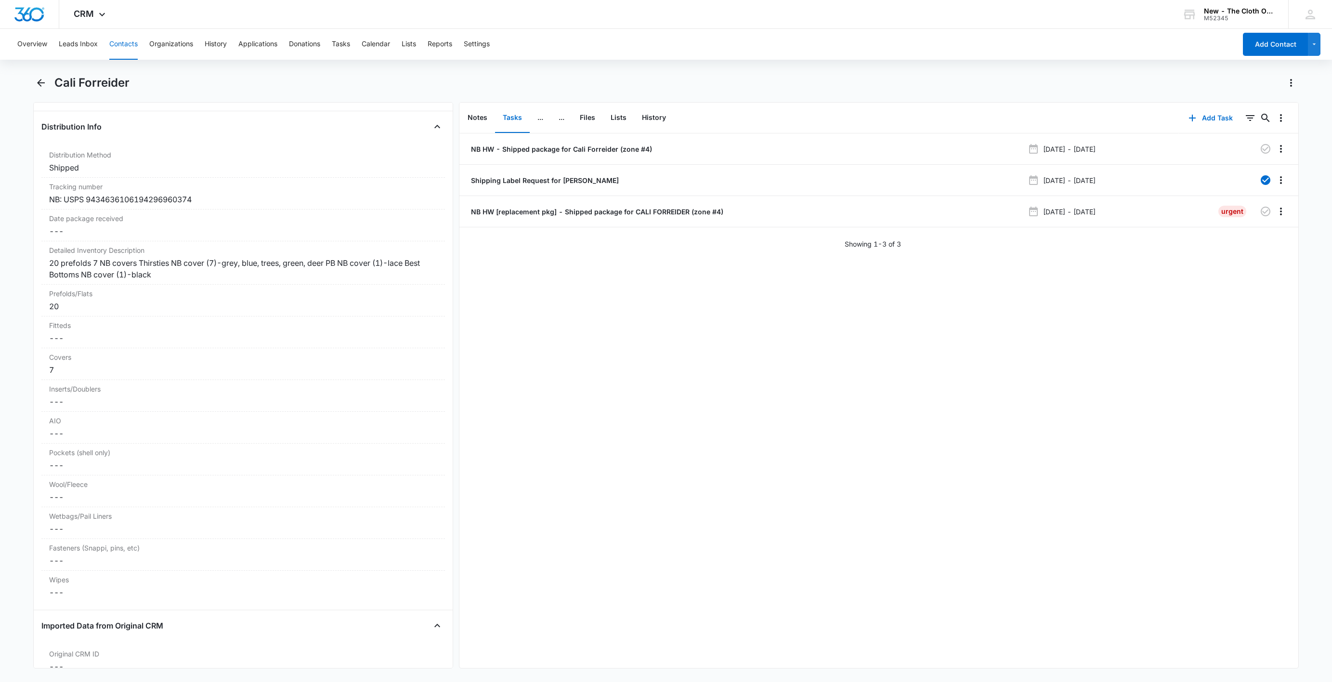
scroll to position [2238, 0]
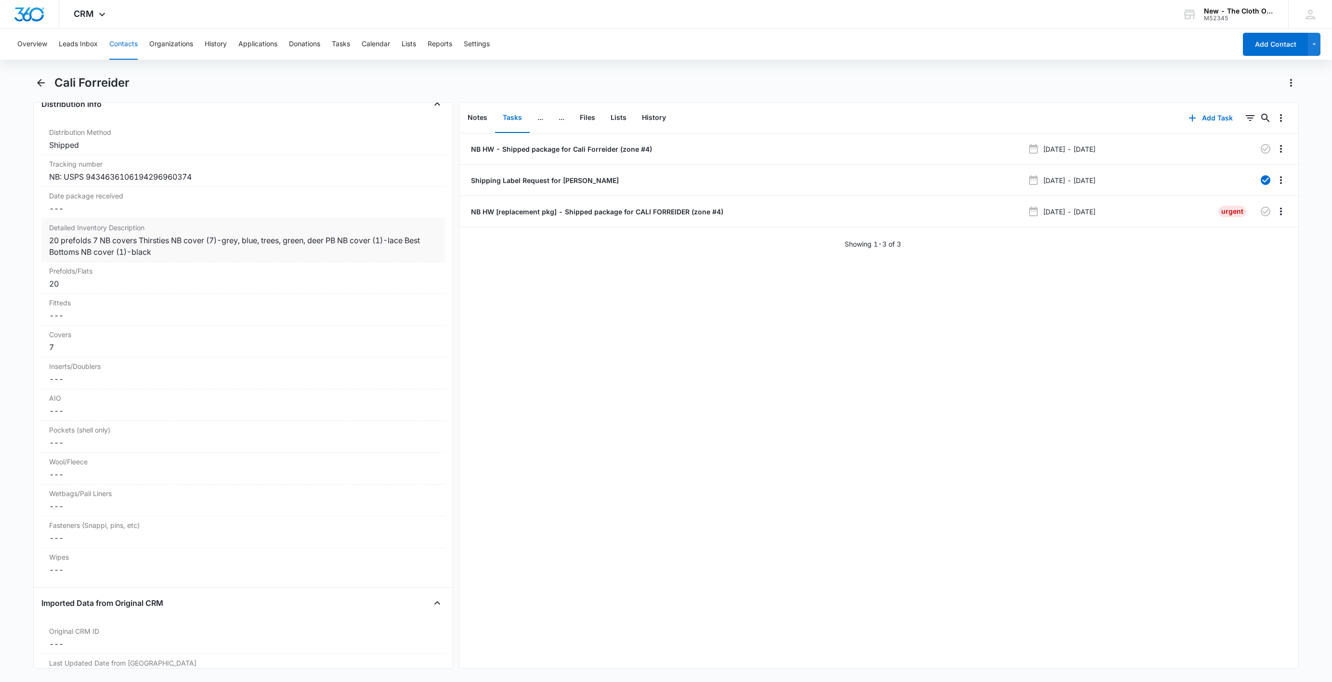
click at [51, 247] on div "Detailed Inventory Description Cancel Save Changes 20 prefolds 7 NB covers Thir…" at bounding box center [242, 240] width 403 height 43
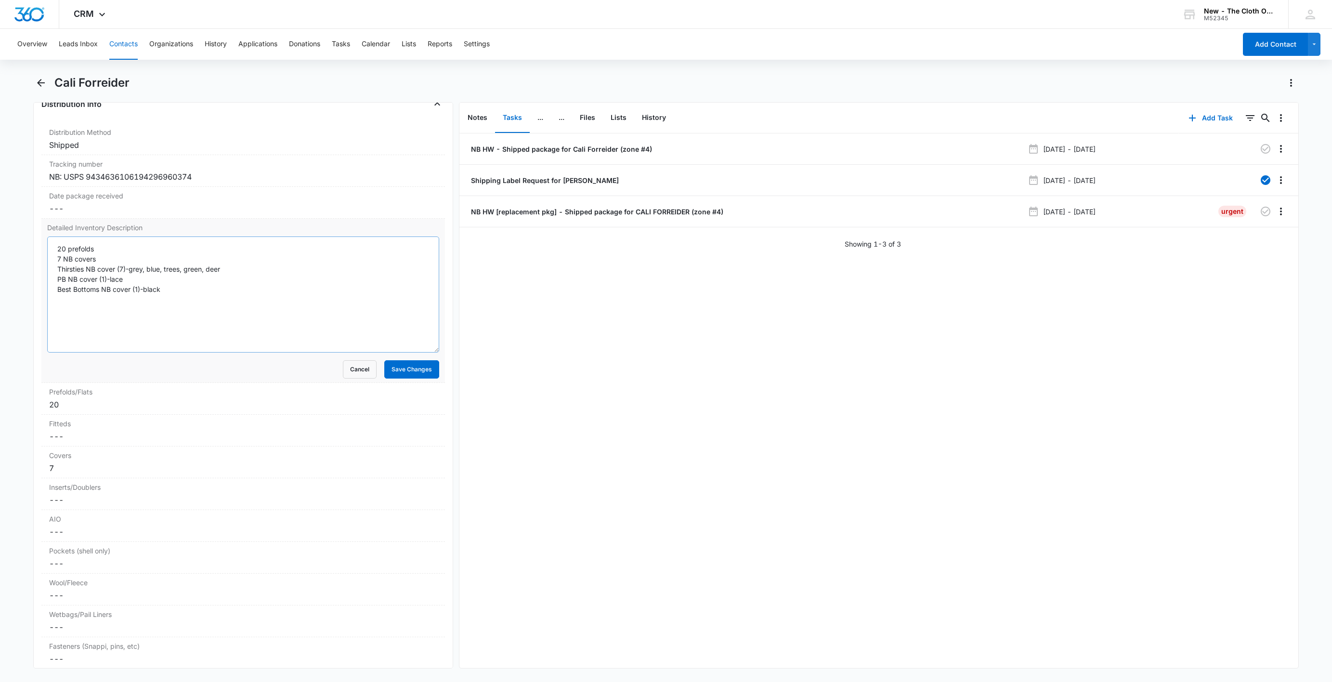
drag, startPoint x: 425, startPoint y: 299, endPoint x: 299, endPoint y: 412, distance: 168.7
click at [431, 383] on div "Detailed Inventory Description 20 prefolds 7 NB covers Thirsties NB cover (7)-g…" at bounding box center [242, 301] width 403 height 164
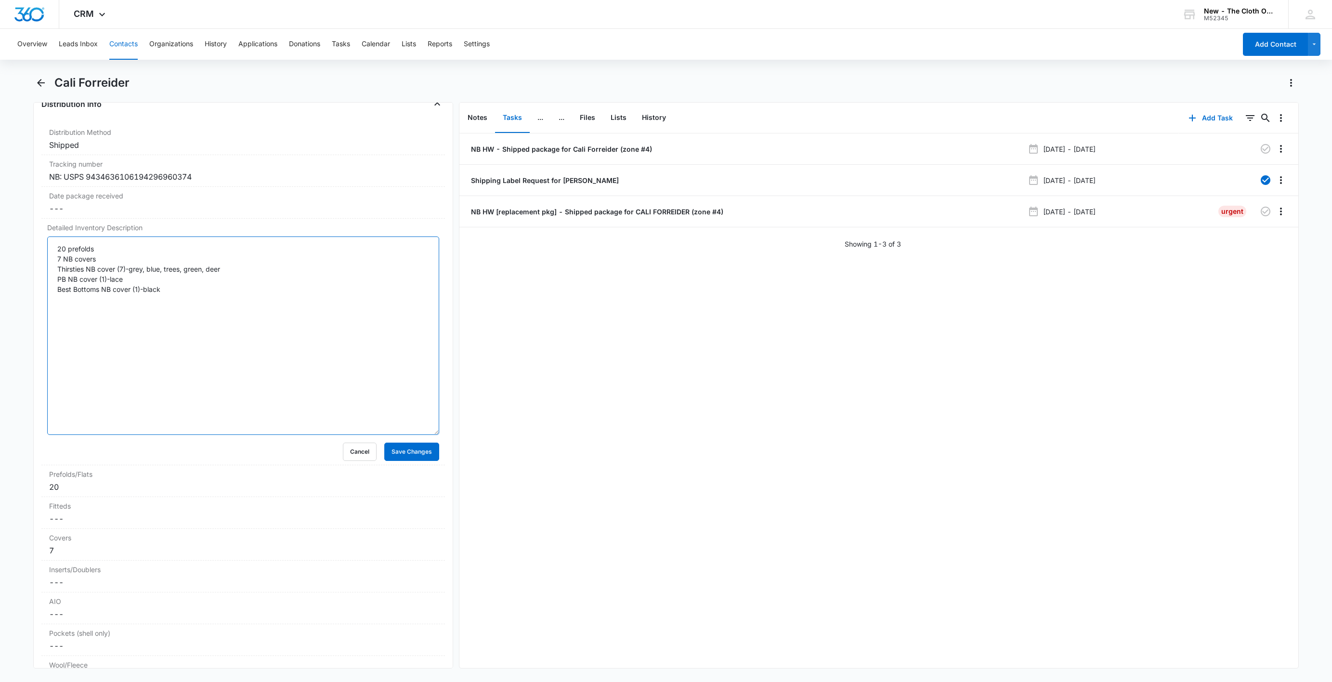
drag, startPoint x: 204, startPoint y: 310, endPoint x: 22, endPoint y: 266, distance: 186.6
click at [22, 266] on main "Cali Forreider Remove CF [GEOGRAPHIC_DATA] Forreider Contact Info Name Cancel S…" at bounding box center [666, 377] width 1332 height 605
click at [55, 259] on textarea "20 prefolds 7 NB covers Thirsties NB cover (7)-grey, blue, trees, green, deer P…" at bounding box center [243, 335] width 392 height 198
click at [104, 259] on textarea "LOST PKG 1 NB: 20 prefolds 7 NB covers Thirsties NB cover (7)-grey, blue, trees…" at bounding box center [243, 335] width 392 height 198
type textarea "(LOST) PKG 1 NB: 20 prefolds 7 NB covers Thirsties NB cover (7)-grey, blue, tre…"
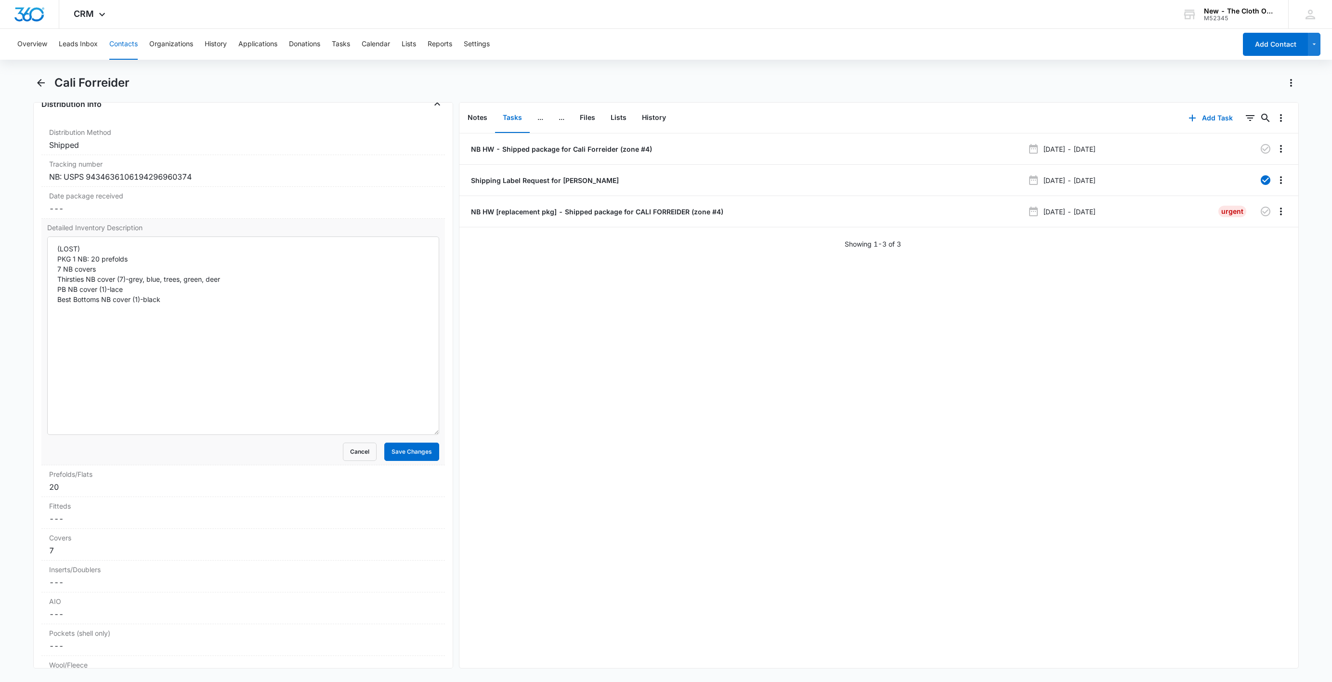
click at [42, 268] on div "Detailed Inventory Description (LOST) PKG 1 NB: 20 prefolds 7 NB covers Thirsti…" at bounding box center [242, 342] width 403 height 246
click at [399, 461] on button "Save Changes" at bounding box center [411, 451] width 55 height 18
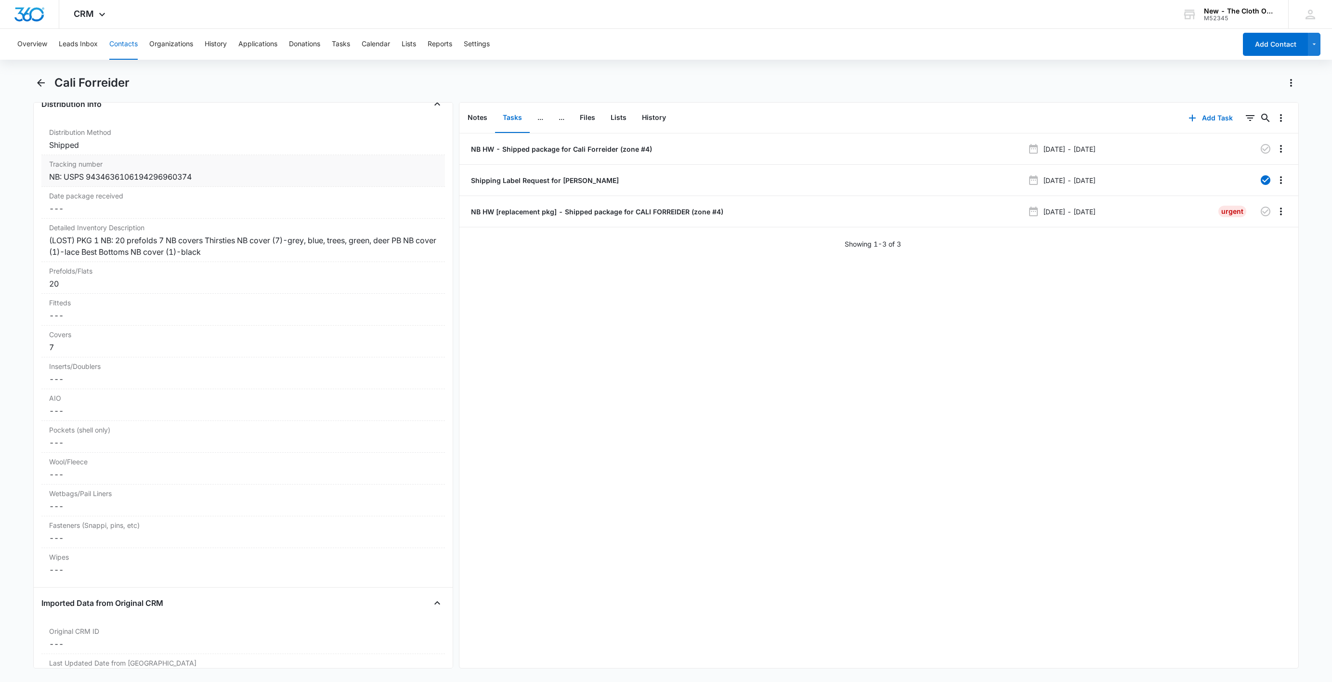
click at [50, 182] on div "NB: USPS 9434636106194296960374" at bounding box center [243, 177] width 388 height 12
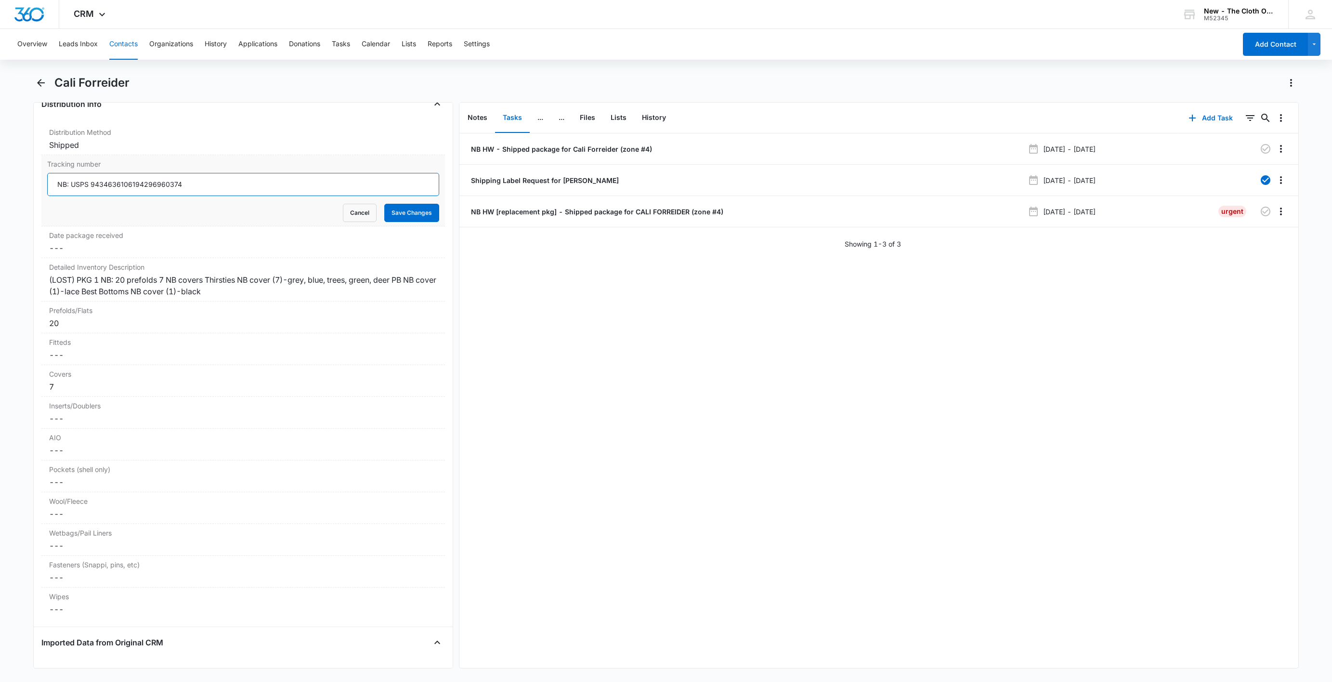
click at [50, 191] on input "NB: USPS 9434636106194296960374" at bounding box center [243, 184] width 392 height 23
click at [78, 195] on input "[LOST]NB: USPS 9434636106194296960374" at bounding box center [243, 184] width 392 height 23
type input "[LOST BY USPS] NB: USPS 9434636106194296960374"
click at [17, 217] on main "Cali Forreider Remove CF [GEOGRAPHIC_DATA] Forreider Contact Info Name Cancel S…" at bounding box center [666, 377] width 1332 height 605
click at [395, 221] on button "Save Changes" at bounding box center [411, 213] width 55 height 18
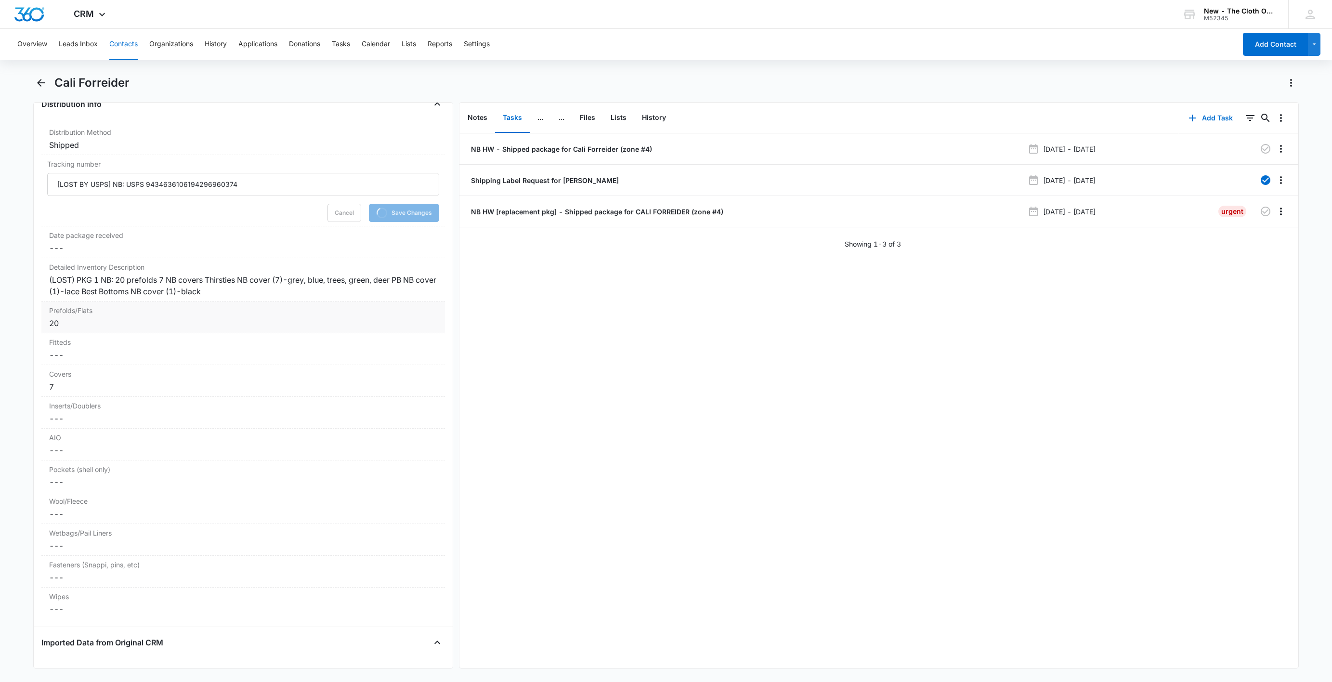
click at [68, 329] on div "20" at bounding box center [243, 323] width 388 height 12
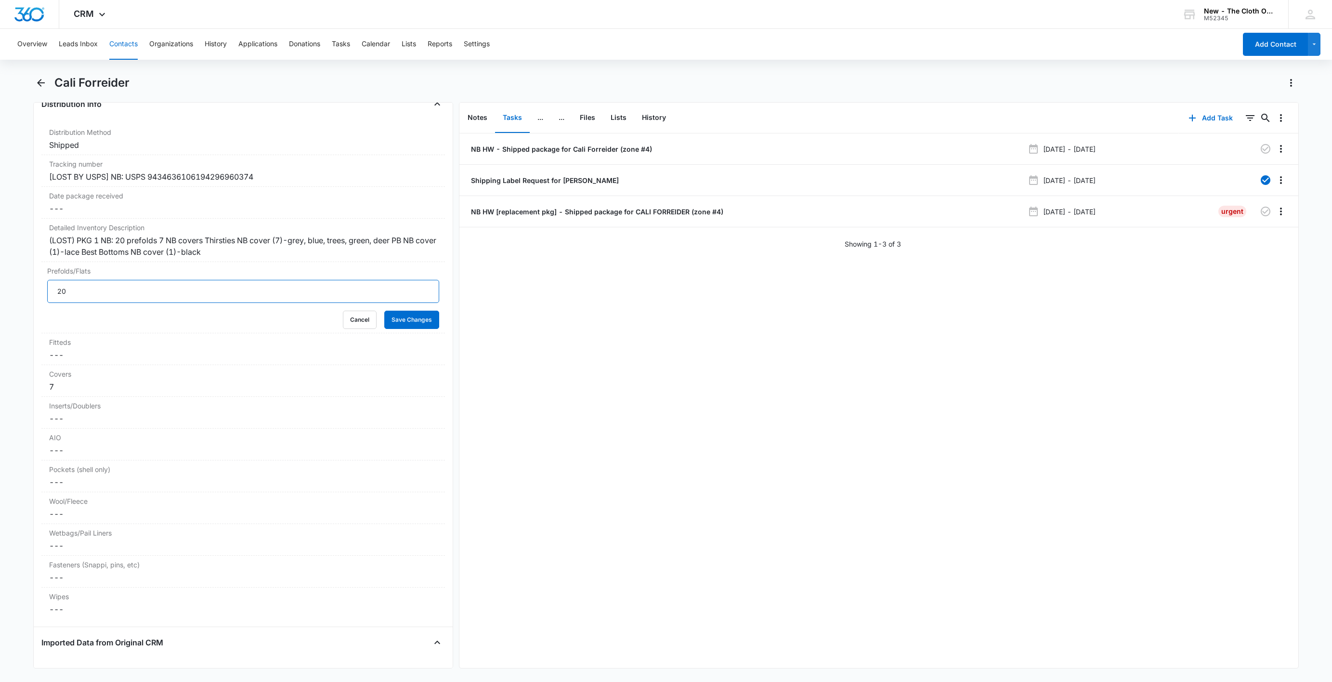
drag, startPoint x: 96, startPoint y: 308, endPoint x: -18, endPoint y: 303, distance: 114.2
click at [0, 303] on html "CRM Apps Reputation Websites Forms CRM Email Social Shop Payments POS Ads Intel…" at bounding box center [666, 341] width 1332 height 682
click at [77, 379] on label "Covers" at bounding box center [243, 374] width 388 height 10
drag, startPoint x: 75, startPoint y: 406, endPoint x: -16, endPoint y: 400, distance: 91.2
click at [0, 400] on html "CRM Apps Reputation Websites Forms CRM Email Social Shop Payments POS Ads Intel…" at bounding box center [666, 341] width 1332 height 682
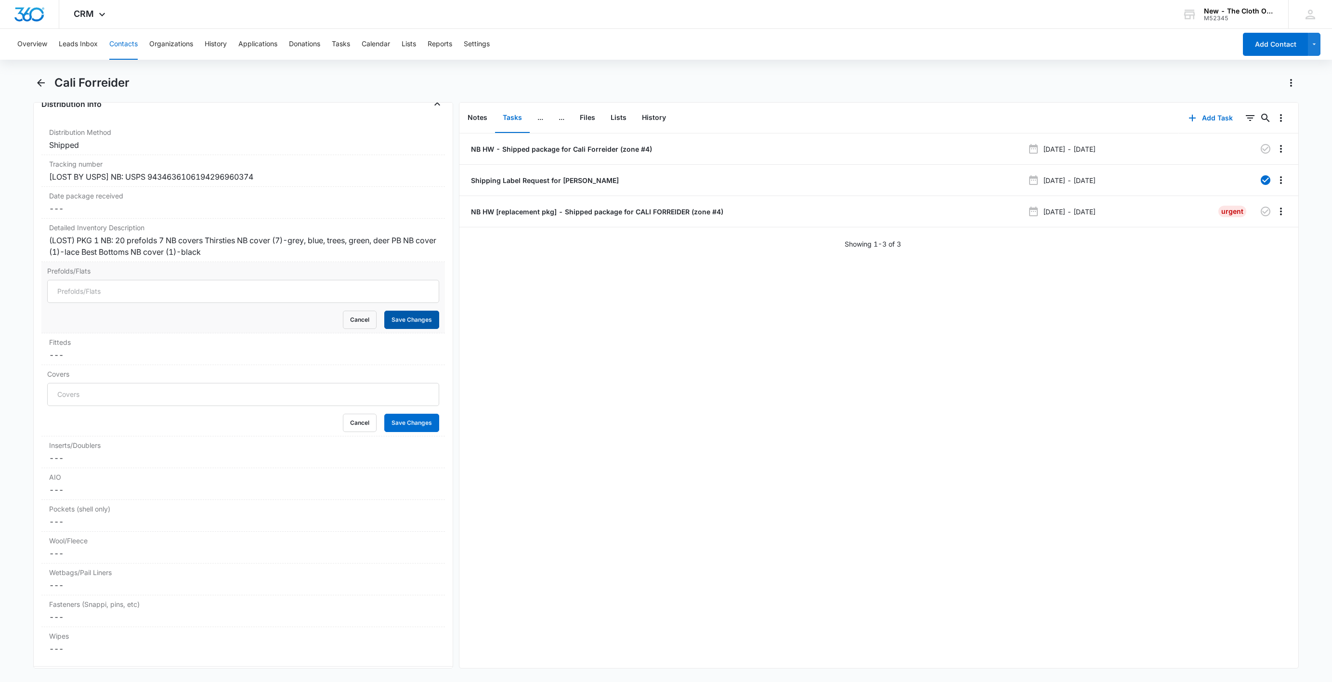
click at [399, 329] on button "Save Changes" at bounding box center [411, 319] width 55 height 18
click at [390, 432] on button "Save Changes" at bounding box center [411, 423] width 55 height 18
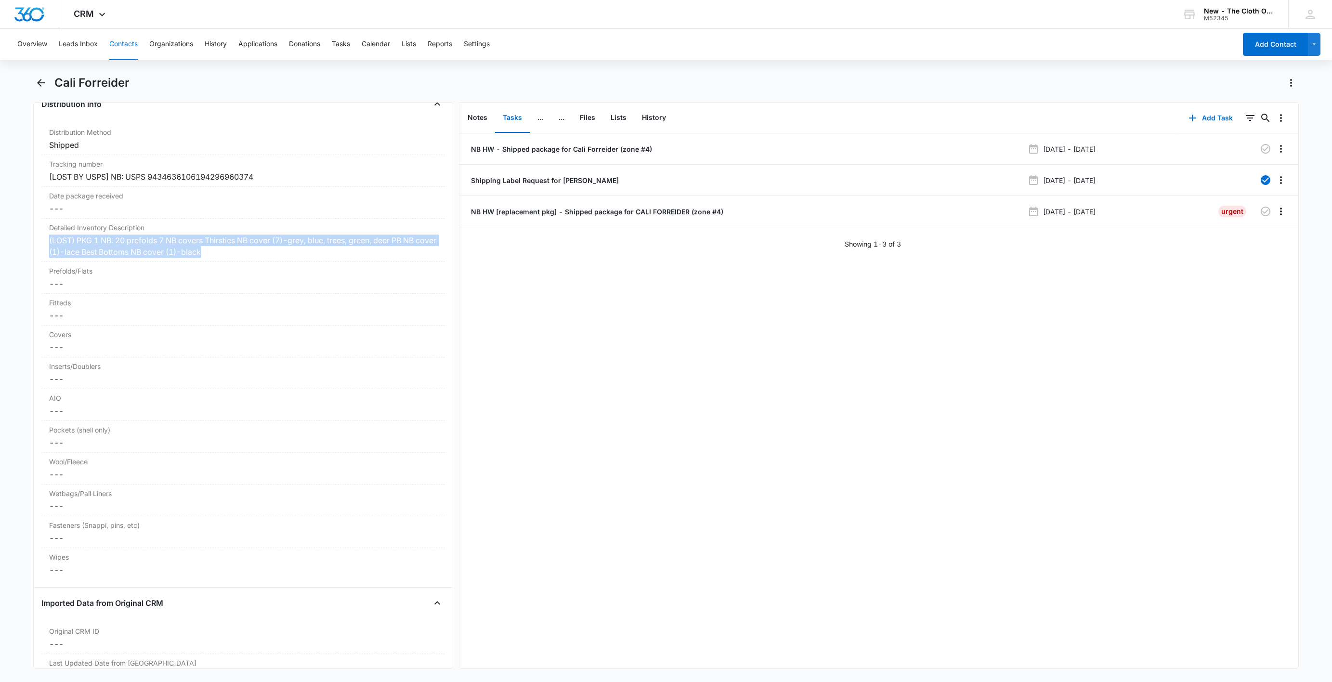
drag, startPoint x: 237, startPoint y: 266, endPoint x: 19, endPoint y: 249, distance: 218.7
click at [19, 249] on main "Cali Forreider Remove CF [GEOGRAPHIC_DATA] Forreider Contact Info Name Cancel S…" at bounding box center [666, 377] width 1332 height 605
copy div "(LOST) PKG 1 NB: 20 prefolds 7 NB covers Thirsties NB cover (7)-grey, blue, tre…"
click at [572, 146] on p "NB HW - Shipped package for Cali Forreider (zone #4)" at bounding box center [560, 149] width 183 height 10
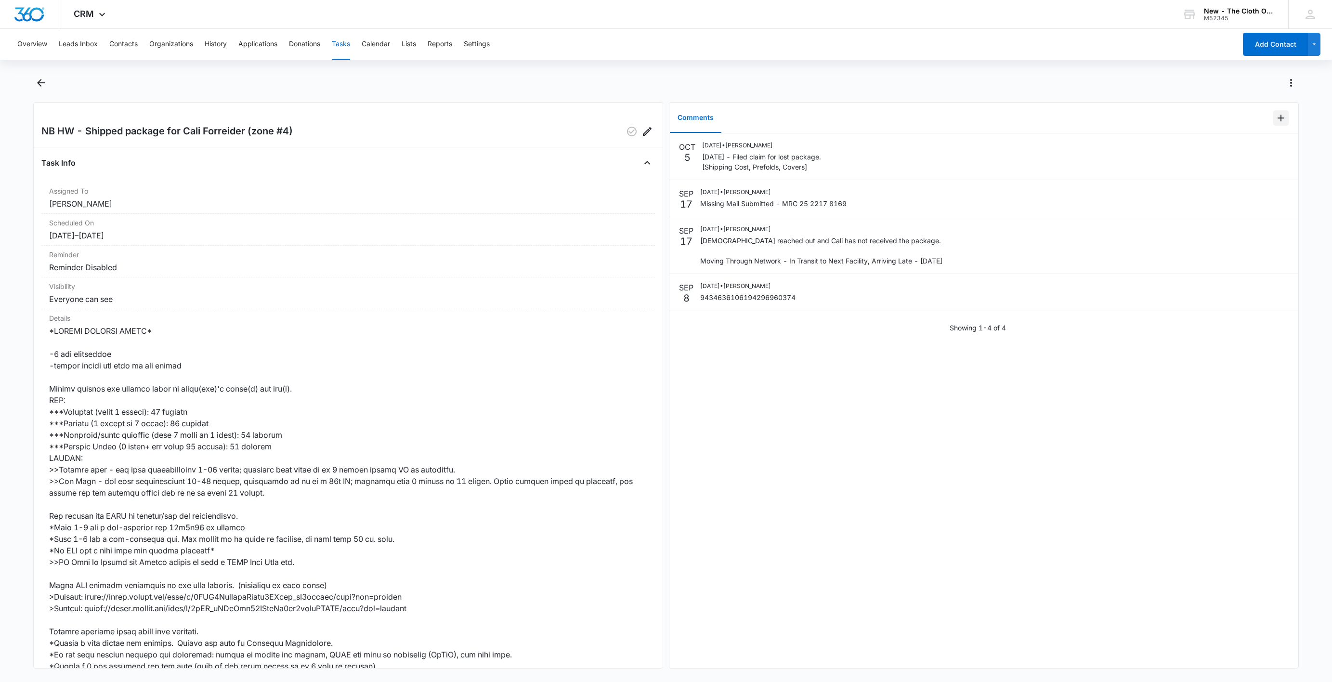
click at [1275, 116] on icon "Add Comment" at bounding box center [1281, 118] width 12 height 12
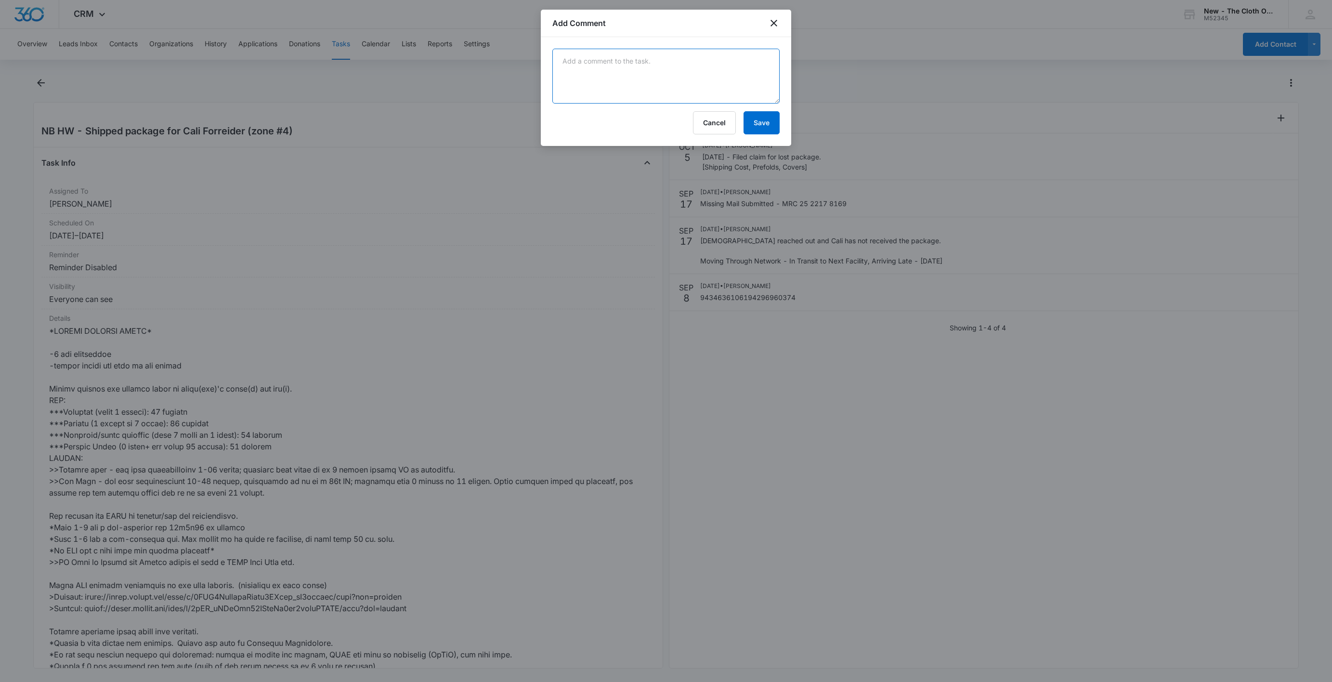
click at [679, 72] on textarea at bounding box center [665, 76] width 227 height 55
paste textarea "(LOST) PKG 1 NB: 20 prefolds 7 NB covers Thirsties NB cover (7)-grey, blue, tre…"
drag, startPoint x: 619, startPoint y: 61, endPoint x: 479, endPoint y: 58, distance: 139.1
click at [480, 58] on body "CRM Apps Reputation Websites Forms CRM Email Social Shop Payments POS Ads Intel…" at bounding box center [666, 341] width 1332 height 682
type textarea "20 prefolds 7 NB covers Thirsties NB cover (7)-grey, blue, trees, green, deer P…"
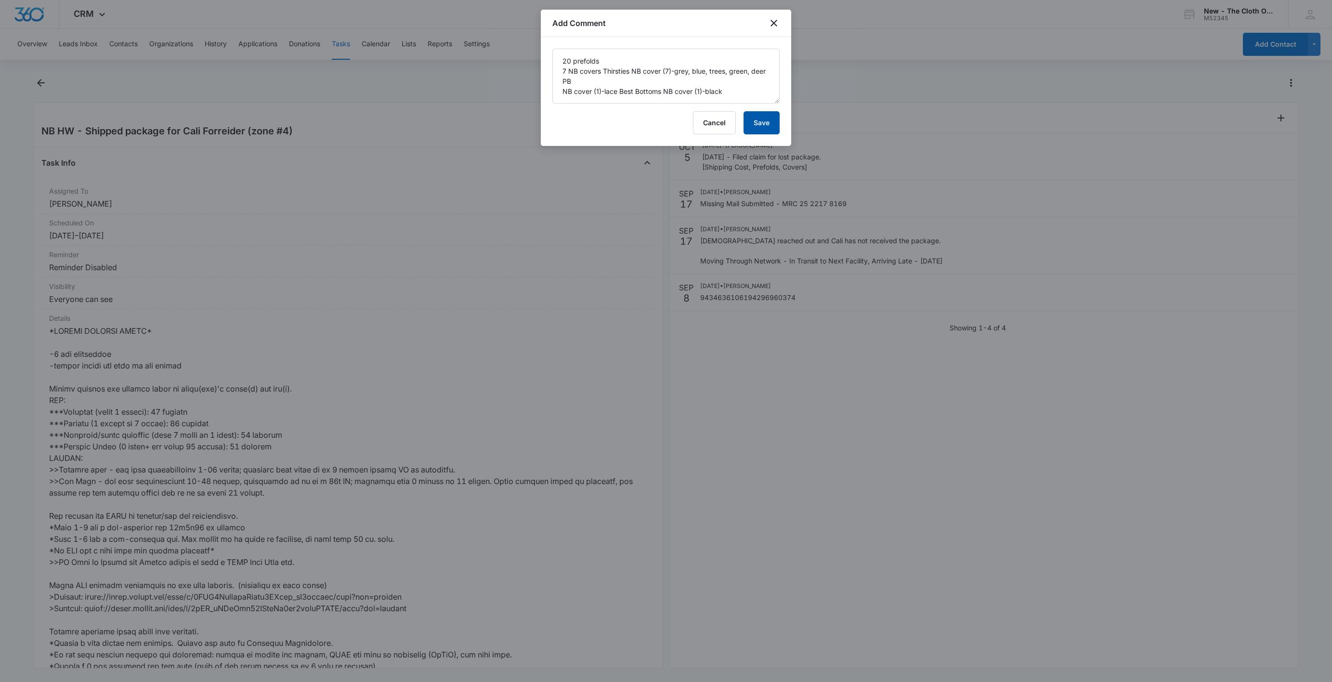
click at [769, 127] on button "Save" at bounding box center [761, 122] width 36 height 23
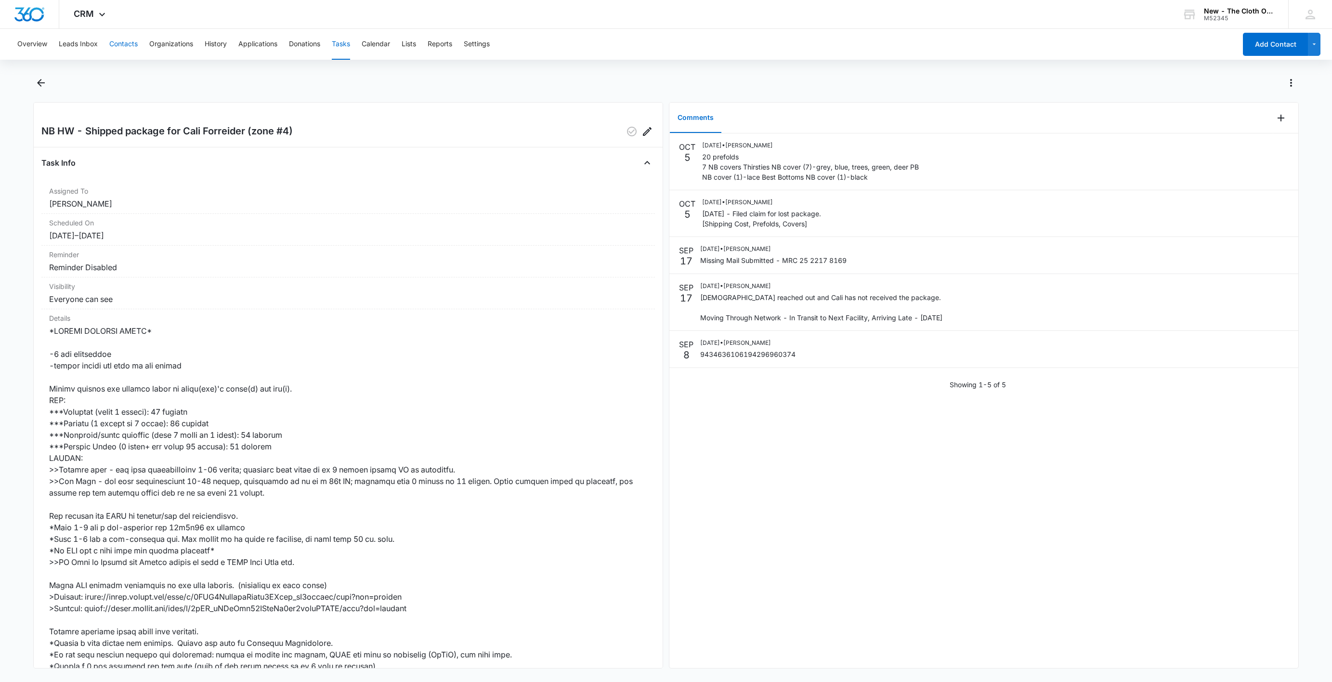
click at [122, 46] on button "Contacts" at bounding box center [123, 44] width 28 height 31
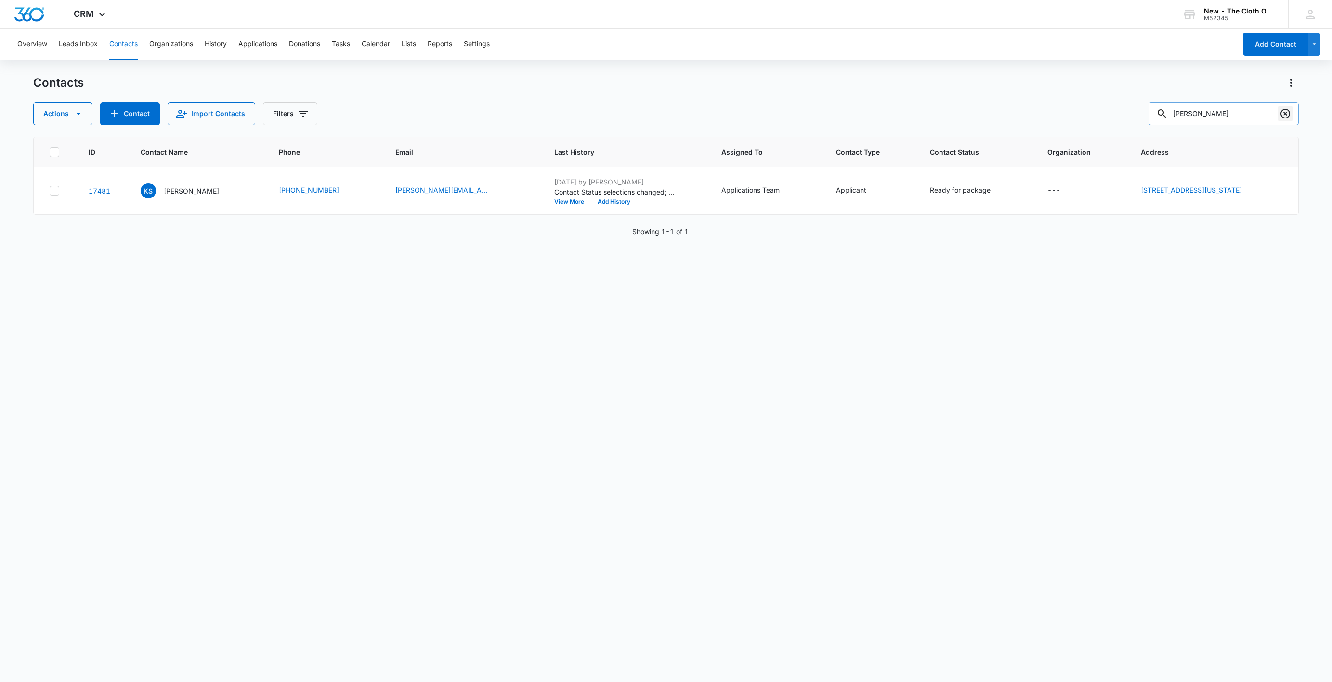
click at [1284, 117] on icon "Clear" at bounding box center [1285, 114] width 10 height 10
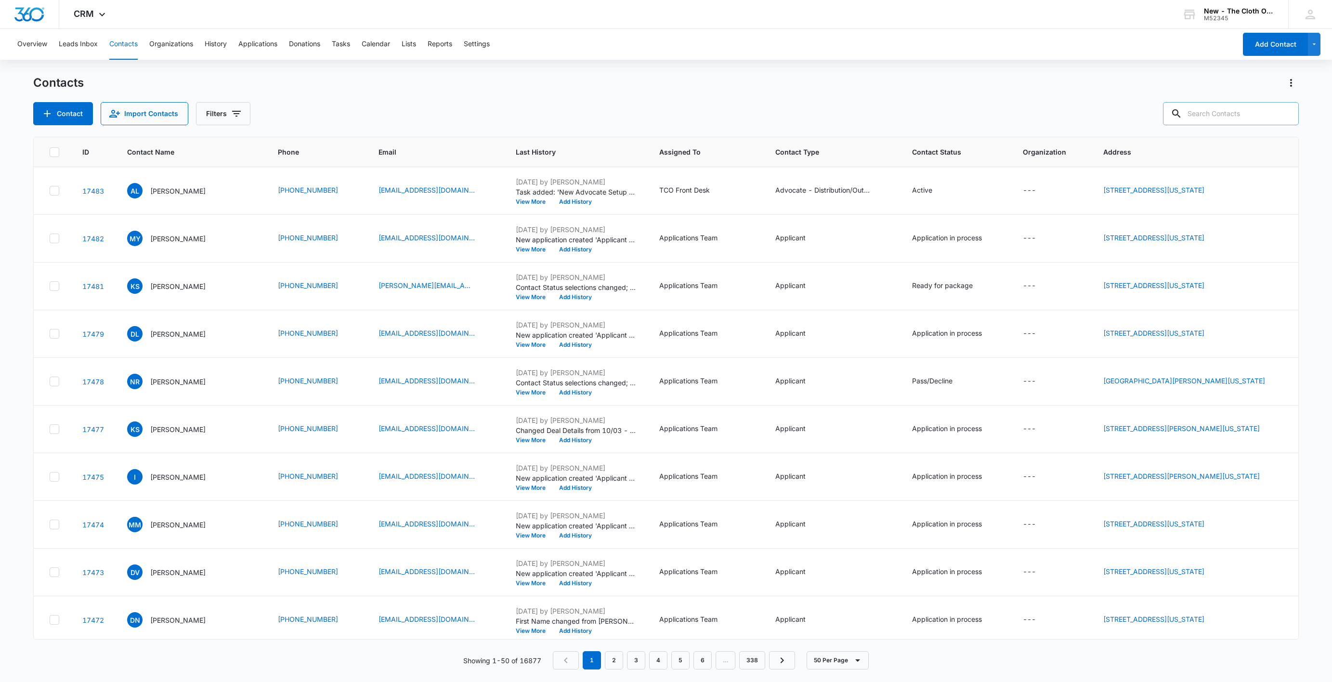
click at [1217, 119] on input "text" at bounding box center [1231, 113] width 136 height 23
paste input "Cali Forreider"
type input "Cali Forreider"
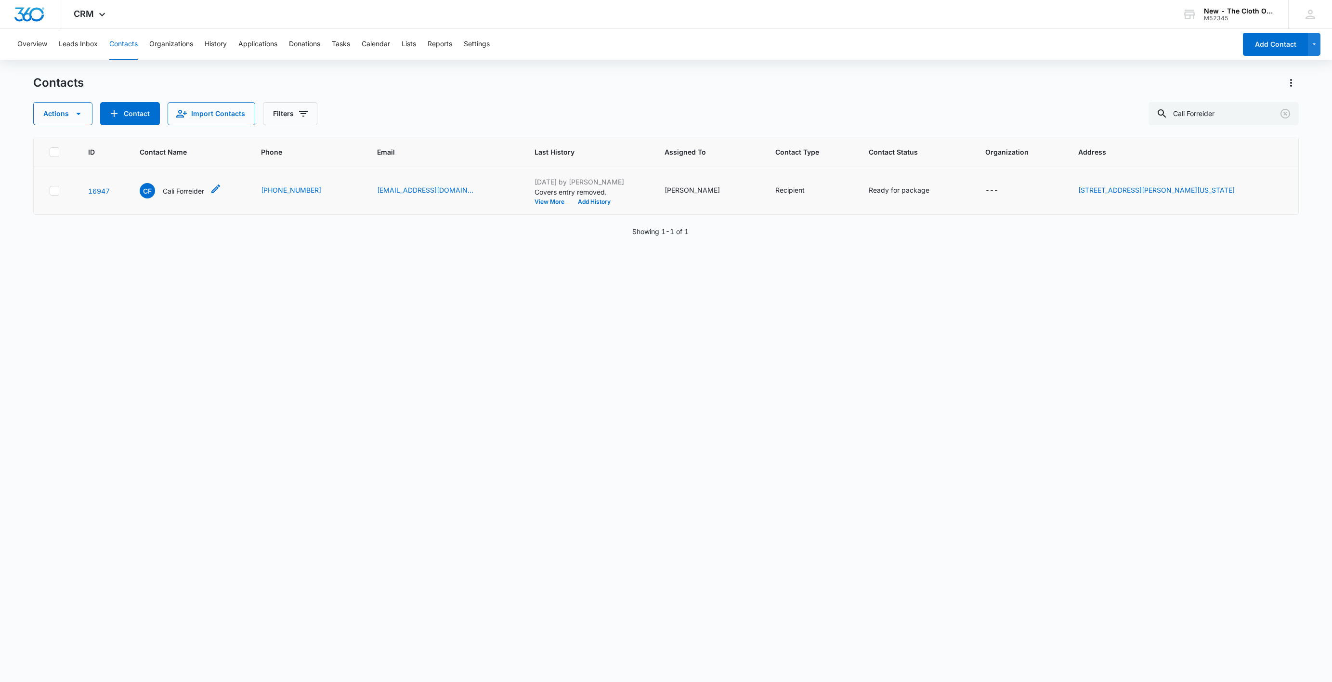
click at [177, 189] on p "Cali Forreider" at bounding box center [183, 191] width 41 height 10
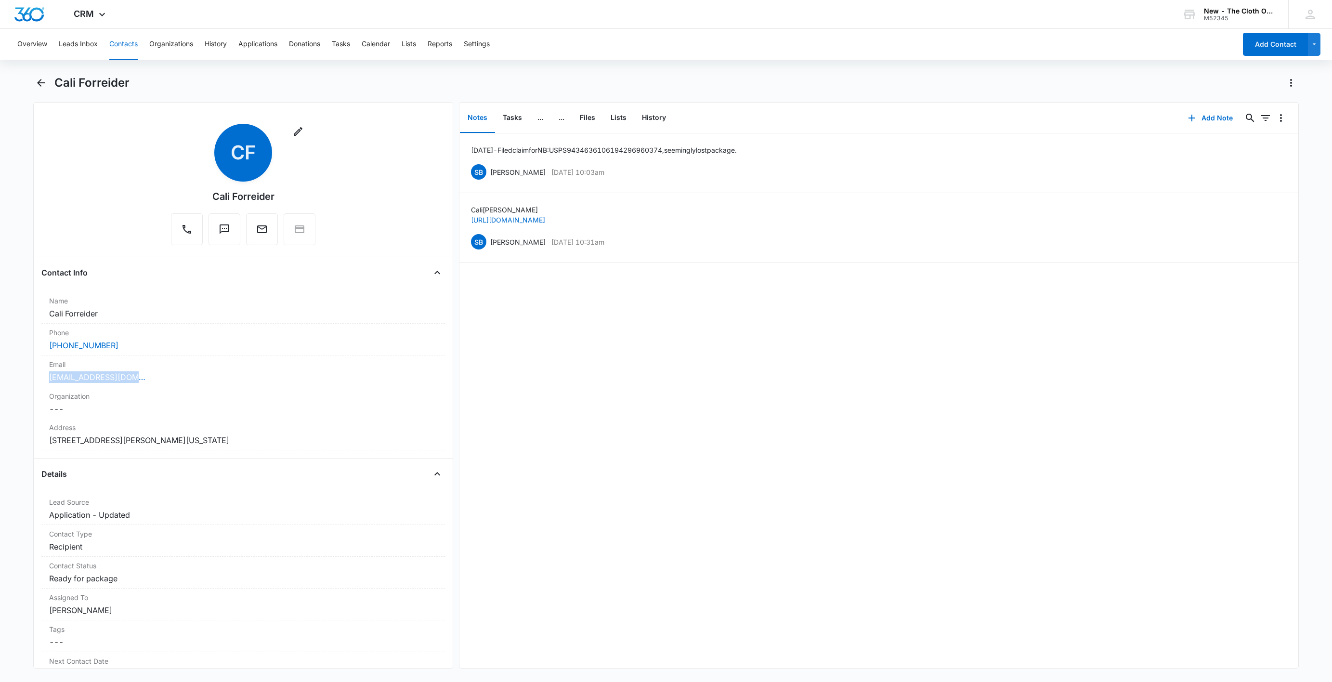
drag, startPoint x: 146, startPoint y: 381, endPoint x: 20, endPoint y: 376, distance: 126.2
click at [21, 376] on main "Cali Forreider Remove CF [GEOGRAPHIC_DATA] Forreider Contact Info Name Cancel S…" at bounding box center [666, 377] width 1332 height 605
copy link "[EMAIL_ADDRESS][DOMAIN_NAME]"
drag, startPoint x: 81, startPoint y: 81, endPoint x: 154, endPoint y: 94, distance: 73.9
click at [154, 94] on div "Cali Forreider" at bounding box center [665, 88] width 1265 height 27
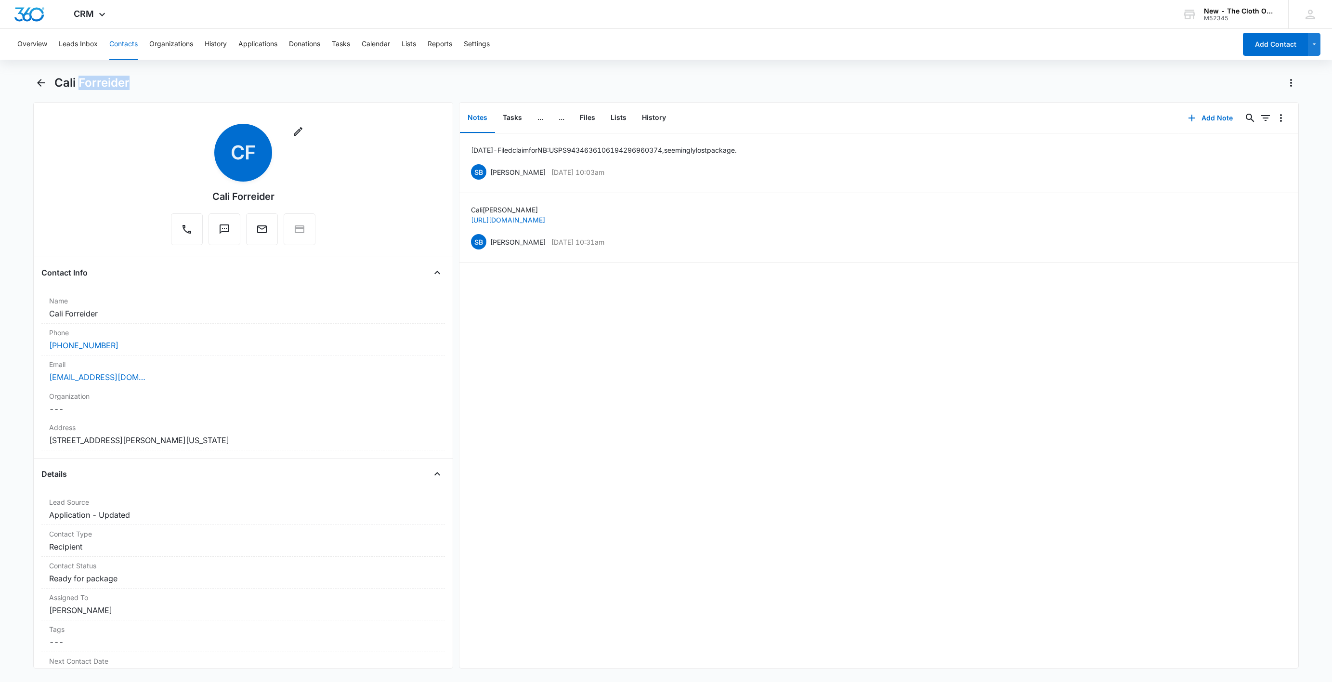
copy h1 "Forreider"
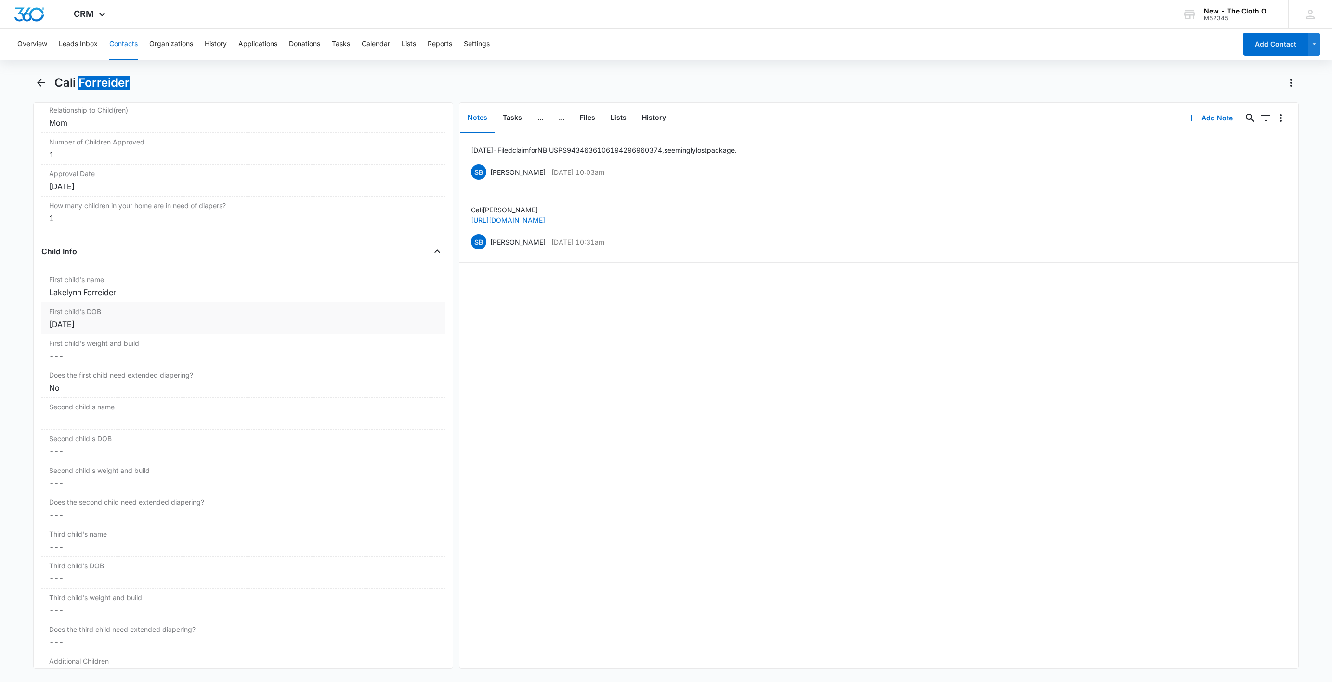
scroll to position [1228, 0]
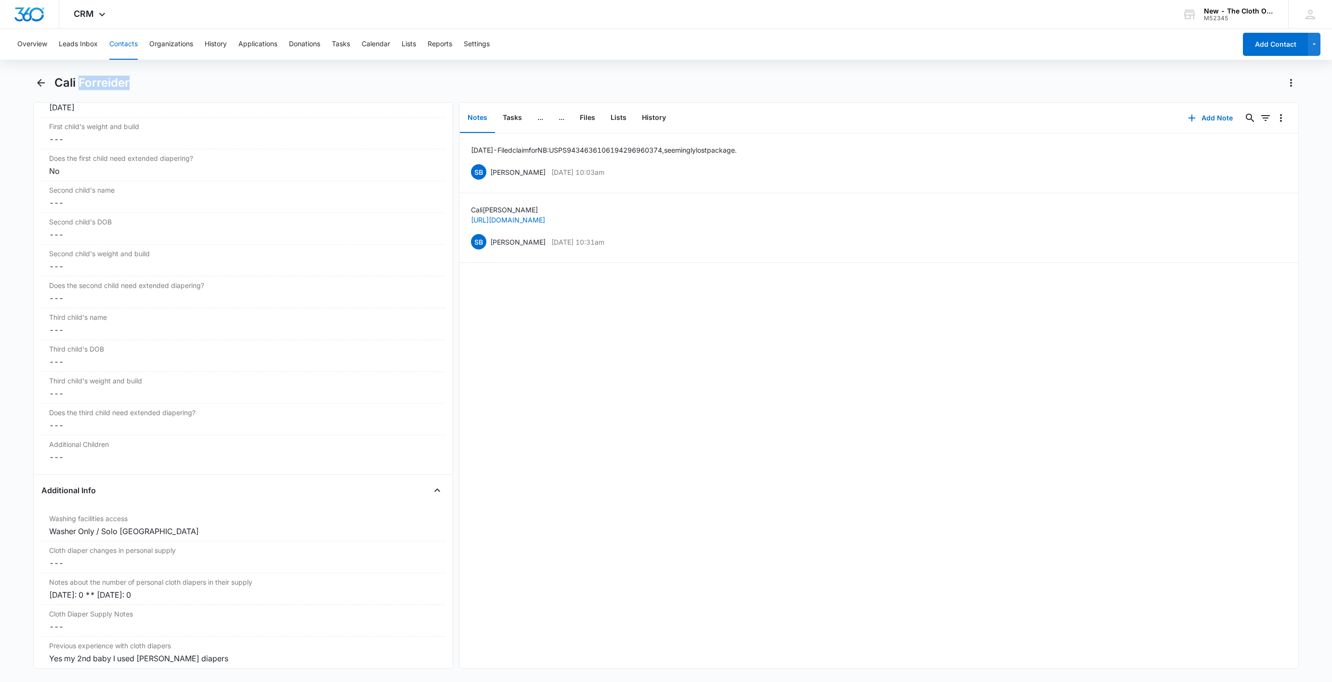
click at [123, 46] on button "Contacts" at bounding box center [123, 44] width 28 height 31
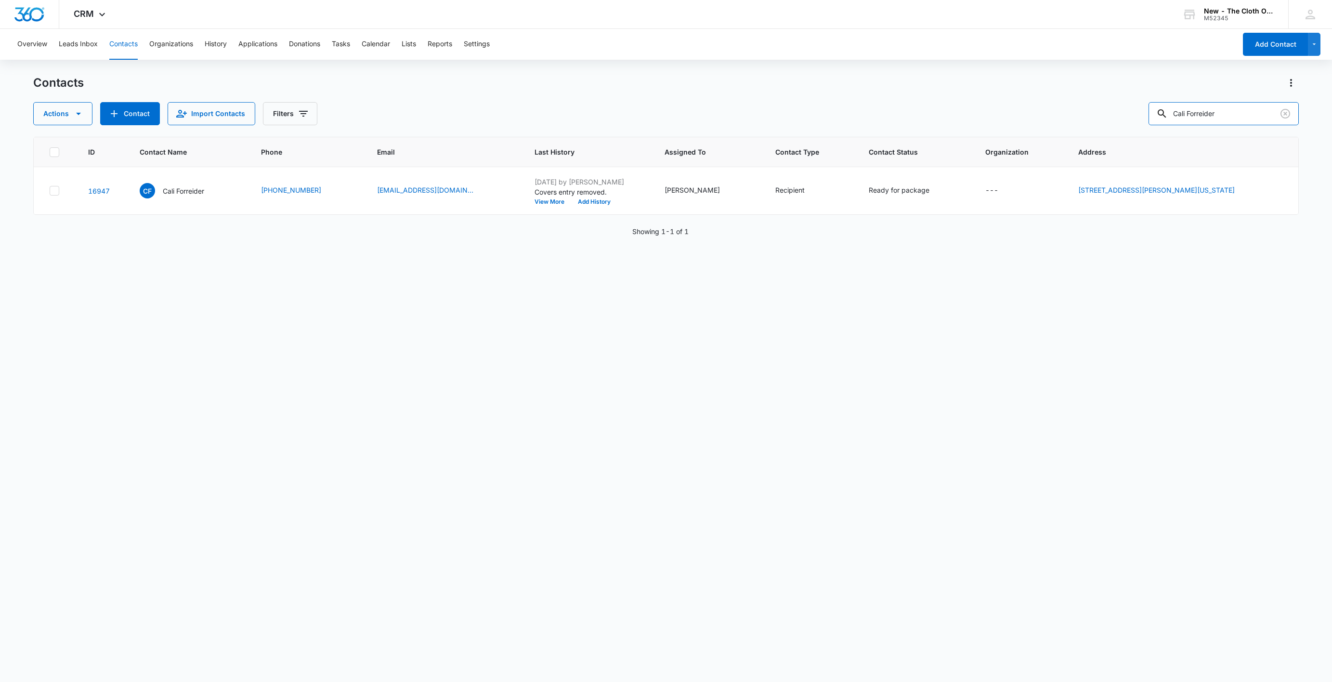
drag, startPoint x: 1271, startPoint y: 102, endPoint x: 1027, endPoint y: 125, distance: 245.2
click at [1027, 125] on div "Actions Contact Import Contacts Filters Cali Forreider" at bounding box center [665, 113] width 1265 height 23
type input "Lim"
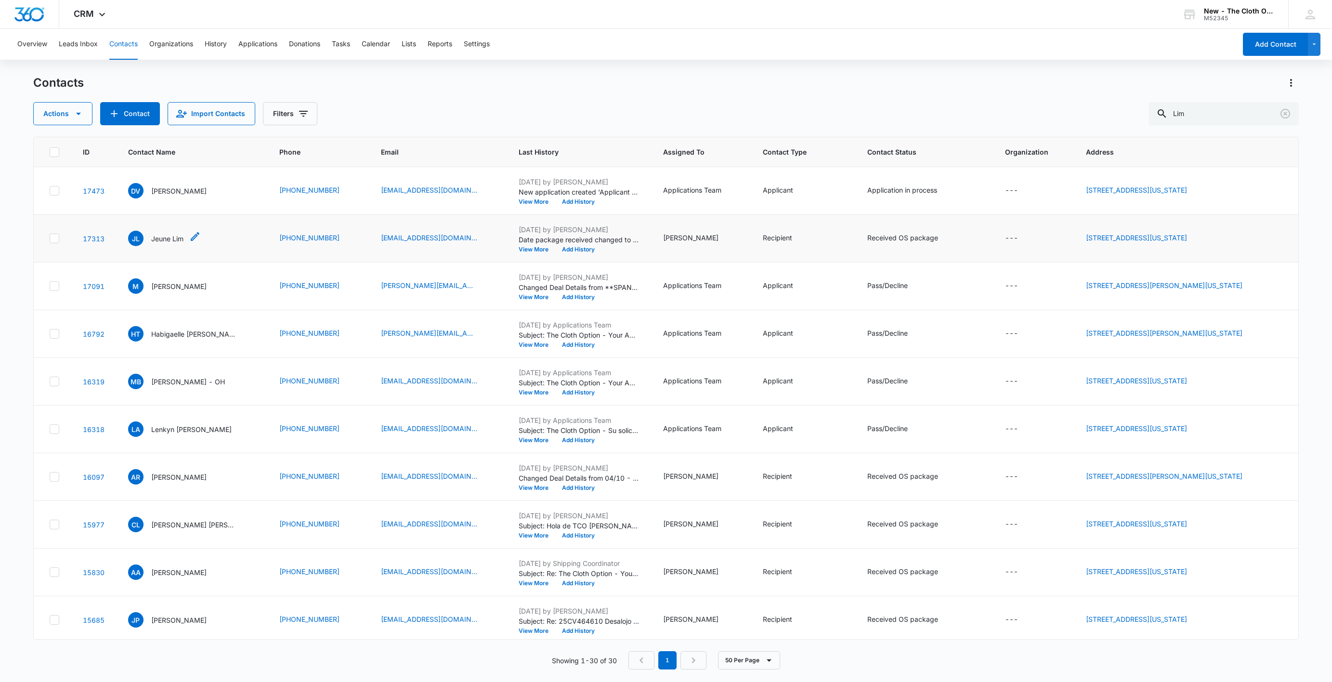
click at [166, 239] on p "Jeune Lim" at bounding box center [167, 238] width 32 height 10
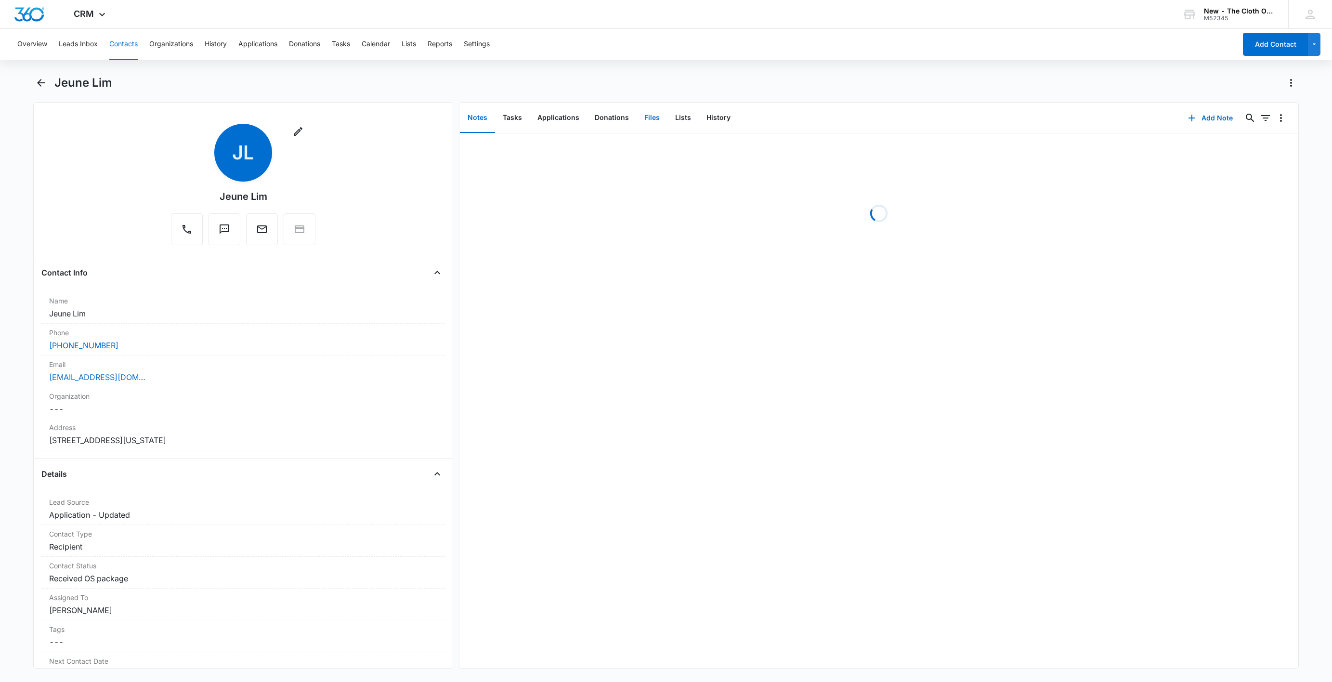
click at [645, 114] on button "Files" at bounding box center [651, 118] width 31 height 30
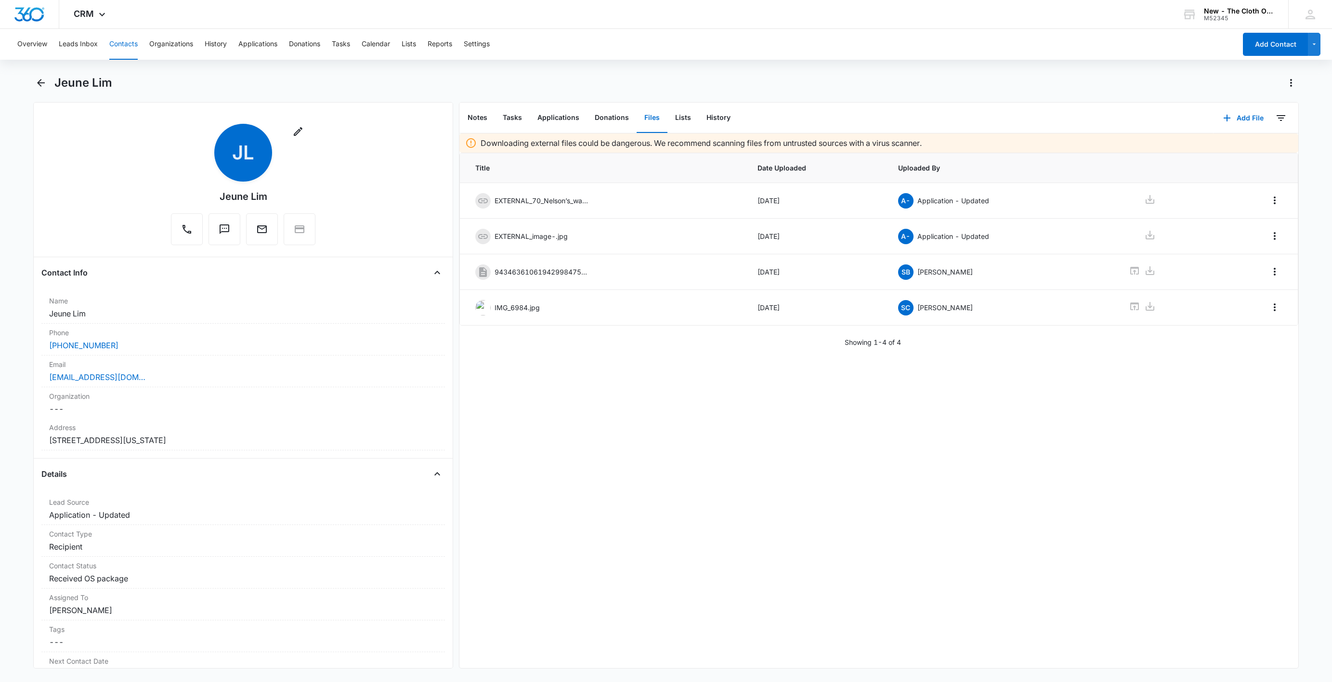
drag, startPoint x: 129, startPoint y: 42, endPoint x: 143, endPoint y: 45, distance: 14.3
click at [129, 42] on button "Contacts" at bounding box center [123, 44] width 28 height 31
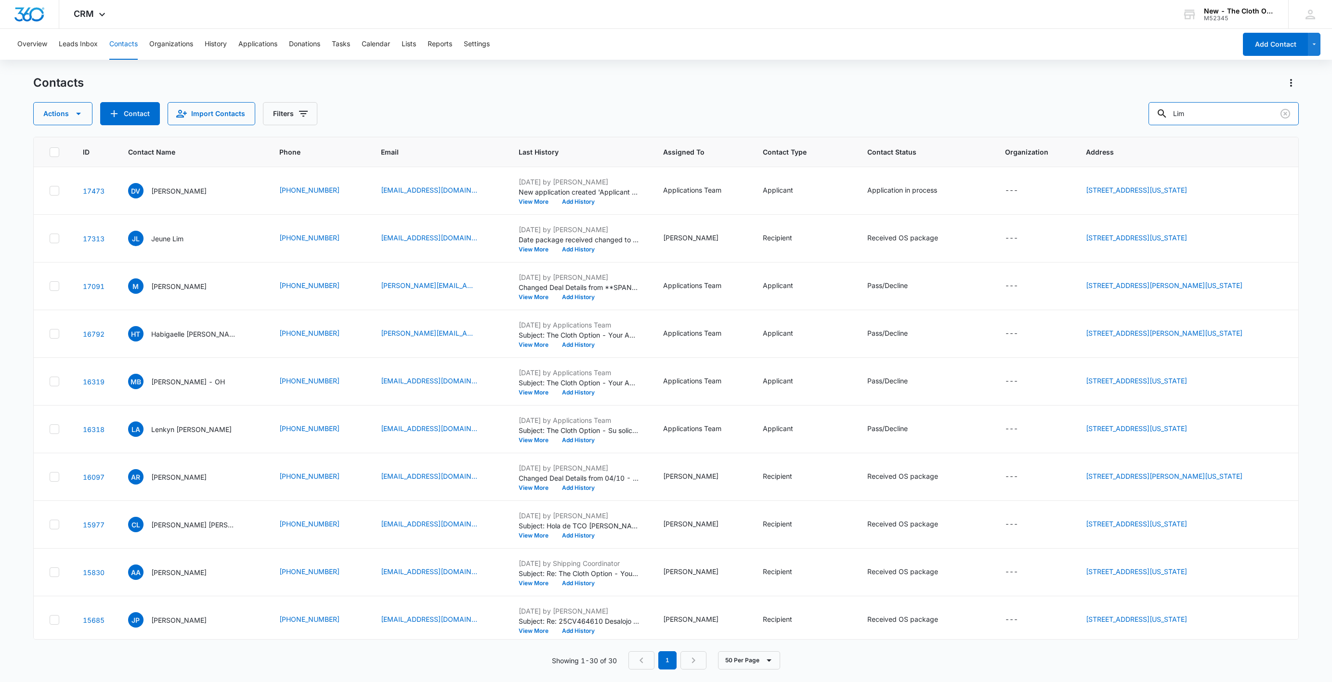
drag, startPoint x: 1224, startPoint y: 112, endPoint x: 1063, endPoint y: 113, distance: 160.3
click at [1064, 113] on div "Actions Contact Import Contacts Filters Lim" at bounding box center [665, 113] width 1265 height 23
paste input "[PERSON_NAME]"
type input "[PERSON_NAME]"
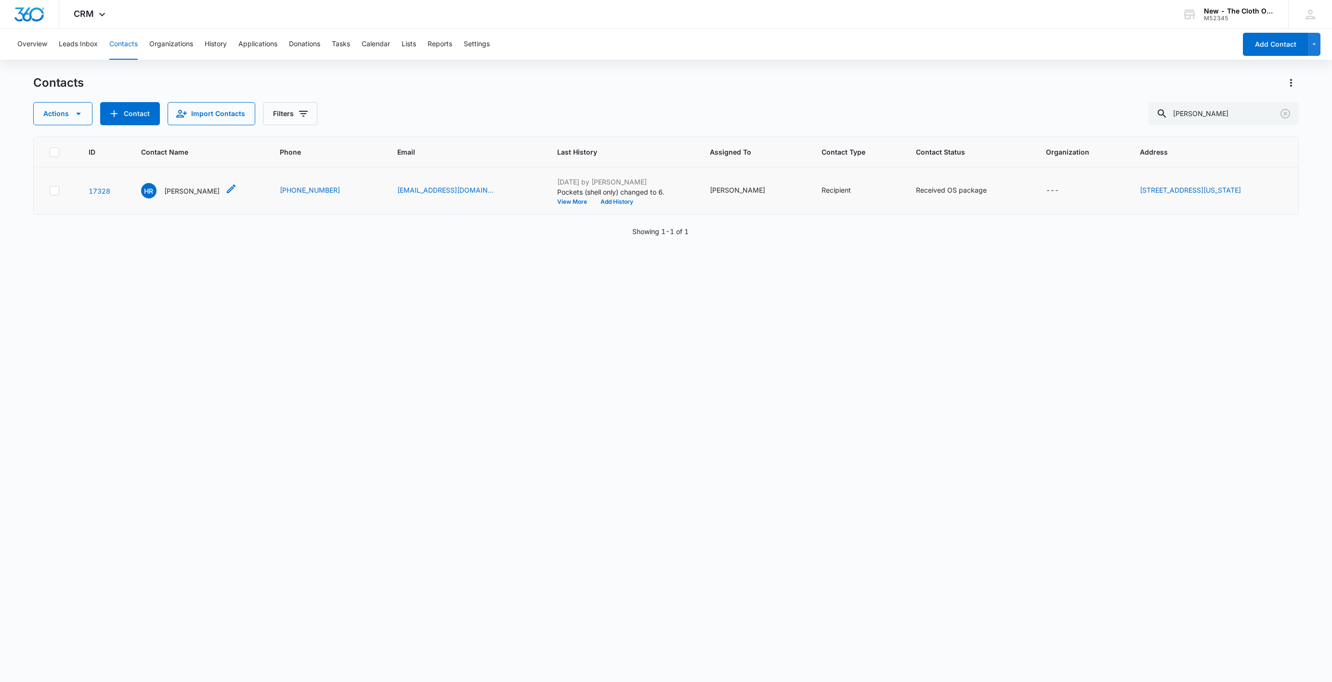
click at [172, 192] on p "[PERSON_NAME]" at bounding box center [191, 191] width 55 height 10
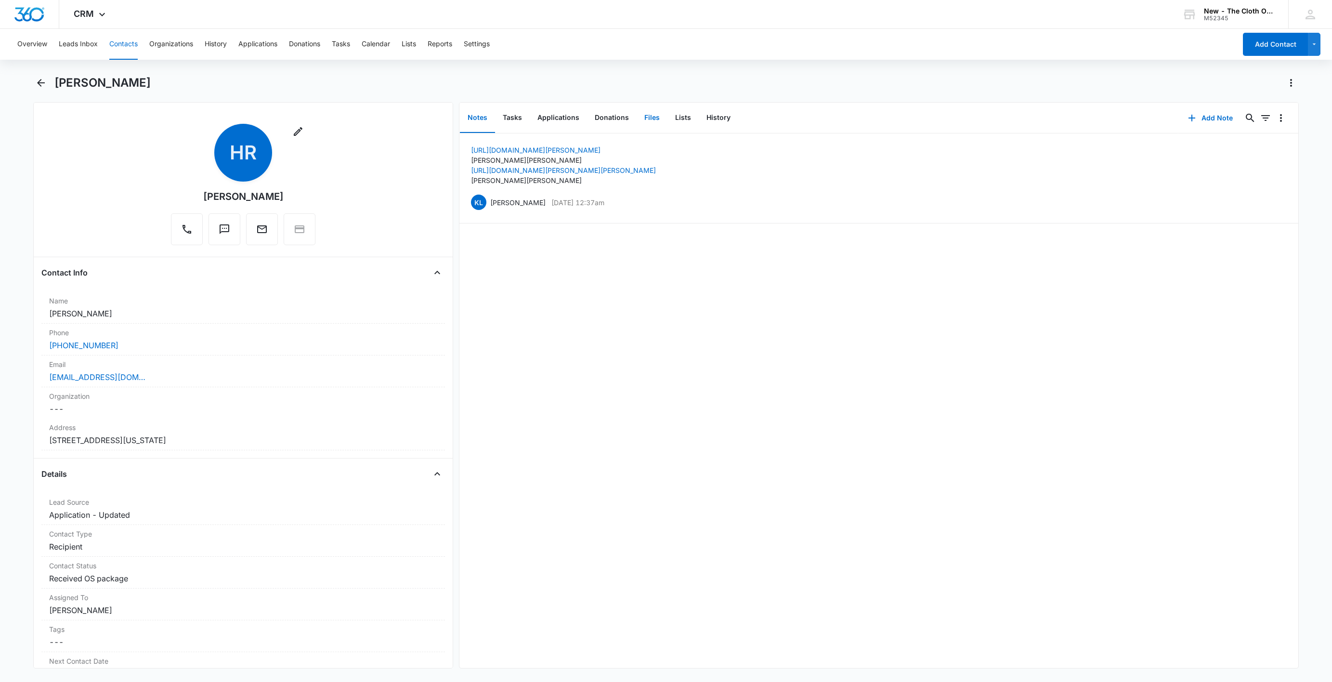
click at [641, 121] on button "Files" at bounding box center [651, 118] width 31 height 30
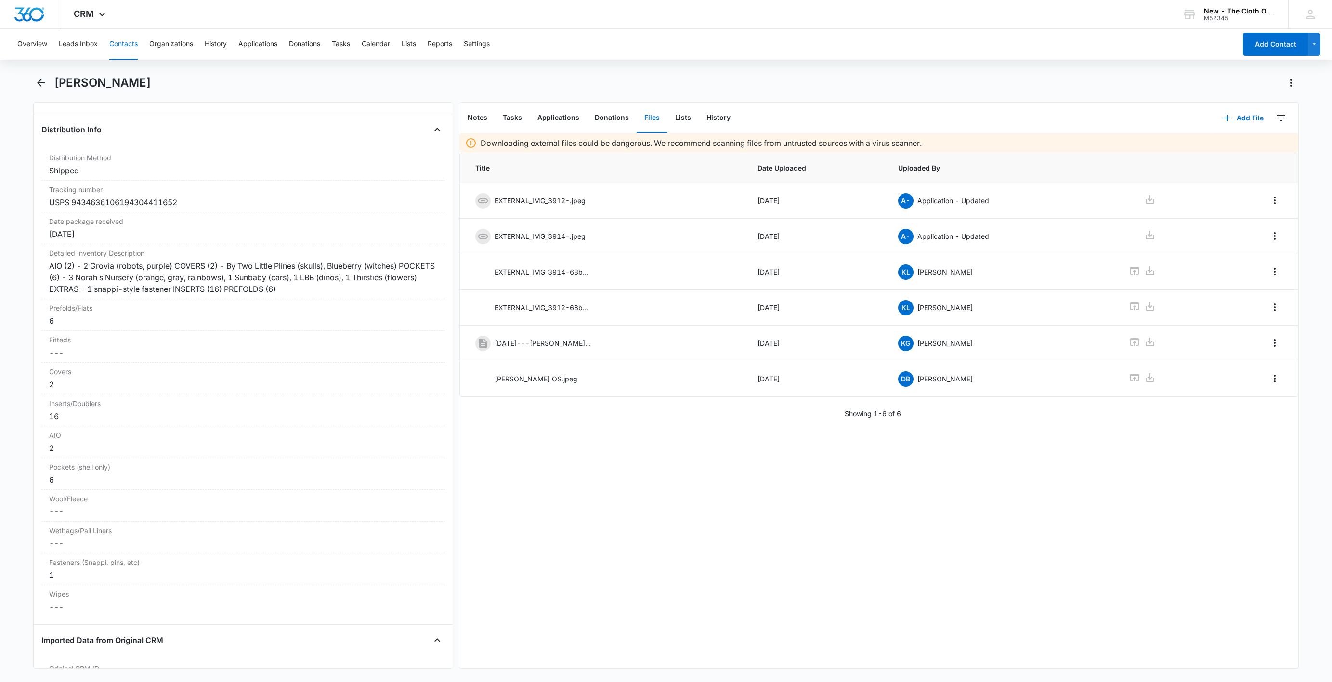
scroll to position [2238, 0]
